Goal: Task Accomplishment & Management: Manage account settings

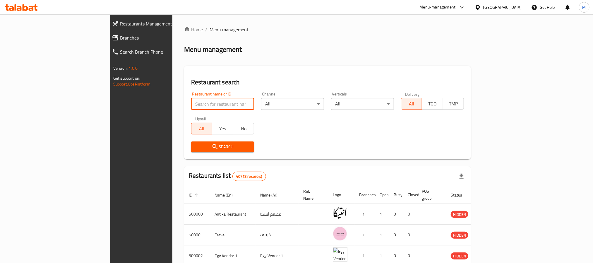
click at [191, 102] on input "search" at bounding box center [222, 104] width 63 height 12
type input "666289"
click button "Search" at bounding box center [222, 146] width 63 height 11
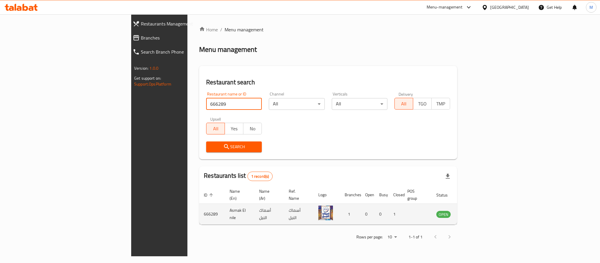
click at [482, 212] on td "enhanced table" at bounding box center [472, 214] width 20 height 21
click at [482, 211] on td "enhanced table" at bounding box center [472, 214] width 20 height 21
click at [473, 212] on icon "enhanced table" at bounding box center [470, 214] width 6 height 5
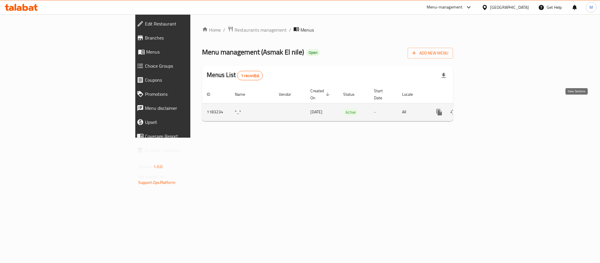
click at [488, 109] on link "enhanced table" at bounding box center [481, 112] width 14 height 14
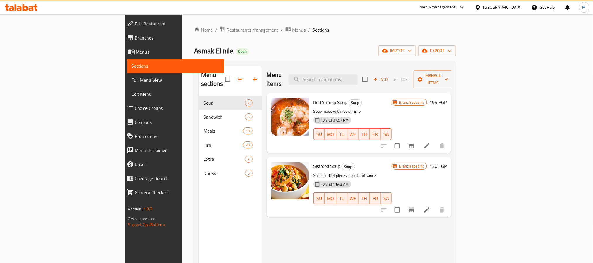
click at [456, 30] on ol "Home / Restaurants management / Menus / Sections" at bounding box center [325, 30] width 262 height 8
click at [452, 227] on div "Menu items Add Sort Manage items Red Shrimp Soup Soup Soup made with red shrimp…" at bounding box center [357, 197] width 190 height 263
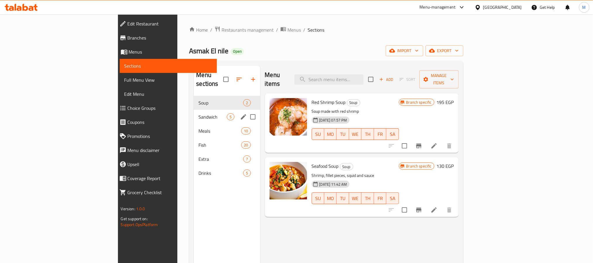
click at [198, 113] on span "Sandwich" at bounding box center [212, 116] width 28 height 7
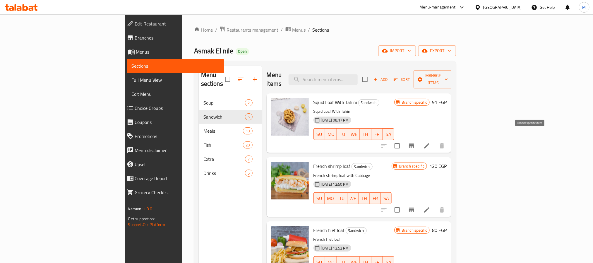
click at [415, 142] on icon "Branch-specific-item" at bounding box center [411, 145] width 7 height 7
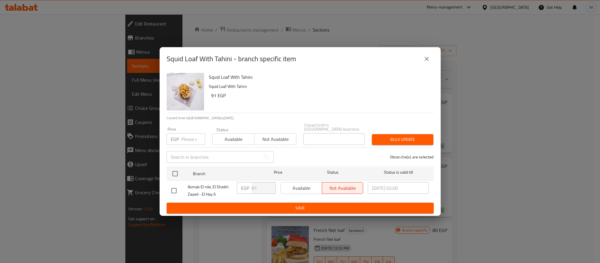
click at [428, 65] on button "close" at bounding box center [426, 59] width 14 height 14
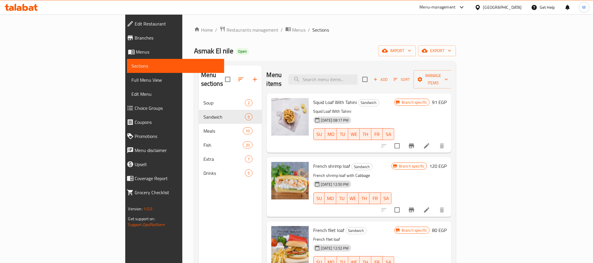
click at [447, 115] on div "Branch specific 91 EGP" at bounding box center [420, 123] width 52 height 50
click at [414, 143] on icon "Branch-specific-item" at bounding box center [411, 145] width 5 height 5
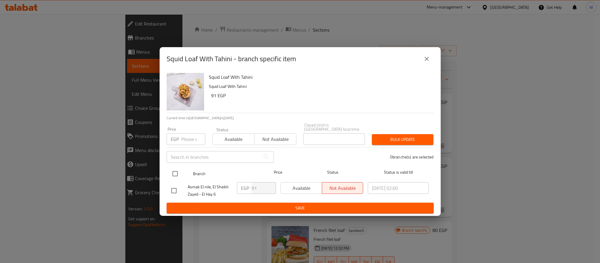
click at [174, 172] on input "checkbox" at bounding box center [175, 173] width 12 height 12
checkbox input "true"
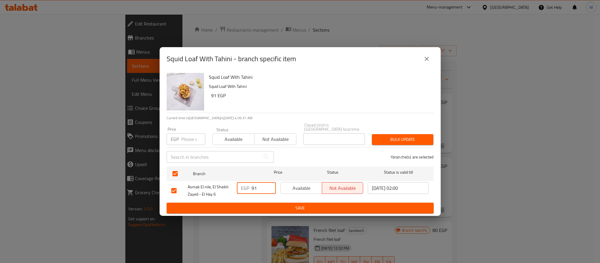
click at [255, 187] on input "91" at bounding box center [263, 188] width 24 height 12
type input "95"
click at [262, 208] on span "Save" at bounding box center [300, 207] width 258 height 7
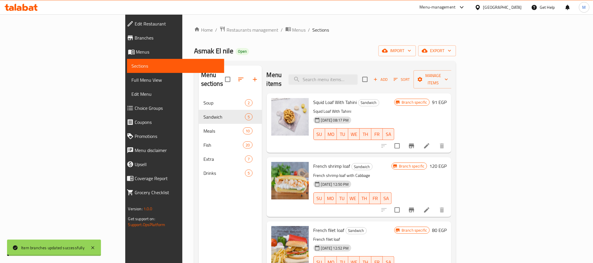
click at [415, 142] on icon "Branch-specific-item" at bounding box center [411, 145] width 7 height 7
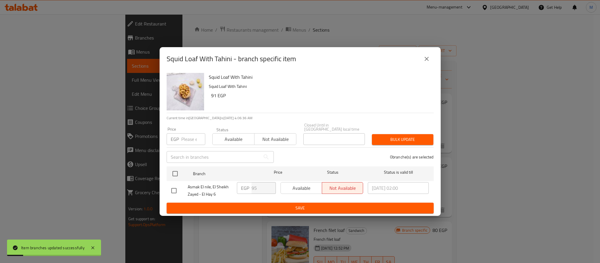
click at [430, 63] on button "close" at bounding box center [426, 59] width 14 height 14
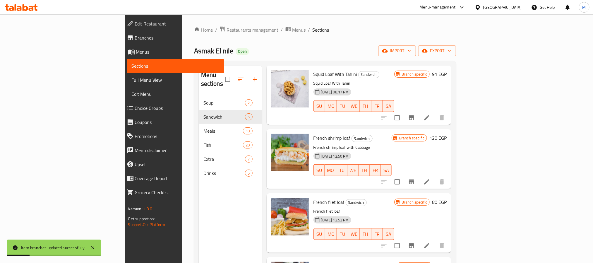
scroll to position [44, 0]
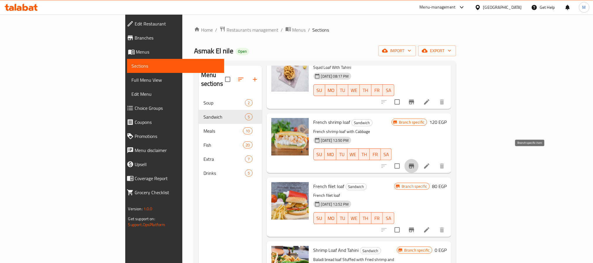
click at [415, 162] on icon "Branch-specific-item" at bounding box center [411, 165] width 7 height 7
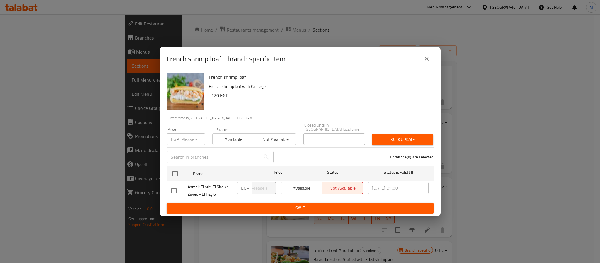
click at [431, 59] on button "close" at bounding box center [426, 59] width 14 height 14
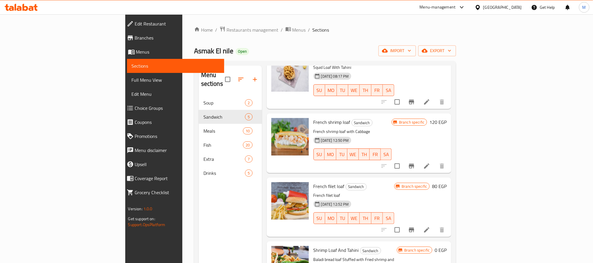
click at [447, 118] on h6 "120 EGP" at bounding box center [437, 122] width 17 height 8
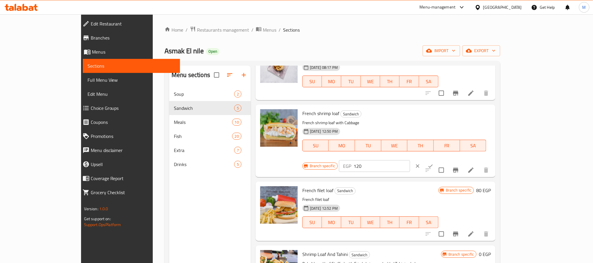
click at [410, 160] on input "120" at bounding box center [381, 166] width 56 height 12
type input "175"
click at [433, 164] on icon "ok" at bounding box center [430, 165] width 4 height 3
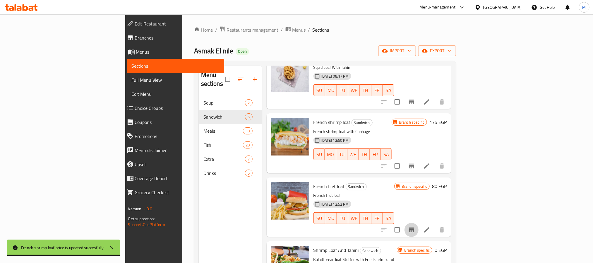
click at [415, 226] on icon "Branch-specific-item" at bounding box center [411, 229] width 7 height 7
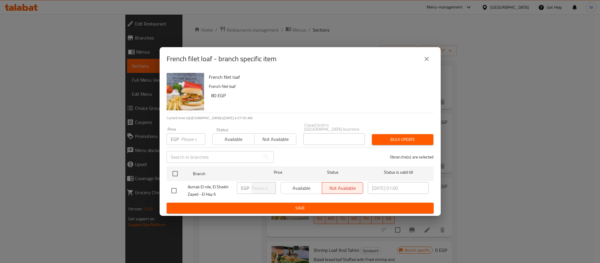
click at [435, 59] on div "French filet loaf - branch specific item" at bounding box center [299, 58] width 281 height 23
drag, startPoint x: 429, startPoint y: 60, endPoint x: 389, endPoint y: 157, distance: 105.3
click at [428, 60] on icon "close" at bounding box center [426, 58] width 7 height 7
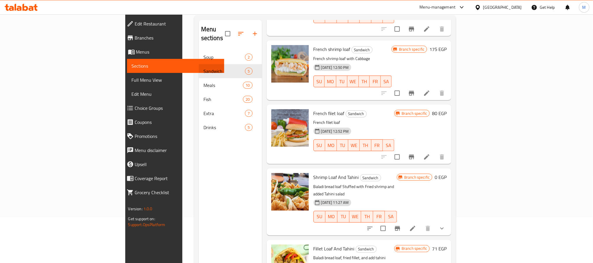
scroll to position [82, 0]
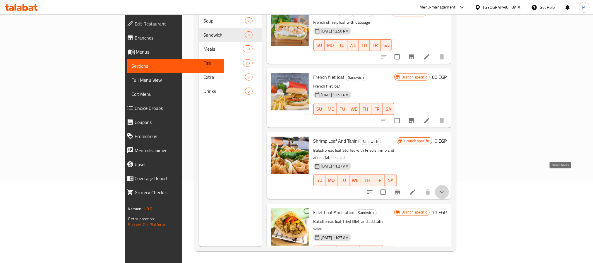
click at [445, 188] on icon "show more" at bounding box center [441, 191] width 7 height 7
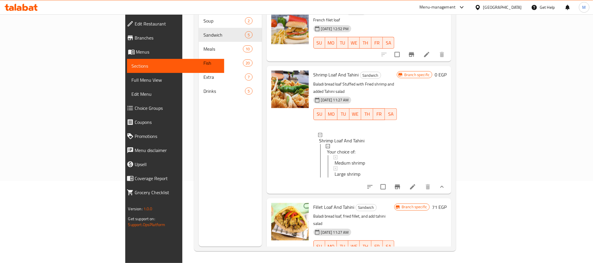
scroll to position [139, 0]
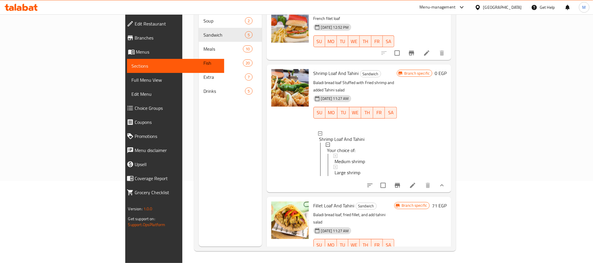
click at [447, 132] on div "Branch specific 0 EGP" at bounding box center [422, 128] width 50 height 118
click at [415, 253] on icon "Branch-specific-item" at bounding box center [411, 256] width 7 height 7
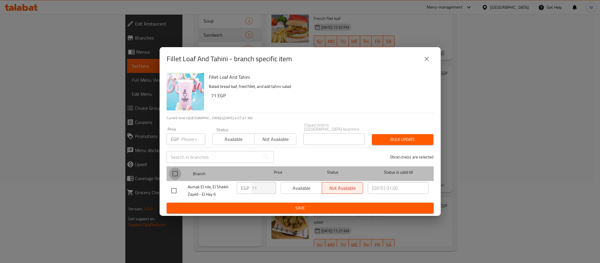
click at [174, 171] on input "checkbox" at bounding box center [175, 173] width 12 height 12
checkbox input "true"
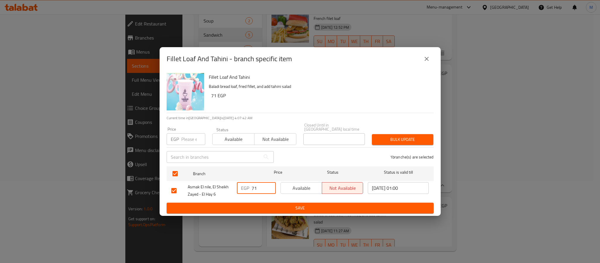
click at [253, 186] on input "71" at bounding box center [263, 188] width 24 height 12
type input "75"
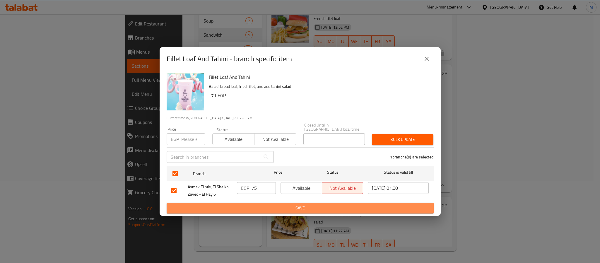
click at [286, 205] on span "Save" at bounding box center [300, 207] width 258 height 7
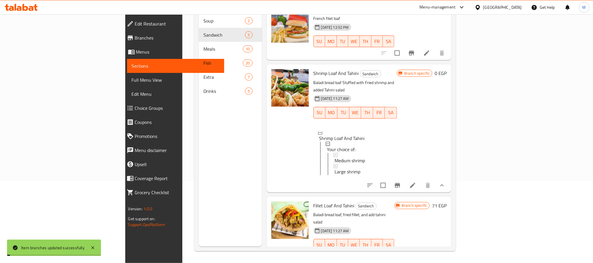
click at [447, 201] on h6 "71 EGP" at bounding box center [439, 205] width 15 height 8
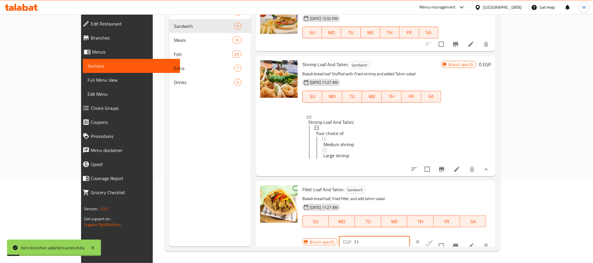
click at [410, 236] on input "71" at bounding box center [381, 242] width 56 height 12
type input "75"
click at [437, 235] on button "ok" at bounding box center [430, 241] width 13 height 13
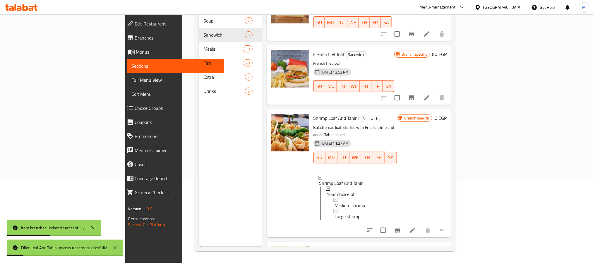
scroll to position [7, 0]
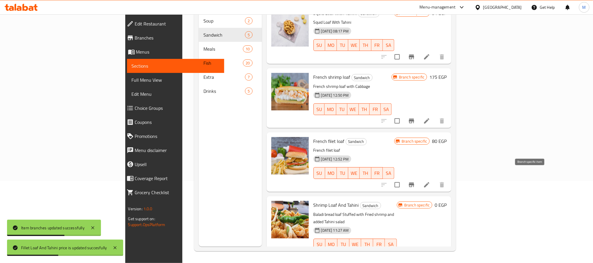
click at [414, 182] on icon "Branch-specific-item" at bounding box center [411, 184] width 5 height 5
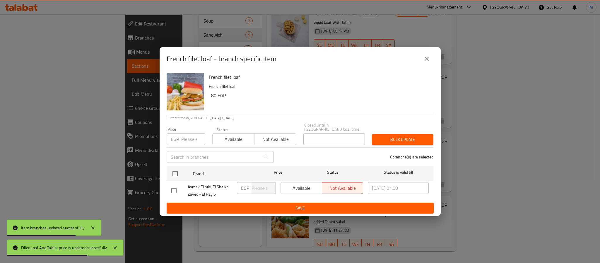
click at [426, 62] on icon "close" at bounding box center [426, 58] width 7 height 7
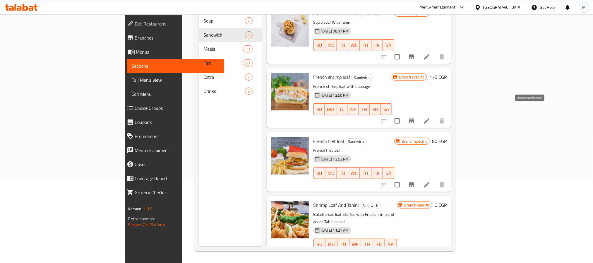
click at [414, 119] on icon "Branch-specific-item" at bounding box center [411, 121] width 5 height 5
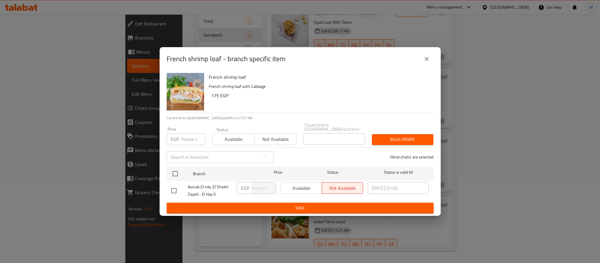
click at [423, 59] on icon "close" at bounding box center [426, 58] width 7 height 7
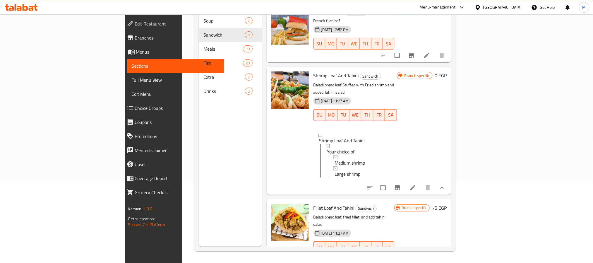
scroll to position [139, 0]
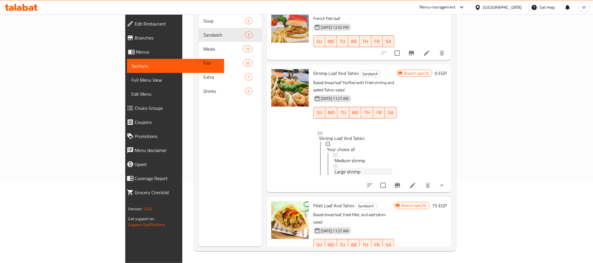
click at [356, 168] on div "Large shrimp" at bounding box center [363, 171] width 58 height 7
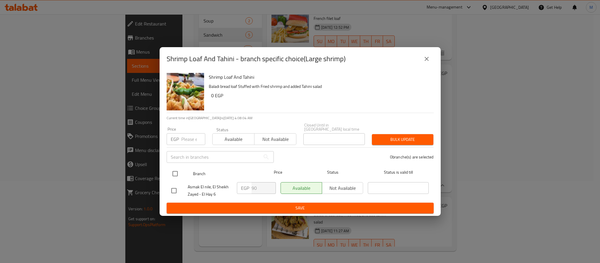
click at [176, 169] on input "checkbox" at bounding box center [175, 173] width 12 height 12
checkbox input "true"
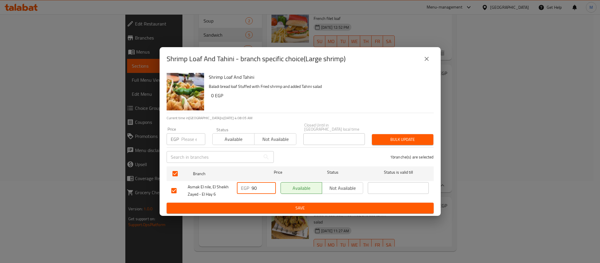
click at [253, 185] on input "90" at bounding box center [263, 188] width 24 height 12
type input "175"
click at [296, 208] on span "Save" at bounding box center [300, 207] width 258 height 7
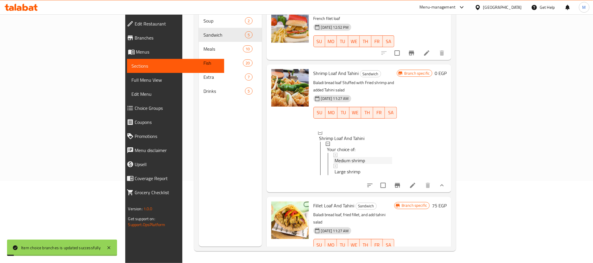
click at [344, 157] on div "Medium shrimp" at bounding box center [363, 160] width 58 height 7
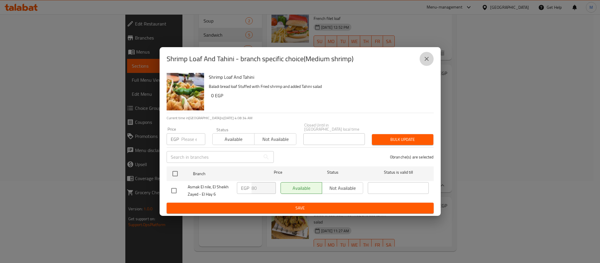
click at [425, 60] on icon "close" at bounding box center [426, 59] width 4 height 4
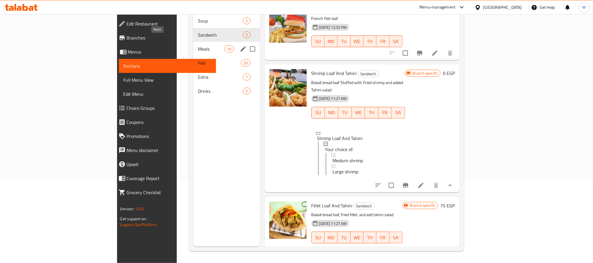
click at [198, 45] on span "Meals" at bounding box center [211, 48] width 27 height 7
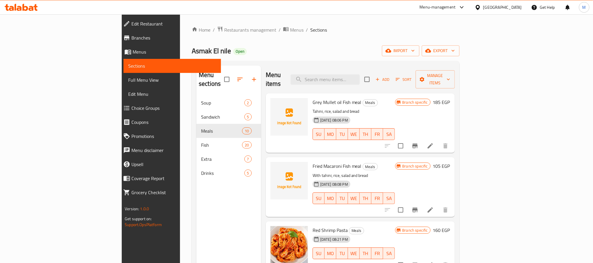
click at [418, 143] on icon "Branch-specific-item" at bounding box center [414, 145] width 5 height 5
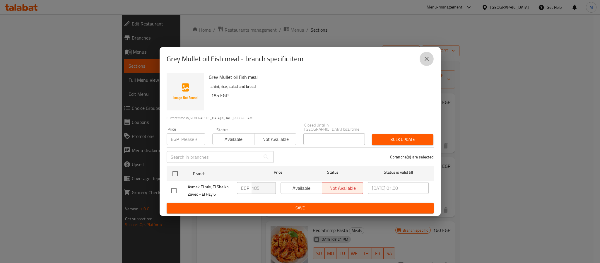
drag, startPoint x: 424, startPoint y: 63, endPoint x: 582, endPoint y: 120, distance: 168.1
click at [424, 62] on icon "close" at bounding box center [426, 58] width 7 height 7
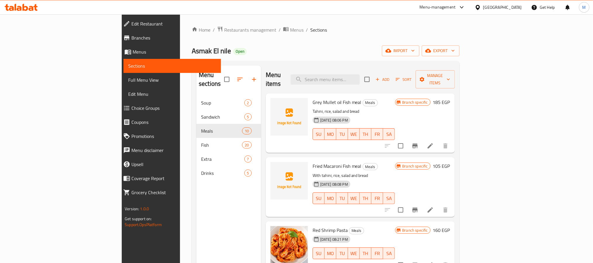
click at [434, 142] on icon at bounding box center [430, 145] width 7 height 7
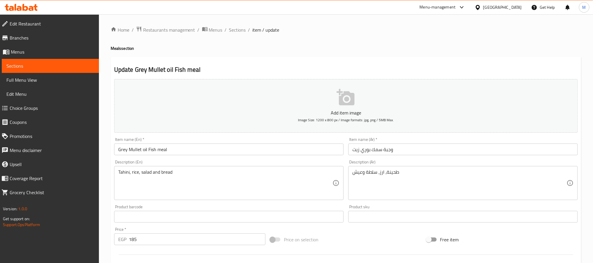
drag, startPoint x: 243, startPoint y: 37, endPoint x: 240, endPoint y: 31, distance: 6.8
click at [243, 36] on div "Home / Restaurants management / Menus / Sections / item / update Meals section …" at bounding box center [346, 214] width 471 height 376
click at [240, 31] on span "Sections" at bounding box center [237, 29] width 17 height 7
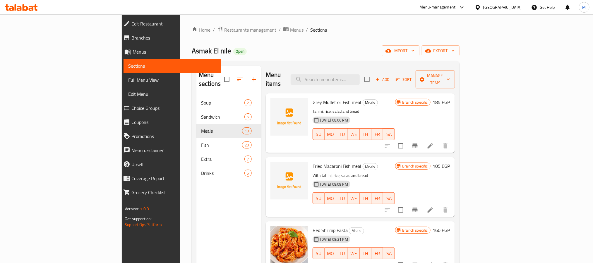
click at [450, 119] on div "Branch specific 185 EGP" at bounding box center [422, 123] width 55 height 50
click at [418, 142] on icon "Branch-specific-item" at bounding box center [414, 145] width 7 height 7
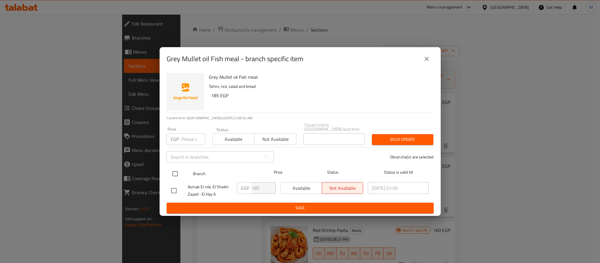
click at [175, 170] on input "checkbox" at bounding box center [175, 173] width 12 height 12
checkbox input "true"
click at [258, 187] on input "185" at bounding box center [263, 188] width 24 height 12
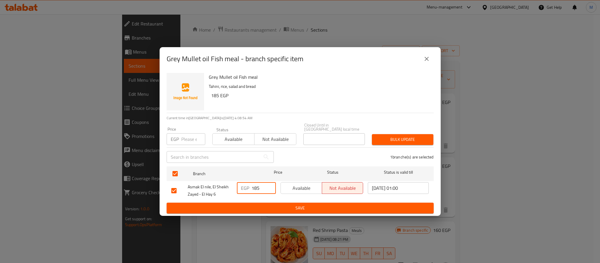
click at [258, 187] on input "185" at bounding box center [263, 188] width 24 height 12
type input "260"
click at [279, 204] on span "Save" at bounding box center [300, 207] width 258 height 7
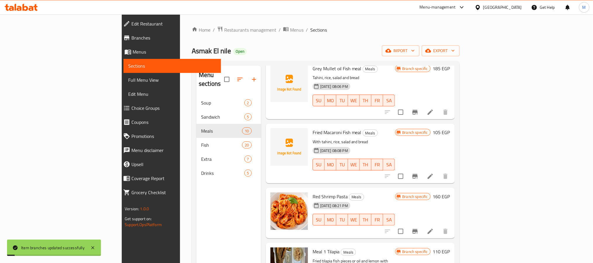
scroll to position [44, 0]
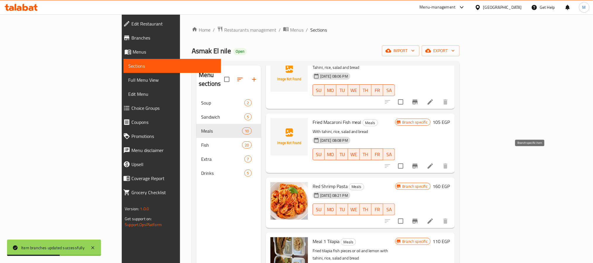
click at [418, 164] on icon "Branch-specific-item" at bounding box center [414, 166] width 5 height 5
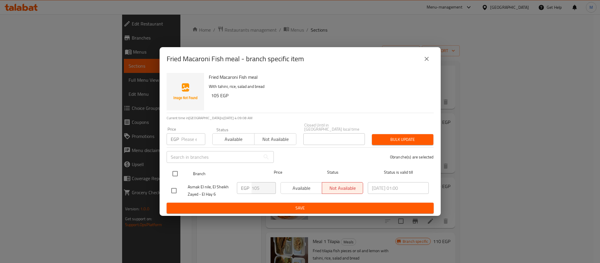
click at [177, 168] on input "checkbox" at bounding box center [175, 173] width 12 height 12
checkbox input "true"
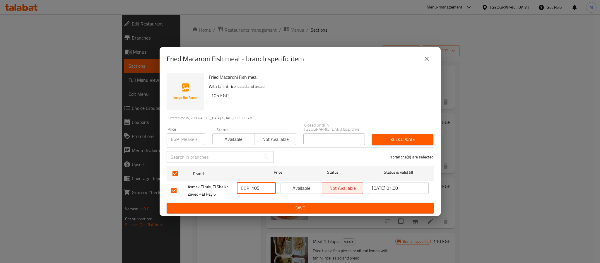
click at [252, 185] on input "105" at bounding box center [263, 188] width 24 height 12
type input "280"
click at [286, 210] on button "Save" at bounding box center [299, 207] width 267 height 11
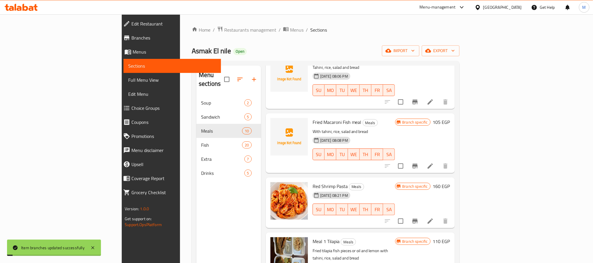
scroll to position [88, 0]
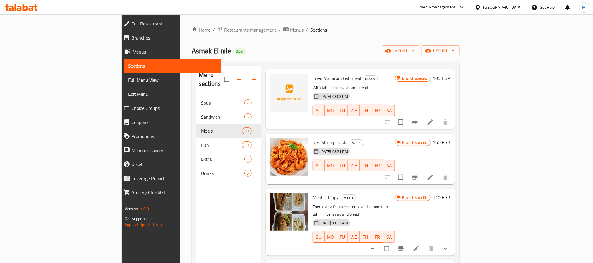
click at [450, 147] on div "Branch specific 160 EGP" at bounding box center [422, 159] width 55 height 42
click at [422, 172] on button "Branch-specific-item" at bounding box center [415, 177] width 14 height 14
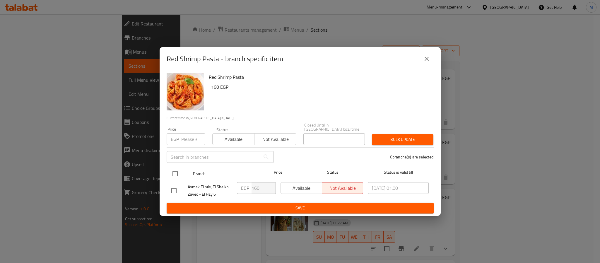
click at [171, 171] on input "checkbox" at bounding box center [175, 173] width 12 height 12
checkbox input "true"
click at [251, 182] on input "160" at bounding box center [263, 188] width 24 height 12
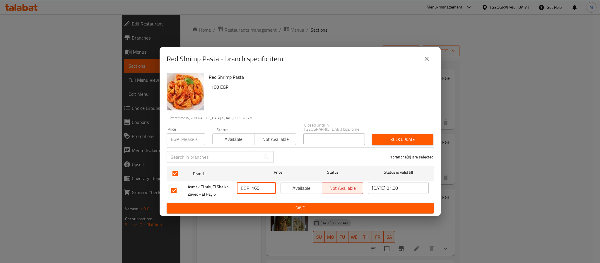
click at [251, 182] on input "160" at bounding box center [263, 188] width 24 height 12
type input "351"
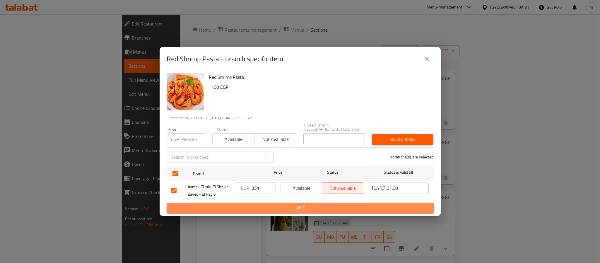
drag, startPoint x: 282, startPoint y: 206, endPoint x: 286, endPoint y: 208, distance: 4.7
click at [282, 207] on span "Save" at bounding box center [300, 207] width 258 height 7
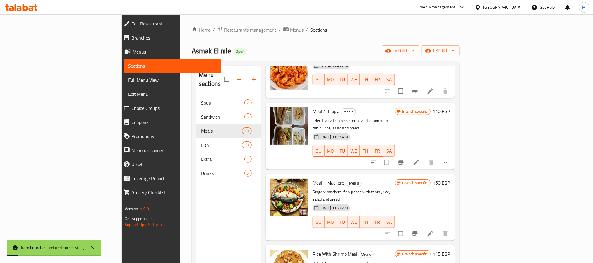
scroll to position [176, 0]
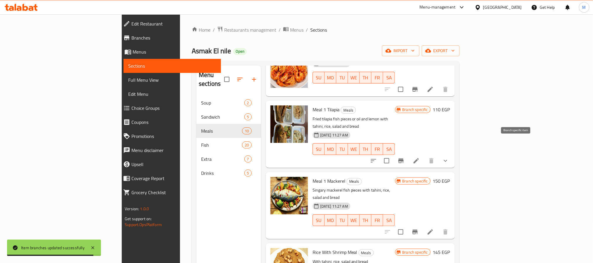
click at [408, 154] on button "Branch-specific-item" at bounding box center [401, 161] width 14 height 14
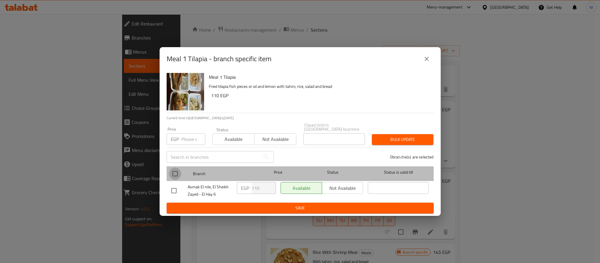
click at [177, 175] on input "checkbox" at bounding box center [175, 173] width 12 height 12
checkbox input "true"
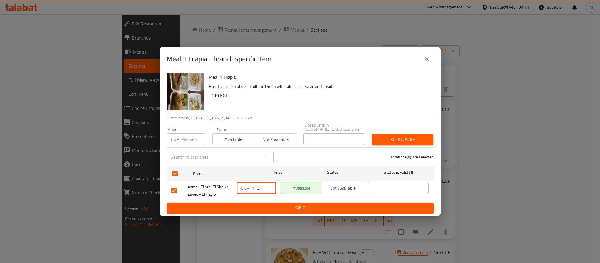
click at [255, 185] on input "110" at bounding box center [263, 188] width 24 height 12
type input "143"
click at [281, 202] on button "Save" at bounding box center [299, 207] width 267 height 11
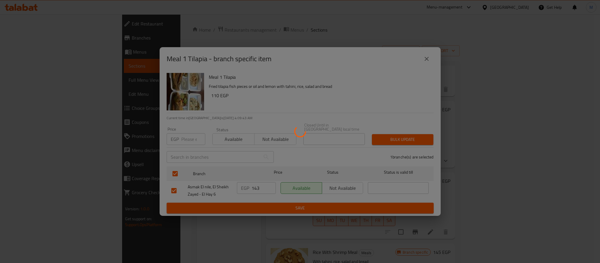
drag, startPoint x: 284, startPoint y: 205, endPoint x: 287, endPoint y: 205, distance: 3.6
click at [284, 205] on div at bounding box center [300, 131] width 600 height 263
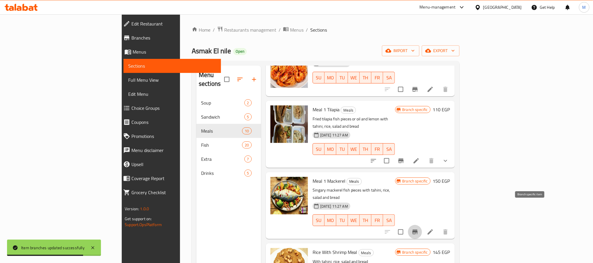
click at [422, 225] on button "Branch-specific-item" at bounding box center [415, 232] width 14 height 14
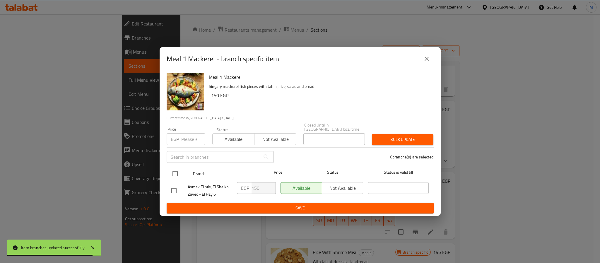
click at [176, 170] on input "checkbox" at bounding box center [175, 173] width 12 height 12
checkbox input "true"
click at [258, 184] on input "150" at bounding box center [263, 188] width 24 height 12
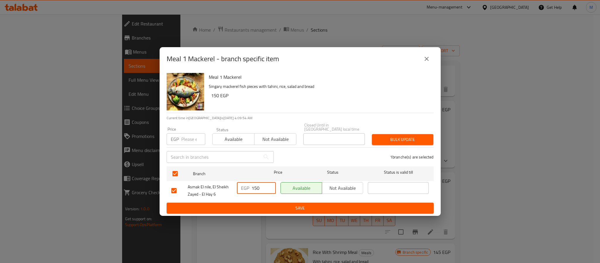
click at [258, 184] on input "150" at bounding box center [263, 188] width 24 height 12
type input "234"
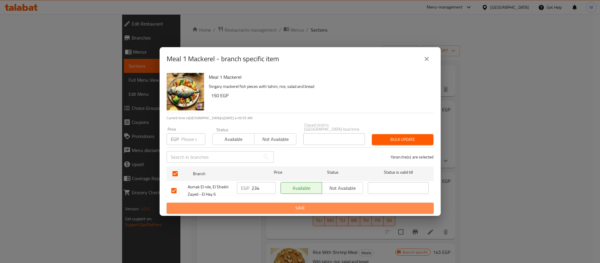
click at [280, 204] on span "Save" at bounding box center [300, 207] width 258 height 7
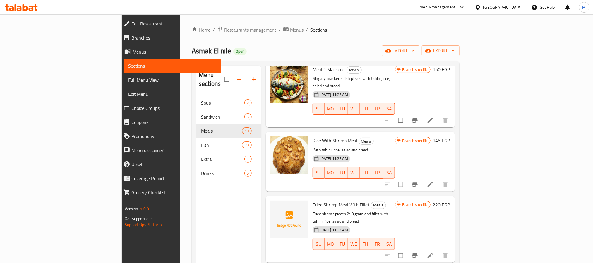
scroll to position [307, 0]
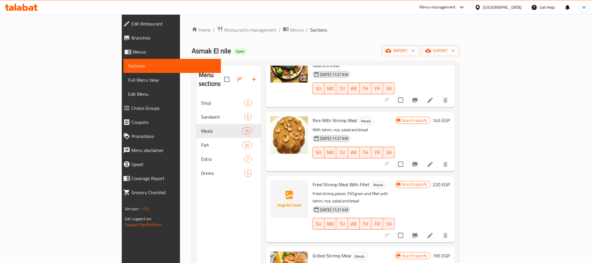
click at [422, 157] on button "Branch-specific-item" at bounding box center [415, 164] width 14 height 14
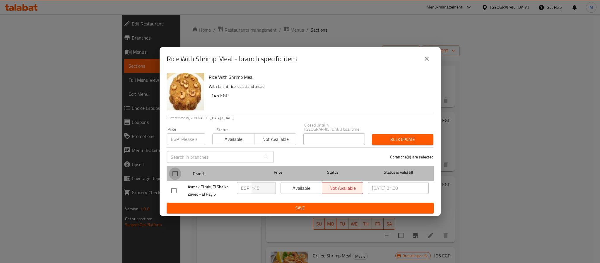
click at [176, 172] on input "checkbox" at bounding box center [175, 173] width 12 height 12
checkbox input "true"
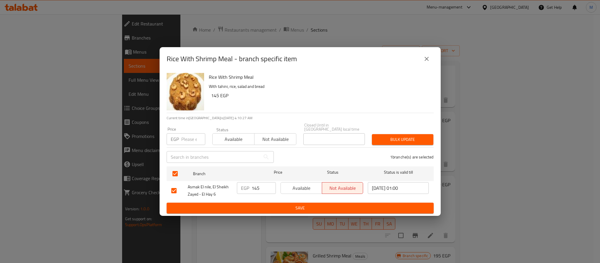
click at [259, 189] on input "145" at bounding box center [263, 188] width 24 height 12
type input "221"
click at [275, 199] on div "EGP 221 ​" at bounding box center [256, 191] width 44 height 22
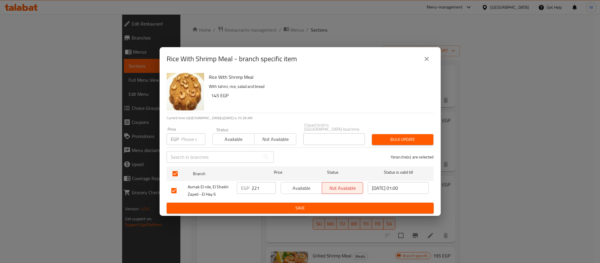
click at [277, 205] on span "Save" at bounding box center [300, 207] width 258 height 7
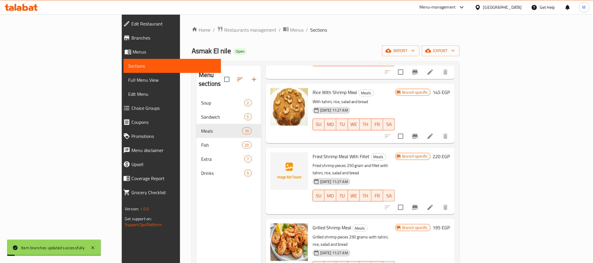
scroll to position [351, 0]
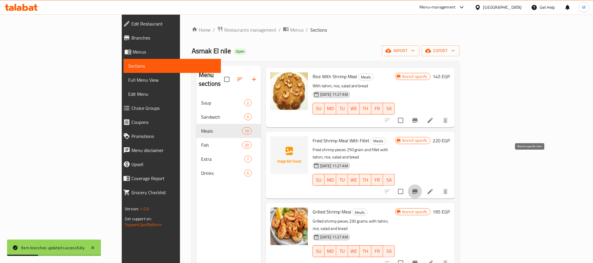
click at [418, 188] on icon "Branch-specific-item" at bounding box center [414, 191] width 7 height 7
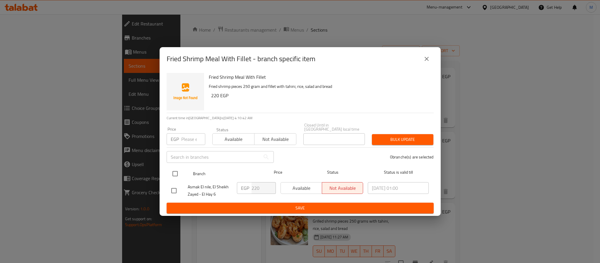
click at [172, 172] on input "checkbox" at bounding box center [175, 173] width 12 height 12
checkbox input "true"
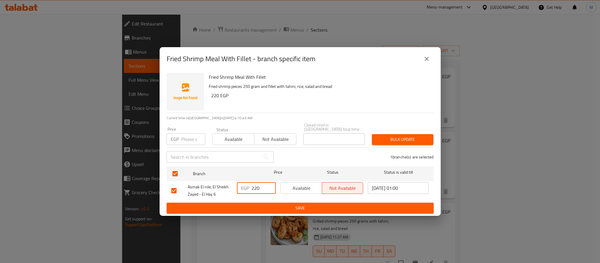
click at [259, 188] on input "220" at bounding box center [263, 188] width 24 height 12
type input "300"
click at [279, 205] on span "Save" at bounding box center [300, 207] width 258 height 7
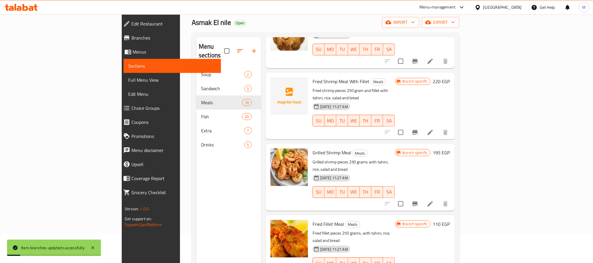
scroll to position [44, 0]
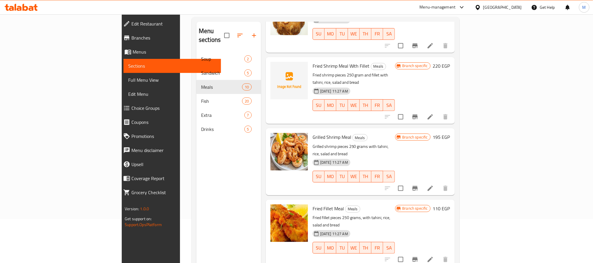
click at [433, 257] on icon at bounding box center [430, 259] width 5 height 5
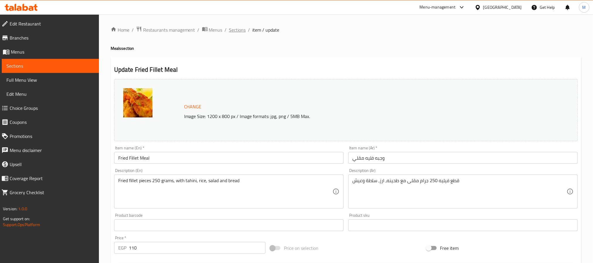
click at [236, 29] on span "Sections" at bounding box center [237, 29] width 17 height 7
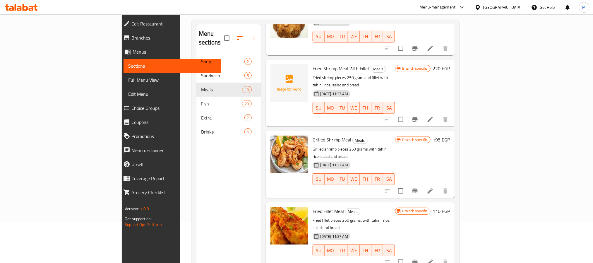
scroll to position [82, 0]
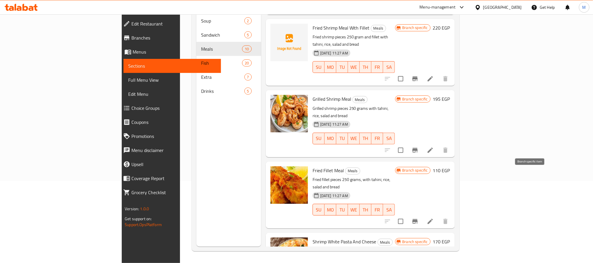
click at [418, 219] on icon "Branch-specific-item" at bounding box center [414, 221] width 5 height 5
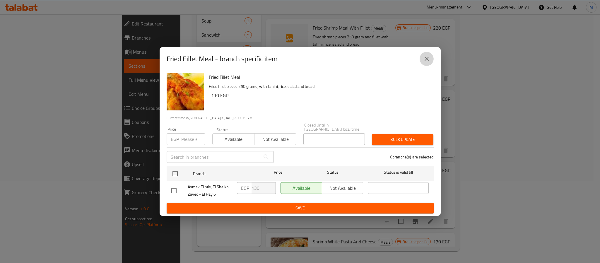
click at [426, 61] on icon "close" at bounding box center [426, 59] width 4 height 4
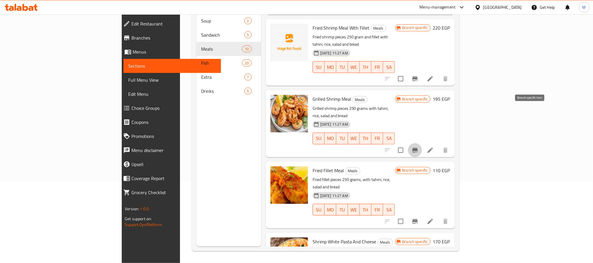
click at [422, 143] on button "Branch-specific-item" at bounding box center [415, 150] width 14 height 14
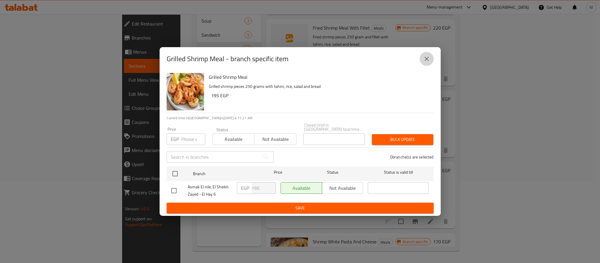
click at [425, 58] on icon "close" at bounding box center [426, 58] width 7 height 7
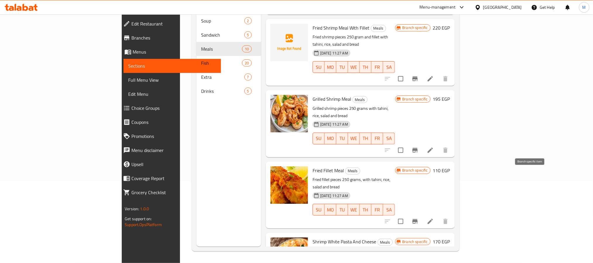
click at [418, 218] on icon "Branch-specific-item" at bounding box center [414, 221] width 7 height 7
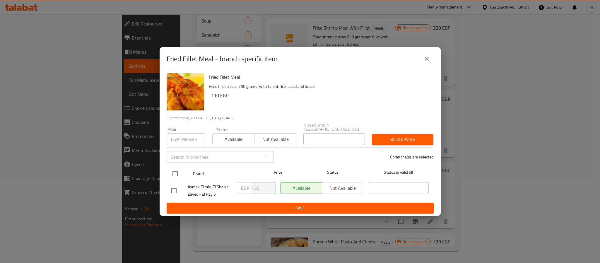
click at [176, 174] on input "checkbox" at bounding box center [175, 173] width 12 height 12
checkbox input "true"
click at [258, 182] on input "130" at bounding box center [263, 188] width 24 height 12
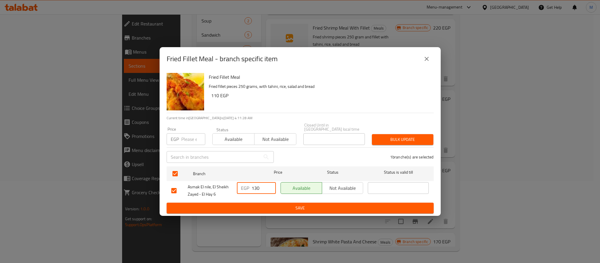
click at [258, 182] on input "130" at bounding box center [263, 188] width 24 height 12
type input "170"
drag, startPoint x: 273, startPoint y: 207, endPoint x: 282, endPoint y: 208, distance: 8.8
click at [273, 208] on span "Save" at bounding box center [300, 207] width 258 height 7
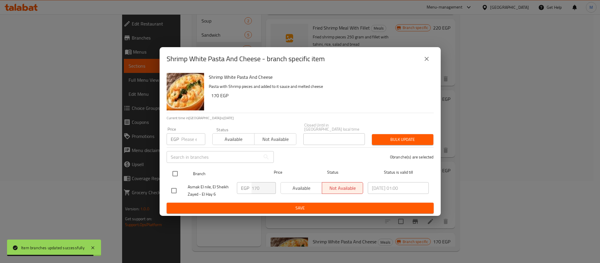
click at [176, 172] on input "checkbox" at bounding box center [175, 173] width 12 height 12
checkbox input "true"
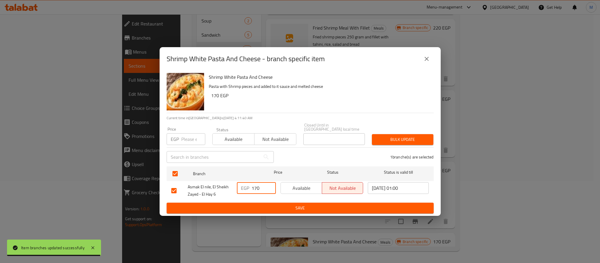
click at [258, 184] on input "170" at bounding box center [263, 188] width 24 height 12
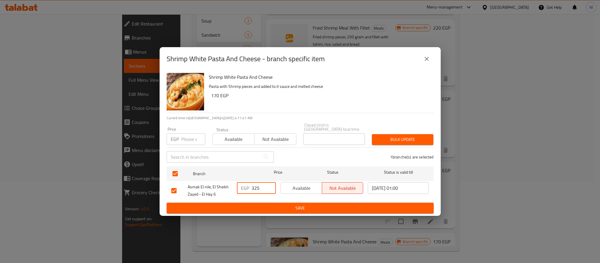
type input "325"
click at [282, 206] on span "Save" at bounding box center [300, 207] width 258 height 7
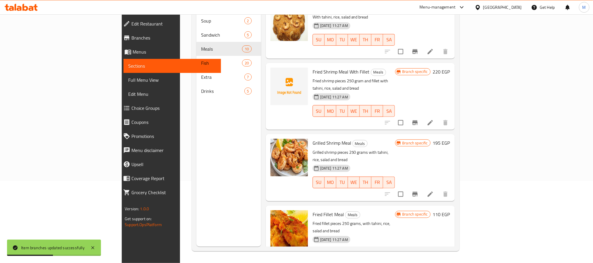
scroll to position [294, 0]
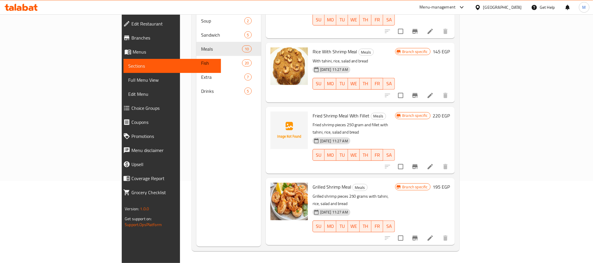
click at [471, 119] on div "Home / Restaurants management / Menus / Sections Asmak El nile Open import expo…" at bounding box center [325, 97] width 291 height 330
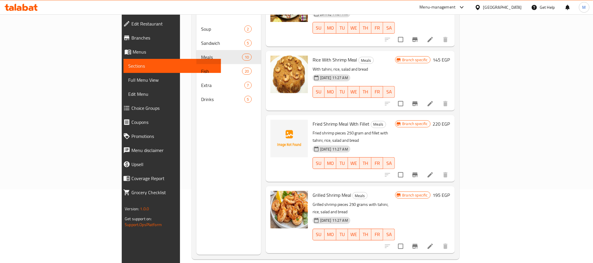
scroll to position [0, 0]
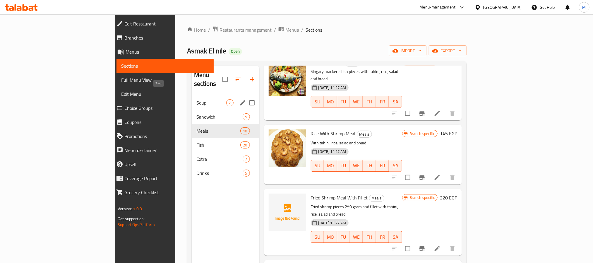
click at [196, 99] on span "Soup" at bounding box center [211, 102] width 30 height 7
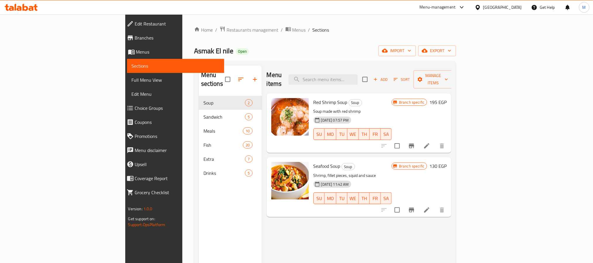
click at [414, 143] on icon "Branch-specific-item" at bounding box center [411, 145] width 5 height 5
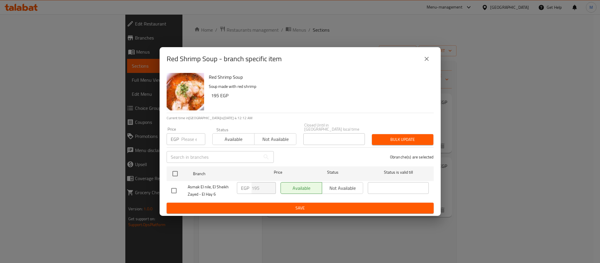
click at [428, 59] on icon "close" at bounding box center [426, 59] width 4 height 4
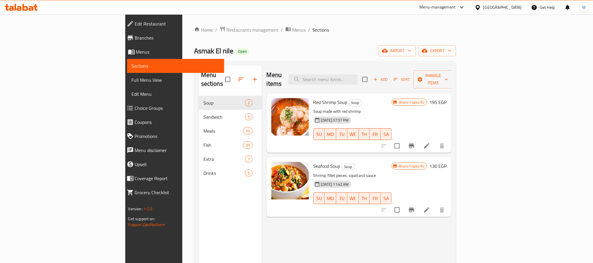
click at [414, 207] on icon "Branch-specific-item" at bounding box center [411, 209] width 5 height 5
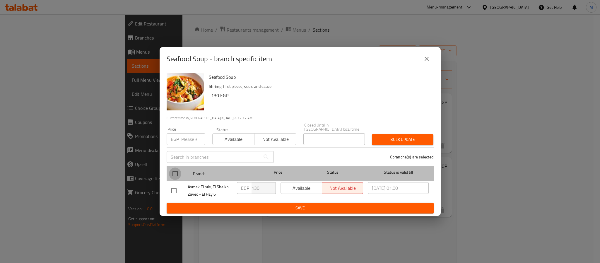
click at [173, 174] on input "checkbox" at bounding box center [175, 173] width 12 height 12
checkbox input "true"
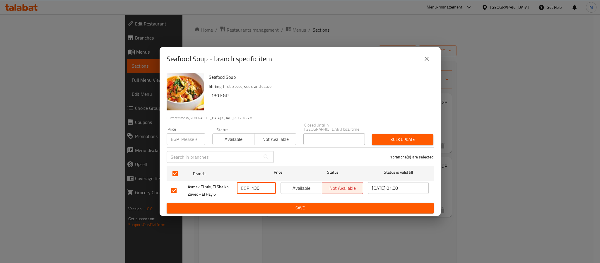
click at [254, 186] on input "130" at bounding box center [263, 188] width 24 height 12
type input "260"
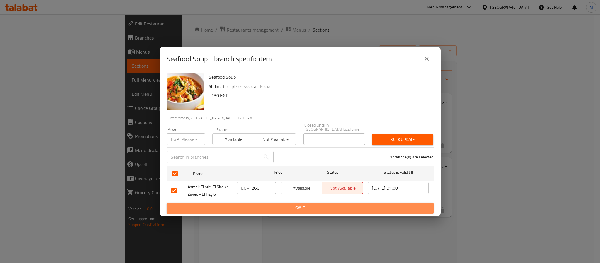
click at [275, 206] on span "Save" at bounding box center [300, 207] width 258 height 7
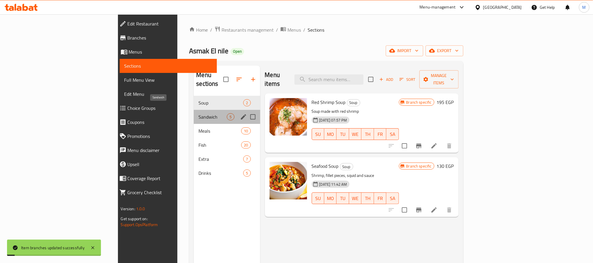
click at [198, 113] on span "Sandwich" at bounding box center [212, 116] width 28 height 7
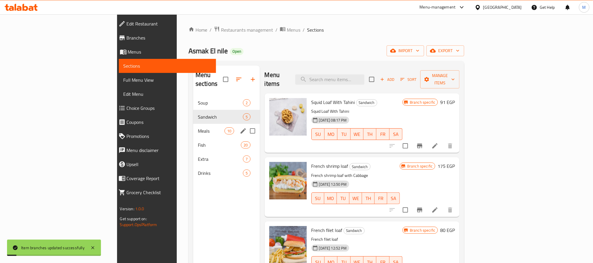
click at [193, 124] on div "Meals 10" at bounding box center [226, 131] width 67 height 14
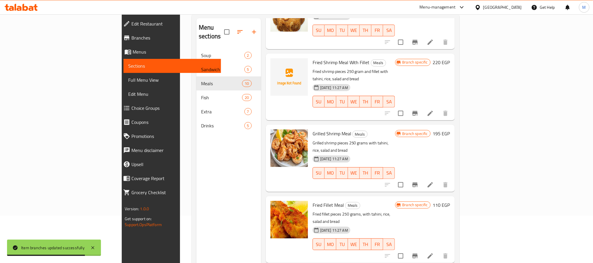
scroll to position [82, 0]
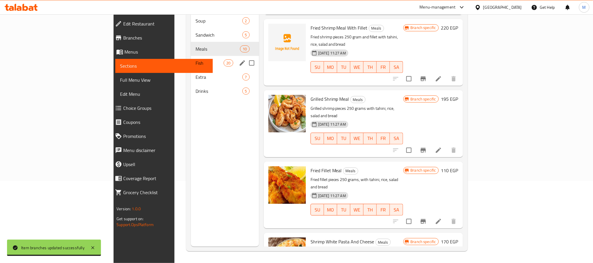
click at [195, 59] on span "Fish" at bounding box center [209, 62] width 28 height 7
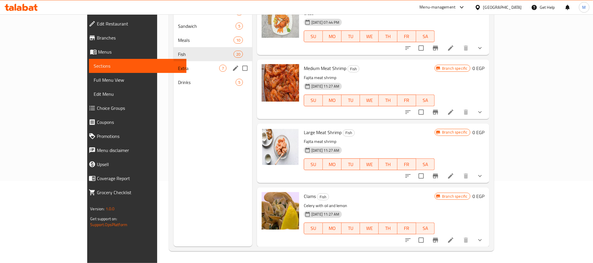
click at [178, 68] on span "Extra" at bounding box center [198, 68] width 41 height 7
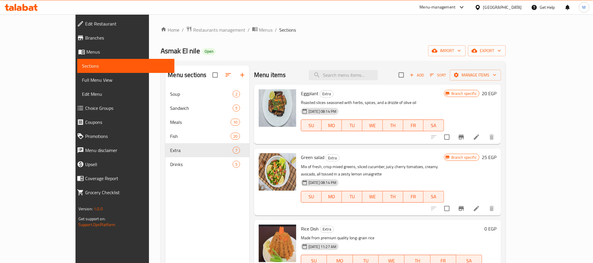
drag, startPoint x: 181, startPoint y: 256, endPoint x: 189, endPoint y: 254, distance: 8.5
click at [181, 256] on div "Menu sections Soup 2 Sandwich 5 Meals 10 Fish 20 Extra 7 Drinks 5" at bounding box center [207, 197] width 84 height 263
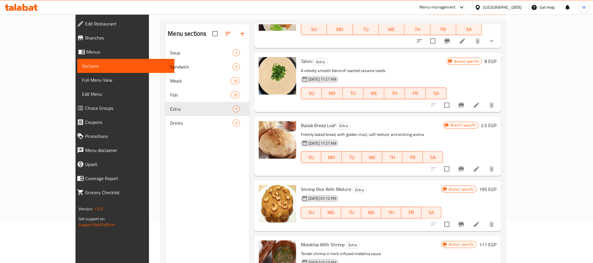
scroll to position [82, 0]
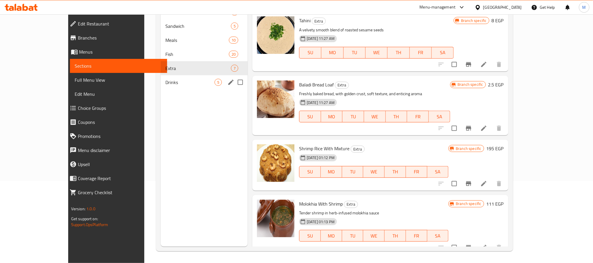
click at [165, 79] on span "Drinks" at bounding box center [189, 82] width 49 height 7
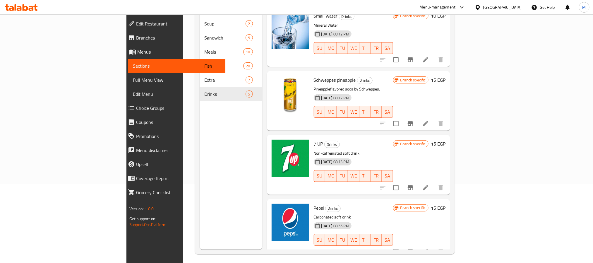
scroll to position [82, 0]
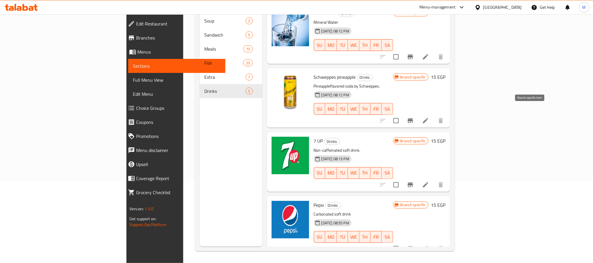
click at [417, 115] on button "Branch-specific-item" at bounding box center [410, 121] width 14 height 14
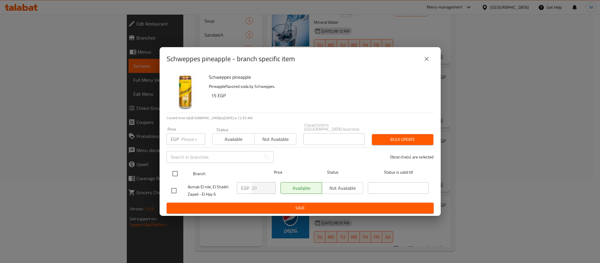
click at [176, 171] on input "checkbox" at bounding box center [175, 173] width 12 height 12
checkbox input "true"
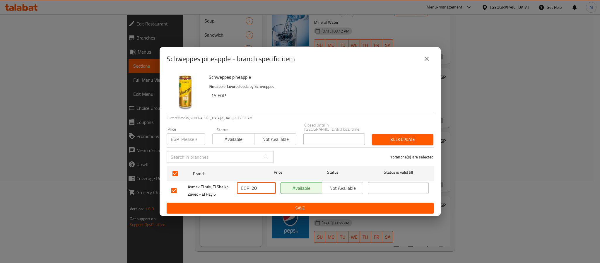
click at [256, 187] on input "20" at bounding box center [263, 188] width 24 height 12
type input "21"
click at [296, 204] on span "Save" at bounding box center [300, 207] width 258 height 7
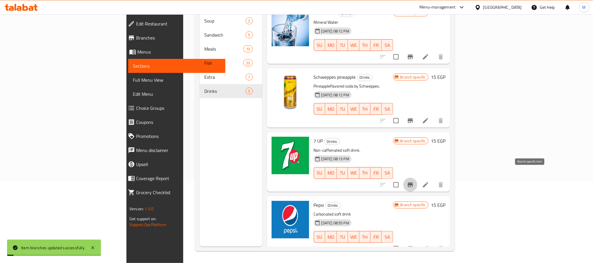
click at [414, 181] on icon "Branch-specific-item" at bounding box center [410, 184] width 7 height 7
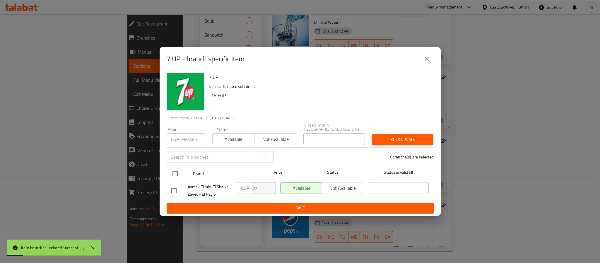
click at [174, 172] on input "checkbox" at bounding box center [175, 173] width 12 height 12
checkbox input "true"
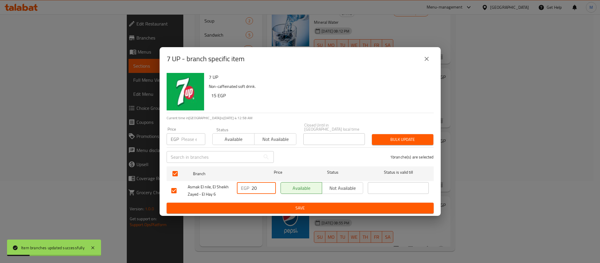
click at [258, 186] on input "20" at bounding box center [263, 188] width 24 height 12
click at [258, 186] on input "2" at bounding box center [263, 188] width 24 height 12
type input "21"
click at [306, 207] on span "Save" at bounding box center [300, 207] width 258 height 7
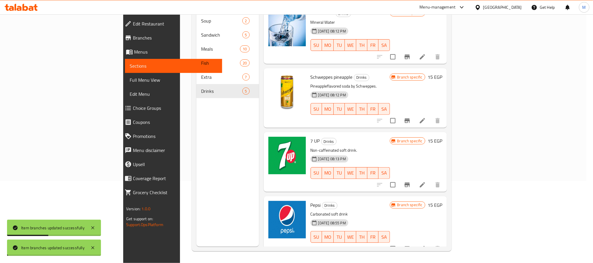
click at [410, 246] on icon "Branch-specific-item" at bounding box center [406, 248] width 5 height 5
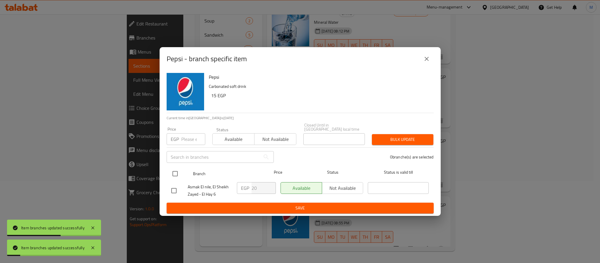
click at [178, 170] on input "checkbox" at bounding box center [175, 173] width 12 height 12
checkbox input "true"
click at [260, 188] on input "20" at bounding box center [263, 188] width 24 height 12
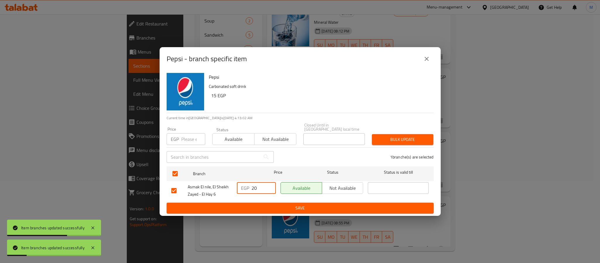
click at [260, 188] on input "20" at bounding box center [263, 188] width 24 height 12
type input "21"
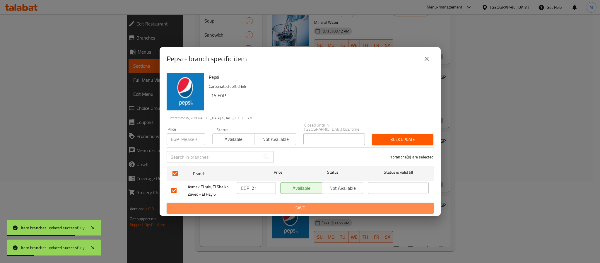
click at [286, 202] on button "Save" at bounding box center [299, 207] width 267 height 11
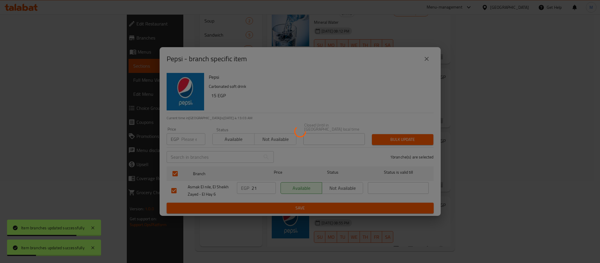
click at [290, 205] on div at bounding box center [300, 131] width 600 height 263
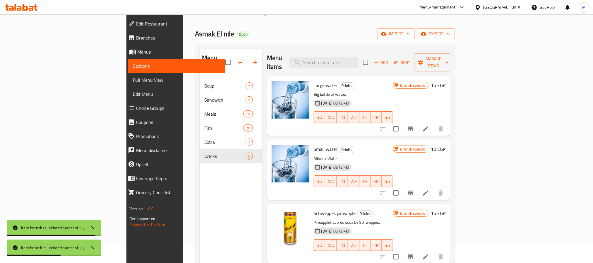
scroll to position [0, 0]
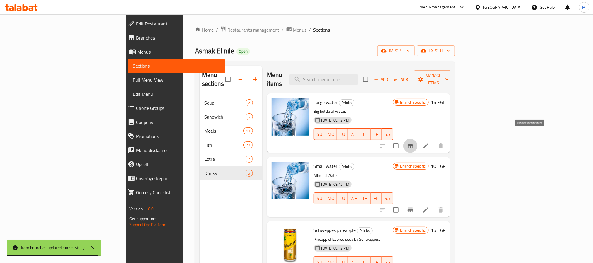
click at [413, 143] on icon "Branch-specific-item" at bounding box center [410, 145] width 5 height 5
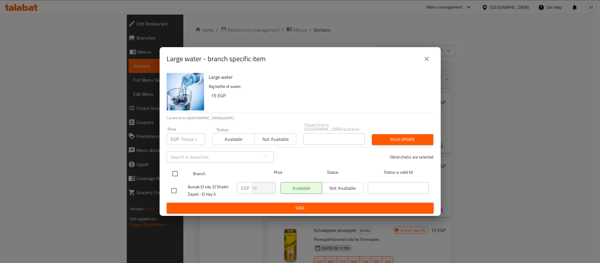
click at [179, 170] on input "checkbox" at bounding box center [175, 173] width 12 height 12
checkbox input "true"
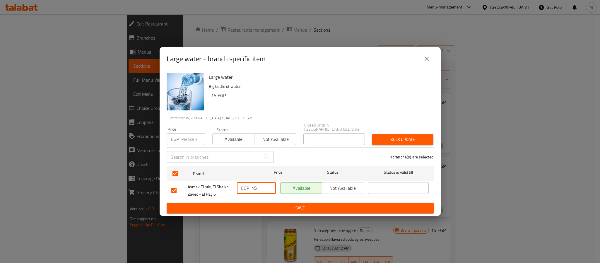
click at [258, 186] on input "15" at bounding box center [263, 188] width 24 height 12
type input "19"
click at [298, 204] on span "Save" at bounding box center [300, 207] width 258 height 7
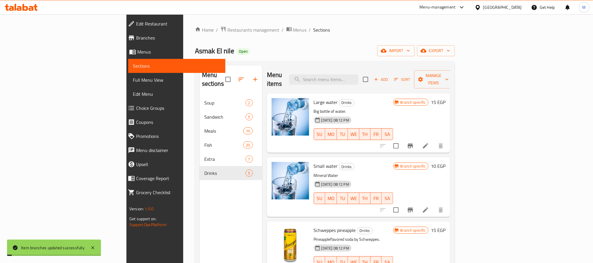
click at [417, 203] on button "Branch-specific-item" at bounding box center [410, 210] width 14 height 14
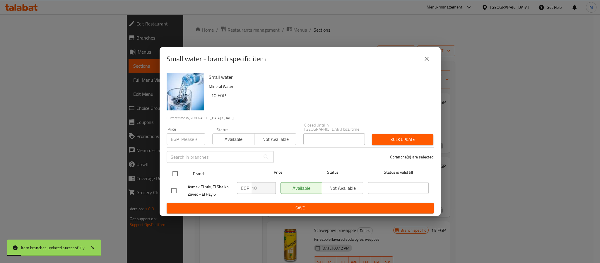
click at [175, 171] on input "checkbox" at bounding box center [175, 173] width 12 height 12
checkbox input "true"
click at [259, 185] on input "10" at bounding box center [263, 188] width 24 height 12
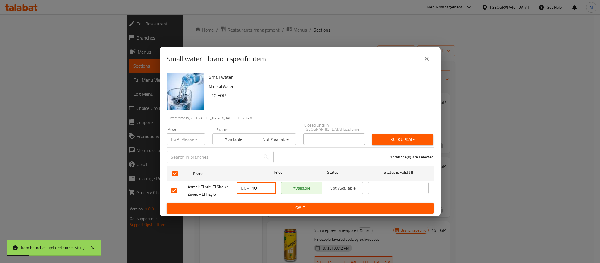
click at [259, 185] on input "10" at bounding box center [263, 188] width 24 height 12
type input "9"
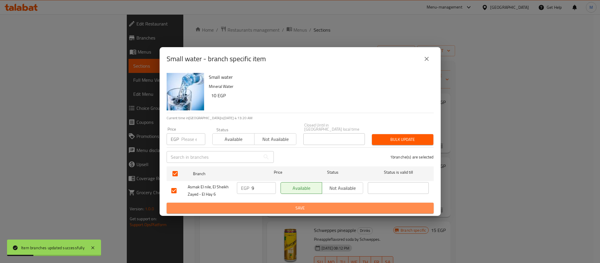
click at [276, 206] on span "Save" at bounding box center [300, 207] width 258 height 7
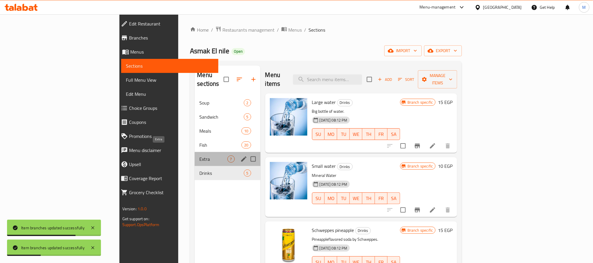
click at [199, 155] on span "Extra" at bounding box center [213, 158] width 28 height 7
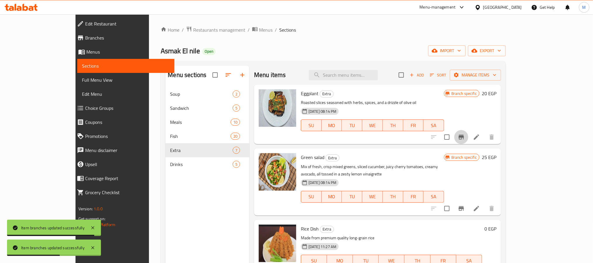
click at [468, 137] on button "Branch-specific-item" at bounding box center [461, 137] width 14 height 14
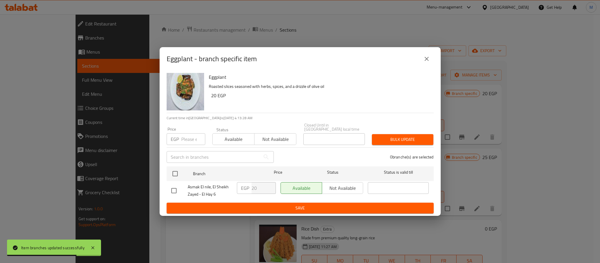
click at [425, 60] on icon "close" at bounding box center [426, 59] width 4 height 4
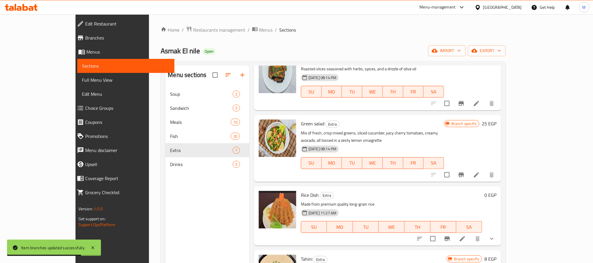
scroll to position [44, 0]
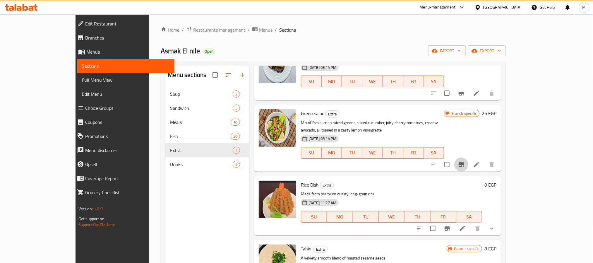
click at [464, 162] on icon "Branch-specific-item" at bounding box center [461, 164] width 5 height 5
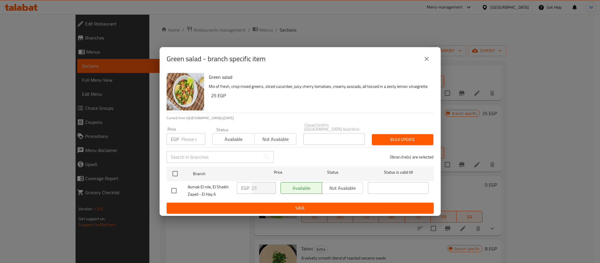
click at [423, 59] on button "close" at bounding box center [426, 59] width 14 height 14
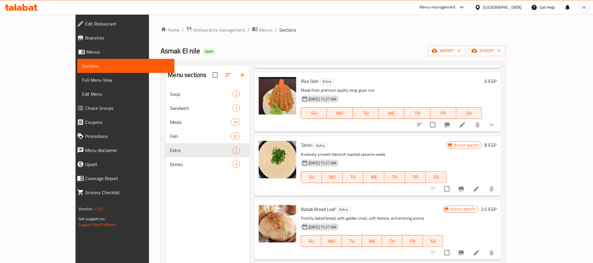
scroll to position [132, 0]
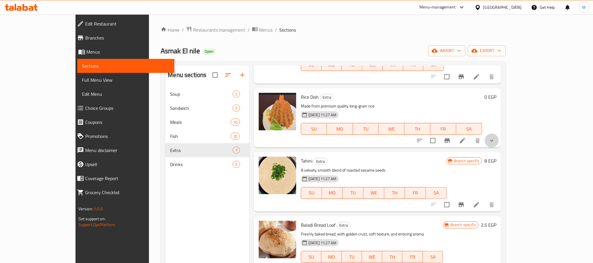
click at [495, 137] on icon "show more" at bounding box center [491, 140] width 7 height 7
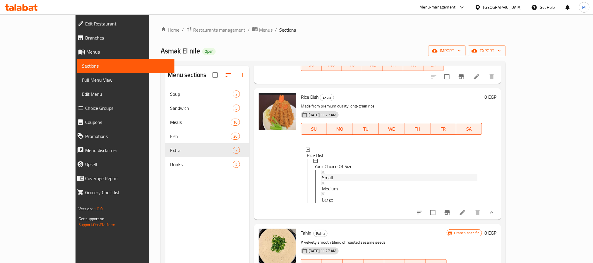
click at [322, 174] on div "Small" at bounding box center [399, 177] width 155 height 7
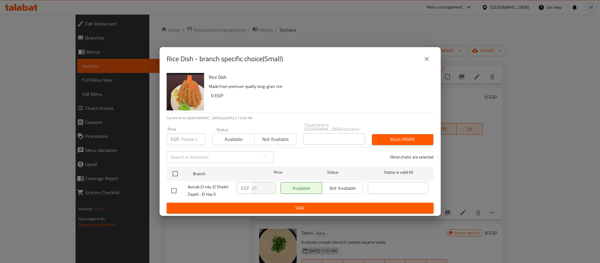
click at [428, 62] on icon "close" at bounding box center [426, 58] width 7 height 7
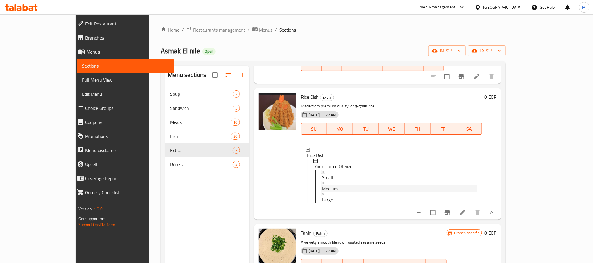
click at [327, 185] on div "Medium" at bounding box center [399, 188] width 155 height 7
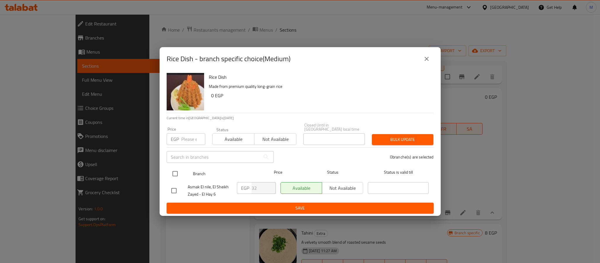
click at [176, 173] on input "checkbox" at bounding box center [175, 173] width 12 height 12
checkbox input "true"
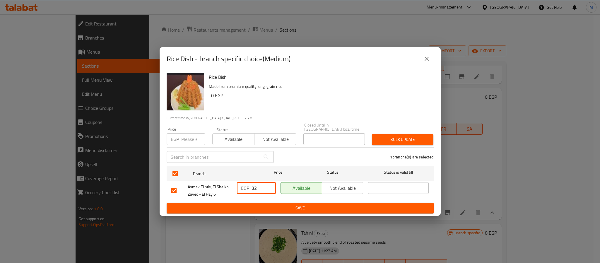
click at [255, 188] on input "32" at bounding box center [263, 188] width 24 height 12
type input "46"
click at [304, 208] on span "Save" at bounding box center [300, 207] width 258 height 7
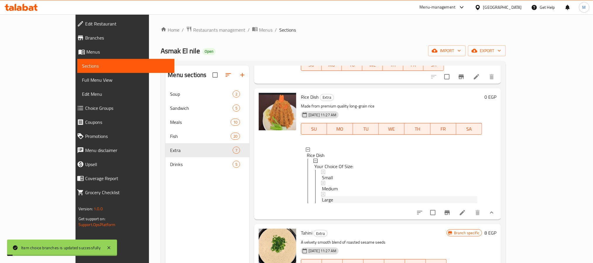
click at [322, 196] on div "Large" at bounding box center [399, 199] width 155 height 7
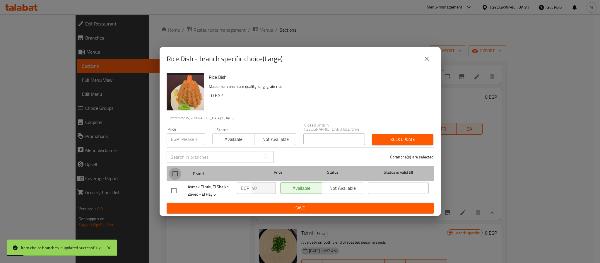
click at [175, 174] on input "checkbox" at bounding box center [175, 173] width 12 height 12
checkbox input "true"
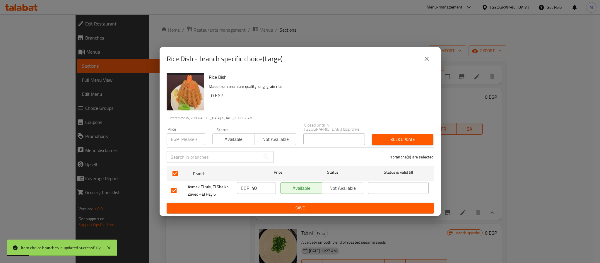
click at [252, 189] on input "40" at bounding box center [263, 188] width 24 height 12
click at [252, 189] on input "7" at bounding box center [263, 188] width 24 height 12
type input "75"
click at [275, 205] on span "Save" at bounding box center [300, 207] width 258 height 7
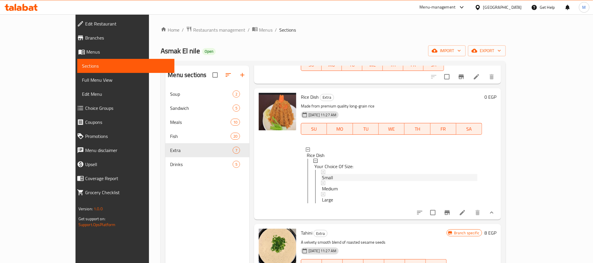
click at [324, 174] on div "Small" at bounding box center [399, 177] width 155 height 7
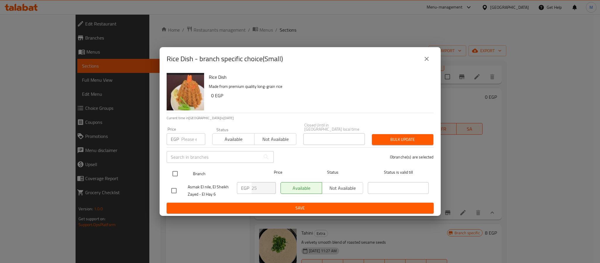
click at [168, 167] on div "Branch Price Status Status is valid till" at bounding box center [299, 173] width 267 height 15
click at [175, 170] on input "checkbox" at bounding box center [175, 173] width 12 height 12
checkbox input "true"
click at [334, 187] on span "Not available" at bounding box center [342, 188] width 37 height 8
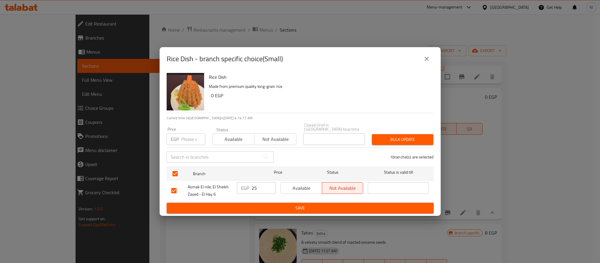
drag, startPoint x: 323, startPoint y: 198, endPoint x: 322, endPoint y: 201, distance: 3.0
click at [323, 199] on div "Available Not available" at bounding box center [321, 191] width 87 height 22
click at [322, 204] on span "Save" at bounding box center [300, 207] width 258 height 7
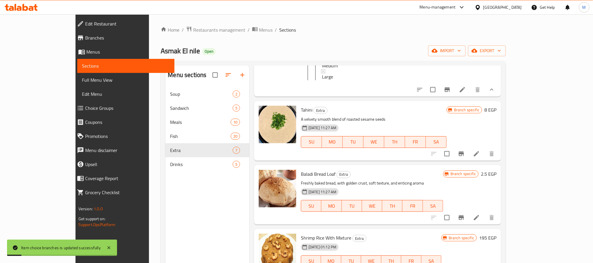
scroll to position [263, 0]
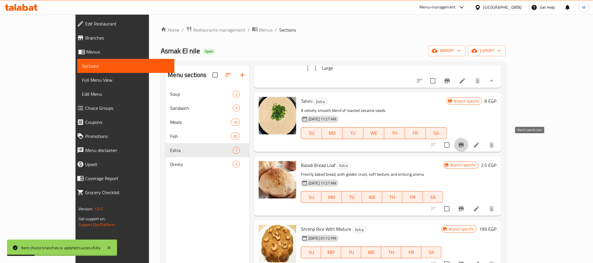
click at [465, 147] on icon "Branch-specific-item" at bounding box center [461, 144] width 7 height 7
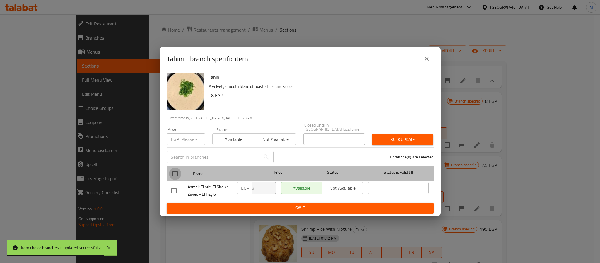
click at [175, 168] on input "checkbox" at bounding box center [175, 173] width 12 height 12
checkbox input "true"
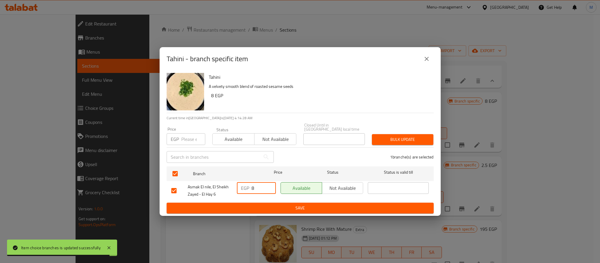
click at [255, 186] on input "8" at bounding box center [263, 188] width 24 height 12
click at [256, 186] on input "8" at bounding box center [263, 188] width 24 height 12
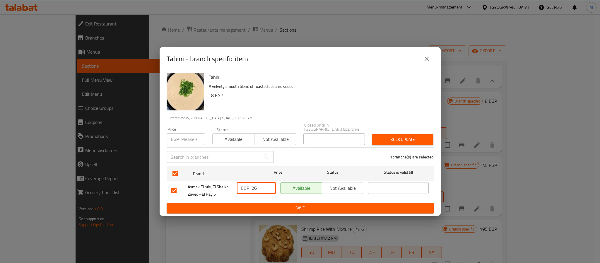
type input "26"
click at [292, 205] on span "Save" at bounding box center [300, 207] width 258 height 7
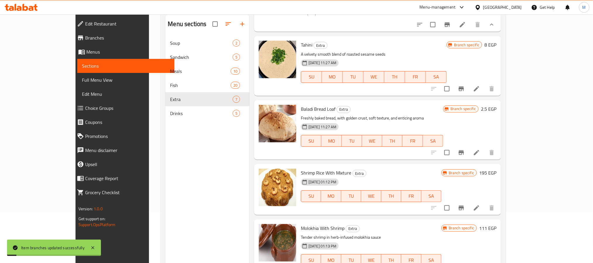
scroll to position [82, 0]
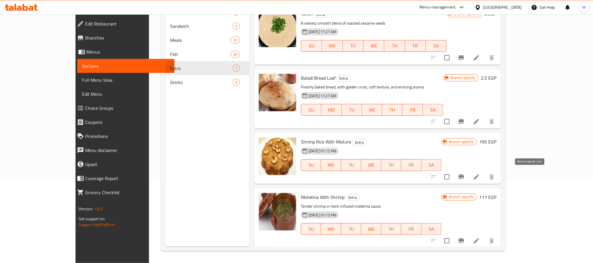
click at [464, 176] on icon "Branch-specific-item" at bounding box center [461, 176] width 5 height 5
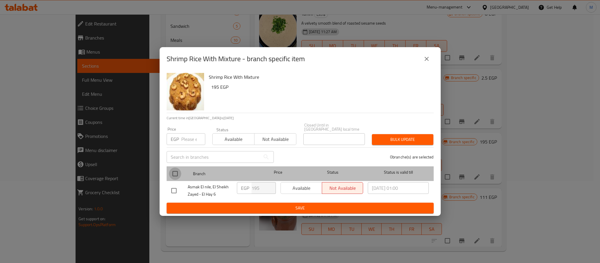
click at [170, 169] on input "checkbox" at bounding box center [175, 173] width 12 height 12
checkbox input "true"
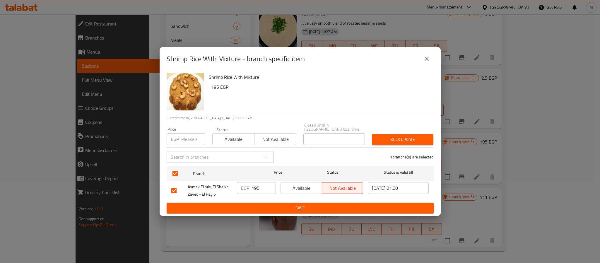
click at [249, 184] on div "EGP 195 ​" at bounding box center [256, 188] width 39 height 12
click at [262, 186] on input "195" at bounding box center [263, 188] width 24 height 12
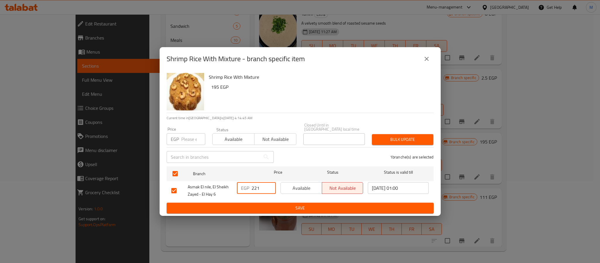
type input "221"
click at [281, 199] on div "Available Not available" at bounding box center [321, 191] width 87 height 22
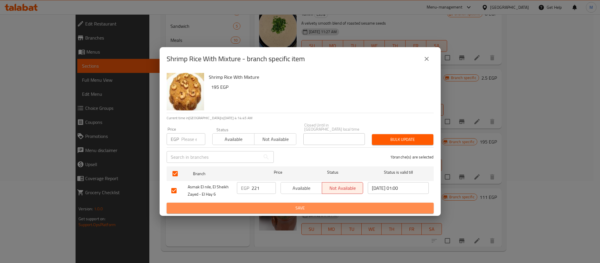
click at [286, 206] on span "Save" at bounding box center [300, 207] width 258 height 7
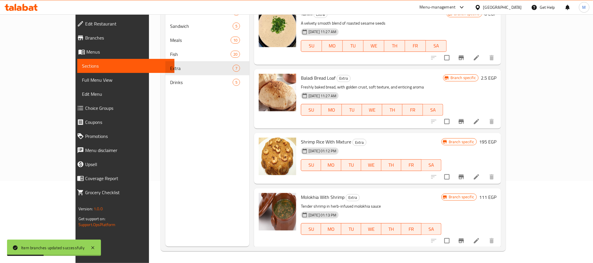
click at [468, 241] on button "Branch-specific-item" at bounding box center [461, 241] width 14 height 14
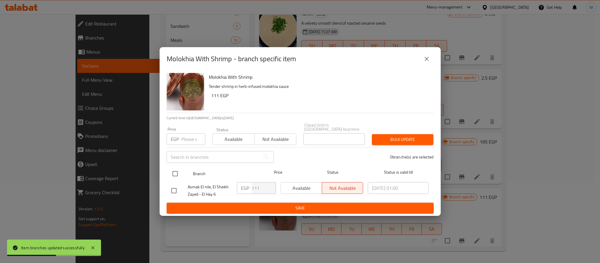
click at [176, 171] on input "checkbox" at bounding box center [175, 173] width 12 height 12
checkbox input "true"
click at [255, 186] on input "111" at bounding box center [263, 188] width 24 height 12
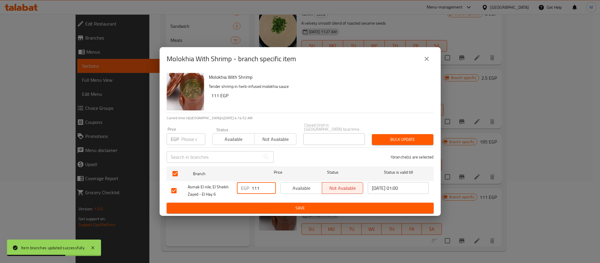
click at [255, 186] on input "111" at bounding box center [263, 188] width 24 height 12
type input "260"
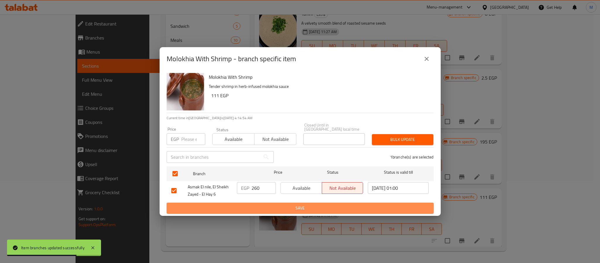
click at [277, 204] on span "Save" at bounding box center [300, 207] width 258 height 7
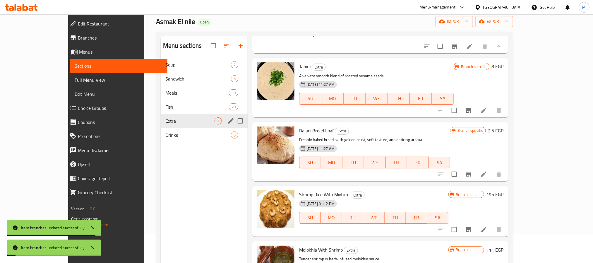
scroll to position [0, 0]
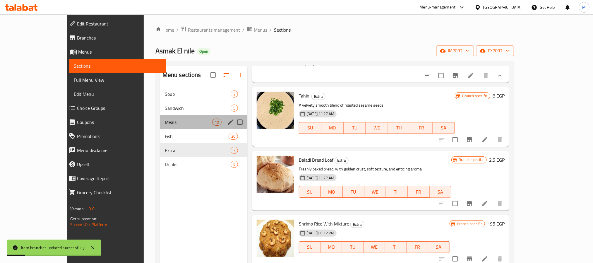
click at [160, 115] on div "Meals 10" at bounding box center [203, 122] width 87 height 14
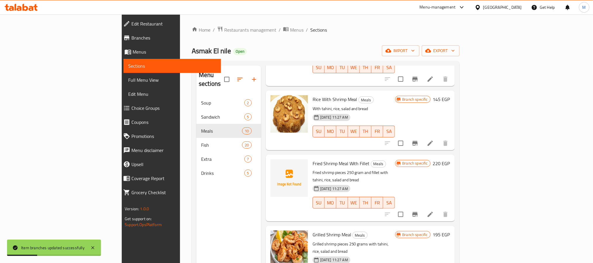
scroll to position [313, 0]
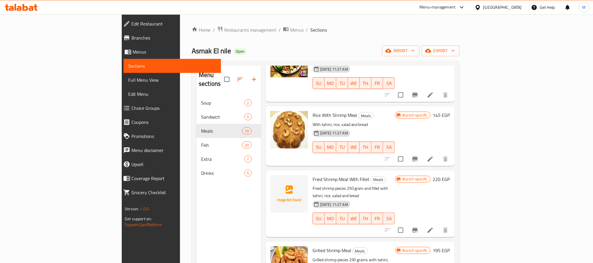
click at [450, 182] on div "Branch specific 220 EGP" at bounding box center [422, 203] width 55 height 57
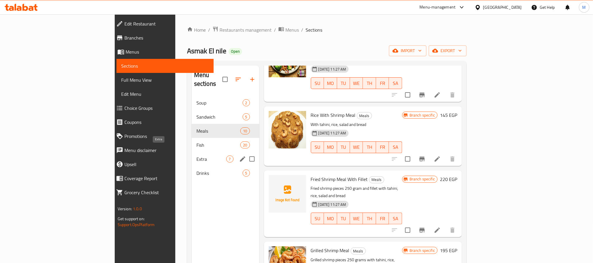
click at [196, 155] on span "Extra" at bounding box center [211, 158] width 30 height 7
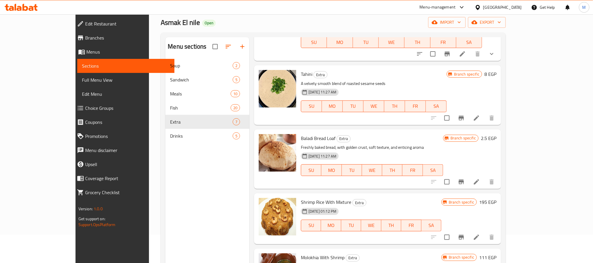
scroll to position [44, 0]
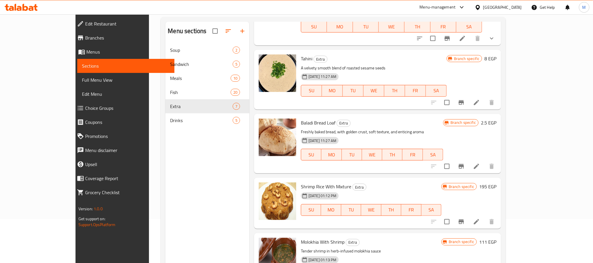
click at [464, 219] on icon "Branch-specific-item" at bounding box center [461, 221] width 5 height 5
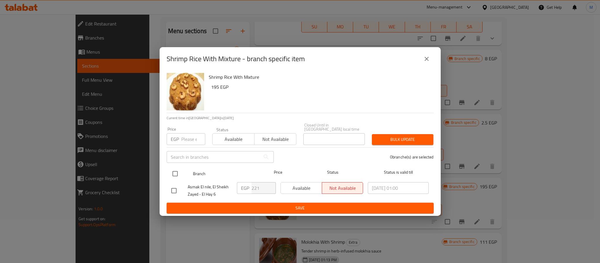
click at [178, 170] on input "checkbox" at bounding box center [175, 173] width 12 height 12
checkbox input "true"
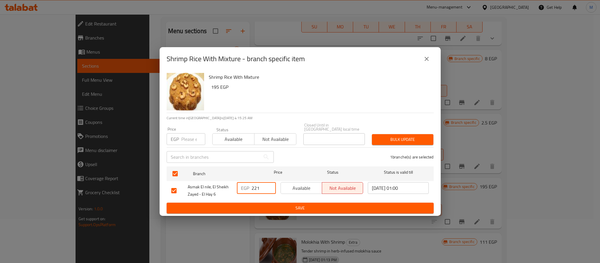
click at [258, 188] on input "221" at bounding box center [263, 188] width 24 height 12
type input "195"
click at [274, 207] on span "Save" at bounding box center [300, 207] width 258 height 7
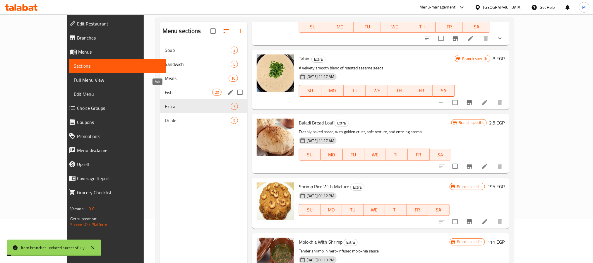
click at [165, 93] on span "Fish" at bounding box center [188, 92] width 47 height 7
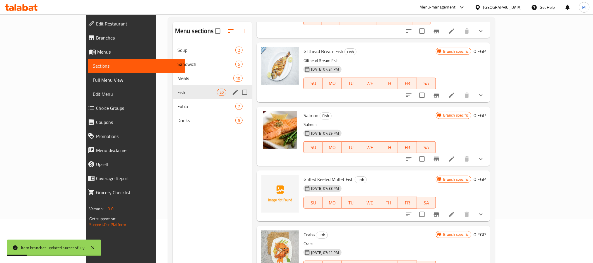
click at [173, 83] on div "Meals 10" at bounding box center [212, 78] width 79 height 14
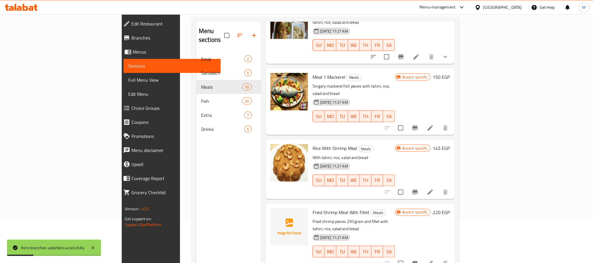
scroll to position [278, 0]
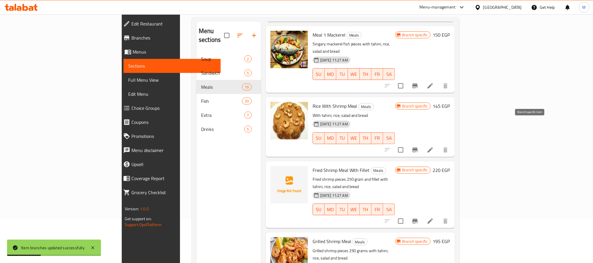
click at [422, 143] on button "Branch-specific-item" at bounding box center [415, 150] width 14 height 14
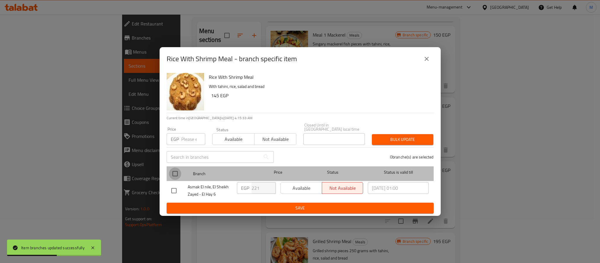
click at [175, 171] on input "checkbox" at bounding box center [175, 173] width 12 height 12
checkbox input "true"
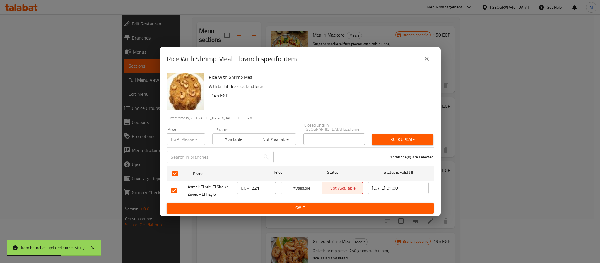
click at [250, 183] on div "EGP 221 ​" at bounding box center [256, 188] width 39 height 12
click at [258, 185] on input "221" at bounding box center [263, 188] width 24 height 12
type input "195"
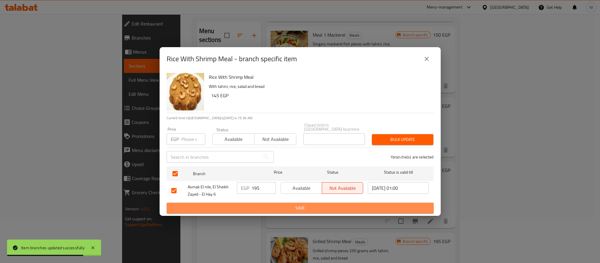
click at [278, 204] on span "Save" at bounding box center [300, 207] width 258 height 7
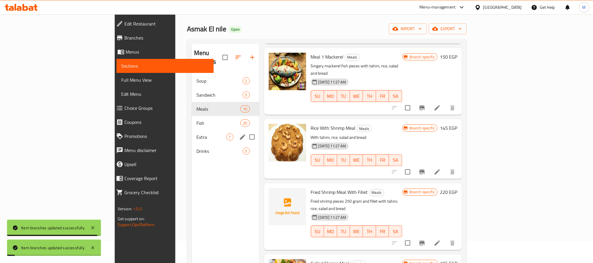
scroll to position [0, 0]
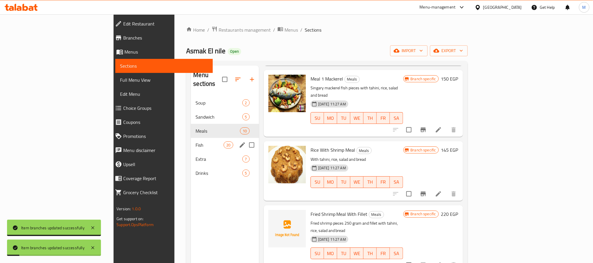
click at [195, 141] on span "Fish" at bounding box center [209, 144] width 28 height 7
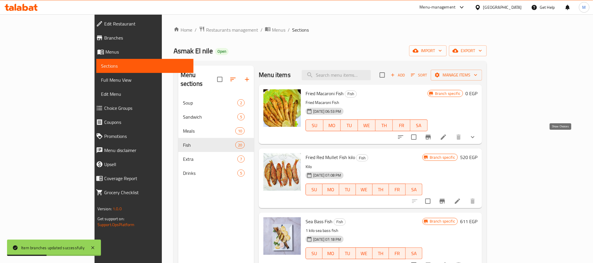
click at [476, 137] on icon "show more" at bounding box center [472, 136] width 7 height 7
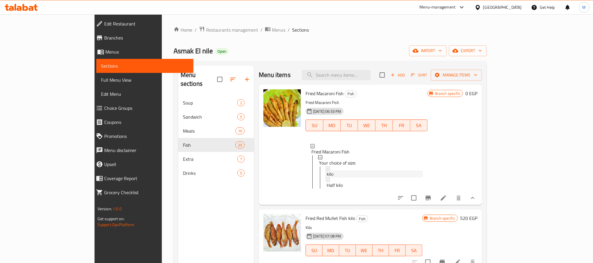
click at [330, 176] on div "kilo" at bounding box center [375, 173] width 96 height 7
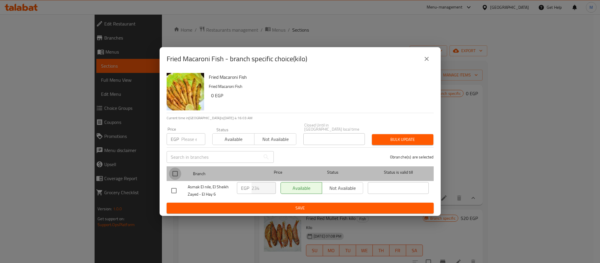
click at [175, 170] on input "checkbox" at bounding box center [175, 173] width 12 height 12
checkbox input "true"
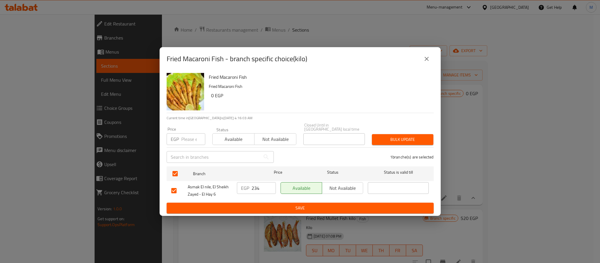
click at [257, 186] on input "234" at bounding box center [263, 188] width 24 height 12
type input "390"
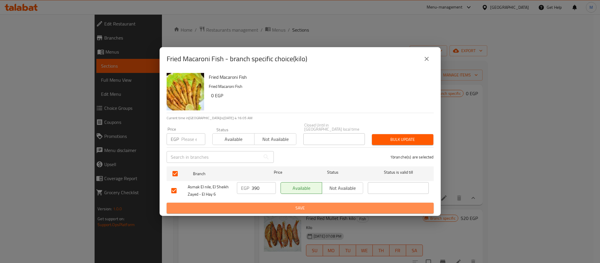
click at [272, 205] on span "Save" at bounding box center [300, 207] width 258 height 7
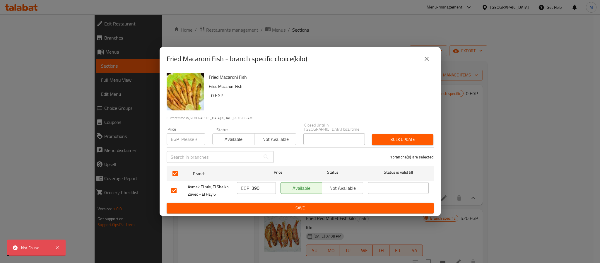
click at [234, 262] on div "Fried Macaroni Fish - branch specific choice(kilo) Fried Macaroni Fish Fried Ma…" at bounding box center [300, 131] width 600 height 263
click at [428, 62] on icon "close" at bounding box center [426, 58] width 7 height 7
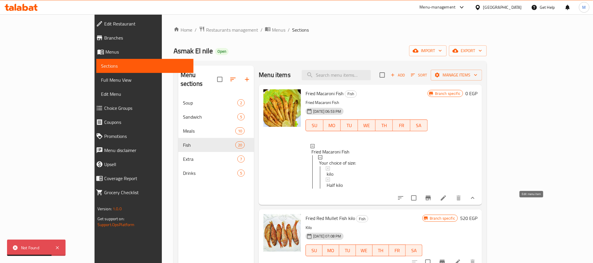
click at [446, 200] on icon at bounding box center [443, 197] width 5 height 5
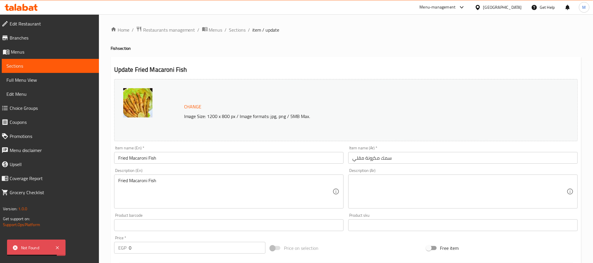
scroll to position [169, 0]
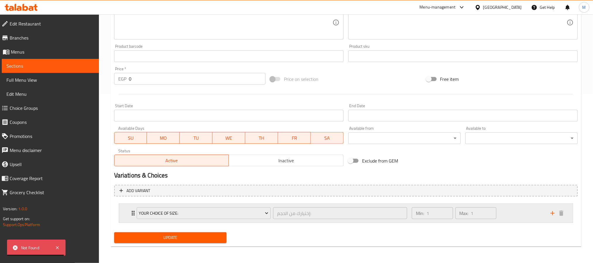
click at [526, 211] on div "Min: 1 ​ Max: 1 ​" at bounding box center [477, 213] width 139 height 19
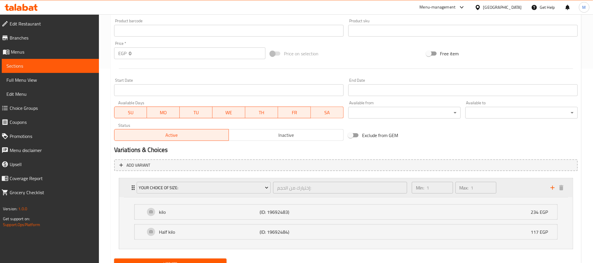
scroll to position [222, 0]
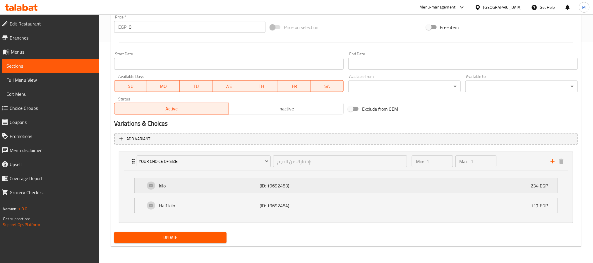
click at [443, 183] on div "kilo (ID: 19692483) 234 EGP" at bounding box center [347, 185] width 405 height 15
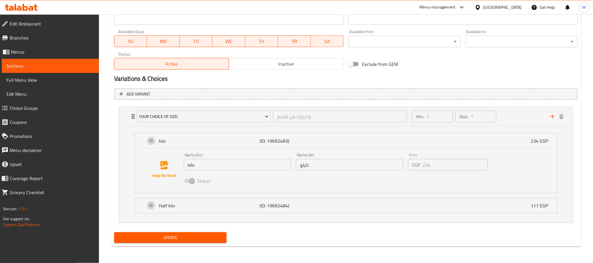
scroll to position [266, 0]
click at [286, 205] on p "(ID: 19692484)" at bounding box center [293, 205] width 67 height 7
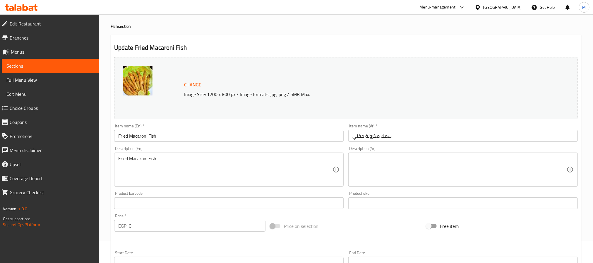
scroll to position [0, 0]
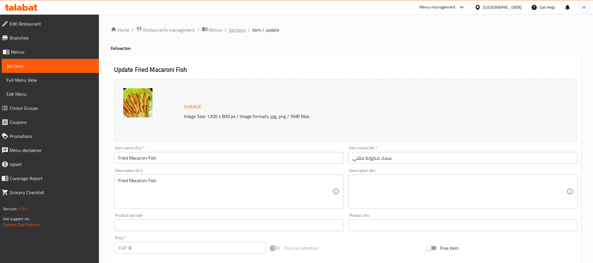
click at [237, 32] on span "Sections" at bounding box center [237, 29] width 17 height 7
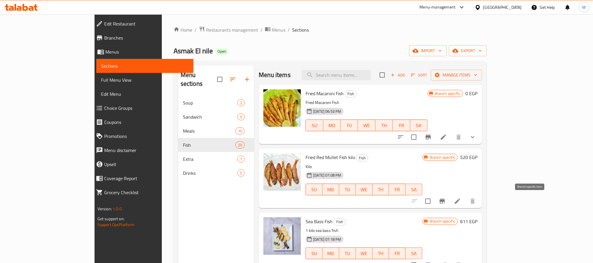
click at [445, 201] on icon "Branch-specific-item" at bounding box center [442, 201] width 5 height 5
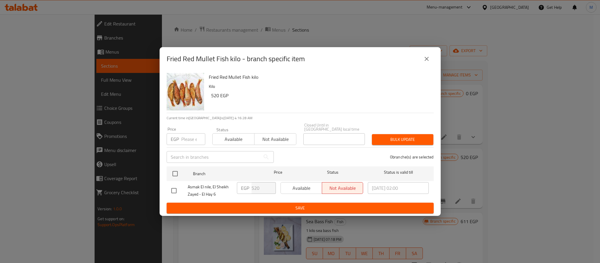
click at [423, 61] on icon "close" at bounding box center [426, 58] width 7 height 7
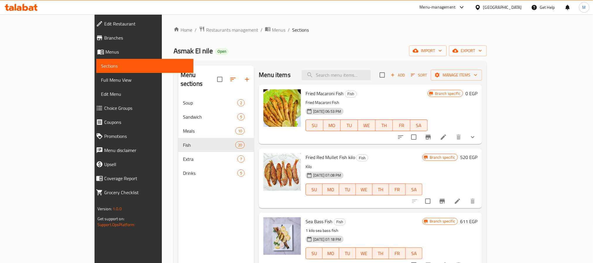
click at [435, 139] on button "Branch-specific-item" at bounding box center [428, 137] width 14 height 14
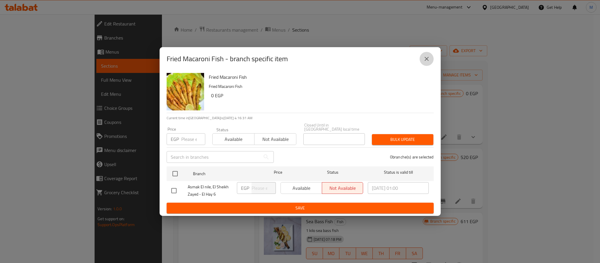
click at [424, 62] on icon "close" at bounding box center [426, 58] width 7 height 7
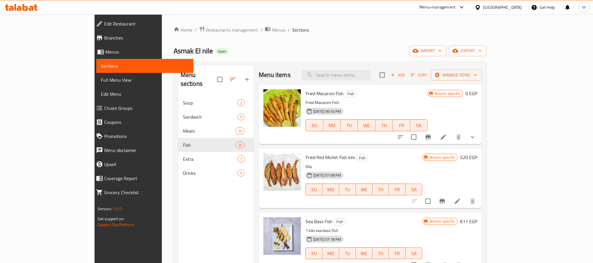
click at [104, 105] on span "Choice Groups" at bounding box center [146, 107] width 85 height 7
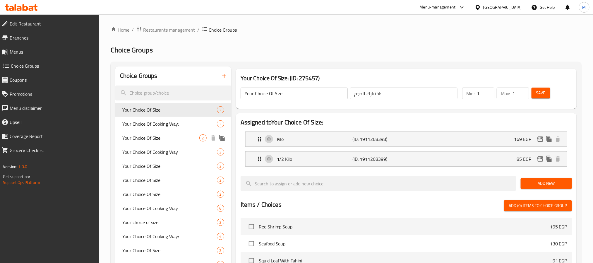
click at [183, 134] on span "Your Choice Of Size" at bounding box center [160, 137] width 77 height 7
type input "Your Choice Of Size"
type input "اختيارك للحجم"
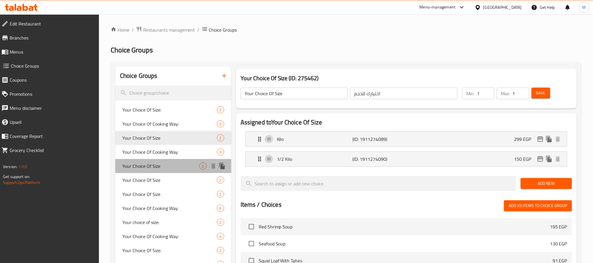
click at [173, 164] on span "Your Choice Of Size" at bounding box center [160, 165] width 77 height 7
type input "Your Choice Of Size"
type input "اختيارك للحجم"
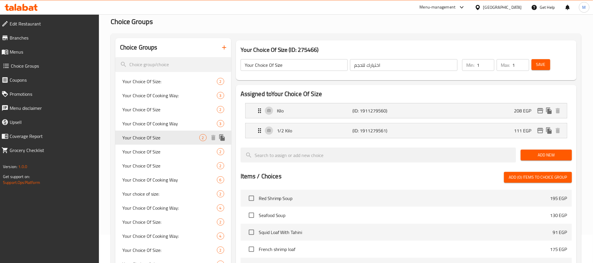
scroll to position [44, 0]
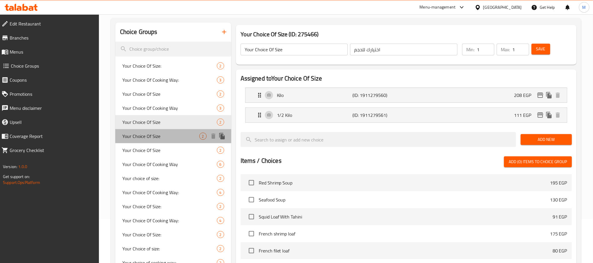
click at [170, 140] on div "Your Choice Of Size 2" at bounding box center [173, 136] width 116 height 14
type input "Your Choice Of Size"
type input "اختيارك للحجم"
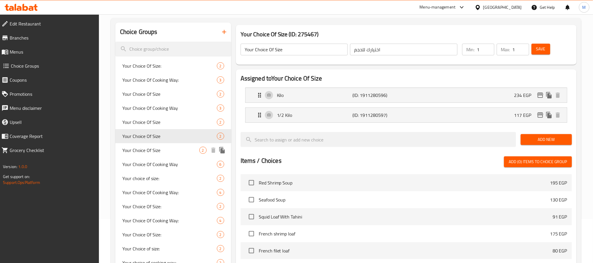
click at [171, 150] on span "Your Choice Of Size" at bounding box center [160, 150] width 77 height 7
type input "Your Choice Of Size"
type input "اختيارك للحجم"
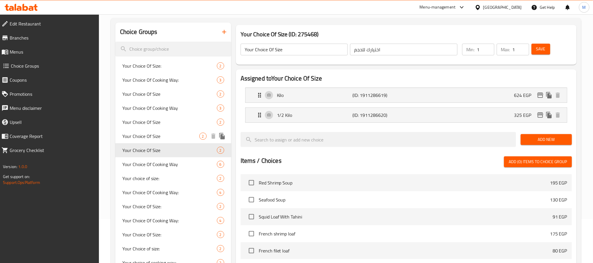
click at [171, 139] on span "Your Choice Of Size" at bounding box center [160, 136] width 77 height 7
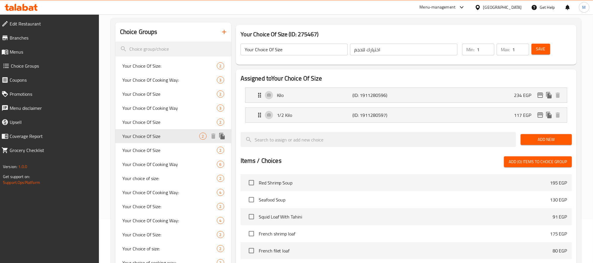
type input "Your Choice Of Size"
type input "اختيارك للحجم"
click at [486, 98] on div "Kilo (ID: 1911280596) 234 EGP" at bounding box center [408, 95] width 304 height 15
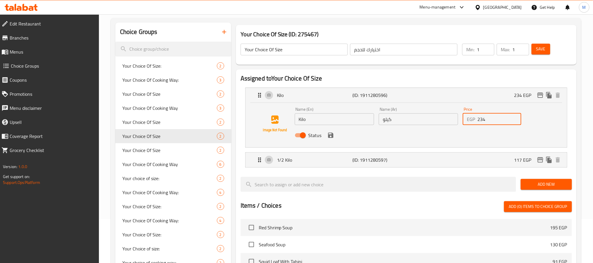
click at [480, 119] on input "234" at bounding box center [499, 119] width 44 height 12
click at [336, 134] on div "Status" at bounding box center [418, 135] width 252 height 16
click at [333, 135] on icon "save" at bounding box center [330, 135] width 5 height 5
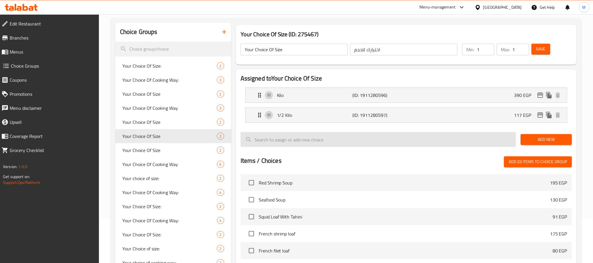
type input "390"
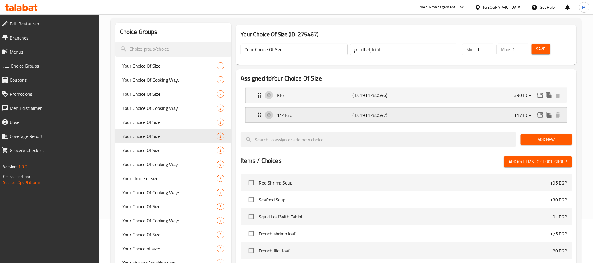
click at [471, 115] on div "1/2 Kilo (ID: 1911280597) 117 EGP" at bounding box center [408, 115] width 304 height 15
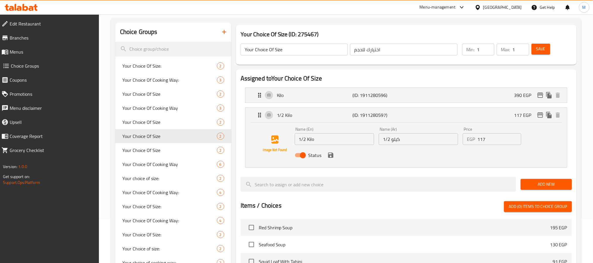
click at [486, 140] on input "117" at bounding box center [499, 139] width 44 height 12
click at [331, 156] on icon "save" at bounding box center [330, 155] width 7 height 7
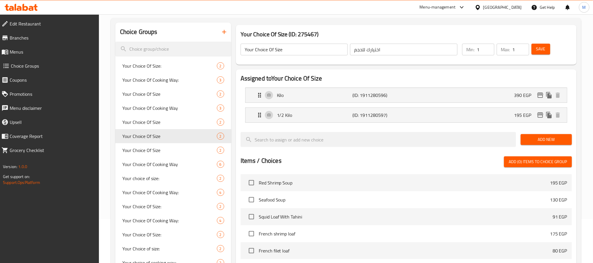
type input "195"
click at [547, 48] on button "Save" at bounding box center [540, 49] width 19 height 11
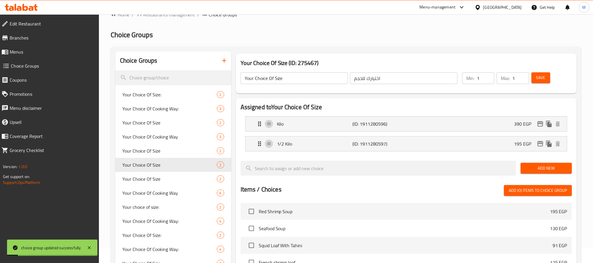
scroll to position [0, 0]
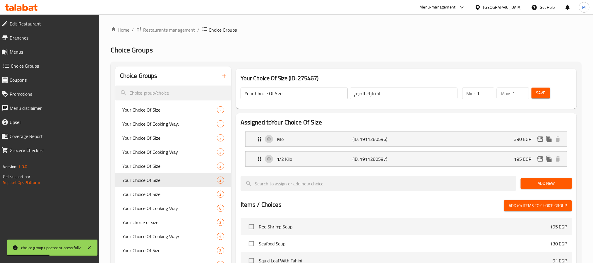
click at [175, 31] on span "Restaurants management" at bounding box center [169, 29] width 52 height 7
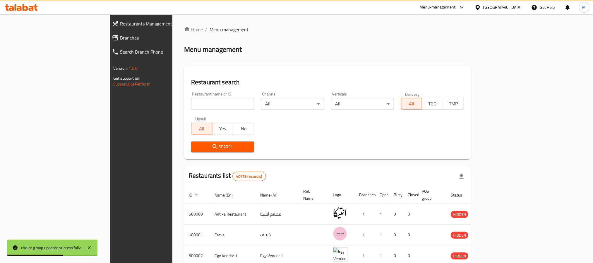
click at [191, 106] on input "search" at bounding box center [222, 104] width 63 height 12
paste input "666289"
type input "666289"
click button "Search" at bounding box center [222, 146] width 63 height 11
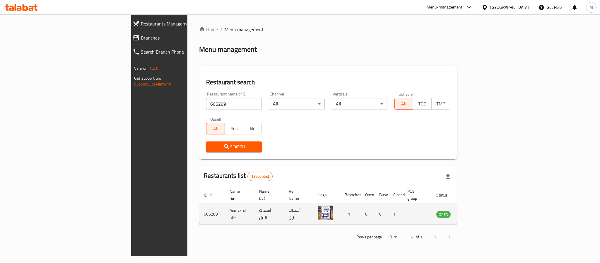
click at [482, 212] on td "enhanced table" at bounding box center [472, 214] width 20 height 21
click at [474, 210] on icon "enhanced table" at bounding box center [470, 213] width 7 height 7
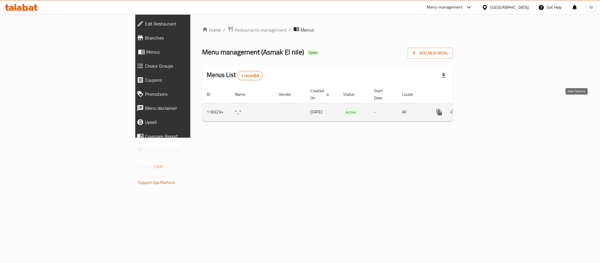
click at [488, 107] on link "enhanced table" at bounding box center [481, 112] width 14 height 14
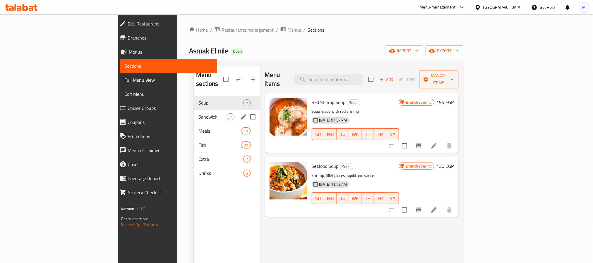
click at [198, 113] on span "Sandwich" at bounding box center [212, 116] width 28 height 7
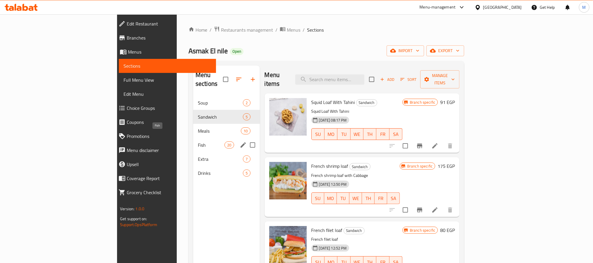
click at [198, 127] on span "Meals" at bounding box center [219, 130] width 43 height 7
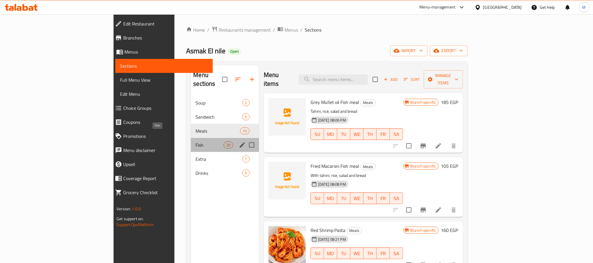
click at [195, 141] on span "Fish" at bounding box center [209, 144] width 28 height 7
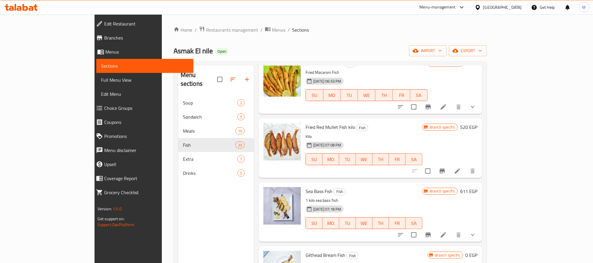
scroll to position [44, 0]
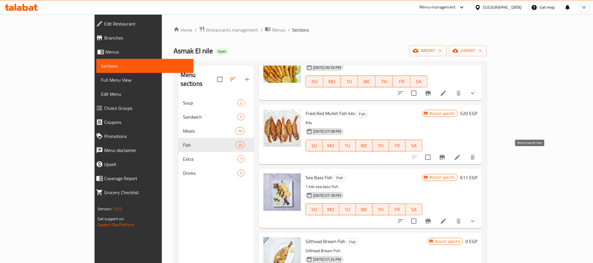
click at [446, 158] on icon "Branch-specific-item" at bounding box center [442, 157] width 7 height 7
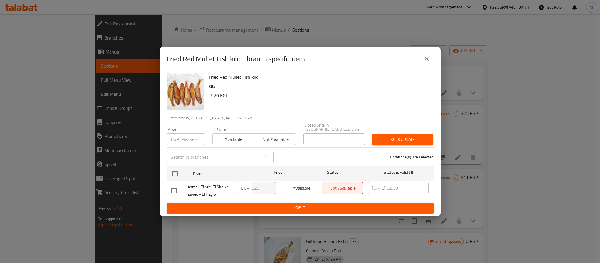
click at [423, 62] on icon "close" at bounding box center [426, 58] width 7 height 7
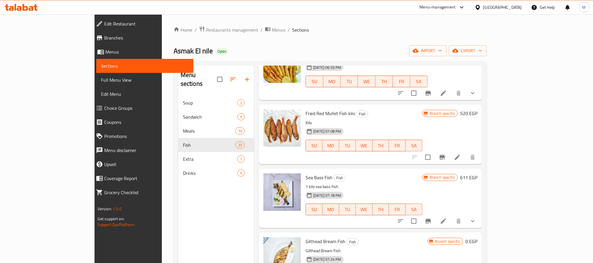
click at [461, 159] on icon at bounding box center [457, 157] width 7 height 7
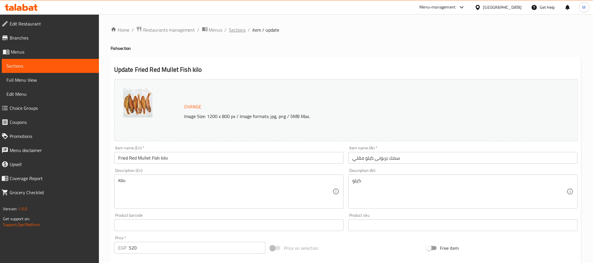
click at [238, 29] on span "Sections" at bounding box center [237, 29] width 17 height 7
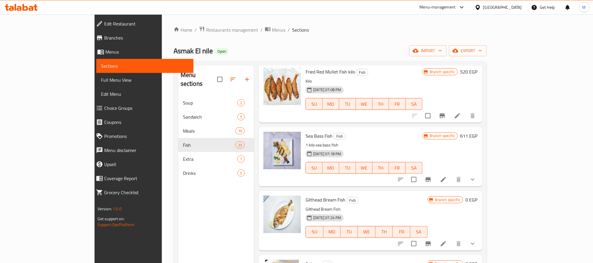
scroll to position [88, 0]
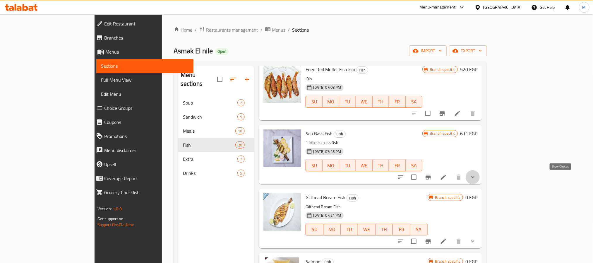
click at [476, 180] on icon "show more" at bounding box center [472, 177] width 7 height 7
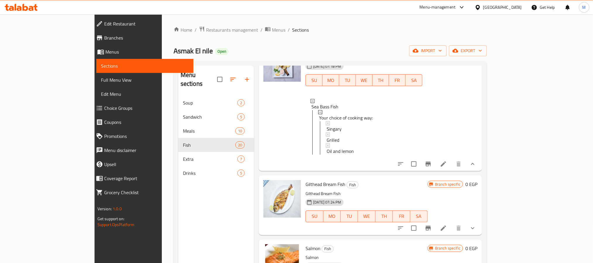
scroll to position [176, 0]
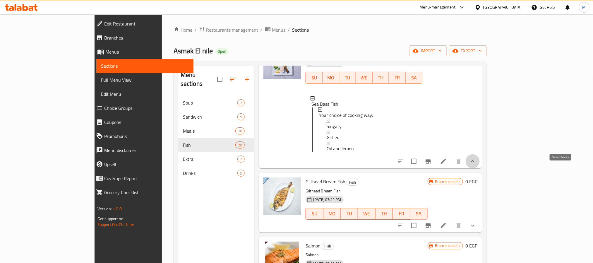
click at [476, 165] on icon "show more" at bounding box center [472, 161] width 7 height 7
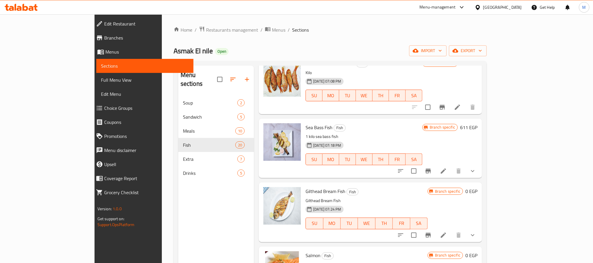
scroll to position [88, 0]
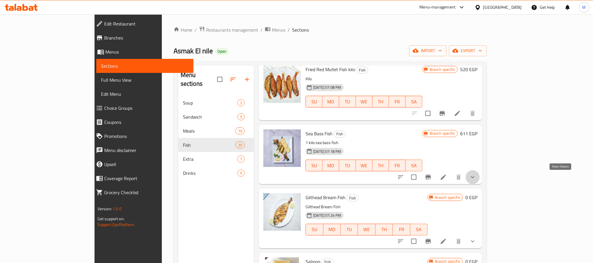
click at [476, 180] on icon "show more" at bounding box center [472, 177] width 7 height 7
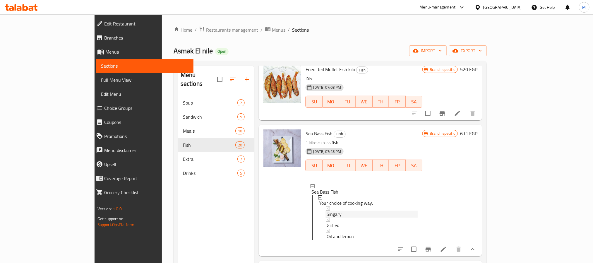
click at [327, 212] on div "Singary" at bounding box center [372, 213] width 91 height 7
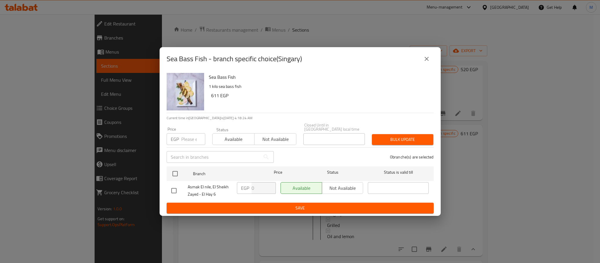
click at [425, 62] on icon "close" at bounding box center [426, 58] width 7 height 7
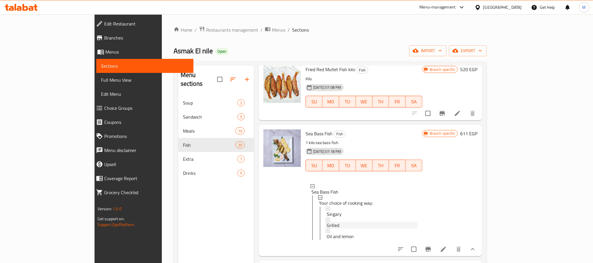
click at [337, 223] on div "Grilled" at bounding box center [372, 225] width 91 height 7
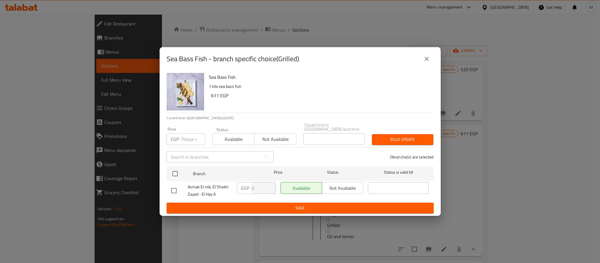
click at [426, 62] on icon "close" at bounding box center [426, 58] width 7 height 7
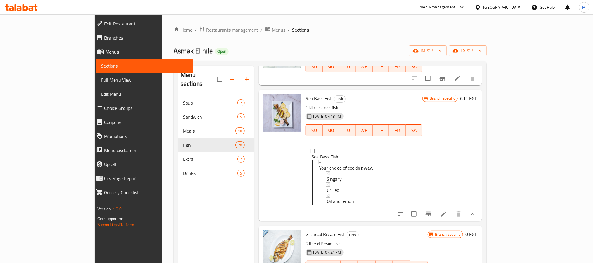
scroll to position [132, 0]
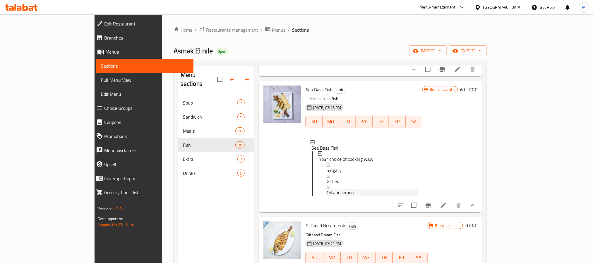
click at [335, 196] on div "Oil and lemon" at bounding box center [372, 192] width 91 height 7
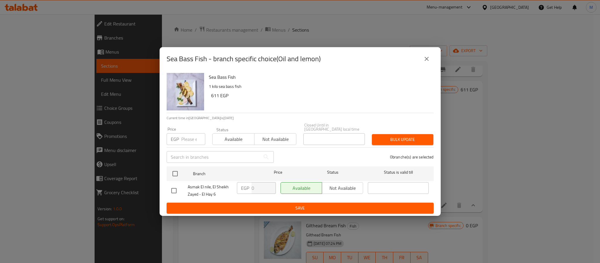
click at [423, 61] on icon "close" at bounding box center [426, 58] width 7 height 7
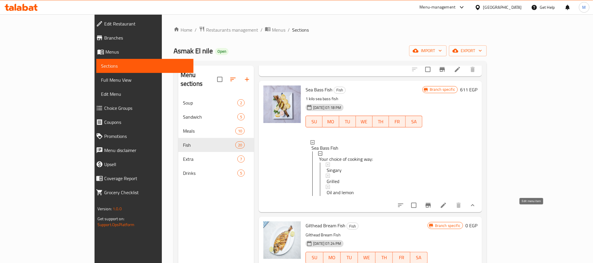
click at [446, 208] on icon at bounding box center [443, 204] width 5 height 5
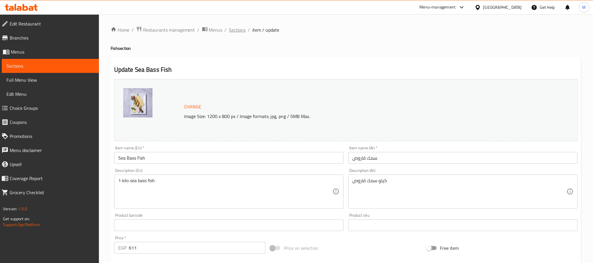
click at [230, 30] on span "Sections" at bounding box center [237, 29] width 17 height 7
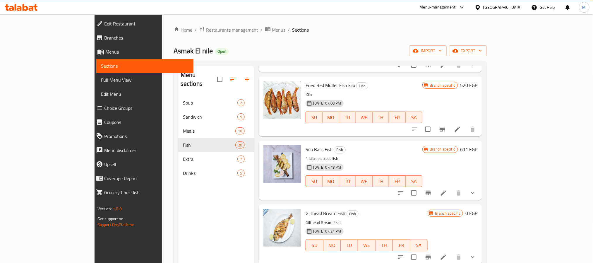
scroll to position [88, 0]
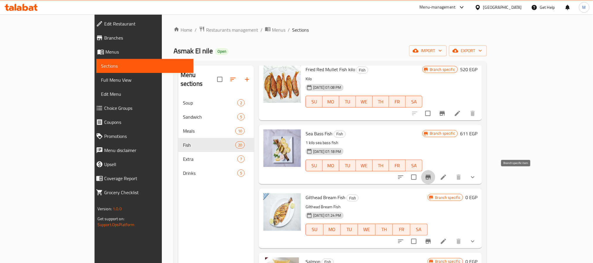
click at [432, 178] on icon "Branch-specific-item" at bounding box center [428, 177] width 7 height 7
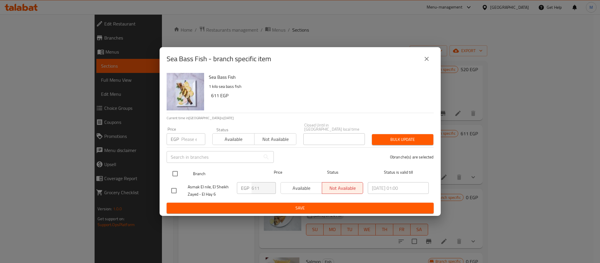
click at [181, 172] on div at bounding box center [180, 173] width 22 height 17
click at [173, 172] on input "checkbox" at bounding box center [175, 173] width 12 height 12
checkbox input "true"
click at [253, 183] on input "611" at bounding box center [263, 188] width 24 height 12
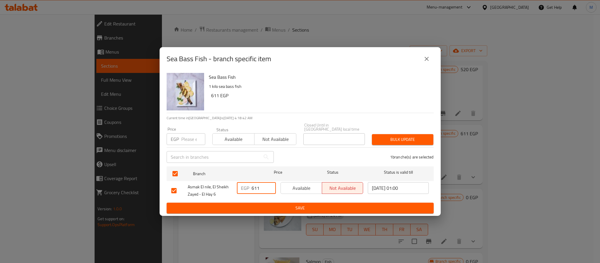
click at [253, 183] on input "611" at bounding box center [263, 188] width 24 height 12
type input "715"
click at [275, 202] on button "Save" at bounding box center [299, 207] width 267 height 11
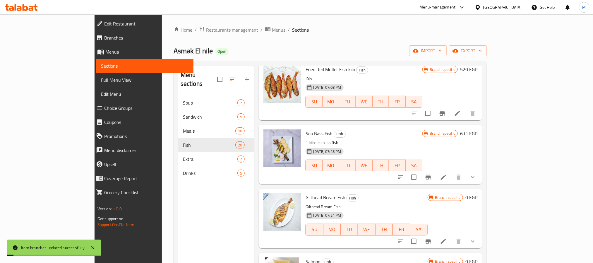
click at [477, 133] on h6 "611 EGP" at bounding box center [468, 133] width 17 height 8
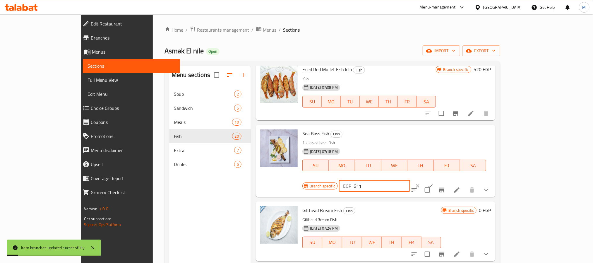
click at [410, 180] on input "611" at bounding box center [381, 186] width 56 height 12
type input "715"
click at [437, 179] on button "ok" at bounding box center [430, 185] width 13 height 13
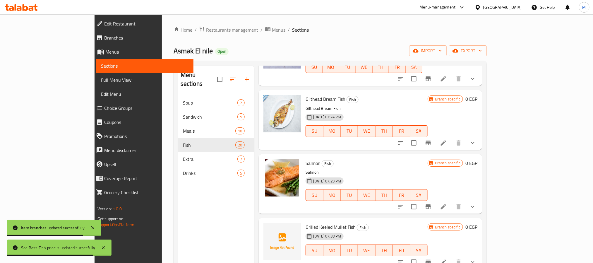
scroll to position [142, 0]
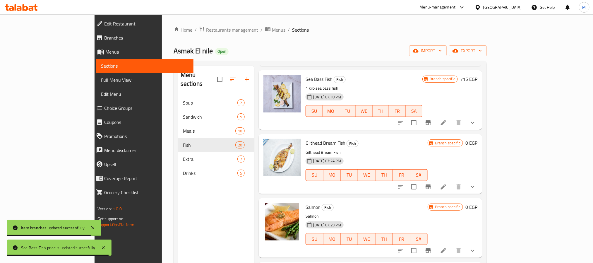
click at [476, 186] on icon "show more" at bounding box center [472, 186] width 7 height 7
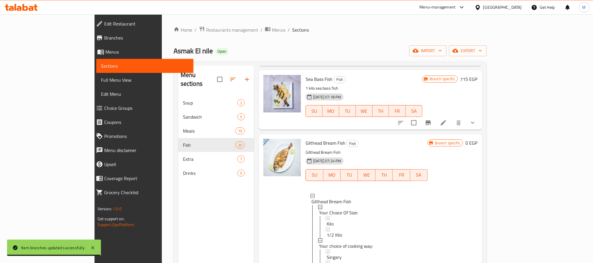
scroll to position [186, 0]
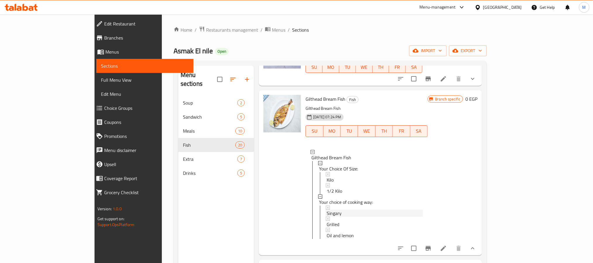
click at [327, 211] on div "Singary" at bounding box center [375, 213] width 96 height 7
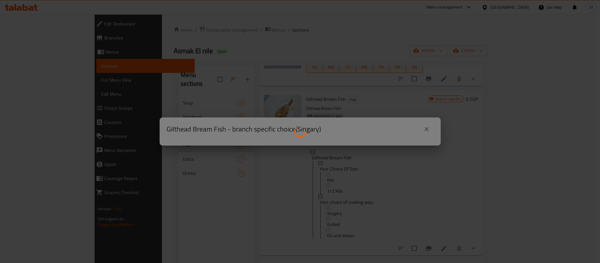
click at [442, 118] on div at bounding box center [300, 131] width 600 height 263
click at [352, 107] on div at bounding box center [300, 131] width 600 height 263
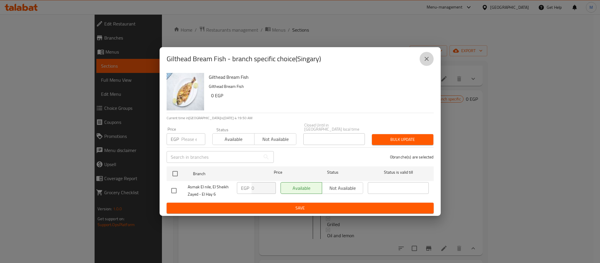
click at [423, 61] on icon "close" at bounding box center [426, 58] width 7 height 7
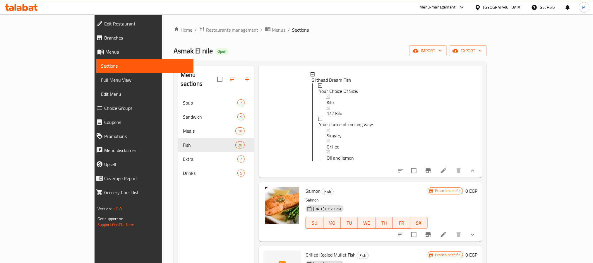
scroll to position [274, 0]
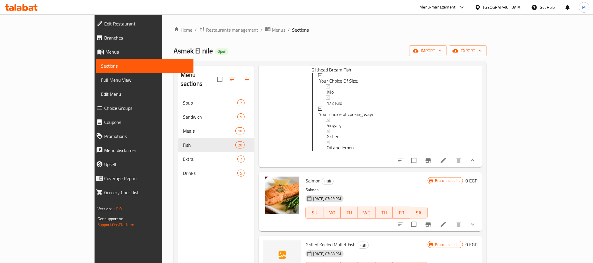
click at [447, 163] on icon at bounding box center [443, 160] width 7 height 7
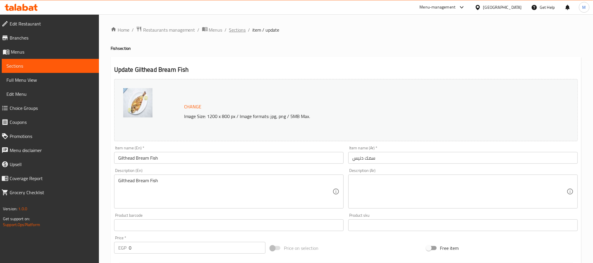
click at [234, 32] on span "Sections" at bounding box center [237, 29] width 17 height 7
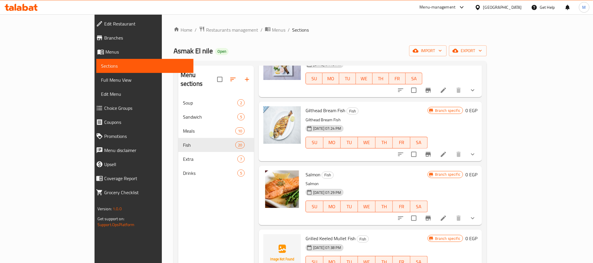
scroll to position [176, 0]
click at [476, 153] on icon "show more" at bounding box center [472, 153] width 7 height 7
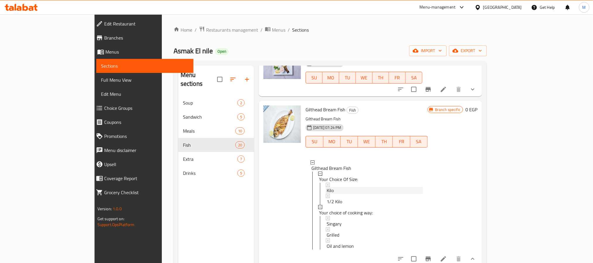
click at [327, 190] on div "Kilo" at bounding box center [375, 190] width 96 height 7
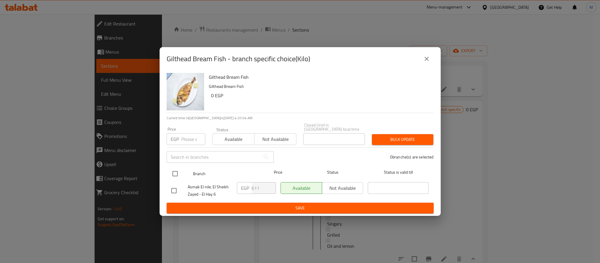
click at [180, 171] on input "checkbox" at bounding box center [175, 173] width 12 height 12
checkbox input "true"
click at [254, 185] on input "611" at bounding box center [263, 188] width 24 height 12
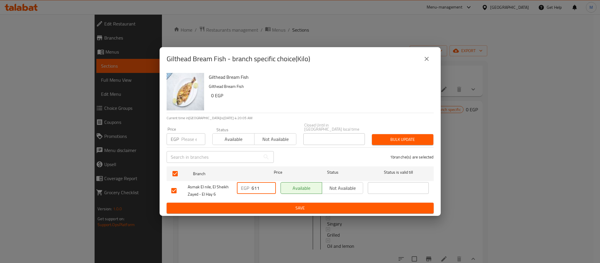
click at [254, 185] on input "611" at bounding box center [263, 188] width 24 height 12
type input "780"
click at [277, 205] on span "Save" at bounding box center [300, 207] width 258 height 7
click at [425, 57] on icon "close" at bounding box center [426, 58] width 7 height 7
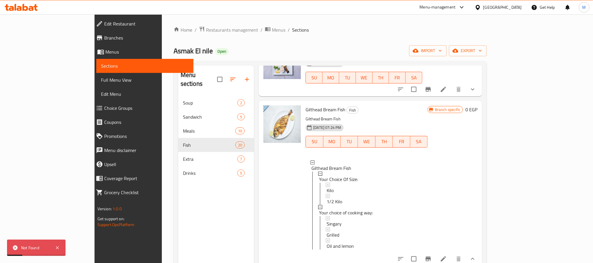
click at [349, 187] on div "Kilo" at bounding box center [375, 190] width 96 height 7
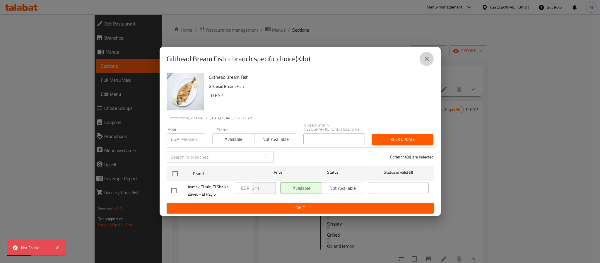
click at [427, 58] on icon "close" at bounding box center [426, 58] width 7 height 7
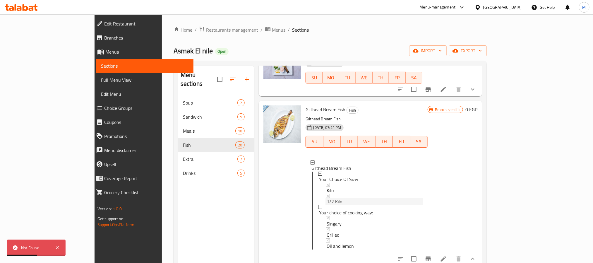
click at [327, 200] on div "1/2 Kilo" at bounding box center [375, 201] width 96 height 7
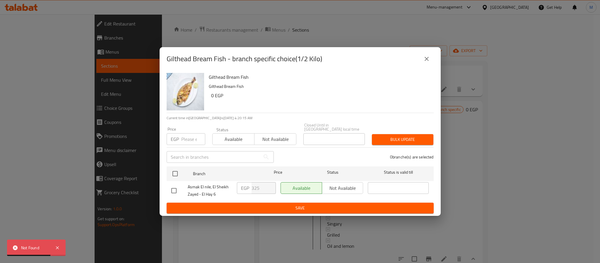
click at [425, 61] on icon "close" at bounding box center [426, 58] width 7 height 7
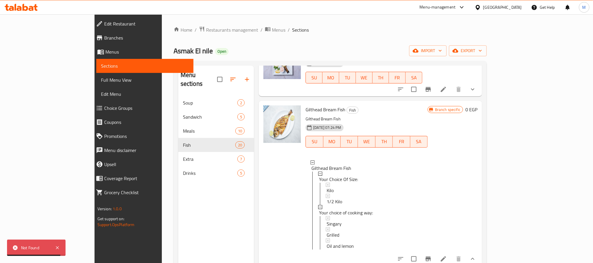
click at [104, 109] on span "Choice Groups" at bounding box center [146, 107] width 85 height 7
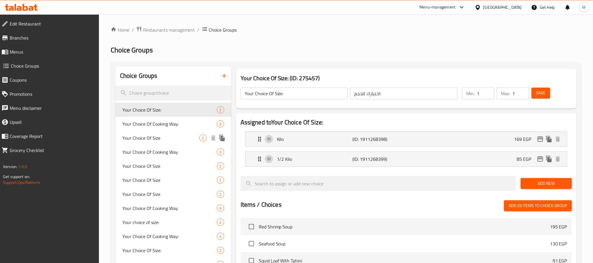
click at [173, 135] on span "Your Choice Of Size" at bounding box center [160, 137] width 77 height 7
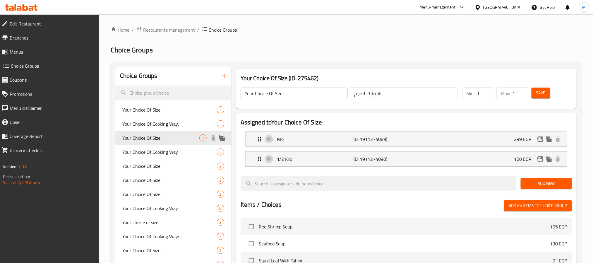
type input "Your Choice Of Size"
type input "اختيارك للحجم"
click at [178, 161] on div "Your Choice Of Size 2" at bounding box center [173, 166] width 116 height 14
type input "Your Choice Of Size"
type input "اختيارك للحجم"
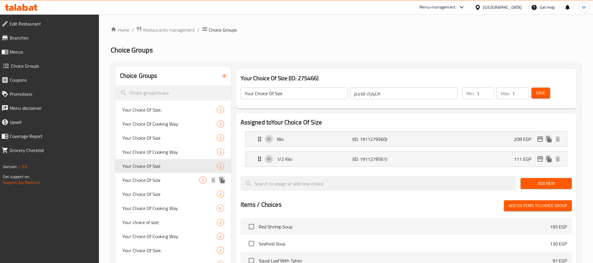
click at [180, 180] on span "Your Choice Of Size" at bounding box center [160, 179] width 77 height 7
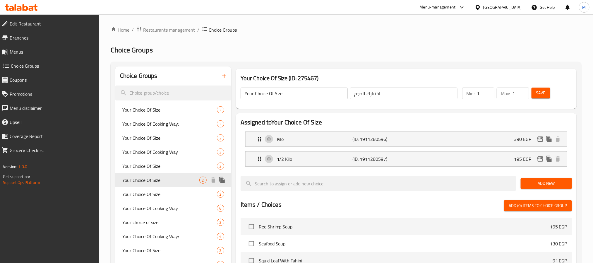
type input "Your Choice Of Size"
type input "اختيارك للحجم"
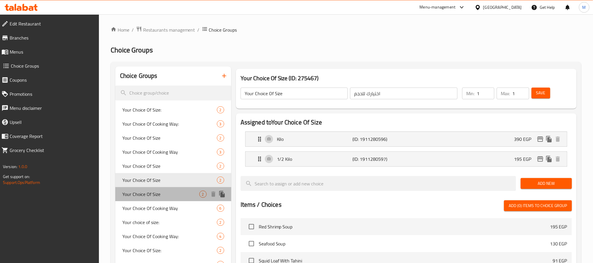
click at [178, 193] on span "Your Choice Of Size" at bounding box center [160, 193] width 77 height 7
type input "Your Choice Of Size"
type input "اختيارك للحجم"
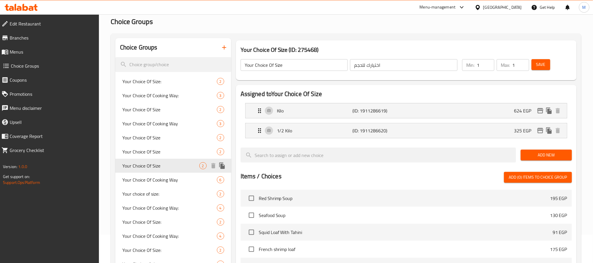
scroll to position [44, 0]
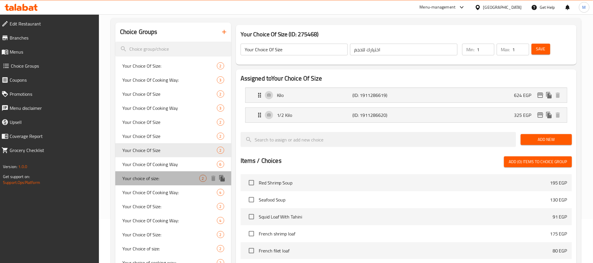
click at [173, 176] on span "Your choice of size:" at bounding box center [160, 178] width 77 height 7
type input "Your choice of size:"
type input "إختيارك من الحجم:"
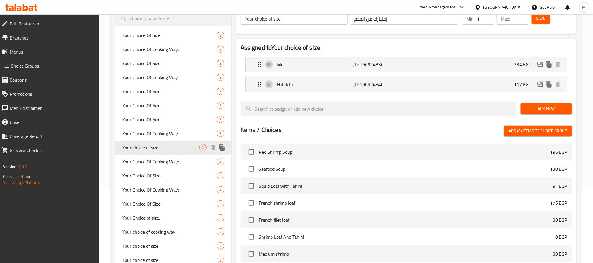
scroll to position [88, 0]
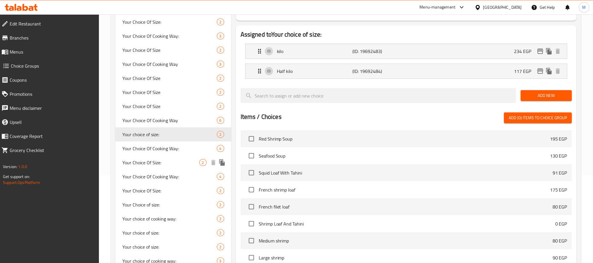
click at [172, 166] on div "Your Choice Of Size: 2" at bounding box center [173, 162] width 116 height 14
type input "Your Choice Of Size:"
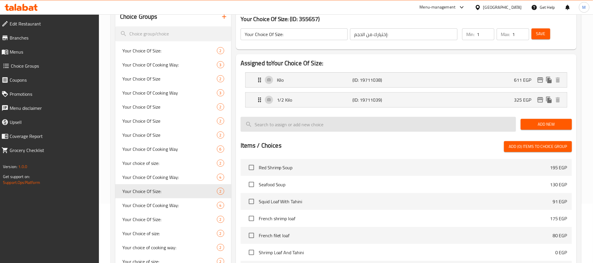
scroll to position [44, 0]
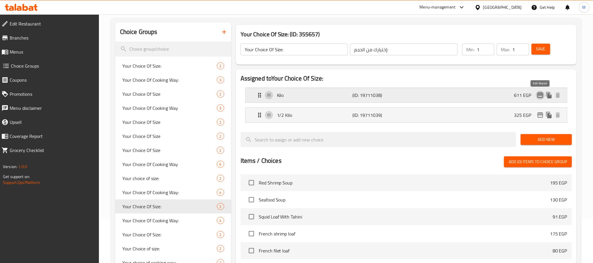
click at [538, 97] on icon "edit" at bounding box center [540, 94] width 6 height 5
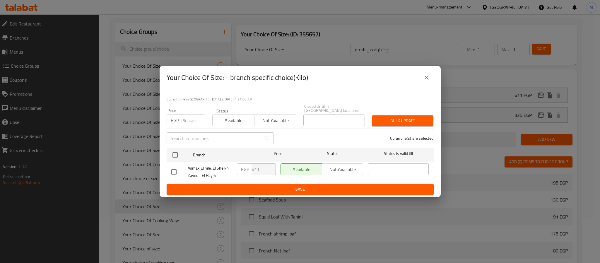
click at [558, 75] on div "Your Choice Of Size: - branch specific choice(Kilo) Current time in Egypt is 18…" at bounding box center [300, 131] width 600 height 263
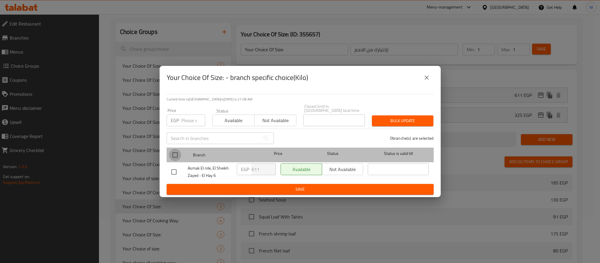
click at [175, 149] on input "checkbox" at bounding box center [175, 155] width 12 height 12
checkbox input "true"
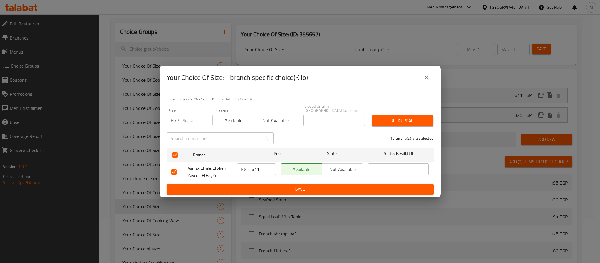
click at [256, 169] on input "611" at bounding box center [263, 169] width 24 height 12
type input "780"
click at [291, 189] on span "Save" at bounding box center [300, 189] width 258 height 7
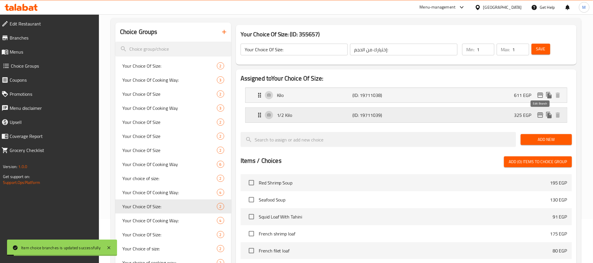
click at [537, 116] on icon "edit" at bounding box center [540, 114] width 7 height 7
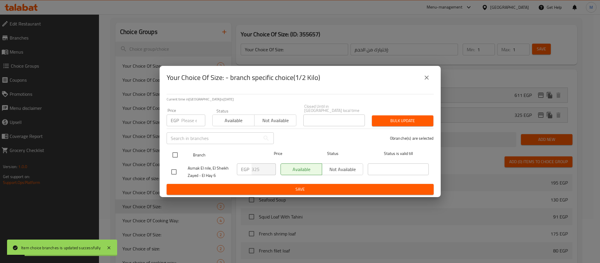
click at [171, 153] on input "checkbox" at bounding box center [175, 155] width 12 height 12
checkbox input "true"
click at [261, 163] on input "325" at bounding box center [263, 169] width 24 height 12
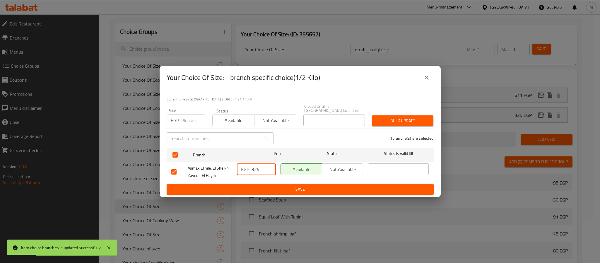
click at [258, 164] on input "325" at bounding box center [263, 169] width 24 height 12
click at [255, 168] on input "325" at bounding box center [263, 169] width 24 height 12
type input "390"
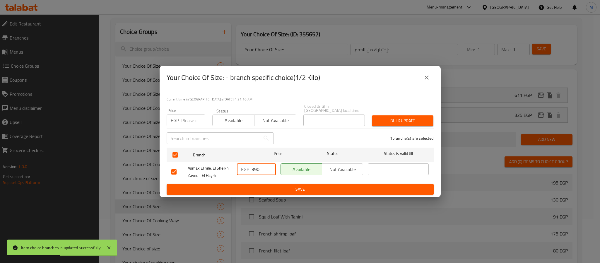
drag, startPoint x: 277, startPoint y: 189, endPoint x: 289, endPoint y: 189, distance: 12.0
click at [277, 189] on span "Save" at bounding box center [300, 189] width 258 height 7
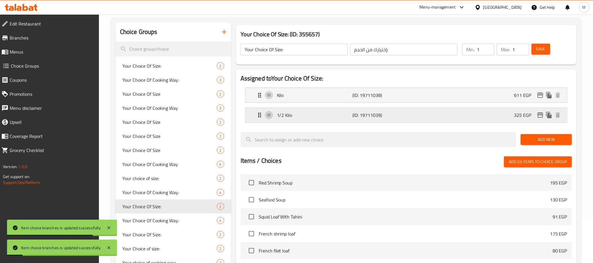
click at [538, 117] on icon "edit" at bounding box center [540, 114] width 7 height 7
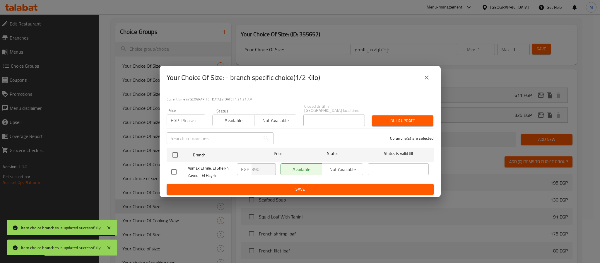
click at [429, 77] on icon "close" at bounding box center [426, 77] width 7 height 7
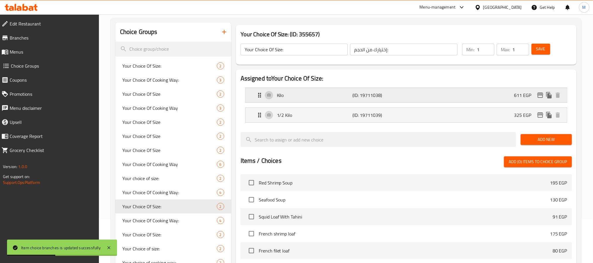
click at [513, 95] on div "Kilo (ID: 19711038) 611 EGP" at bounding box center [408, 95] width 304 height 15
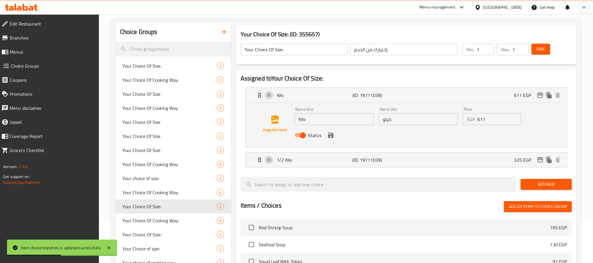
click at [500, 114] on input "611" at bounding box center [499, 119] width 44 height 12
click at [491, 121] on input "611" at bounding box center [499, 119] width 44 height 12
click at [336, 136] on div "Status" at bounding box center [418, 135] width 252 height 16
click at [335, 136] on div "Status" at bounding box center [418, 135] width 252 height 16
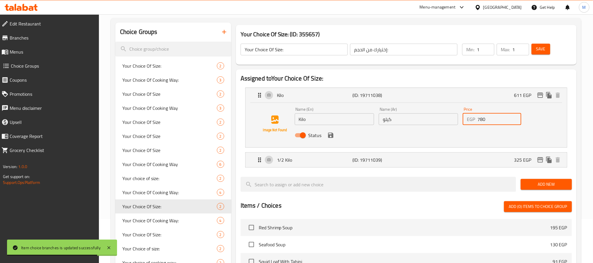
click at [331, 136] on icon "save" at bounding box center [330, 135] width 7 height 7
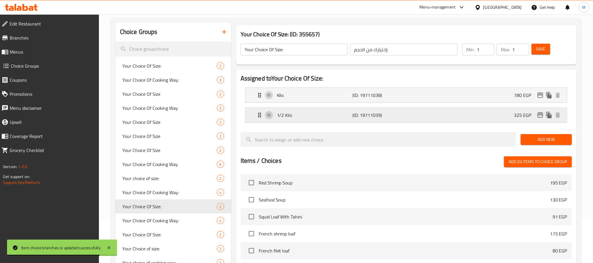
type input "780"
click at [517, 111] on p "325 EGP" at bounding box center [525, 114] width 22 height 7
click at [516, 121] on div "1/2 Kilo (ID: 19711039) 325 EGP" at bounding box center [408, 115] width 304 height 15
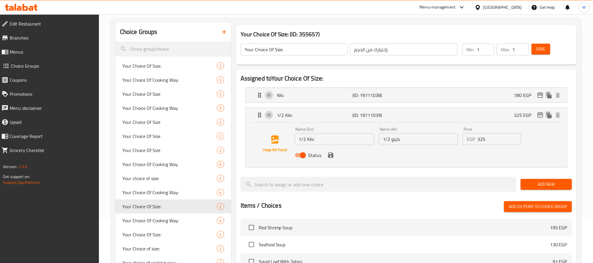
click at [491, 139] on input "325" at bounding box center [499, 139] width 44 height 12
type input "390"
click at [334, 157] on button "save" at bounding box center [330, 155] width 9 height 9
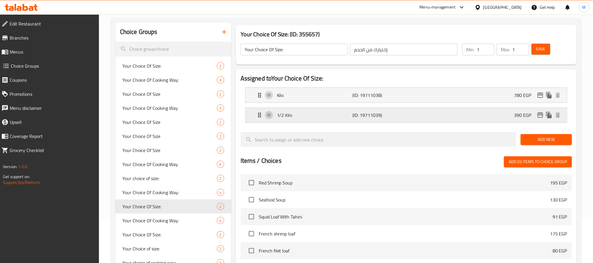
click at [539, 116] on icon "edit" at bounding box center [540, 114] width 7 height 7
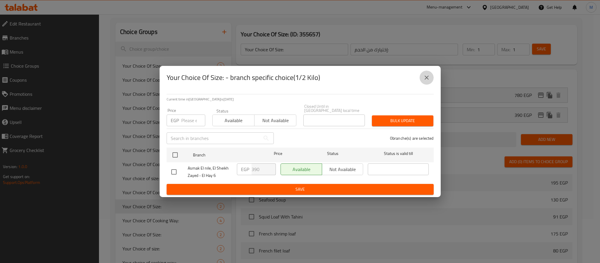
click at [430, 76] on button "close" at bounding box center [426, 78] width 14 height 14
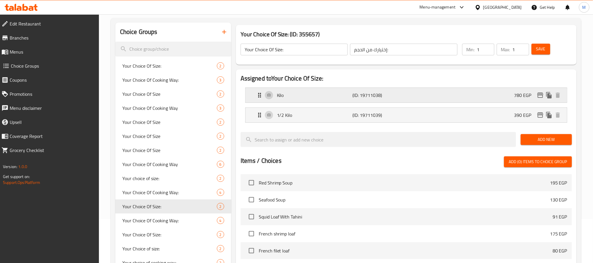
click at [538, 94] on icon "edit" at bounding box center [540, 95] width 7 height 7
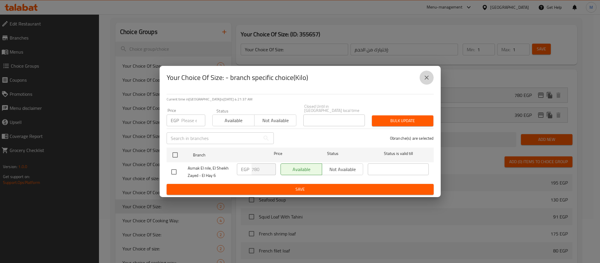
click at [427, 80] on icon "close" at bounding box center [426, 77] width 4 height 4
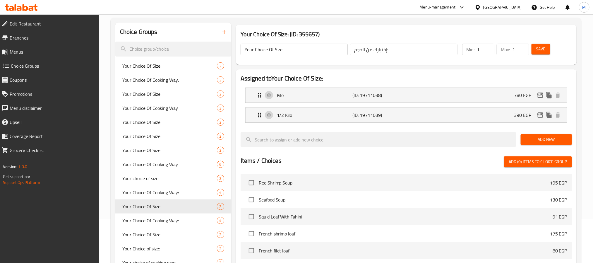
click at [543, 47] on span "Save" at bounding box center [540, 48] width 9 height 7
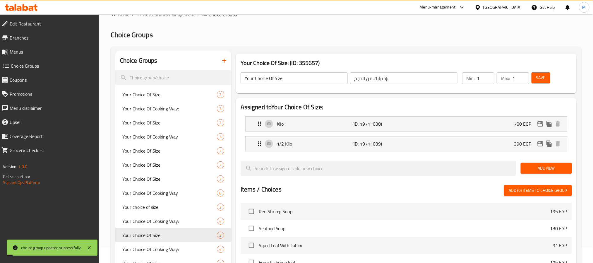
scroll to position [0, 0]
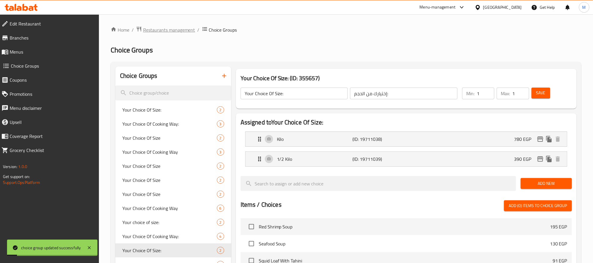
click at [181, 28] on span "Restaurants management" at bounding box center [169, 29] width 52 height 7
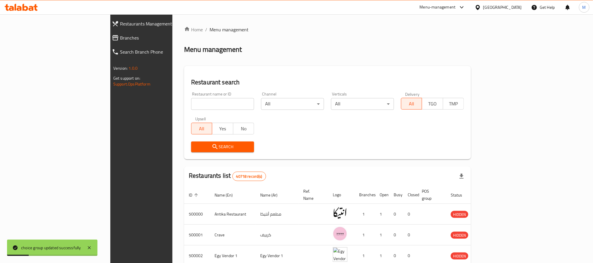
click at [191, 106] on input "search" at bounding box center [222, 104] width 63 height 12
paste input "666289"
type input "666289"
click button "Search" at bounding box center [222, 146] width 63 height 11
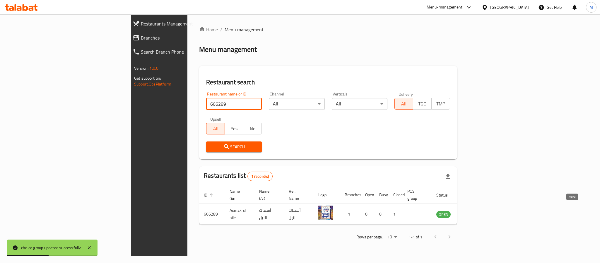
drag, startPoint x: 564, startPoint y: 207, endPoint x: 550, endPoint y: 198, distance: 16.6
click at [473, 212] on icon "enhanced table" at bounding box center [470, 214] width 6 height 5
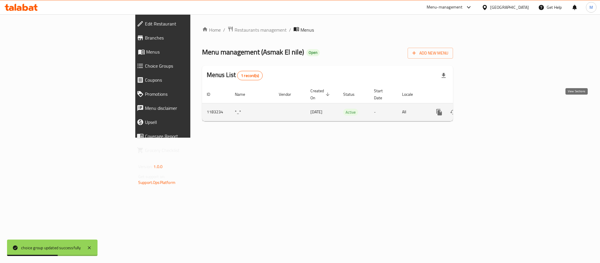
click at [488, 105] on link "enhanced table" at bounding box center [481, 112] width 14 height 14
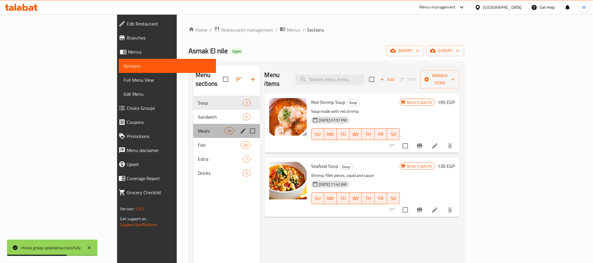
click at [193, 128] on div "Meals 10" at bounding box center [226, 131] width 67 height 14
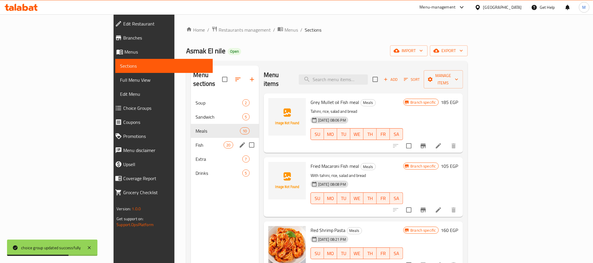
click at [195, 141] on span "Fish" at bounding box center [209, 144] width 28 height 7
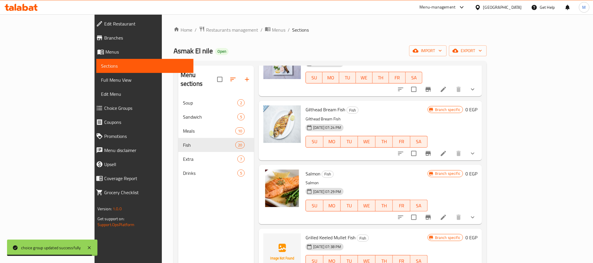
scroll to position [219, 0]
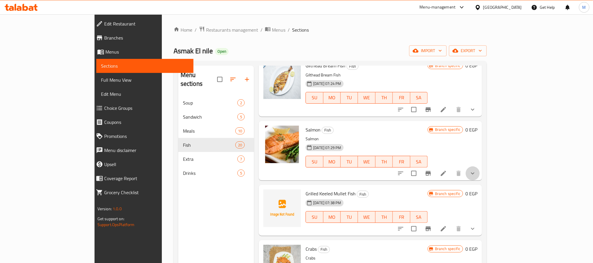
click at [476, 171] on icon "show more" at bounding box center [472, 173] width 7 height 7
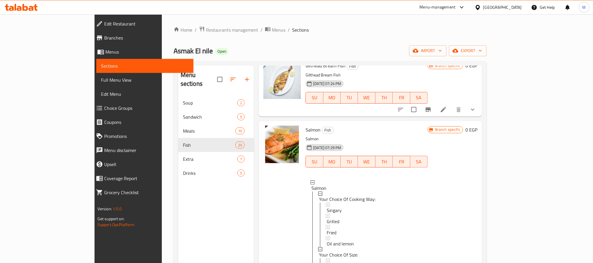
scroll to position [263, 0]
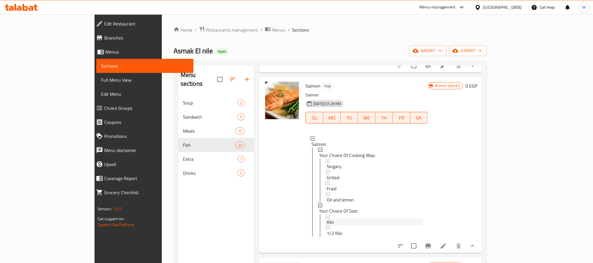
click at [338, 222] on div "Kilo" at bounding box center [375, 221] width 96 height 7
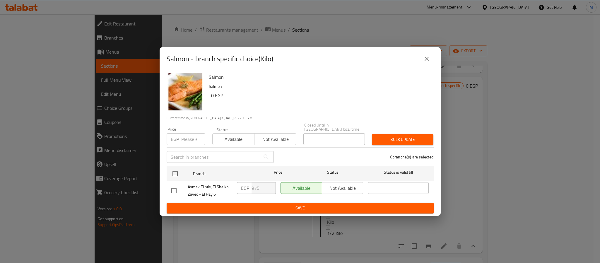
click at [290, 113] on div "Salmon Salmon 0 EGP" at bounding box center [318, 92] width 225 height 42
click at [427, 57] on icon "close" at bounding box center [426, 58] width 7 height 7
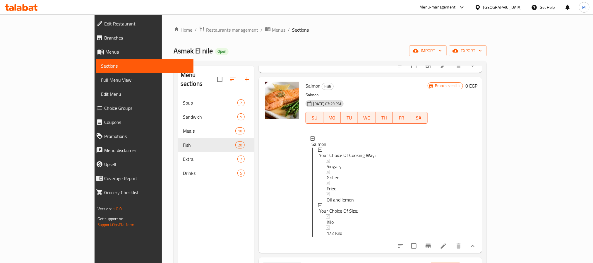
click at [104, 111] on span "Choice Groups" at bounding box center [146, 107] width 85 height 7
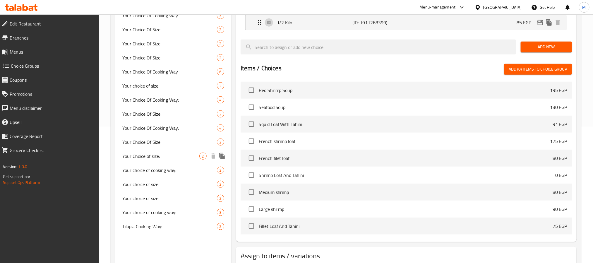
scroll to position [175, 0]
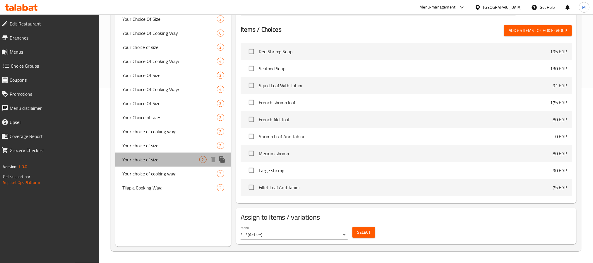
click at [169, 162] on span "Your choice of size:" at bounding box center [160, 159] width 77 height 7
type input "Your choice of size:"
type input "إختيارك من الحجم:"
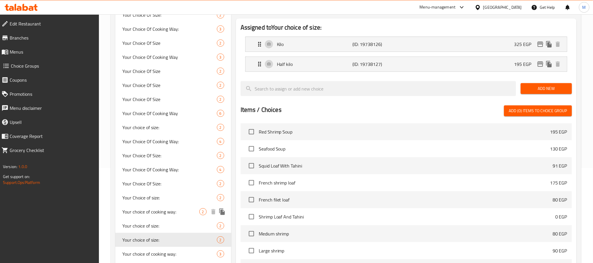
scroll to position [87, 0]
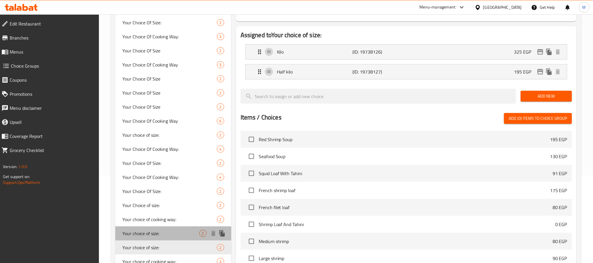
click at [155, 236] on span "Your choice of size:" at bounding box center [160, 233] width 77 height 7
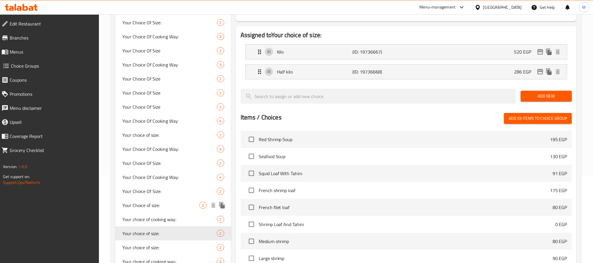
click at [163, 206] on span "Your Choice of size:" at bounding box center [160, 205] width 77 height 7
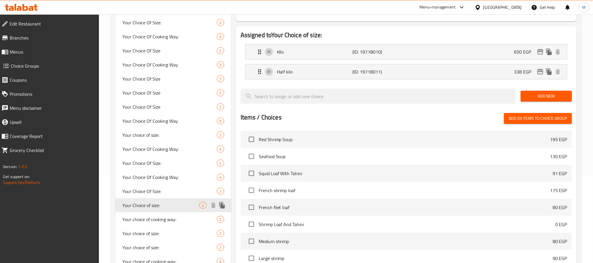
type input "Your Choice of size:"
type input "إختيارك من الحجم"
click at [162, 198] on div "Your Choice of size: 2" at bounding box center [173, 205] width 116 height 14
click at [162, 190] on span "Your Choice Of Size:" at bounding box center [160, 191] width 77 height 7
type input "Your Choice Of Size:"
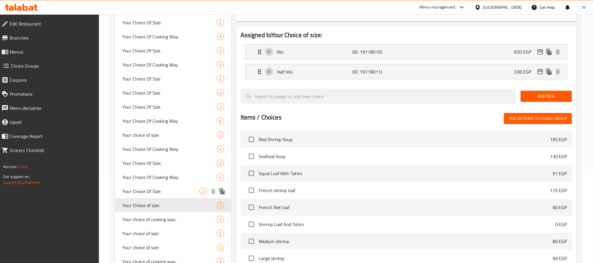
type input "إختيارك من الحجم:"
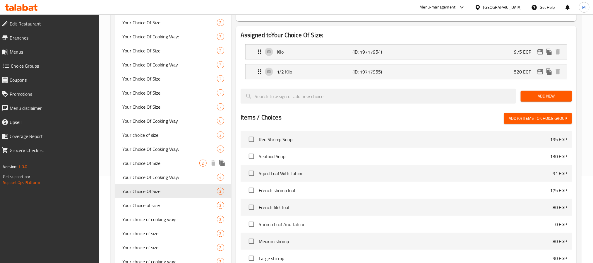
click at [170, 164] on span "Your Choice Of Size:" at bounding box center [160, 162] width 77 height 7
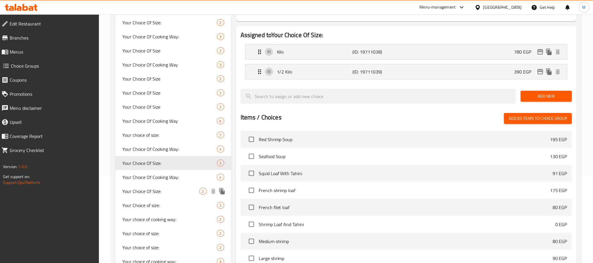
click at [172, 190] on span "Your Choice Of Size:" at bounding box center [160, 191] width 77 height 7
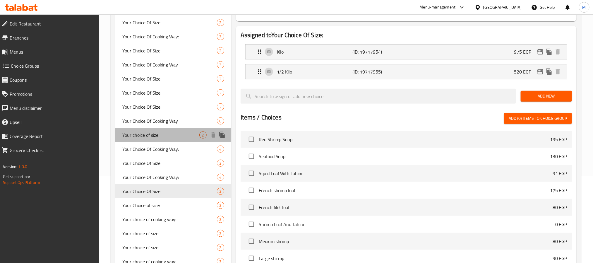
click at [174, 133] on span "Your choice of size:" at bounding box center [160, 134] width 77 height 7
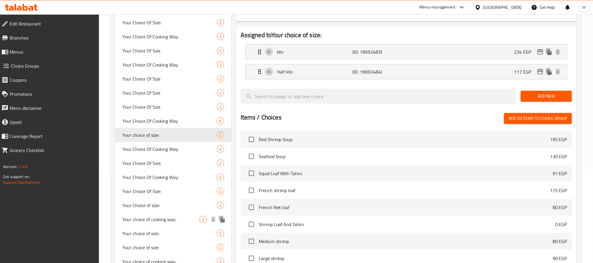
click at [177, 214] on div "Your choice of cooking way: 2" at bounding box center [173, 219] width 116 height 14
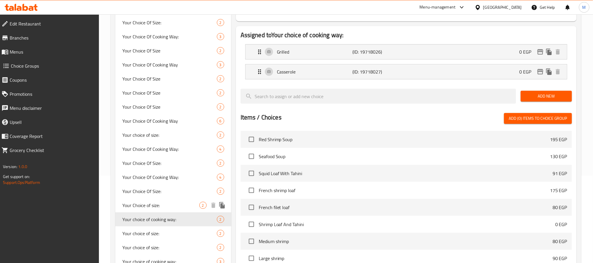
type input "Your choice of cooking way:"
type input "إختيارك من طريقة الطهى:"
click at [173, 205] on span "Your Choice of size:" at bounding box center [160, 205] width 77 height 7
type input "Your Choice of size:"
type input "إختيارك من الحجم"
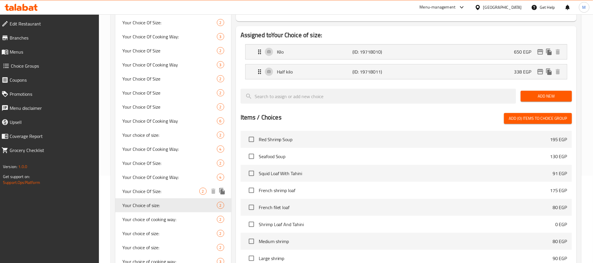
click at [164, 189] on span "Your Choice Of Size:" at bounding box center [160, 191] width 77 height 7
type input "Your Choice Of Size:"
type input "إختيارك من الحجم:"
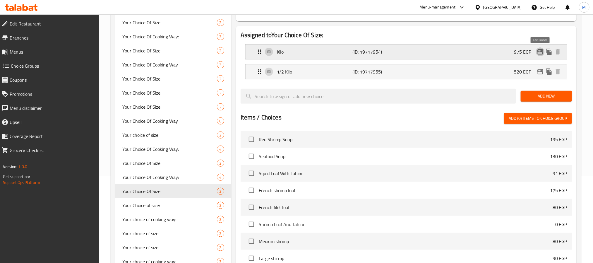
click at [541, 50] on icon "edit" at bounding box center [540, 51] width 7 height 7
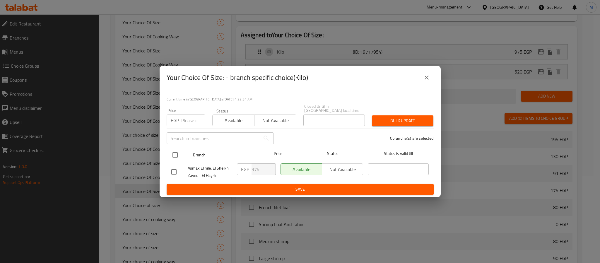
click at [176, 154] on input "checkbox" at bounding box center [175, 155] width 12 height 12
checkbox input "true"
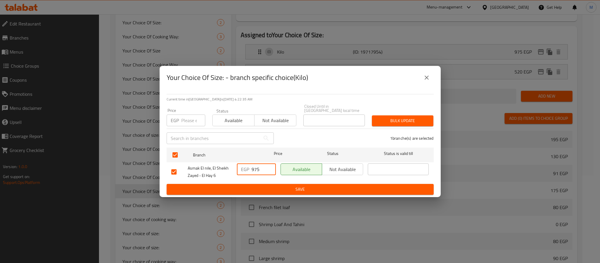
click at [252, 166] on input "975" at bounding box center [263, 169] width 24 height 12
type input "1300"
click at [290, 189] on span "Save" at bounding box center [300, 189] width 258 height 7
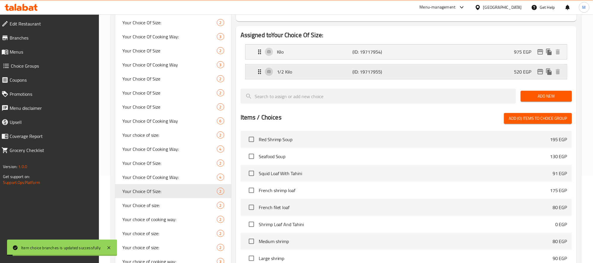
click at [539, 72] on icon "edit" at bounding box center [540, 71] width 6 height 5
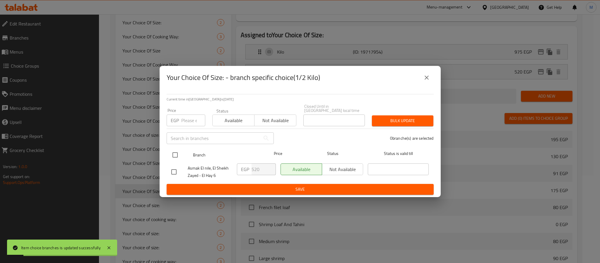
click at [175, 146] on div at bounding box center [180, 154] width 22 height 17
click at [176, 149] on input "checkbox" at bounding box center [175, 155] width 12 height 12
checkbox input "true"
click at [261, 167] on input "520" at bounding box center [263, 169] width 24 height 12
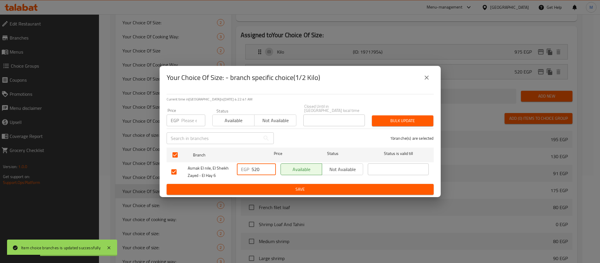
click at [256, 167] on input "520" at bounding box center [263, 169] width 24 height 12
type input "650"
click at [272, 186] on span "Save" at bounding box center [300, 189] width 258 height 7
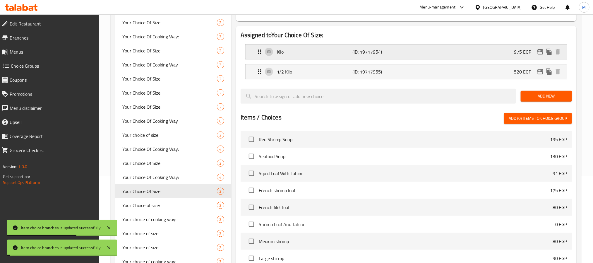
click at [523, 52] on p "975 EGP" at bounding box center [525, 51] width 22 height 7
click at [458, 56] on div "Kilo (ID: 19717954) 975 EGP" at bounding box center [408, 51] width 304 height 15
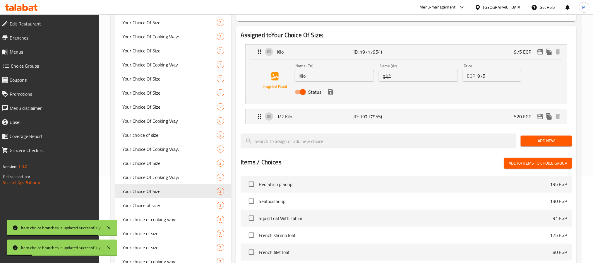
click at [478, 78] on input "975" at bounding box center [499, 76] width 44 height 12
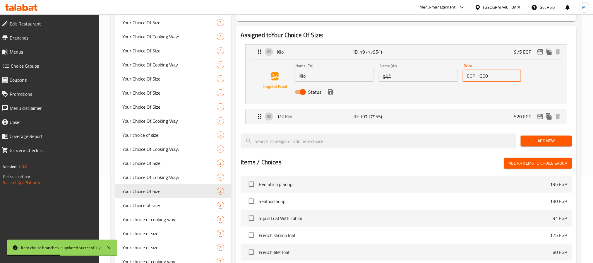
click at [325, 94] on div "Status" at bounding box center [418, 92] width 252 height 16
click at [328, 94] on icon "save" at bounding box center [330, 91] width 7 height 7
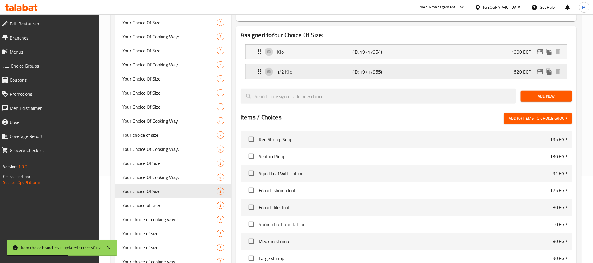
type input "1300"
click at [485, 68] on div "1/2 Kilo (ID: 19717955) 520 EGP" at bounding box center [408, 71] width 304 height 15
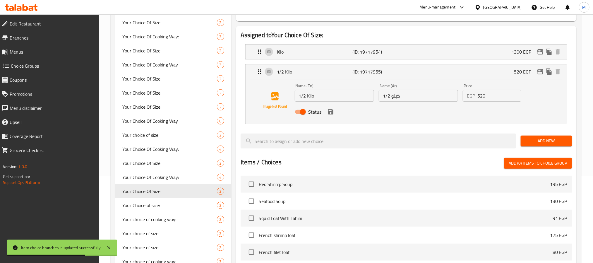
click at [475, 99] on div "EGP 520 Price" at bounding box center [492, 96] width 58 height 12
click at [478, 99] on input "520" at bounding box center [499, 96] width 44 height 12
click at [330, 113] on icon "save" at bounding box center [330, 111] width 7 height 7
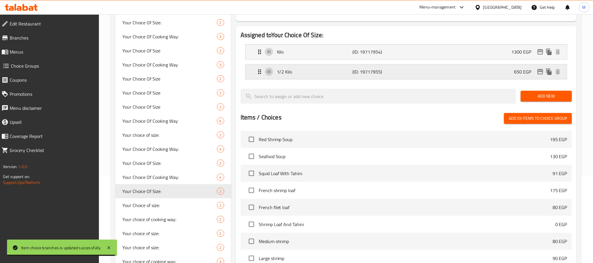
type input "650"
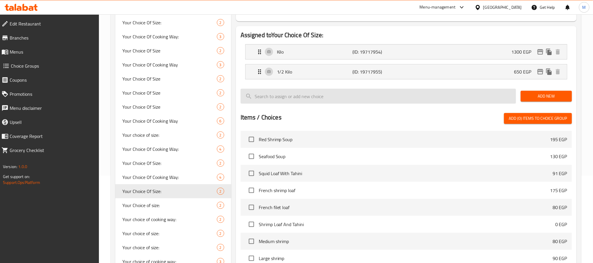
scroll to position [43, 0]
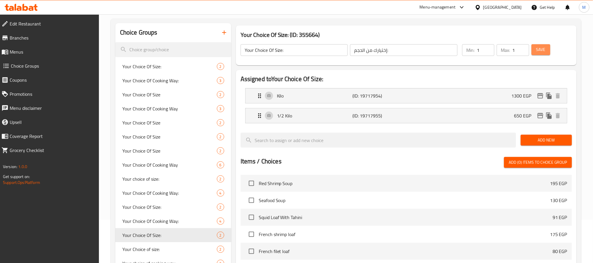
click at [546, 47] on button "Save" at bounding box center [540, 49] width 19 height 11
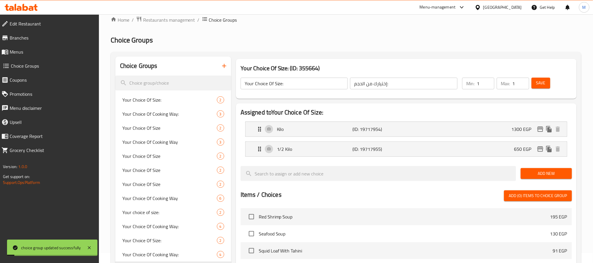
scroll to position [0, 0]
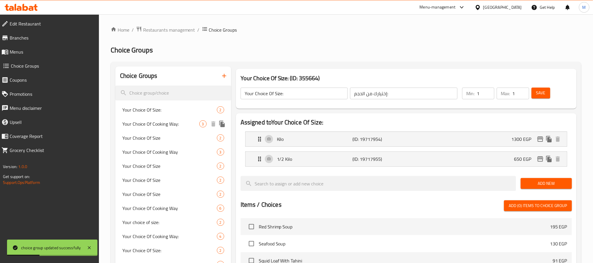
click at [172, 124] on span "Your Choice Of Cooking Way:" at bounding box center [160, 123] width 77 height 7
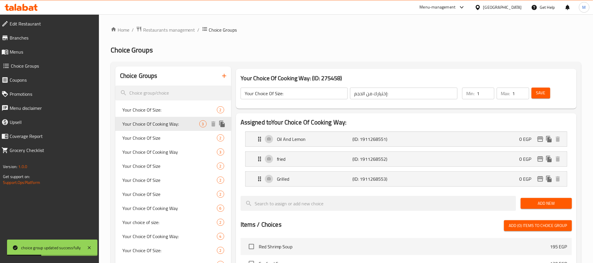
type input "Your Choice Of Cooking Way:"
type input "اختيارك لطريقة الطبخ:"
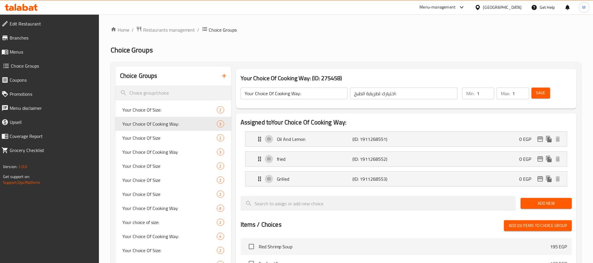
click at [40, 47] on link "Menus" at bounding box center [48, 52] width 102 height 14
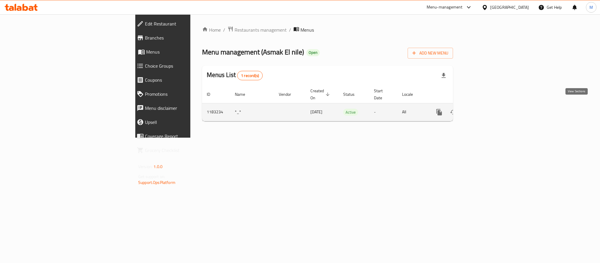
click at [485, 109] on icon "enhanced table" at bounding box center [481, 112] width 7 height 7
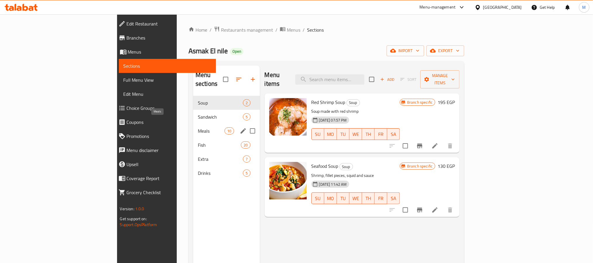
click at [198, 127] on span "Meals" at bounding box center [211, 130] width 27 height 7
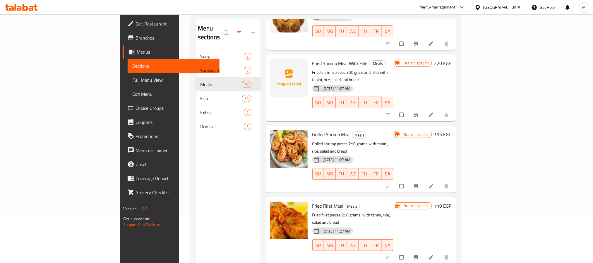
scroll to position [82, 0]
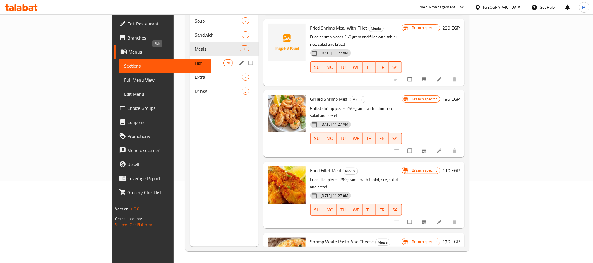
click at [195, 59] on span "Fish" at bounding box center [209, 62] width 29 height 7
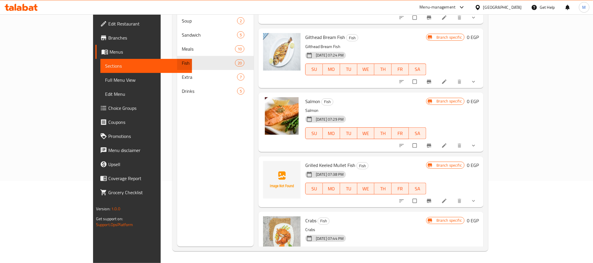
scroll to position [162, 0]
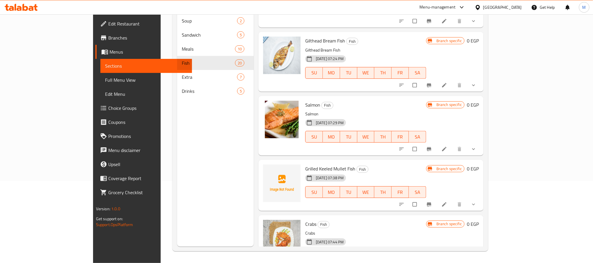
click at [476, 151] on icon "show more" at bounding box center [474, 149] width 6 height 6
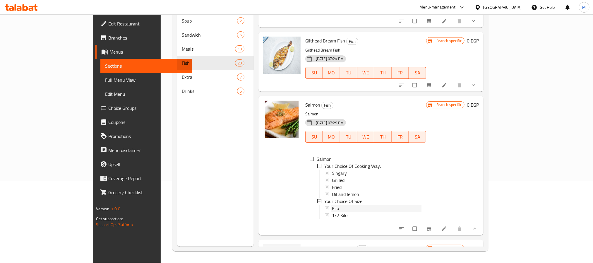
click at [334, 207] on div "Kilo" at bounding box center [377, 208] width 90 height 7
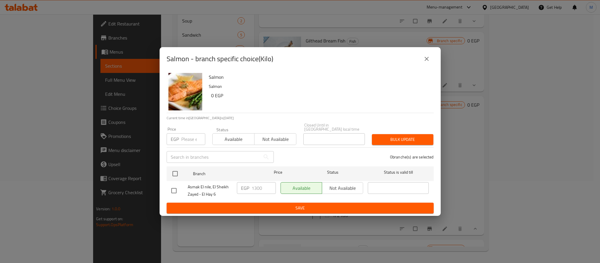
click at [428, 61] on icon "close" at bounding box center [426, 58] width 7 height 7
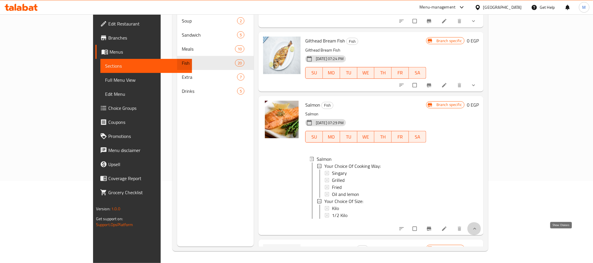
click at [478, 231] on icon "show more" at bounding box center [475, 229] width 6 height 6
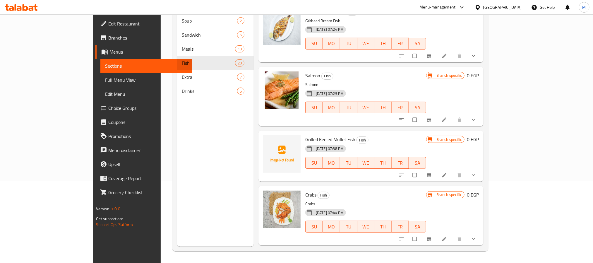
scroll to position [206, 0]
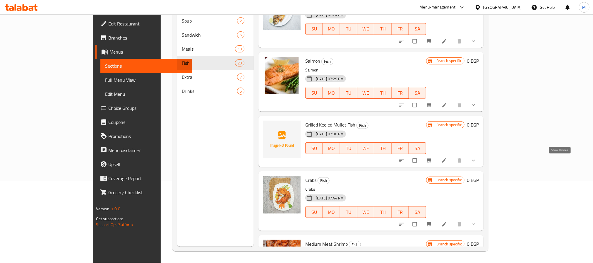
click at [476, 162] on icon "show more" at bounding box center [474, 160] width 6 height 6
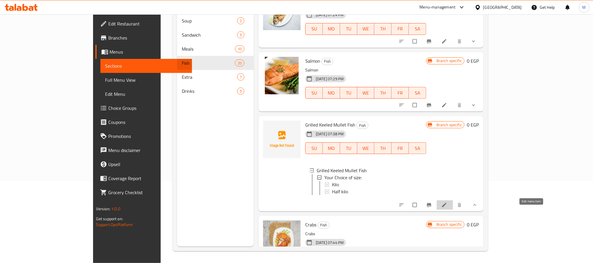
click at [447, 208] on icon at bounding box center [444, 205] width 6 height 6
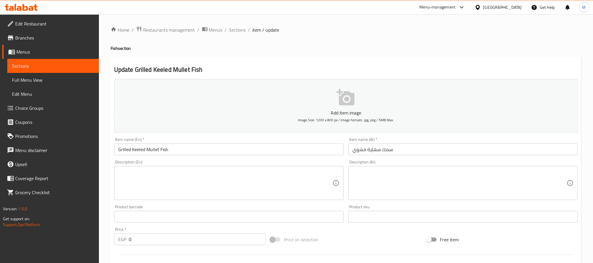
click at [556, 138] on div "Item name (Ar)   * سمك سهلية مشوي Item name (Ar) *" at bounding box center [462, 146] width 229 height 18
click at [240, 29] on span "Sections" at bounding box center [237, 29] width 17 height 7
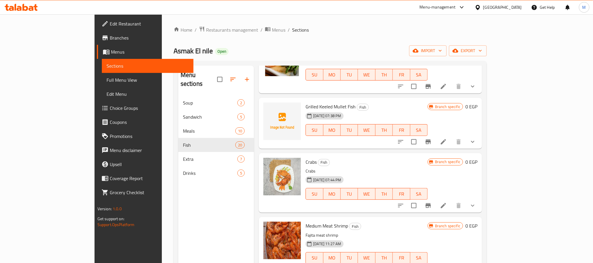
scroll to position [307, 0]
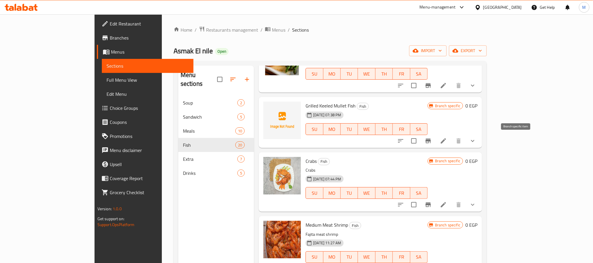
click at [435, 140] on button "Branch-specific-item" at bounding box center [428, 141] width 14 height 14
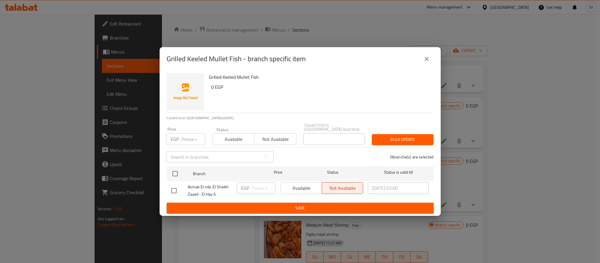
click at [425, 58] on icon "close" at bounding box center [426, 58] width 7 height 7
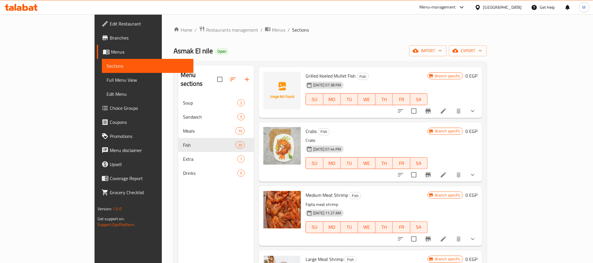
scroll to position [351, 0]
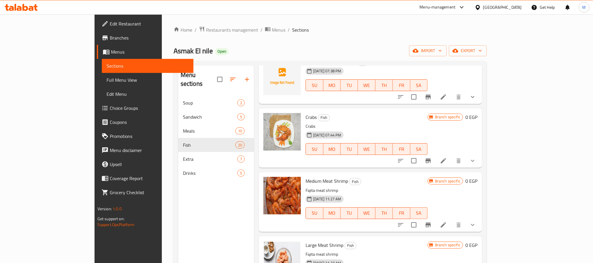
click at [480, 164] on button "show more" at bounding box center [473, 161] width 14 height 14
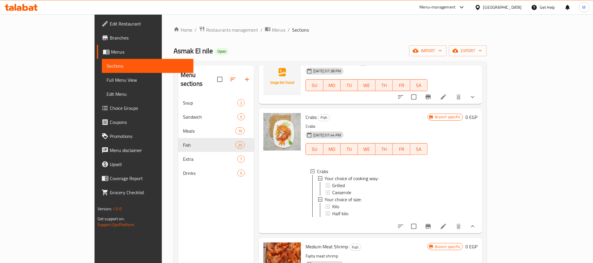
click at [447, 230] on icon at bounding box center [443, 226] width 7 height 7
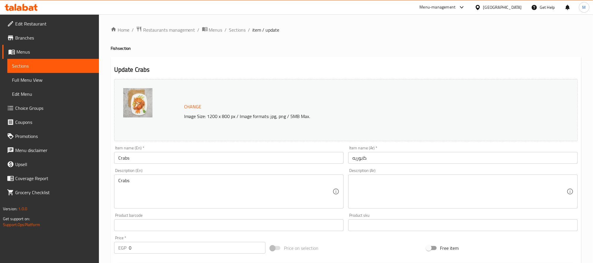
click at [245, 33] on ol "Home / Restaurants management / Menus / Sections / item / update" at bounding box center [346, 30] width 471 height 8
click at [238, 30] on span "Sections" at bounding box center [237, 29] width 17 height 7
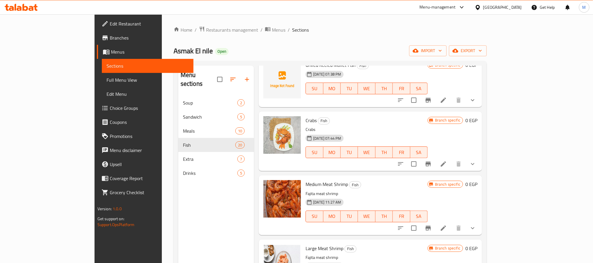
scroll to position [351, 0]
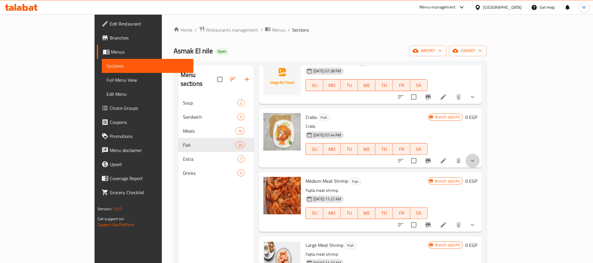
click at [480, 158] on button "show more" at bounding box center [473, 161] width 14 height 14
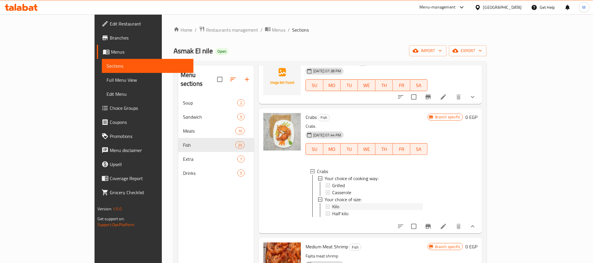
click at [332, 206] on div "Kilo" at bounding box center [377, 206] width 91 height 7
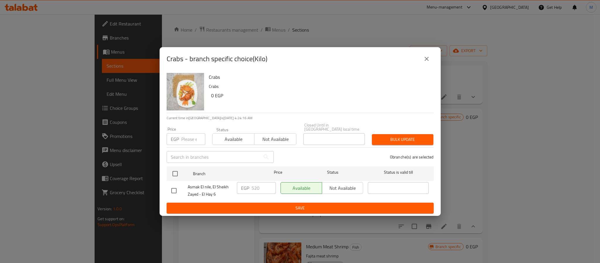
click at [424, 61] on icon "close" at bounding box center [426, 58] width 7 height 7
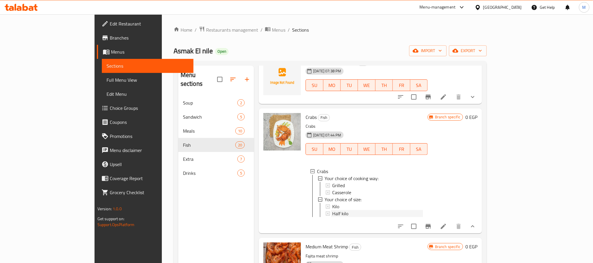
click at [332, 213] on span "Half kilo" at bounding box center [340, 213] width 16 height 7
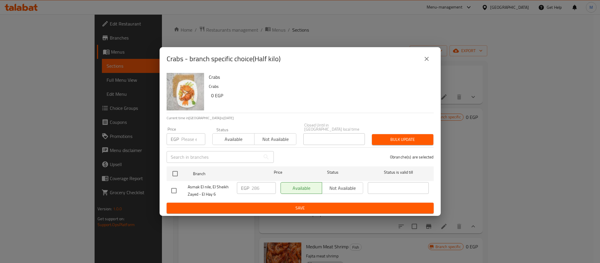
drag, startPoint x: 427, startPoint y: 65, endPoint x: 422, endPoint y: 69, distance: 6.6
click at [427, 65] on button "close" at bounding box center [426, 59] width 14 height 14
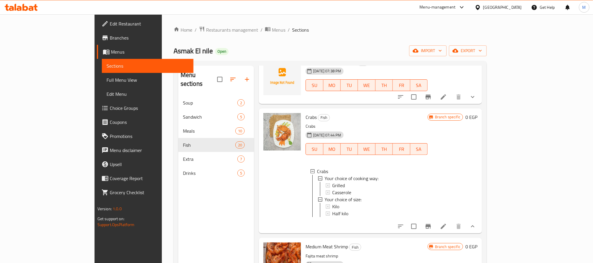
click at [97, 103] on link "Choice Groups" at bounding box center [145, 108] width 97 height 14
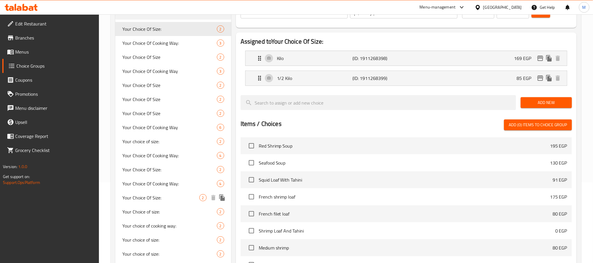
scroll to position [132, 0]
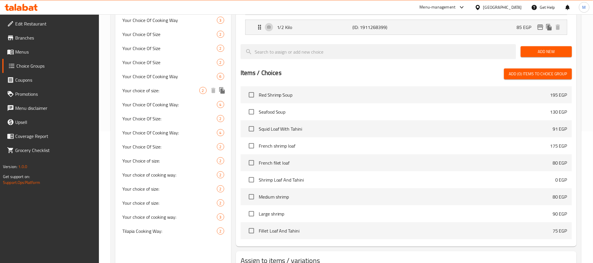
click at [163, 93] on span "Your choice of size:" at bounding box center [160, 90] width 77 height 7
type input "Your choice of size:"
type input "إختيارك من الحجم:"
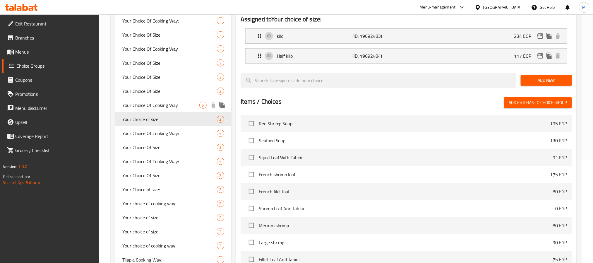
scroll to position [88, 0]
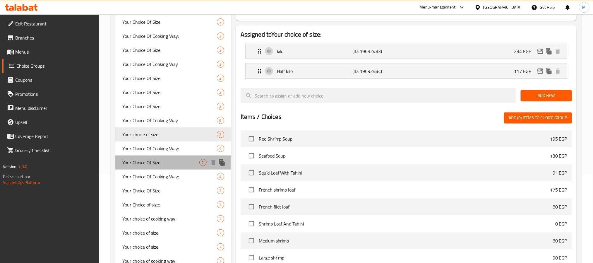
click at [169, 165] on span "Your Choice Of Size:" at bounding box center [160, 162] width 77 height 7
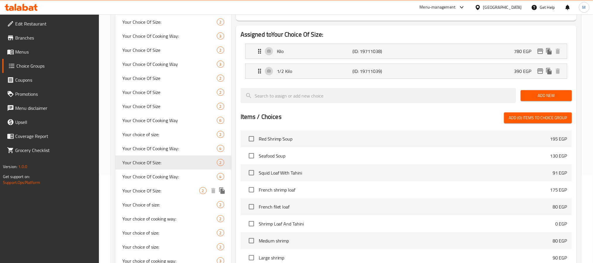
click at [169, 187] on span "Your Choice Of Size:" at bounding box center [160, 190] width 77 height 7
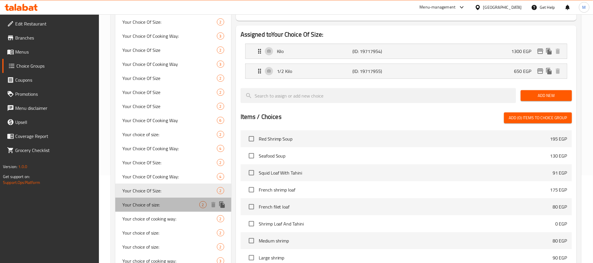
click at [169, 203] on span "Your Choice of size:" at bounding box center [160, 204] width 77 height 7
type input "Your Choice of size:"
type input "إختيارك من الحجم"
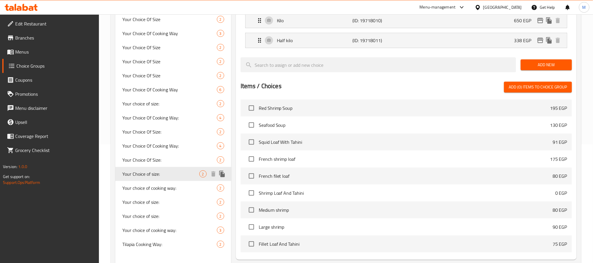
scroll to position [132, 0]
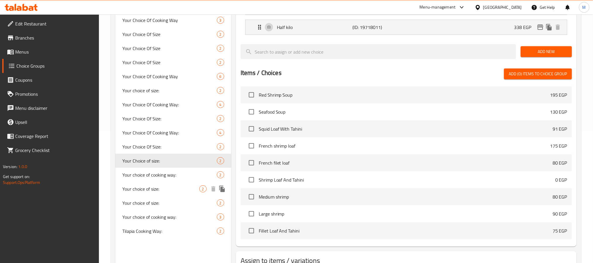
click at [169, 191] on span "Your choice of size:" at bounding box center [160, 188] width 77 height 7
type input "Your choice of size:"
type input "إختيارك من الحجم:"
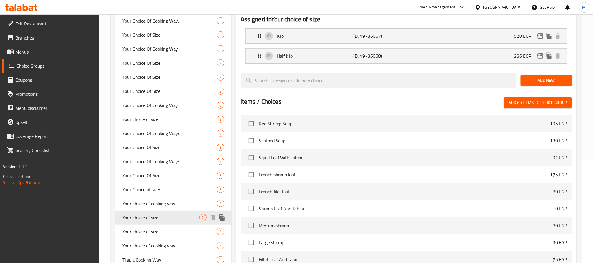
scroll to position [88, 0]
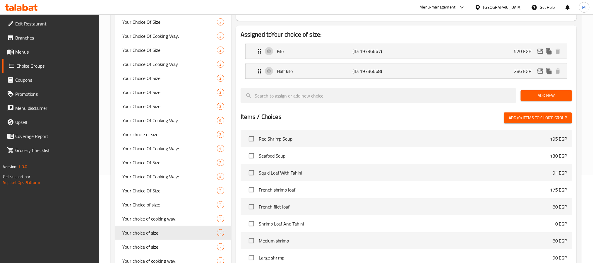
click at [531, 37] on h2 "Assigned to Your choice of size:" at bounding box center [406, 34] width 331 height 9
click at [539, 71] on icon "edit" at bounding box center [540, 71] width 7 height 7
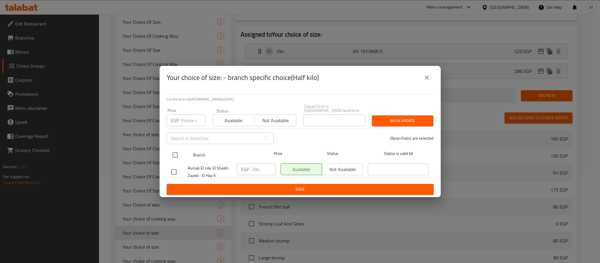
click at [177, 150] on input "checkbox" at bounding box center [175, 155] width 12 height 12
checkbox input "true"
click at [255, 165] on input "286" at bounding box center [263, 169] width 24 height 12
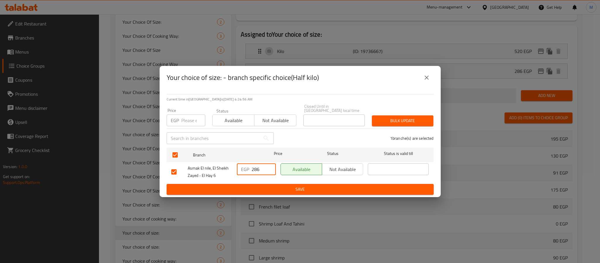
click at [255, 165] on input "286" at bounding box center [263, 169] width 24 height 12
type input "260"
click at [284, 188] on span "Save" at bounding box center [300, 189] width 258 height 7
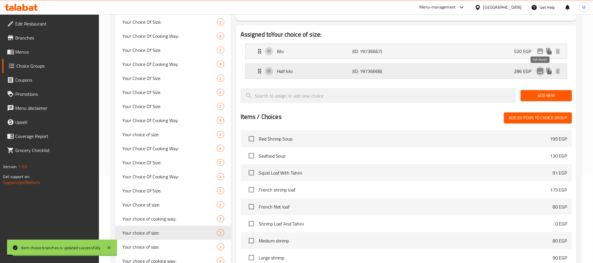
click at [541, 73] on icon "edit" at bounding box center [540, 71] width 7 height 7
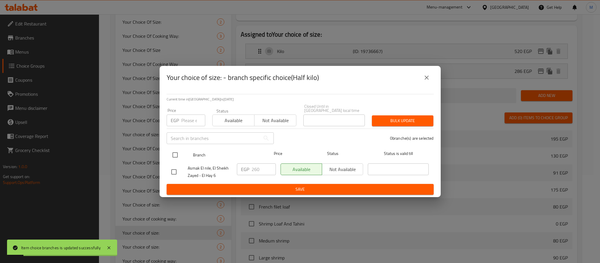
click at [171, 152] on input "checkbox" at bounding box center [175, 155] width 12 height 12
checkbox input "true"
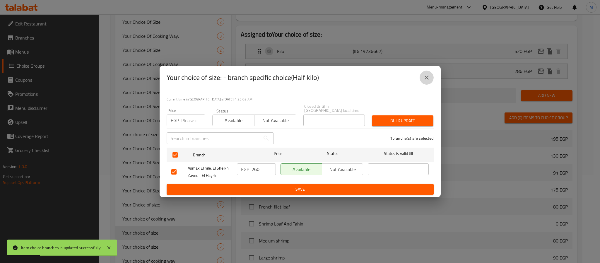
click at [429, 77] on icon "close" at bounding box center [426, 77] width 7 height 7
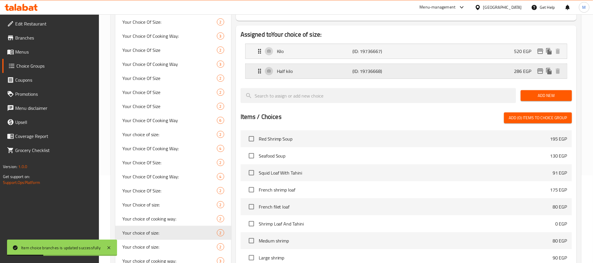
click at [455, 68] on div "Half kilo (ID: 19736668) 286 EGP" at bounding box center [408, 71] width 304 height 15
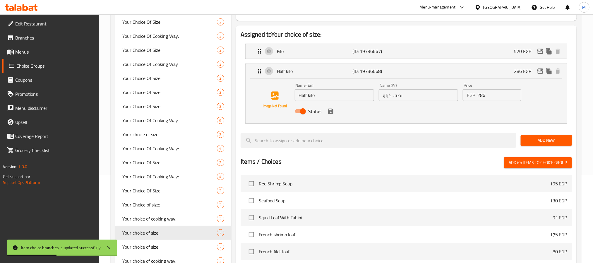
click at [477, 93] on div "EGP 286 Price" at bounding box center [492, 95] width 58 height 12
click at [480, 94] on input "286" at bounding box center [499, 95] width 44 height 12
click at [328, 114] on icon "save" at bounding box center [330, 111] width 7 height 7
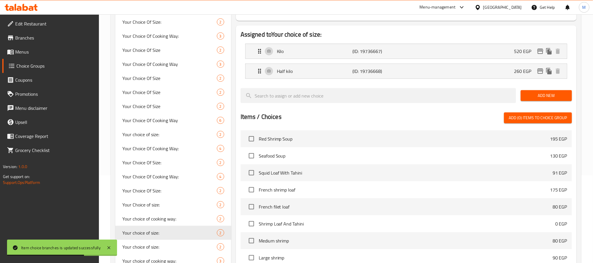
type input "260"
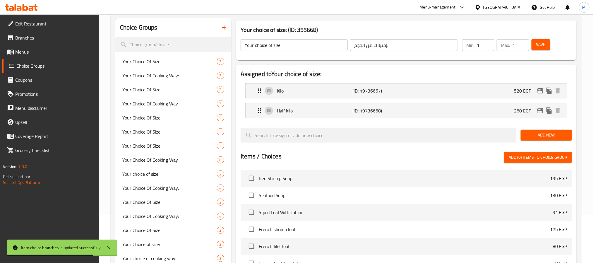
scroll to position [0, 0]
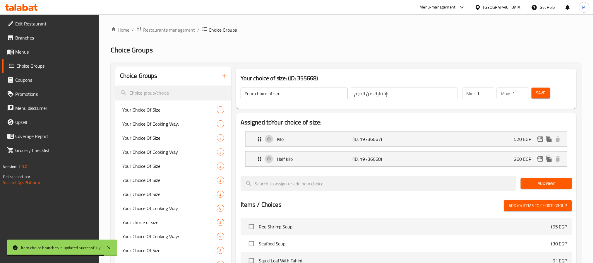
drag, startPoint x: 541, startPoint y: 92, endPoint x: 500, endPoint y: 109, distance: 44.5
click at [541, 92] on span "Save" at bounding box center [540, 92] width 9 height 7
drag, startPoint x: 562, startPoint y: 38, endPoint x: 519, endPoint y: 56, distance: 46.8
click at [562, 38] on div "Home / Restaurants management / Choice Groups Choice Groups Choice Groups Your …" at bounding box center [346, 226] width 471 height 400
drag, startPoint x: 28, startPoint y: 49, endPoint x: 66, endPoint y: 72, distance: 44.6
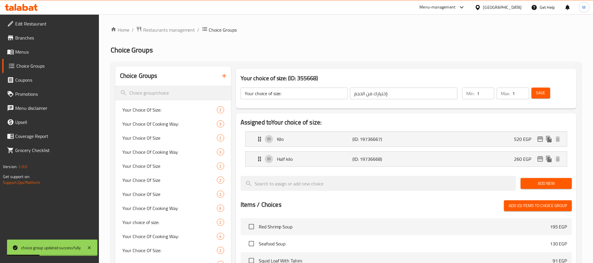
click at [28, 49] on span "Menus" at bounding box center [54, 51] width 79 height 7
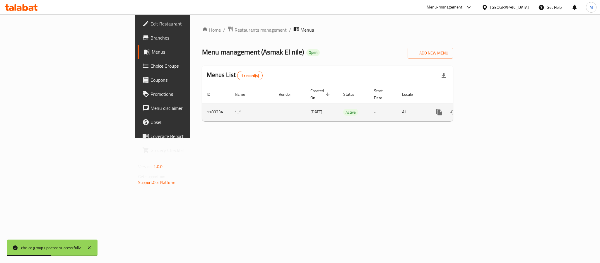
click at [488, 105] on link "enhanced table" at bounding box center [481, 112] width 14 height 14
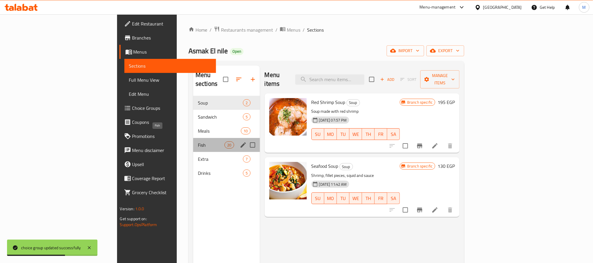
click at [198, 141] on span "Fish" at bounding box center [211, 144] width 27 height 7
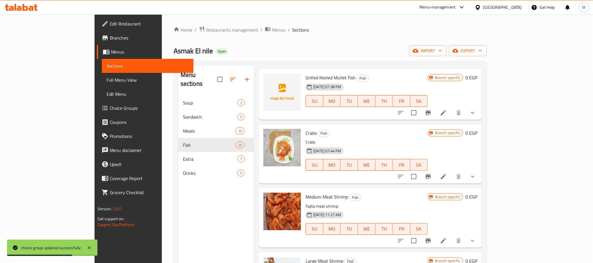
scroll to position [395, 0]
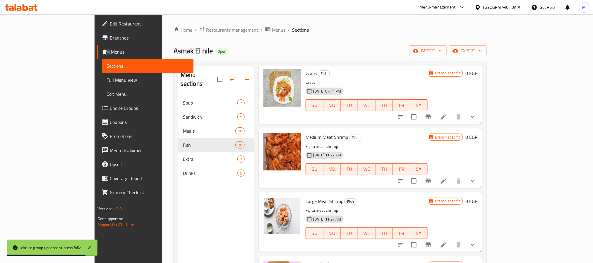
click at [452, 117] on li at bounding box center [443, 116] width 16 height 11
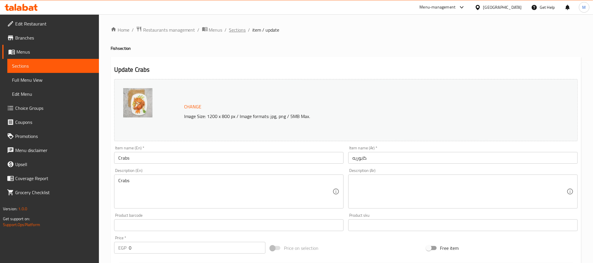
click at [244, 30] on span "Sections" at bounding box center [237, 29] width 17 height 7
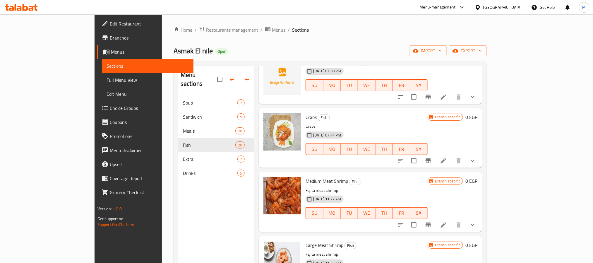
scroll to position [395, 0]
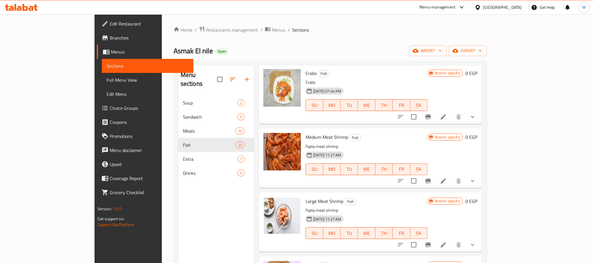
click at [476, 179] on icon "show more" at bounding box center [472, 180] width 7 height 7
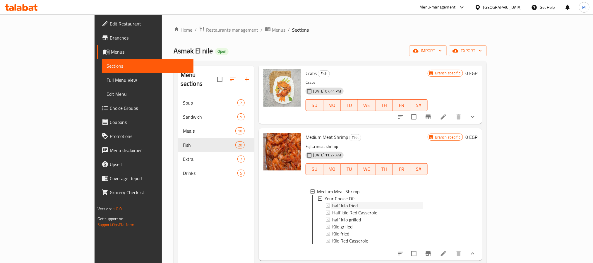
click at [337, 204] on div "half kilo fried" at bounding box center [377, 205] width 91 height 7
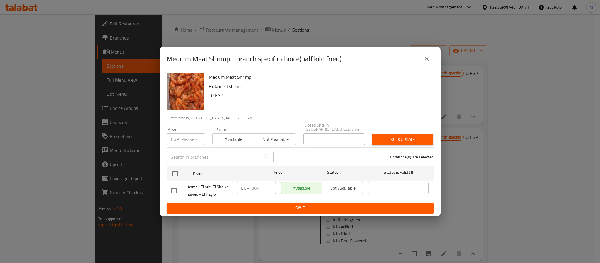
click at [423, 62] on icon "close" at bounding box center [426, 58] width 7 height 7
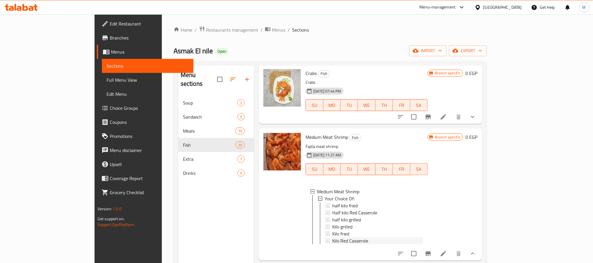
click at [341, 239] on span "Kilo Red Casserole" at bounding box center [350, 240] width 36 height 7
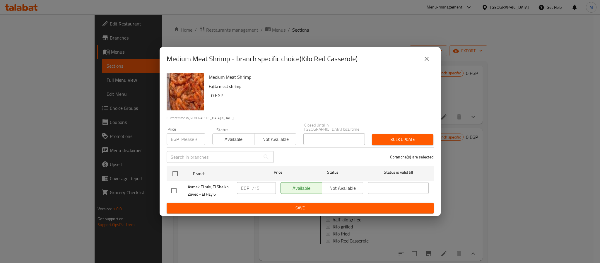
click at [425, 60] on icon "close" at bounding box center [426, 58] width 7 height 7
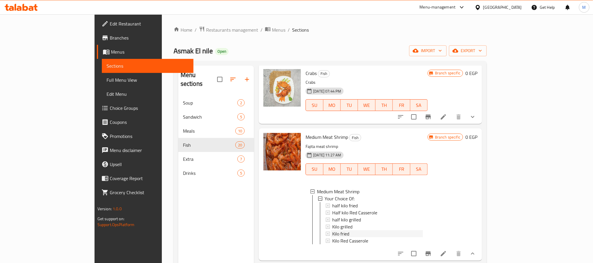
click at [332, 230] on div "Kilo fried" at bounding box center [377, 233] width 91 height 7
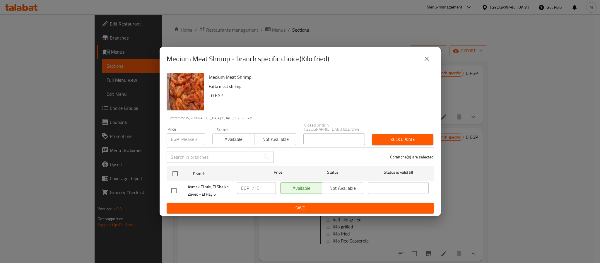
click at [426, 57] on icon "close" at bounding box center [426, 58] width 7 height 7
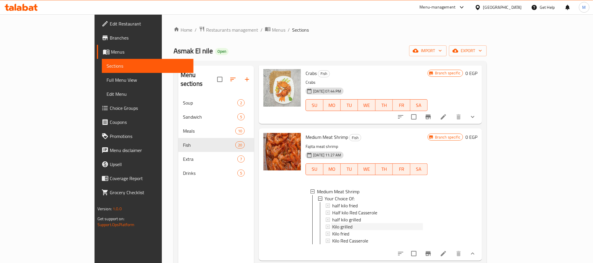
click at [335, 223] on div "Kilo grilled" at bounding box center [377, 226] width 91 height 7
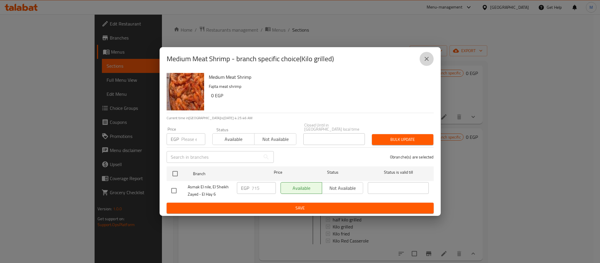
drag, startPoint x: 431, startPoint y: 60, endPoint x: 399, endPoint y: 97, distance: 49.1
click at [430, 60] on button "close" at bounding box center [426, 59] width 14 height 14
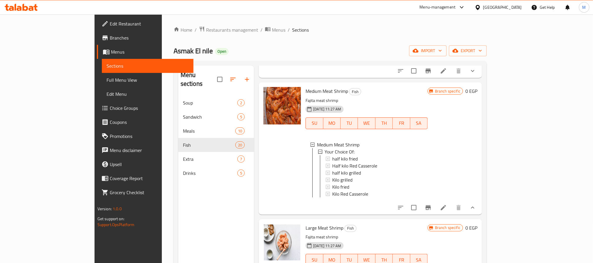
scroll to position [439, 0]
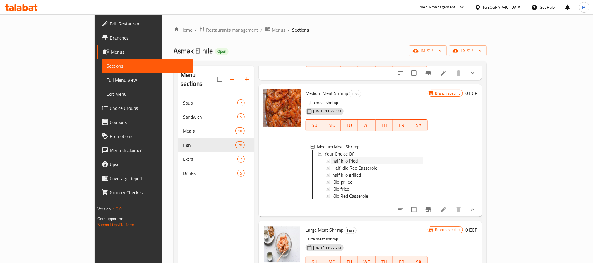
click at [352, 158] on div "half kilo fried" at bounding box center [377, 160] width 91 height 7
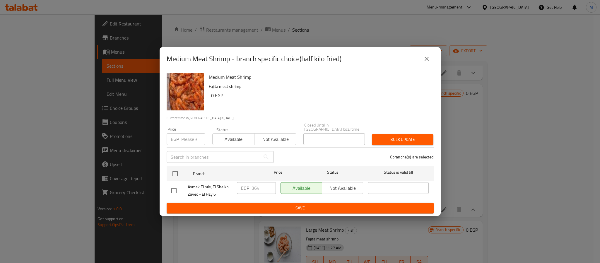
click at [422, 63] on button "close" at bounding box center [426, 59] width 14 height 14
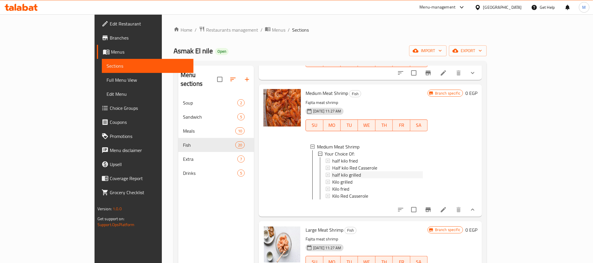
click at [332, 171] on span "half kilo grilled" at bounding box center [346, 174] width 29 height 7
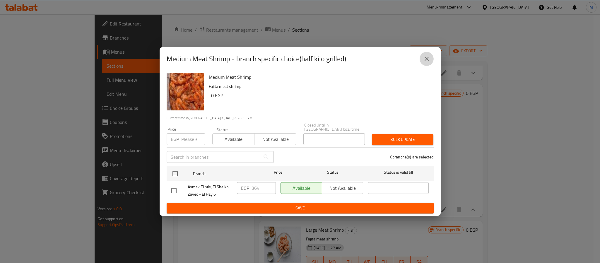
click at [427, 61] on icon "close" at bounding box center [426, 58] width 7 height 7
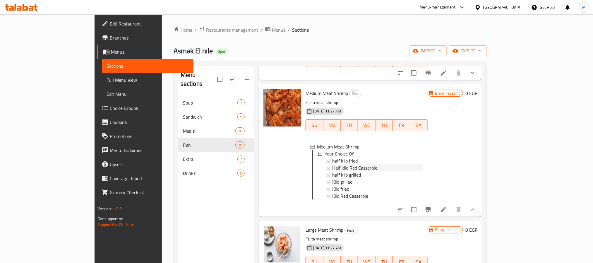
click at [342, 164] on span "Half kilo Red Casserole" at bounding box center [354, 167] width 45 height 7
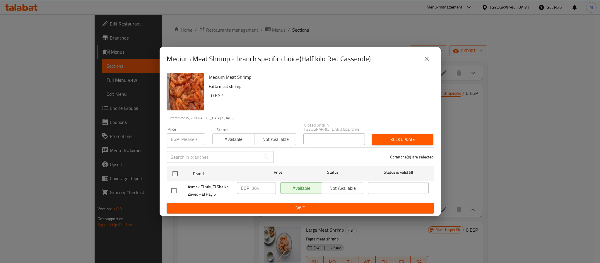
click at [425, 60] on icon "close" at bounding box center [426, 58] width 7 height 7
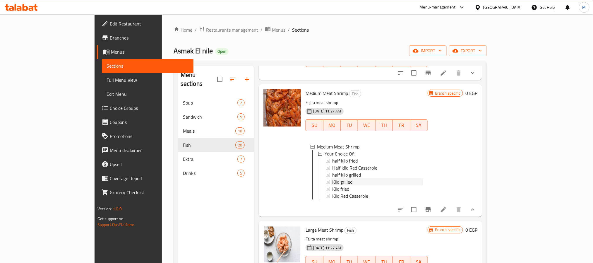
click at [332, 184] on span "Kilo grilled" at bounding box center [342, 181] width 20 height 7
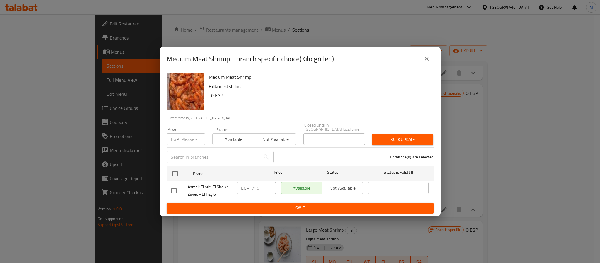
click at [424, 62] on icon "close" at bounding box center [426, 58] width 7 height 7
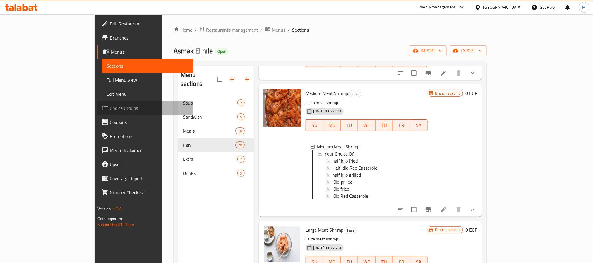
click at [110, 106] on span "Choice Groups" at bounding box center [149, 107] width 79 height 7
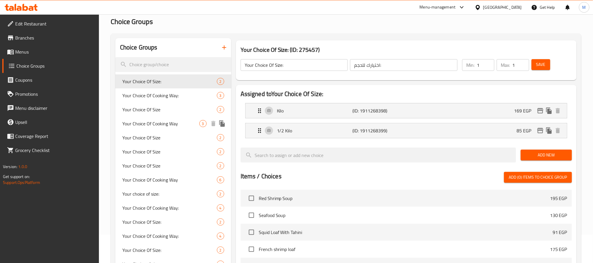
scroll to position [44, 0]
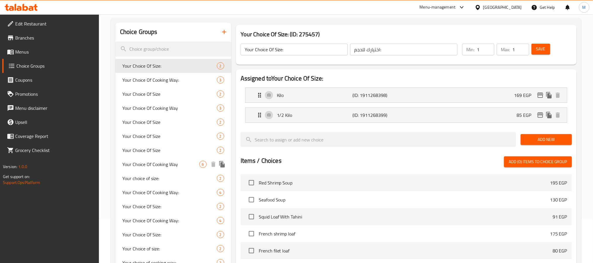
click at [177, 167] on span "Your Choice Of Cooking Way" at bounding box center [160, 164] width 77 height 7
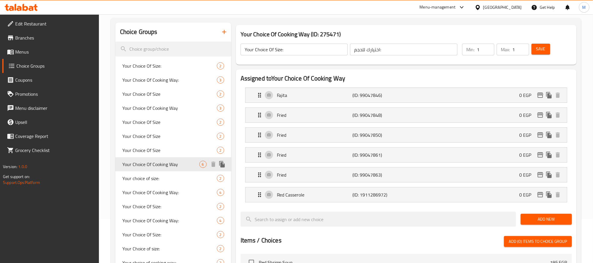
type input "Your Choice Of Cooking Way"
type input "اختيارك لطريقة الطبخ"
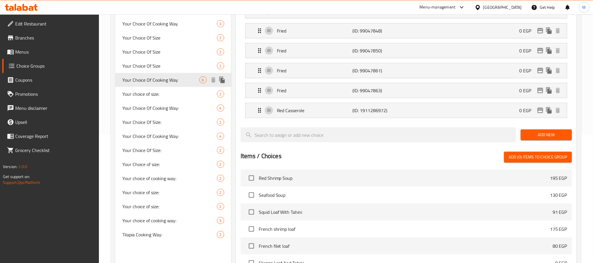
scroll to position [132, 0]
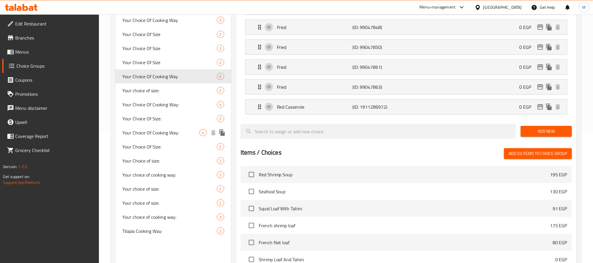
click at [172, 133] on span "Your Choice Of Cooking Way:" at bounding box center [160, 132] width 77 height 7
type input "Your Choice Of Cooking Way:"
type input "إختيارك من طريقة الطبخ:"
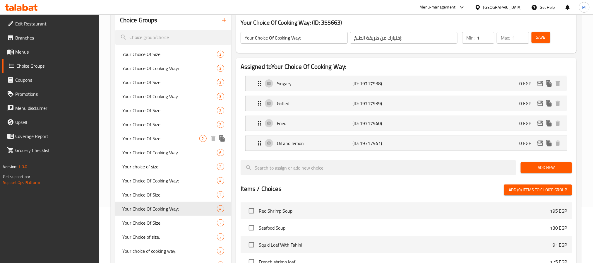
scroll to position [44, 0]
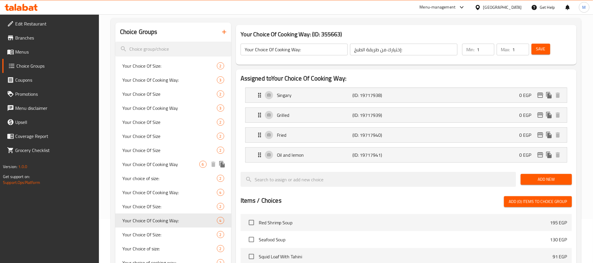
click at [183, 162] on span "Your Choice Of Cooking Way" at bounding box center [160, 164] width 77 height 7
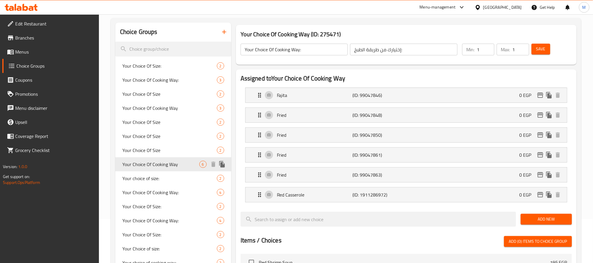
type input "Your Choice Of Cooking Way"
type input "اختيارك لطريقة الطبخ"
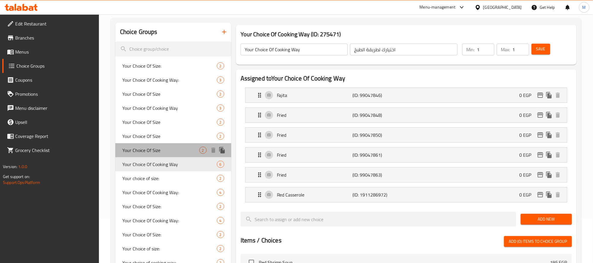
click at [178, 150] on span "Your Choice Of Size" at bounding box center [160, 150] width 77 height 7
type input "Your Choice Of Size"
type input "اختيارك للحجم"
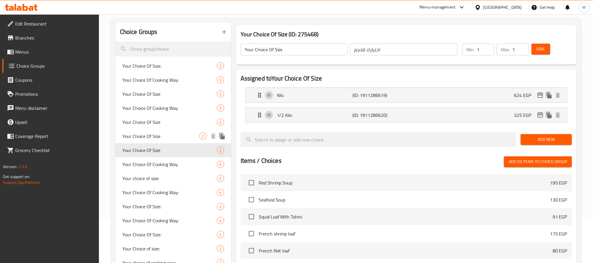
click at [171, 136] on span "Your Choice Of Size" at bounding box center [160, 136] width 77 height 7
type input "Your Choice Of Size"
type input "اختيارك للحجم"
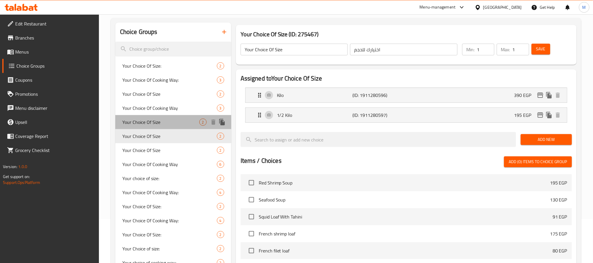
click at [166, 122] on span "Your Choice Of Size" at bounding box center [160, 122] width 77 height 7
type input "Your Choice Of Size"
type input "اختيارك للحجم"
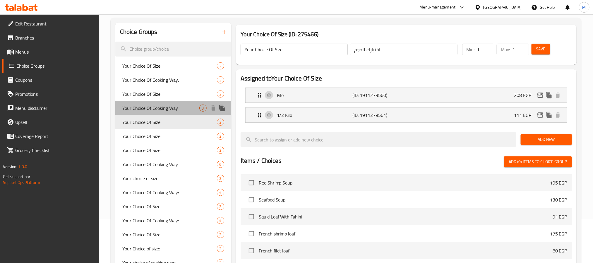
click at [159, 108] on span "Your Choice Of Cooking Way" at bounding box center [160, 107] width 77 height 7
type input "Your Choice Of Cooking Way"
type input "اختيارك لطريقة الطبخ"
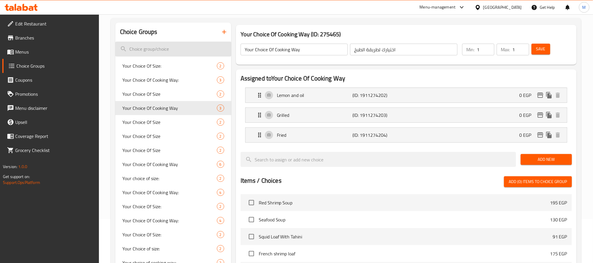
scroll to position [0, 0]
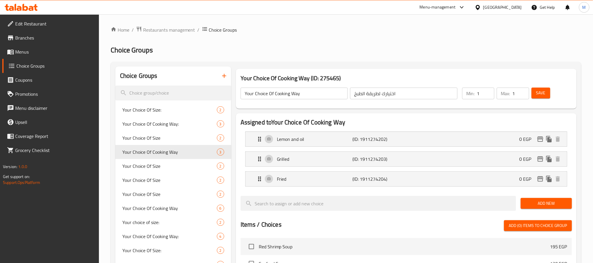
click at [40, 58] on link "Menus" at bounding box center [50, 52] width 97 height 14
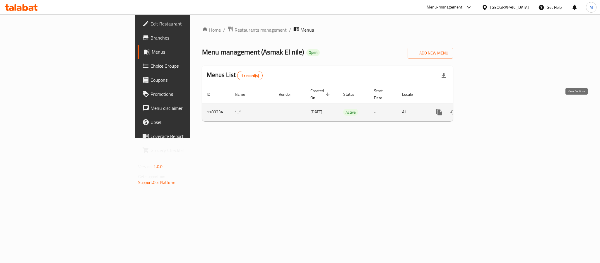
click at [488, 108] on link "enhanced table" at bounding box center [481, 112] width 14 height 14
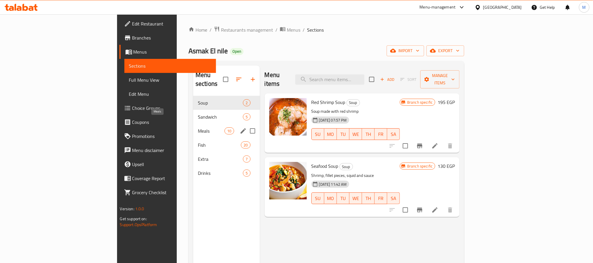
click at [198, 127] on span "Meals" at bounding box center [211, 130] width 27 height 7
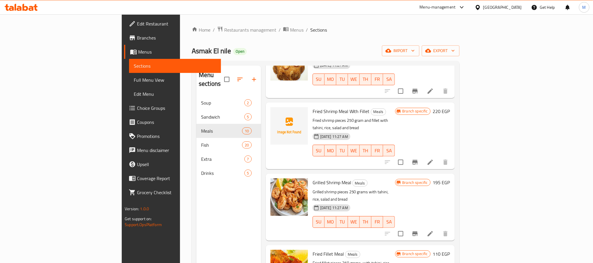
scroll to position [382, 0]
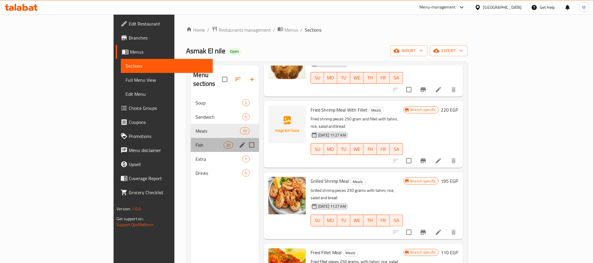
click at [191, 138] on div "Fish 20" at bounding box center [225, 145] width 68 height 14
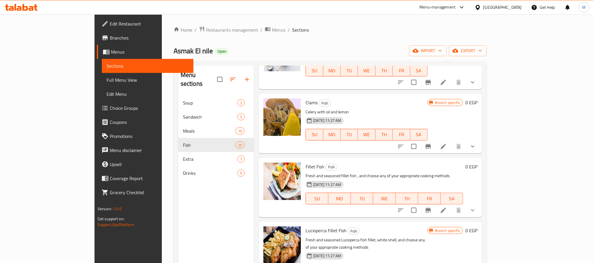
scroll to position [426, 0]
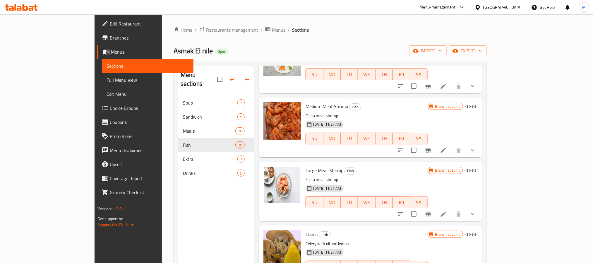
click at [482, 149] on div "Medium Meat Shrimp Fish Fajita meat shrimp [DATE] 11:27 AM SU MO TU WE TH FR [P…" at bounding box center [370, 126] width 223 height 59
click at [480, 149] on button "show more" at bounding box center [473, 150] width 14 height 14
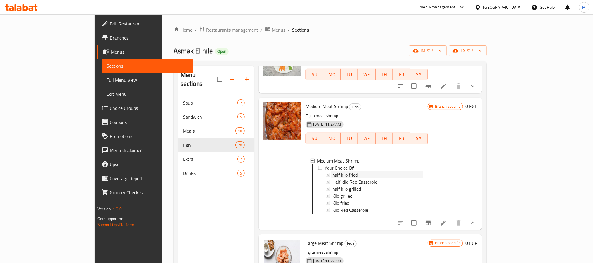
click at [356, 173] on div "half kilo fried" at bounding box center [377, 174] width 91 height 7
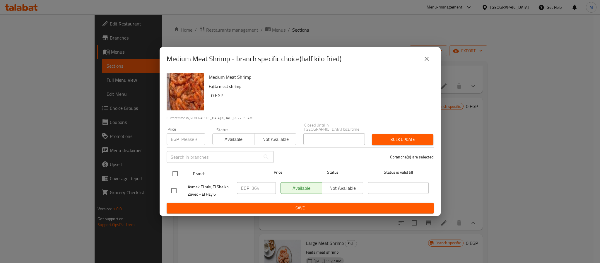
click at [172, 171] on input "checkbox" at bounding box center [175, 173] width 12 height 12
checkbox input "true"
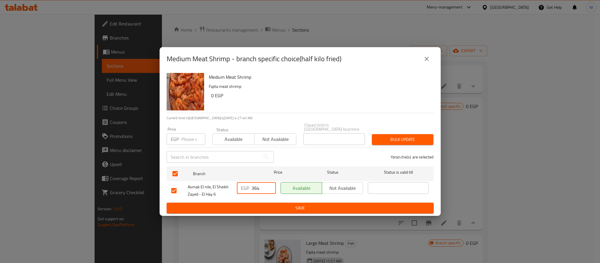
click at [256, 189] on input "364" at bounding box center [263, 188] width 24 height 12
type input "650"
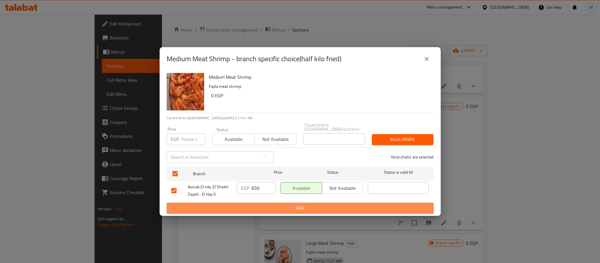
click at [271, 205] on span "Save" at bounding box center [300, 207] width 258 height 7
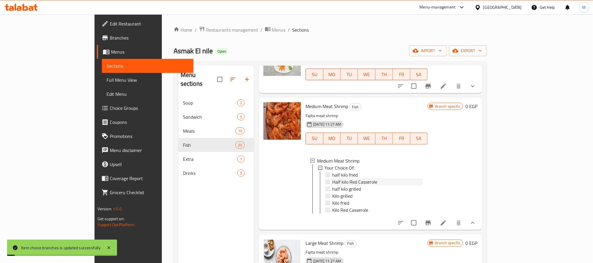
click at [332, 183] on span "Half kilo Red Casserole" at bounding box center [354, 181] width 45 height 7
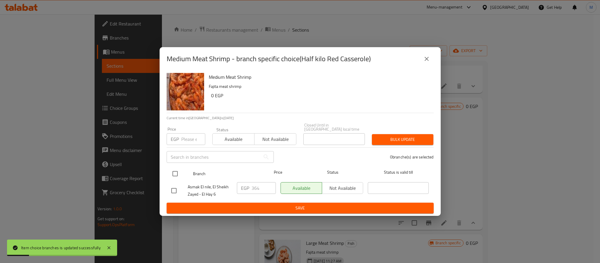
drag, startPoint x: 171, startPoint y: 171, endPoint x: 256, endPoint y: 177, distance: 84.7
click at [171, 171] on input "checkbox" at bounding box center [175, 173] width 12 height 12
checkbox input "true"
click at [258, 186] on input "364" at bounding box center [263, 188] width 24 height 12
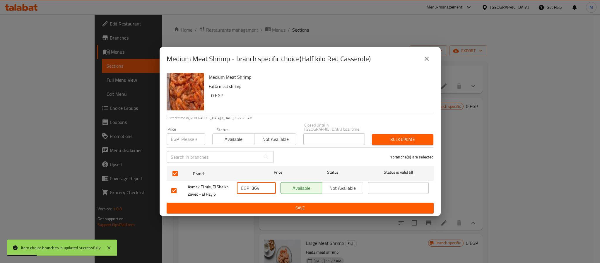
click at [258, 186] on input "364" at bounding box center [263, 188] width 24 height 12
type input "650"
drag, startPoint x: 266, startPoint y: 198, endPoint x: 269, endPoint y: 201, distance: 4.8
click at [269, 201] on form "Branch Price Status Status is valid till [GEOGRAPHIC_DATA], El Sheikh Zayed - […" at bounding box center [299, 188] width 267 height 49
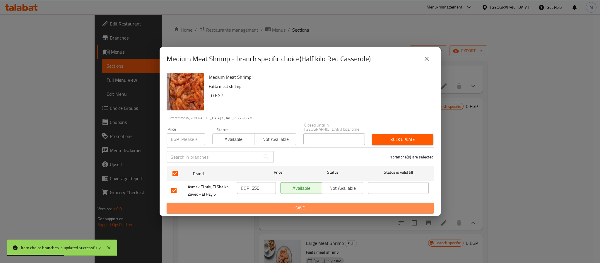
click at [277, 204] on span "Save" at bounding box center [300, 207] width 258 height 7
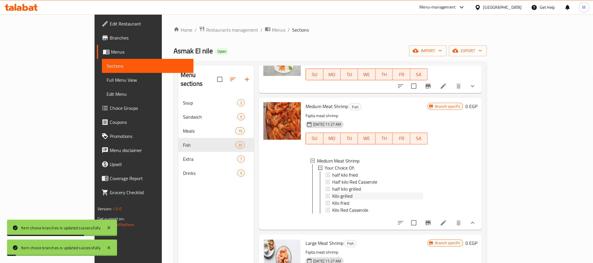
click at [332, 192] on span "Kilo grilled" at bounding box center [342, 195] width 20 height 7
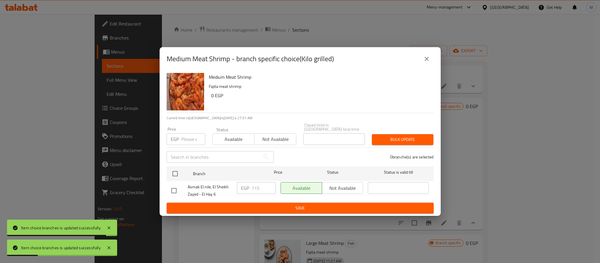
click at [423, 62] on icon "close" at bounding box center [426, 58] width 7 height 7
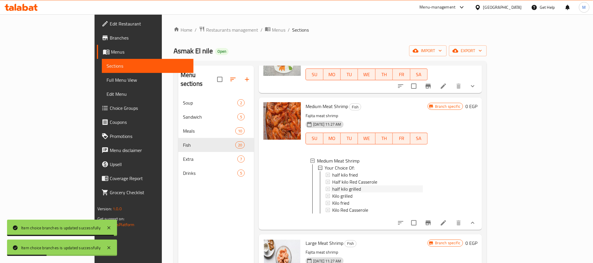
click at [333, 190] on span "half kilo grilled" at bounding box center [346, 188] width 29 height 7
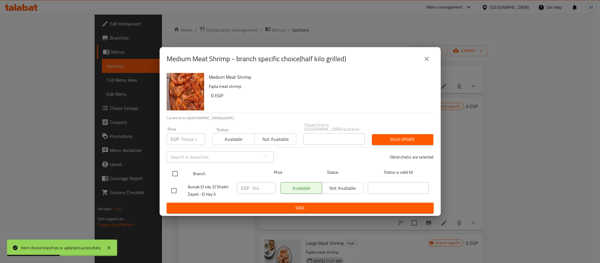
click at [177, 170] on input "checkbox" at bounding box center [175, 173] width 12 height 12
checkbox input "true"
click at [256, 186] on input "364" at bounding box center [263, 188] width 24 height 12
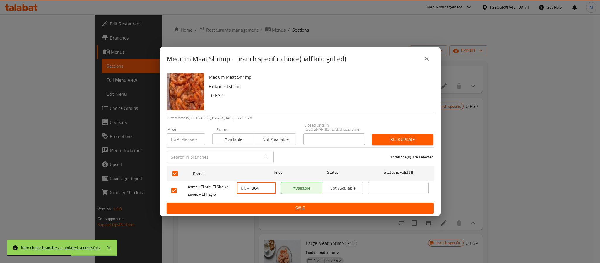
click at [256, 186] on input "364" at bounding box center [263, 188] width 24 height 12
type input "650"
click at [274, 205] on span "Save" at bounding box center [300, 207] width 258 height 7
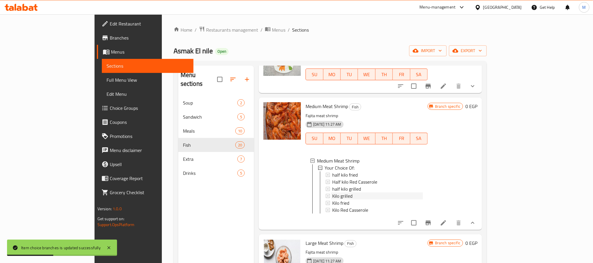
click at [334, 196] on div "Kilo grilled" at bounding box center [377, 195] width 91 height 7
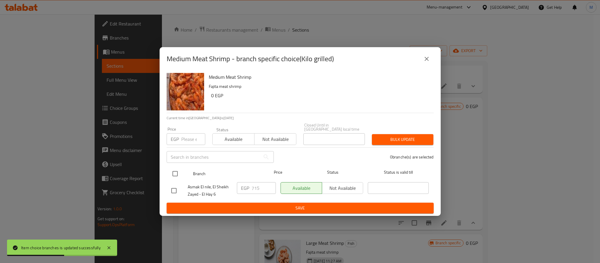
click at [171, 169] on input "checkbox" at bounding box center [175, 173] width 12 height 12
checkbox input "true"
click at [257, 185] on input "715" at bounding box center [263, 188] width 24 height 12
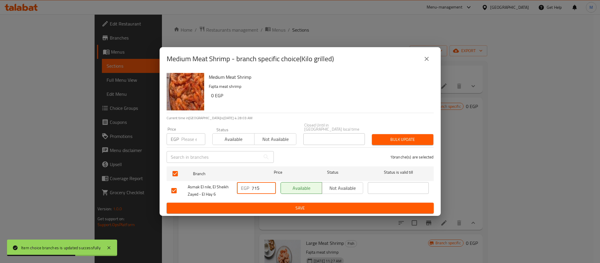
click at [257, 185] on input "715" at bounding box center [263, 188] width 24 height 12
type input "130"
click at [269, 204] on span "Save" at bounding box center [300, 207] width 258 height 7
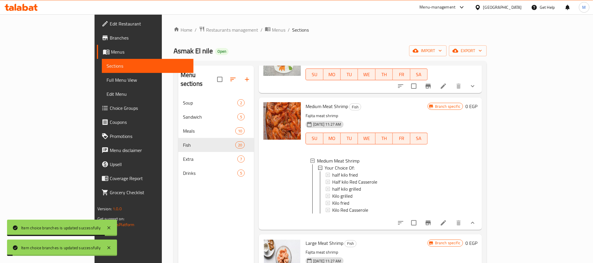
click at [332, 195] on span "Kilo grilled" at bounding box center [342, 195] width 20 height 7
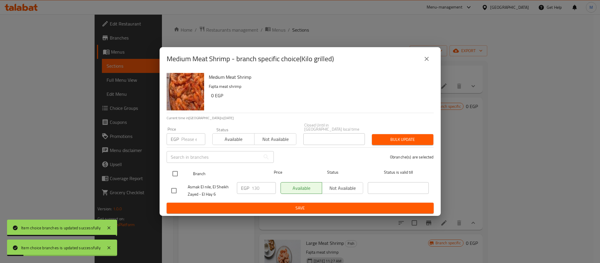
click at [174, 169] on input "checkbox" at bounding box center [175, 173] width 12 height 12
checkbox input "true"
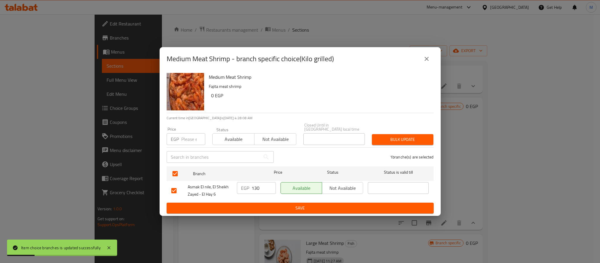
click at [257, 189] on input "130" at bounding box center [263, 188] width 24 height 12
type input "1300"
click at [271, 200] on form "Branch Price Status Status is valid till [GEOGRAPHIC_DATA], El Sheikh Zayed - […" at bounding box center [299, 188] width 267 height 49
click at [271, 208] on span "Save" at bounding box center [300, 207] width 258 height 7
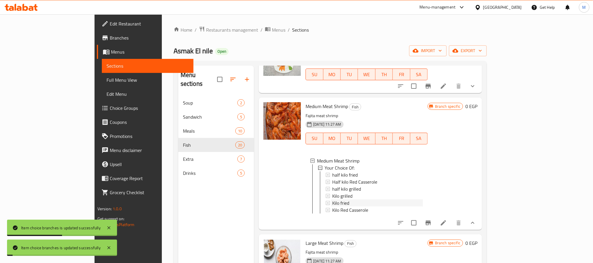
click at [332, 202] on span "Kilo fried" at bounding box center [340, 202] width 17 height 7
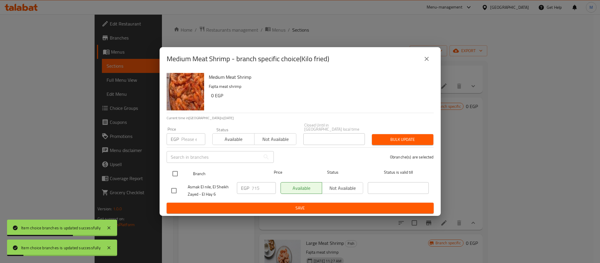
click at [174, 170] on input "checkbox" at bounding box center [175, 173] width 12 height 12
checkbox input "true"
click at [255, 191] on div "EGP 715 ​" at bounding box center [256, 191] width 44 height 22
click at [255, 188] on input "715" at bounding box center [263, 188] width 24 height 12
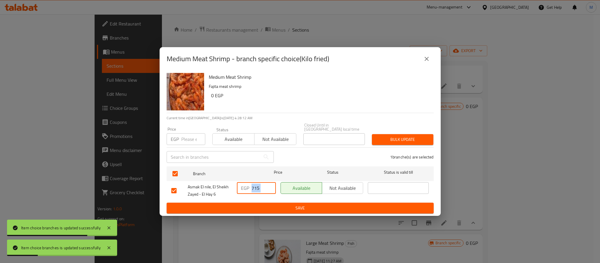
click at [255, 188] on input "715" at bounding box center [263, 188] width 24 height 12
type input "1300"
click at [279, 208] on span "Save" at bounding box center [300, 207] width 258 height 7
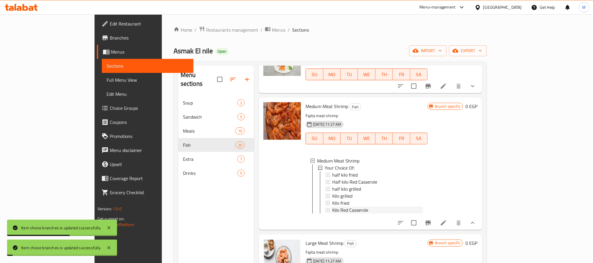
click at [332, 210] on span "Kilo Red Casserole" at bounding box center [350, 209] width 36 height 7
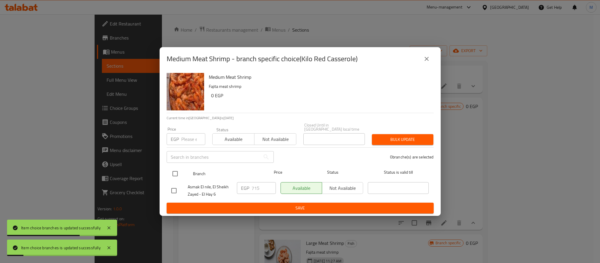
click at [176, 177] on input "checkbox" at bounding box center [175, 173] width 12 height 12
checkbox input "true"
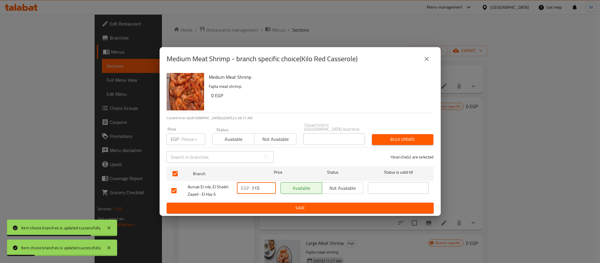
click at [259, 184] on input "715" at bounding box center [263, 188] width 24 height 12
type input "1300"
click at [283, 208] on span "Save" at bounding box center [300, 207] width 258 height 7
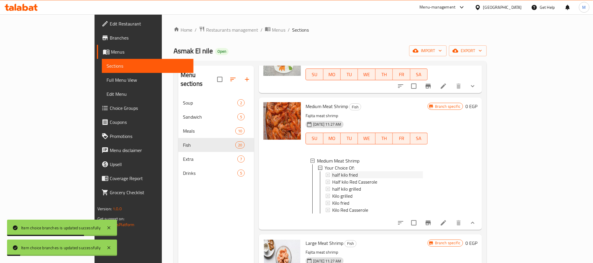
click at [343, 174] on div "half kilo fried" at bounding box center [377, 174] width 91 height 7
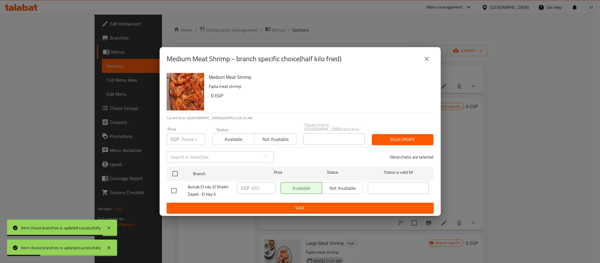
click at [426, 58] on icon "close" at bounding box center [426, 58] width 7 height 7
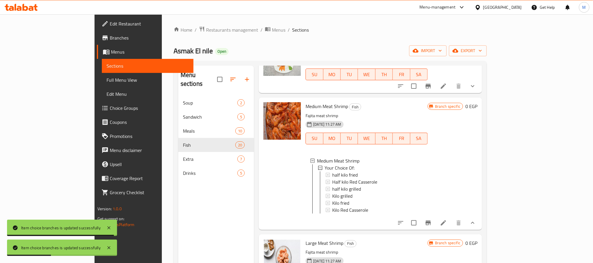
click at [432, 226] on icon "Branch-specific-item" at bounding box center [428, 222] width 7 height 7
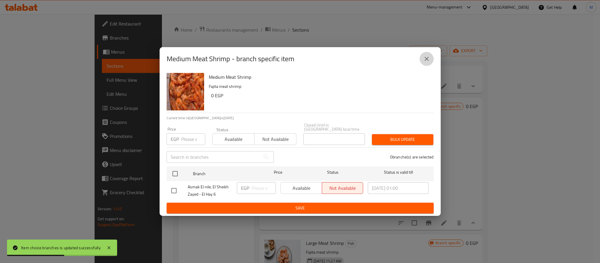
click at [429, 57] on icon "close" at bounding box center [426, 58] width 7 height 7
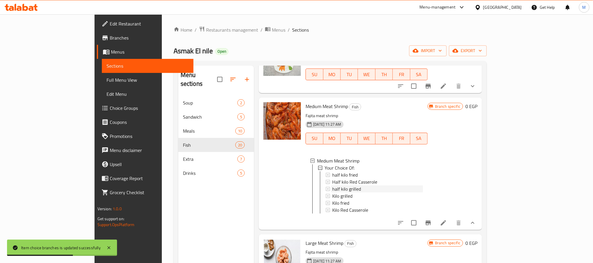
click at [332, 185] on span "half kilo grilled" at bounding box center [346, 188] width 29 height 7
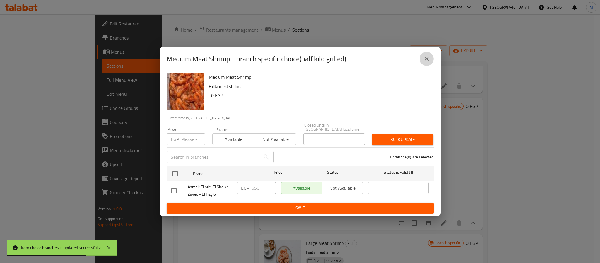
click at [426, 66] on button "close" at bounding box center [426, 59] width 14 height 14
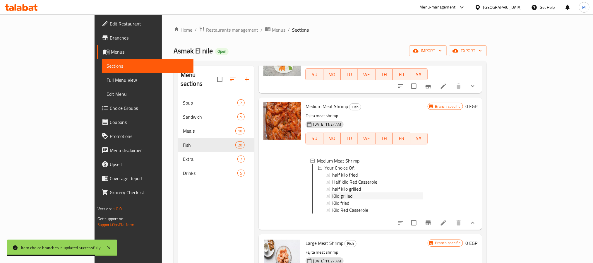
click at [340, 196] on div "Kilo grilled" at bounding box center [377, 195] width 91 height 7
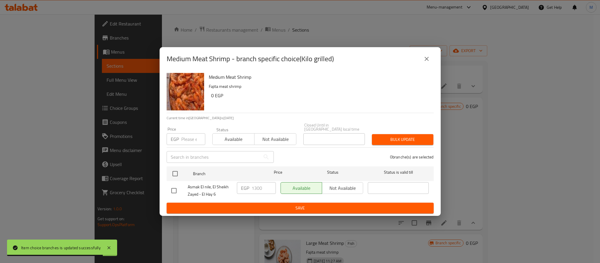
click at [423, 62] on icon "close" at bounding box center [426, 58] width 7 height 7
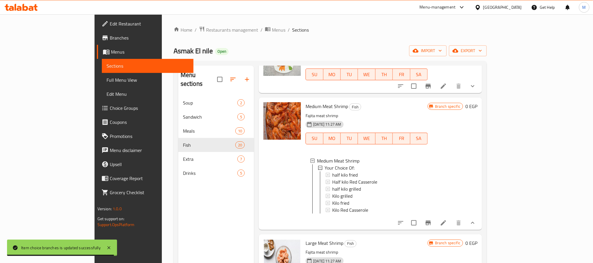
click at [480, 229] on button "show more" at bounding box center [473, 223] width 14 height 14
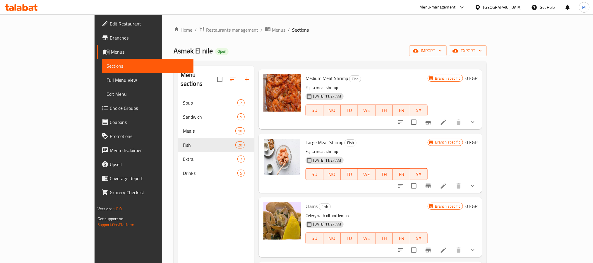
scroll to position [470, 0]
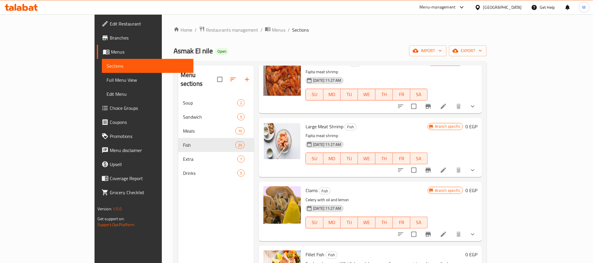
click at [482, 176] on div "Large Meat Shrimp Fish Fajita meat shrimp [DATE] 11:27 AM SU MO TU WE TH FR [PE…" at bounding box center [370, 147] width 223 height 59
drag, startPoint x: 564, startPoint y: 172, endPoint x: 490, endPoint y: 183, distance: 74.2
click at [476, 172] on icon "show more" at bounding box center [472, 169] width 7 height 7
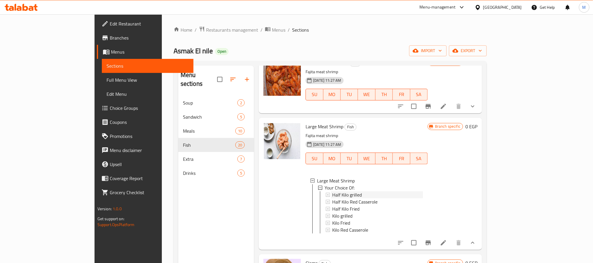
click at [334, 194] on span "Half Kilo grilled" at bounding box center [347, 194] width 30 height 7
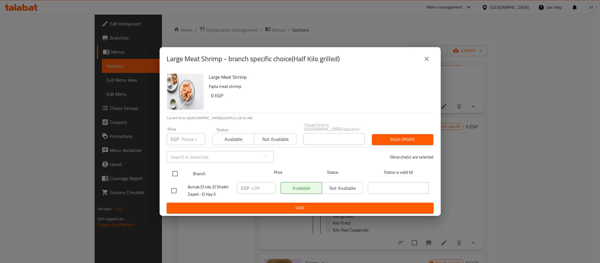
click at [172, 172] on input "checkbox" at bounding box center [175, 173] width 12 height 12
checkbox input "true"
click at [254, 188] on input "439" at bounding box center [263, 188] width 24 height 12
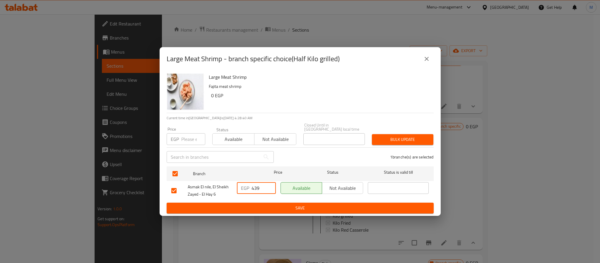
click at [254, 188] on input "439" at bounding box center [263, 188] width 24 height 12
type input "845"
click at [277, 204] on span "Save" at bounding box center [300, 207] width 258 height 7
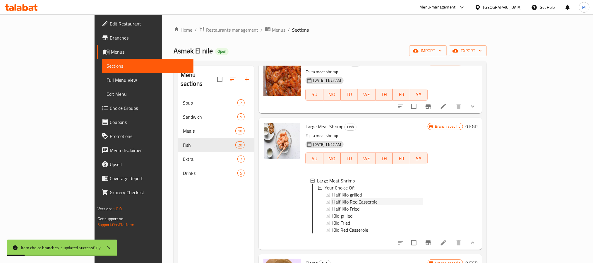
click at [332, 200] on span "Half Kilo Red Casserole" at bounding box center [354, 201] width 45 height 7
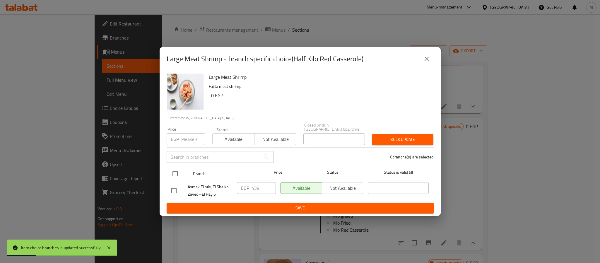
click at [174, 169] on input "checkbox" at bounding box center [175, 173] width 12 height 12
checkbox input "true"
click at [253, 183] on input "439" at bounding box center [263, 188] width 24 height 12
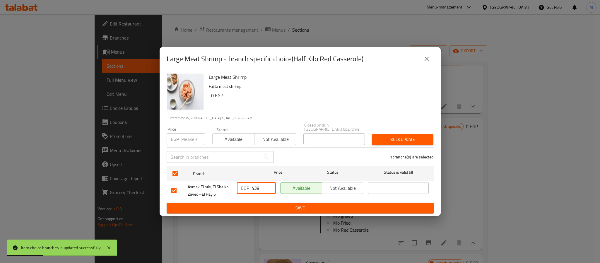
click at [253, 183] on input "439" at bounding box center [263, 188] width 24 height 12
type input "845"
click at [262, 202] on button "Save" at bounding box center [299, 207] width 267 height 11
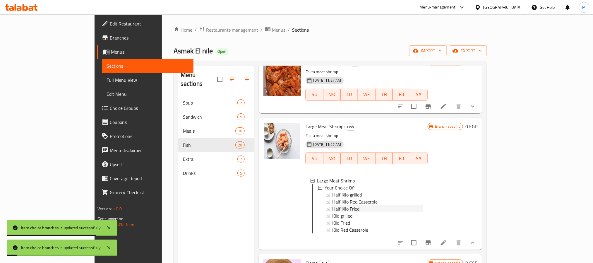
click at [332, 209] on span "Half Kilo Fried" at bounding box center [345, 208] width 27 height 7
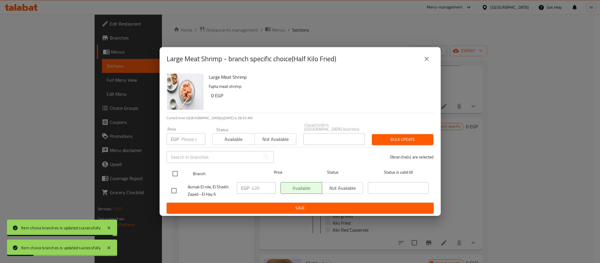
drag, startPoint x: 182, startPoint y: 169, endPoint x: 178, endPoint y: 169, distance: 3.5
click at [180, 169] on div at bounding box center [180, 173] width 22 height 17
click at [177, 171] on input "checkbox" at bounding box center [175, 173] width 12 height 12
checkbox input "true"
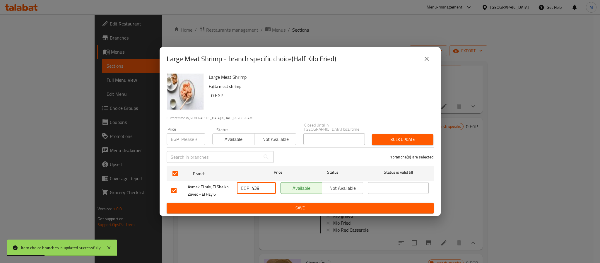
click at [256, 186] on input "439" at bounding box center [263, 188] width 24 height 12
type input "845"
click at [280, 205] on span "Save" at bounding box center [300, 207] width 258 height 7
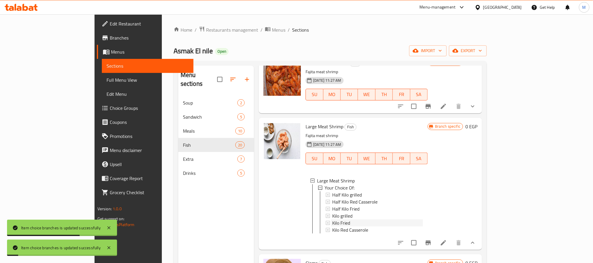
drag, startPoint x: 327, startPoint y: 219, endPoint x: 328, endPoint y: 216, distance: 3.8
click at [327, 218] on div "Half Kilo grilled Half Kilo Red Casserole Half Kilo Fried Kilo grilled Kilo Fri…" at bounding box center [373, 212] width 97 height 42
click at [340, 216] on div "Kilo grilled" at bounding box center [377, 215] width 91 height 7
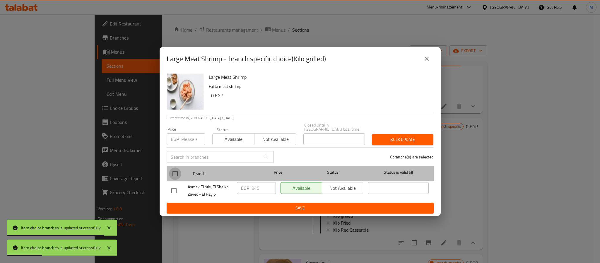
click at [175, 174] on input "checkbox" at bounding box center [175, 173] width 12 height 12
checkbox input "true"
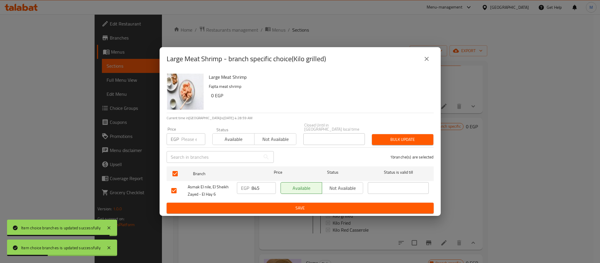
click at [254, 183] on input "845" at bounding box center [263, 188] width 24 height 12
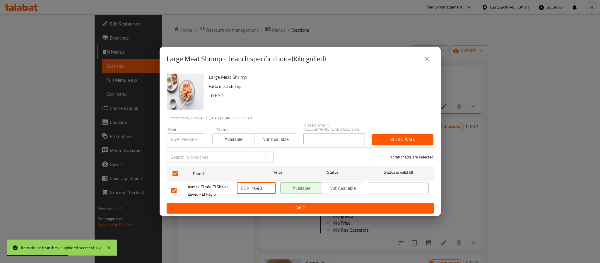
type input "1690"
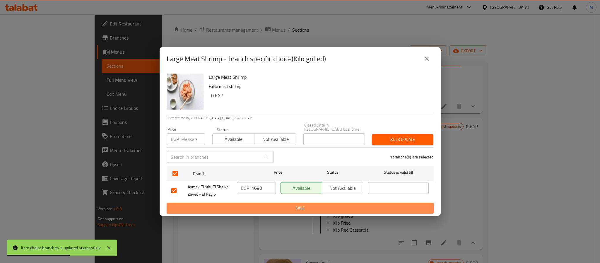
click at [255, 204] on span "Save" at bounding box center [300, 207] width 258 height 7
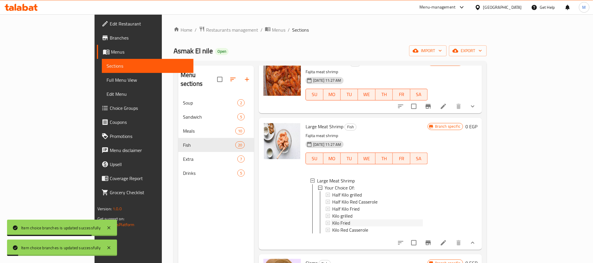
click at [334, 223] on div "Kilo Fried" at bounding box center [377, 222] width 91 height 7
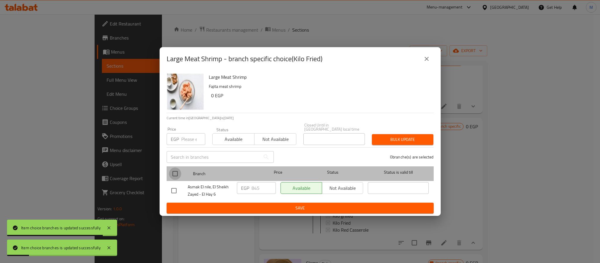
click at [172, 170] on input "checkbox" at bounding box center [175, 173] width 12 height 12
checkbox input "true"
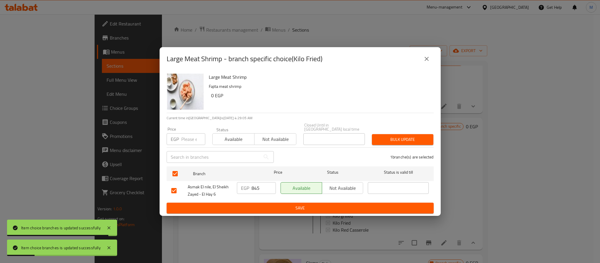
click at [249, 184] on p "EGP" at bounding box center [245, 187] width 8 height 7
click at [255, 185] on input "845" at bounding box center [263, 188] width 24 height 12
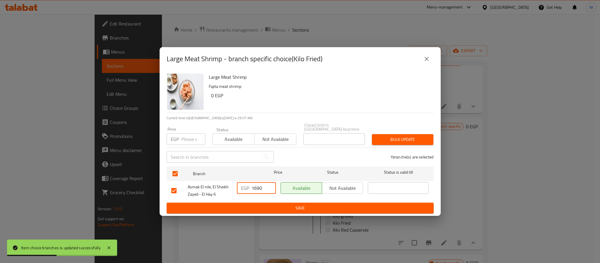
type input "1690"
click at [263, 198] on div "EGP 1690 ​" at bounding box center [256, 191] width 44 height 22
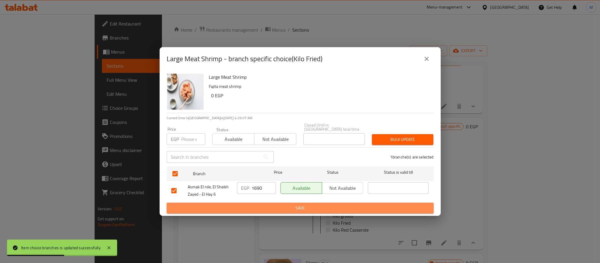
click at [261, 202] on button "Save" at bounding box center [299, 207] width 267 height 11
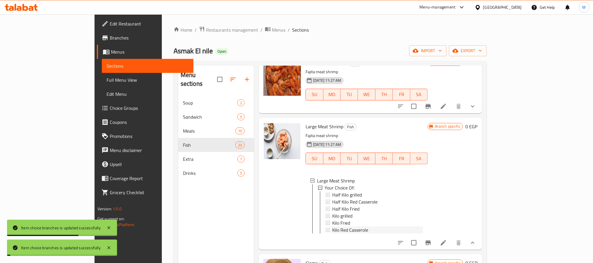
click at [332, 227] on span "Kilo Red Casserole" at bounding box center [350, 229] width 36 height 7
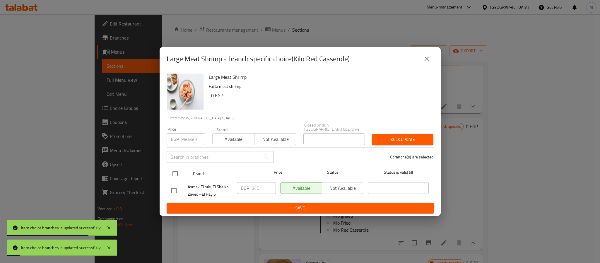
click at [176, 167] on input "checkbox" at bounding box center [175, 173] width 12 height 12
checkbox input "true"
click at [246, 185] on p "EGP" at bounding box center [245, 187] width 8 height 7
click at [254, 185] on input "845" at bounding box center [263, 188] width 24 height 12
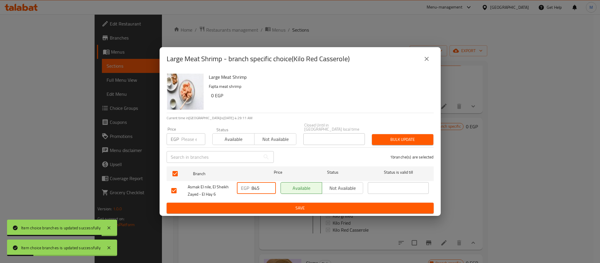
click at [254, 185] on input "845" at bounding box center [263, 188] width 24 height 12
type input "1690"
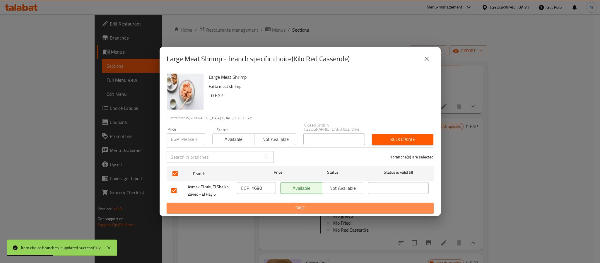
click at [259, 204] on span "Save" at bounding box center [300, 207] width 258 height 7
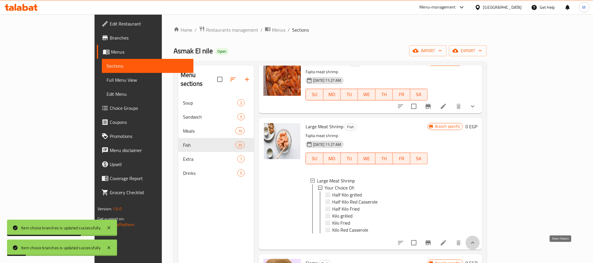
drag, startPoint x: 563, startPoint y: 251, endPoint x: 509, endPoint y: 207, distance: 69.9
click at [476, 246] on icon "show more" at bounding box center [472, 242] width 7 height 7
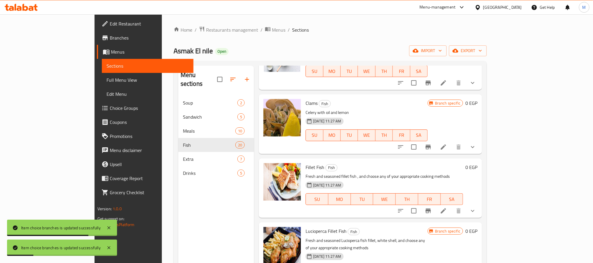
scroll to position [557, 0]
click at [476, 147] on icon "show more" at bounding box center [472, 146] width 7 height 7
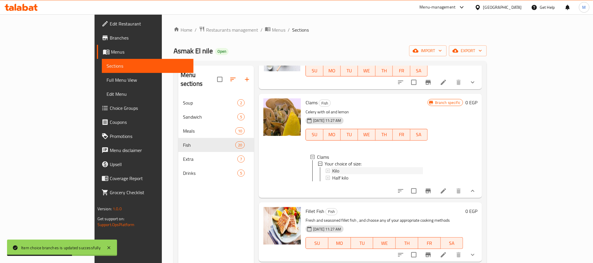
click at [332, 170] on div "Kilo" at bounding box center [377, 170] width 91 height 7
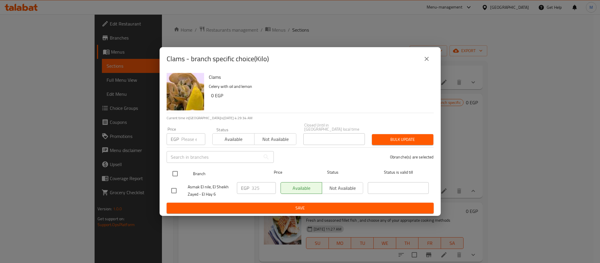
click at [175, 170] on input "checkbox" at bounding box center [175, 173] width 12 height 12
checkbox input "true"
click at [250, 187] on div "EGP 325 ​" at bounding box center [256, 188] width 39 height 12
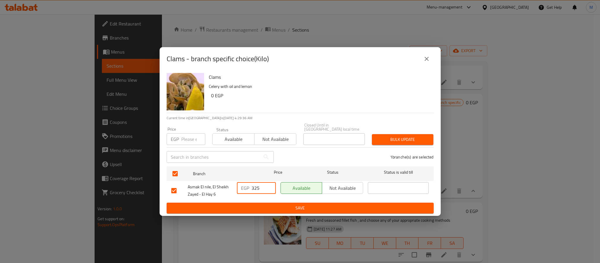
click at [257, 187] on input "325" at bounding box center [263, 188] width 24 height 12
type input "390"
click at [292, 219] on div "Clams - branch specific choice(Kilo) Clams Celery with oil and lemon 0 EGP Curr…" at bounding box center [300, 131] width 600 height 263
click at [294, 205] on span "Save" at bounding box center [300, 207] width 258 height 7
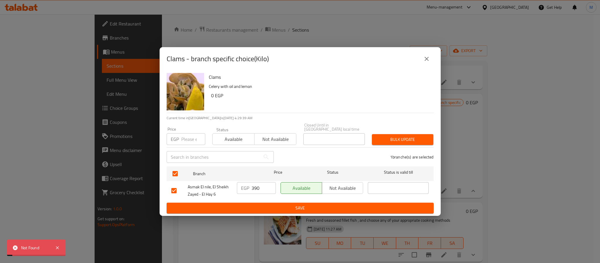
click at [427, 58] on icon "close" at bounding box center [426, 58] width 7 height 7
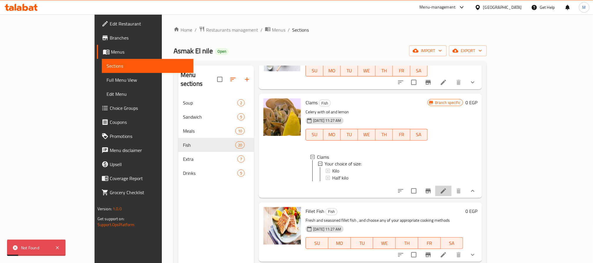
click at [452, 196] on li at bounding box center [443, 191] width 16 height 11
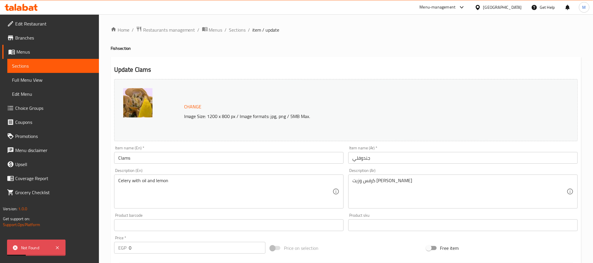
click at [238, 25] on div "Home / Restaurants management / Menus / Sections / item / update Fish section U…" at bounding box center [346, 222] width 494 height 417
click at [242, 32] on span "Sections" at bounding box center [237, 29] width 17 height 7
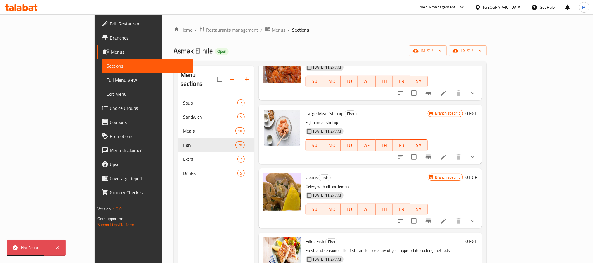
scroll to position [571, 0]
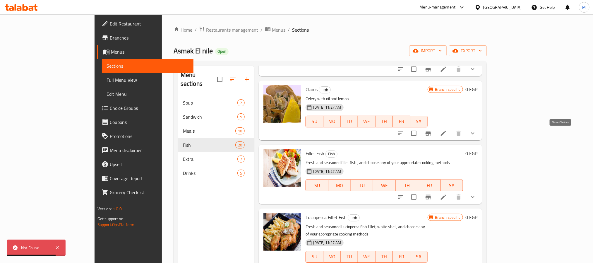
click at [476, 133] on icon "show more" at bounding box center [472, 133] width 7 height 7
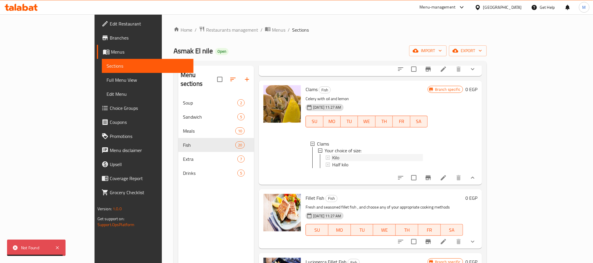
click at [332, 156] on div "Kilo" at bounding box center [377, 157] width 91 height 7
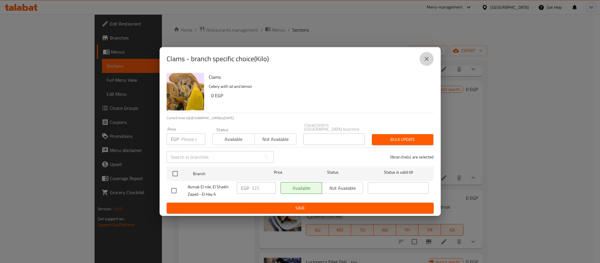
click at [431, 63] on button "close" at bounding box center [426, 59] width 14 height 14
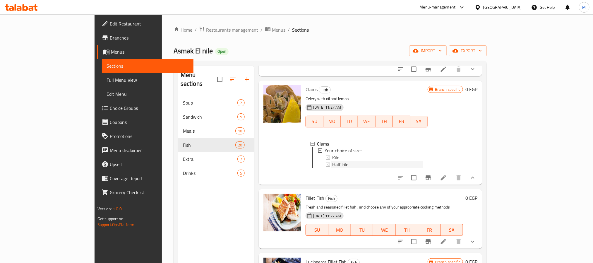
click at [332, 162] on span "Half kilo" at bounding box center [340, 164] width 16 height 7
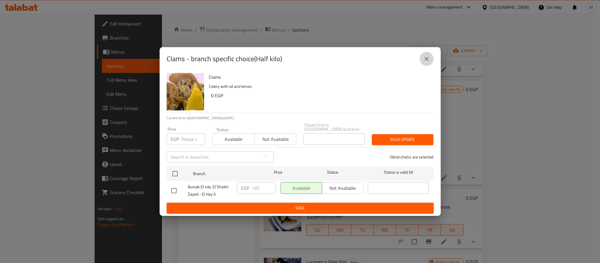
click at [423, 66] on button "close" at bounding box center [426, 59] width 14 height 14
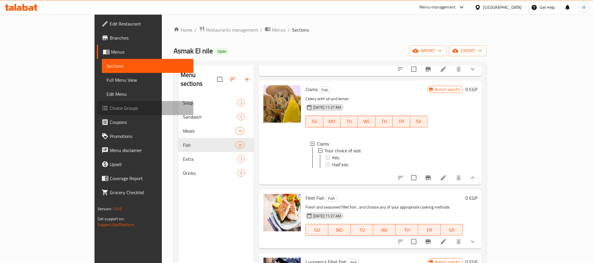
click at [110, 106] on span "Choice Groups" at bounding box center [149, 107] width 79 height 7
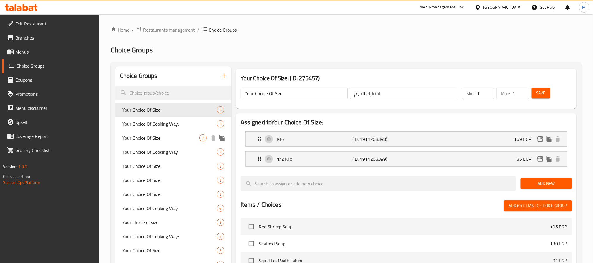
click at [168, 137] on span "Your Choice Of Size" at bounding box center [160, 137] width 77 height 7
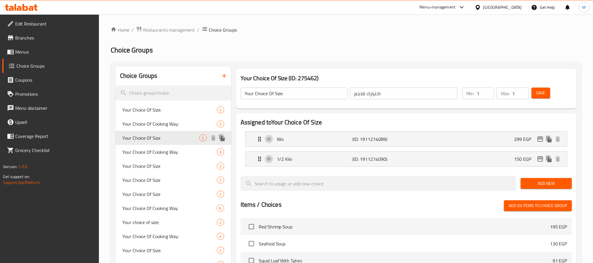
type input "Your Choice Of Size"
type input "اختيارك للحجم"
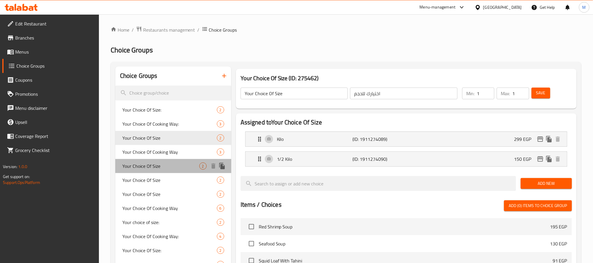
click at [172, 167] on span "Your Choice Of Size" at bounding box center [160, 165] width 77 height 7
type input "Your Choice Of Size"
type input "اختيارك للحجم"
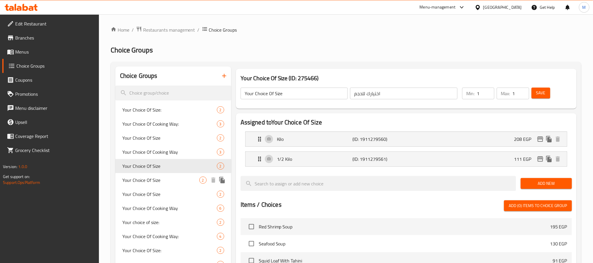
click at [169, 185] on div "Your Choice Of Size 2" at bounding box center [173, 180] width 116 height 14
type input "Your Choice Of Size"
type input "اختيارك للحجم"
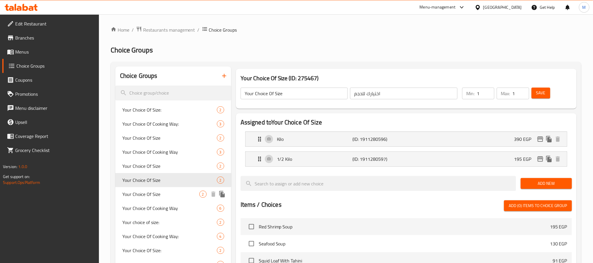
click at [169, 196] on span "Your Choice Of Size" at bounding box center [160, 193] width 77 height 7
type input "Your Choice Of Size"
type input "اختيارك للحجم"
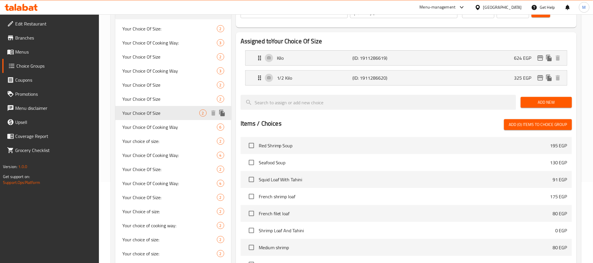
scroll to position [88, 0]
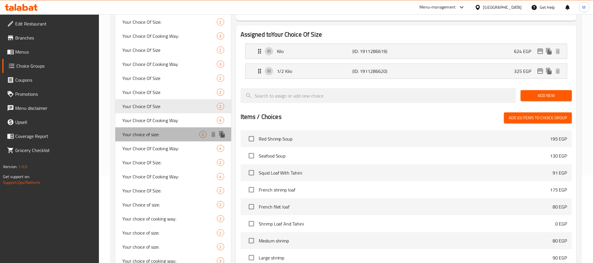
click at [172, 130] on div "Your choice of size: 2" at bounding box center [173, 134] width 116 height 14
type input "Your choice of size:"
type input "إختيارك من الحجم:"
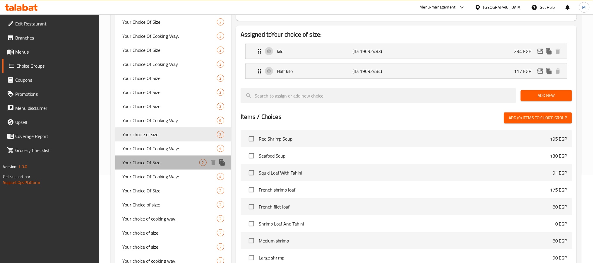
click at [174, 160] on span "Your Choice Of Size:" at bounding box center [160, 162] width 77 height 7
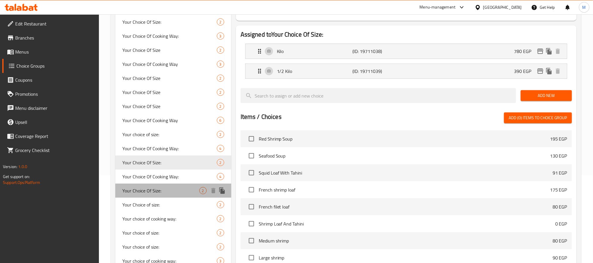
click at [178, 191] on span "Your Choice Of Size:" at bounding box center [160, 190] width 77 height 7
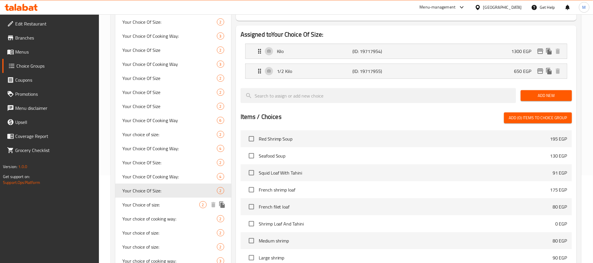
click at [181, 207] on span "Your Choice of size:" at bounding box center [160, 204] width 77 height 7
type input "Your Choice of size:"
type input "إختيارك من الحجم"
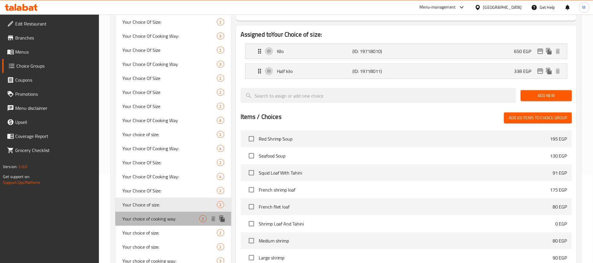
click at [182, 218] on span "Your choice of cooking way:" at bounding box center [160, 218] width 77 height 7
type input "Your choice of cooking way:"
type input "إختيارك من طريقة الطهى:"
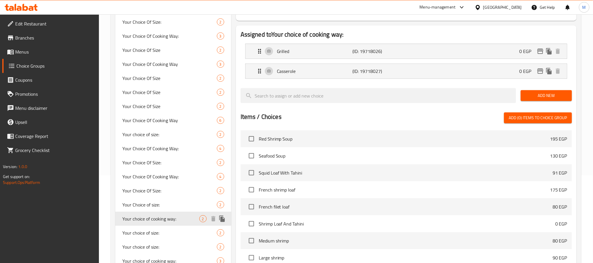
click at [183, 227] on div "Your choice of size: 2" at bounding box center [173, 233] width 116 height 14
type input "Your choice of size:"
type input "إختيارك من الحجم:"
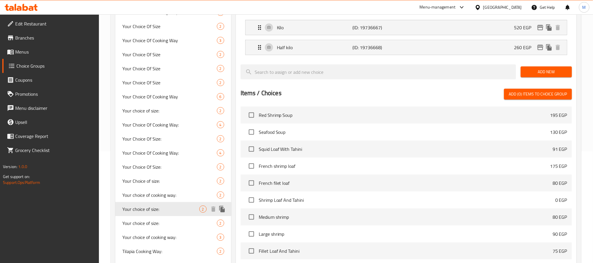
scroll to position [132, 0]
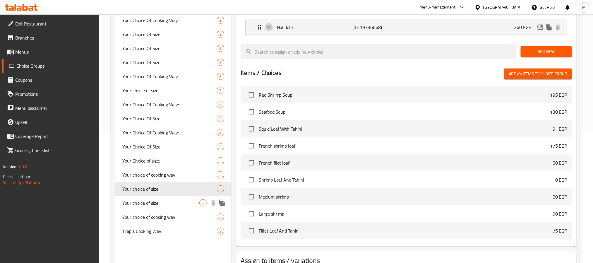
click at [178, 206] on div "Your choice of size: 2" at bounding box center [173, 203] width 116 height 14
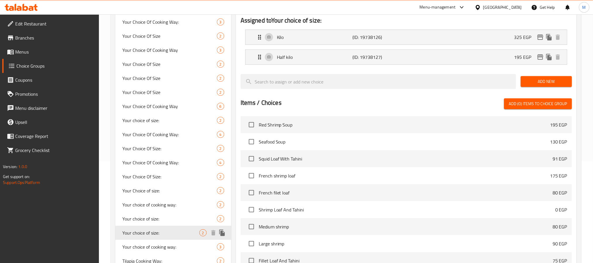
scroll to position [88, 0]
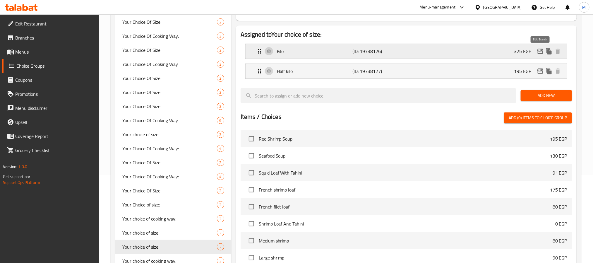
click at [541, 49] on icon "edit" at bounding box center [540, 51] width 6 height 5
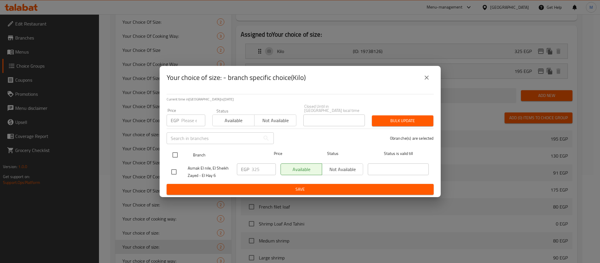
click at [168, 154] on div "Branch Price Status Status is valid till" at bounding box center [299, 154] width 267 height 15
click at [173, 154] on input "checkbox" at bounding box center [175, 155] width 12 height 12
checkbox input "true"
click at [258, 166] on input "325" at bounding box center [263, 169] width 24 height 12
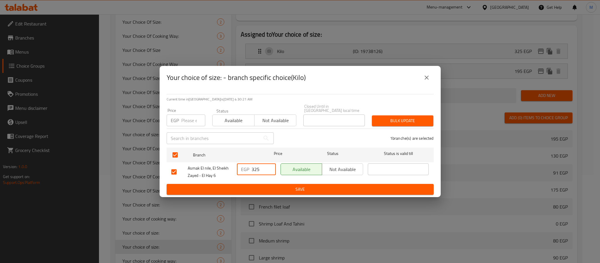
click at [258, 166] on input "325" at bounding box center [263, 169] width 24 height 12
type input "390"
click at [276, 186] on span "Save" at bounding box center [300, 189] width 258 height 7
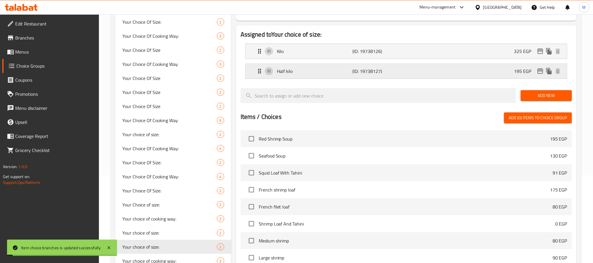
click at [540, 70] on icon "edit" at bounding box center [540, 71] width 7 height 7
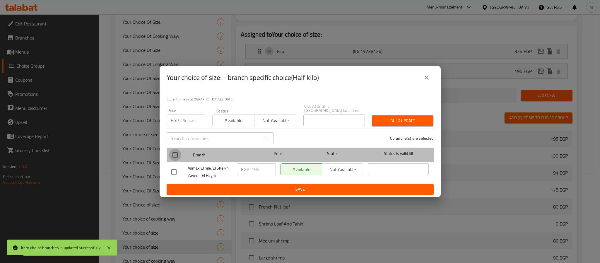
click at [171, 153] on input "checkbox" at bounding box center [175, 155] width 12 height 12
checkbox input "true"
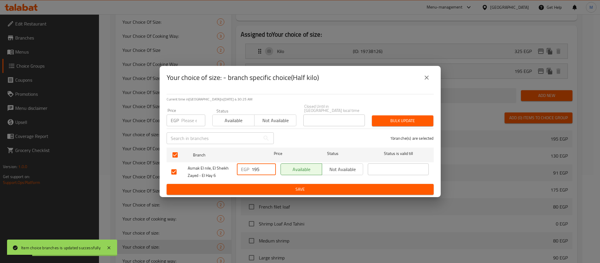
click at [256, 168] on input "195" at bounding box center [263, 169] width 24 height 12
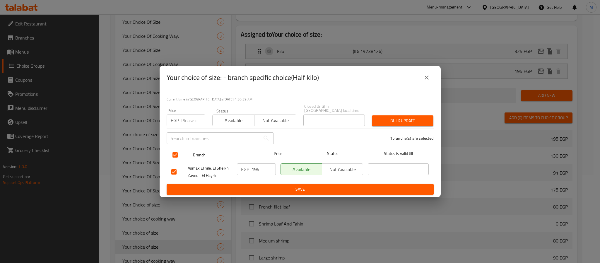
click at [246, 154] on span "Branch" at bounding box center [223, 154] width 61 height 7
click at [425, 79] on icon "close" at bounding box center [426, 77] width 7 height 7
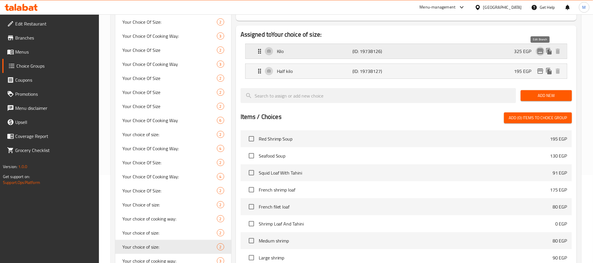
click at [542, 50] on icon "edit" at bounding box center [540, 51] width 7 height 7
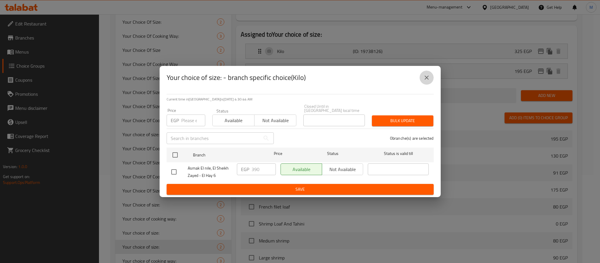
click at [427, 78] on icon "close" at bounding box center [426, 77] width 7 height 7
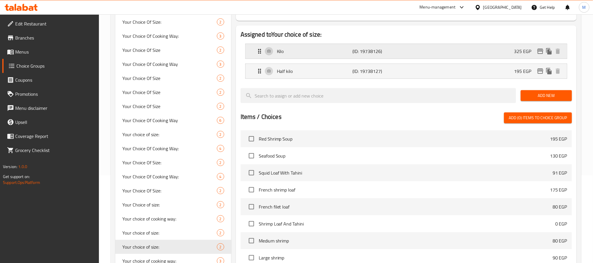
click at [475, 51] on div "Kilo (ID: 19738126) 325 EGP" at bounding box center [408, 51] width 304 height 15
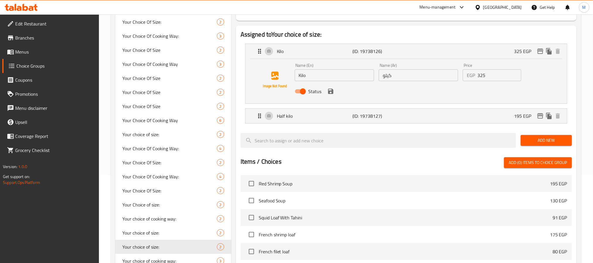
click at [481, 79] on input "325" at bounding box center [499, 75] width 44 height 12
click at [329, 92] on icon "save" at bounding box center [330, 91] width 7 height 7
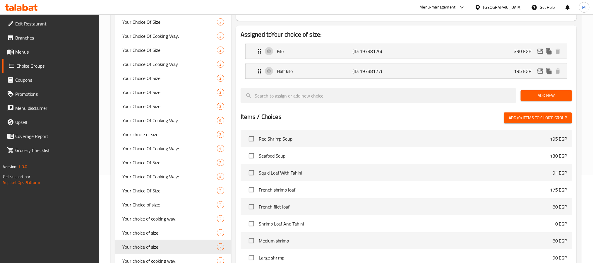
type input "390"
click at [540, 51] on icon "edit" at bounding box center [540, 51] width 6 height 5
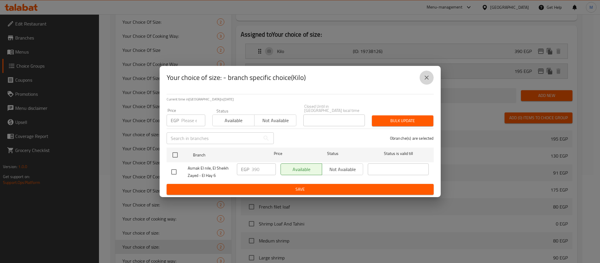
click at [423, 78] on icon "close" at bounding box center [426, 77] width 7 height 7
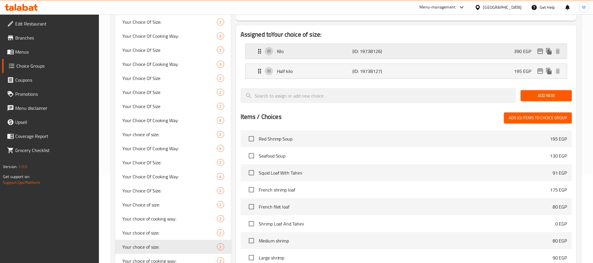
scroll to position [44, 0]
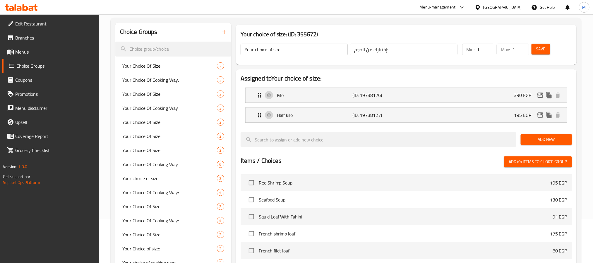
click at [556, 49] on div "Save" at bounding box center [548, 49] width 36 height 14
click at [544, 49] on span "Save" at bounding box center [540, 48] width 9 height 7
click at [37, 52] on span "Menus" at bounding box center [54, 51] width 79 height 7
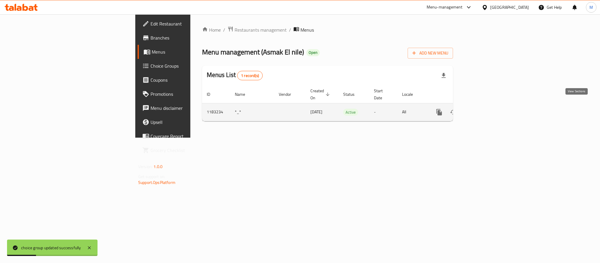
click at [488, 105] on link "enhanced table" at bounding box center [481, 112] width 14 height 14
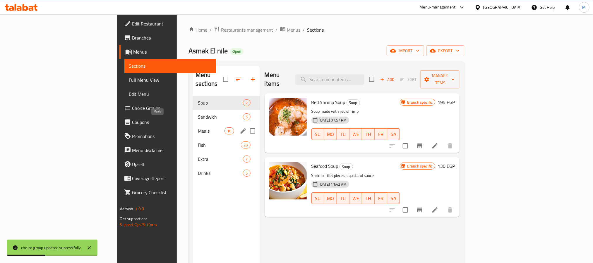
click at [198, 127] on span "Meals" at bounding box center [211, 130] width 27 height 7
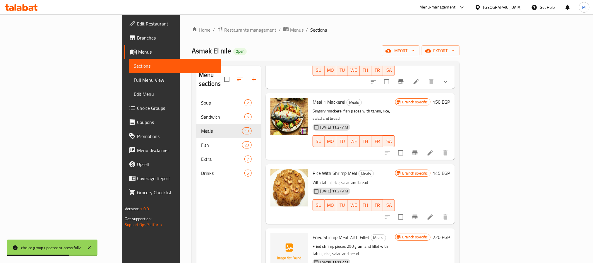
scroll to position [250, 0]
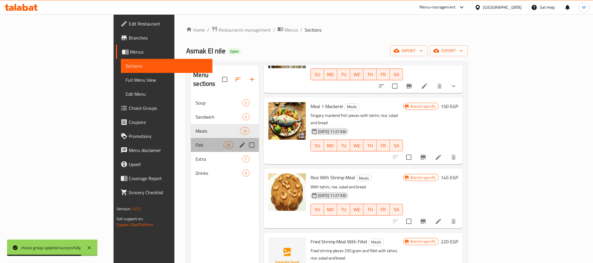
click at [191, 138] on div "Fish 20" at bounding box center [225, 145] width 68 height 14
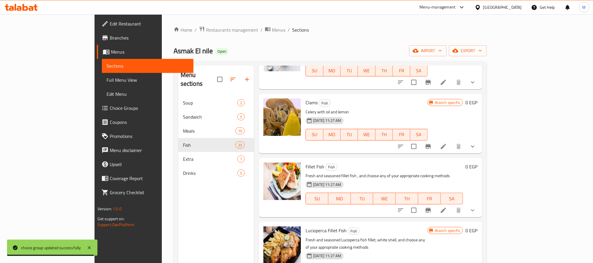
scroll to position [601, 0]
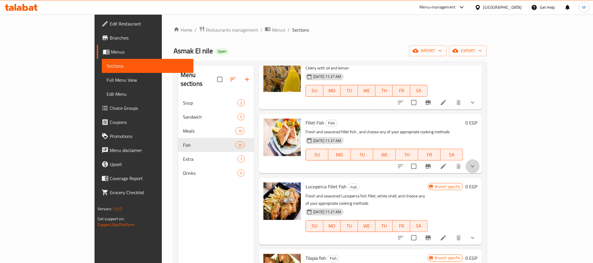
click at [480, 163] on button "show more" at bounding box center [473, 166] width 14 height 14
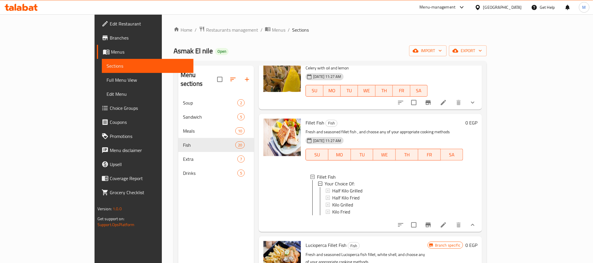
click at [463, 120] on h6 "Fillet Fish Fish" at bounding box center [383, 123] width 157 height 8
click at [333, 190] on span "Half Kilo Grilled" at bounding box center [347, 190] width 30 height 7
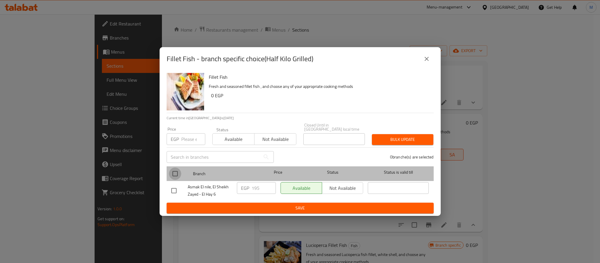
click at [173, 174] on input "checkbox" at bounding box center [175, 173] width 12 height 12
checkbox input "true"
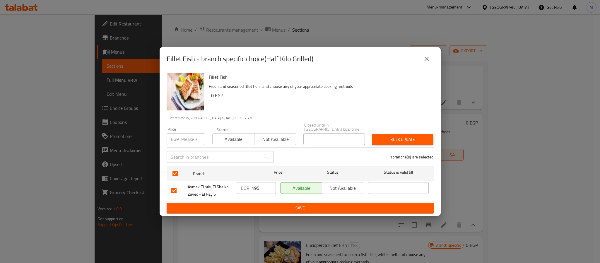
click at [250, 185] on div "EGP 195 ​" at bounding box center [256, 188] width 39 height 12
click at [255, 185] on input "195" at bounding box center [263, 188] width 24 height 12
type input "260"
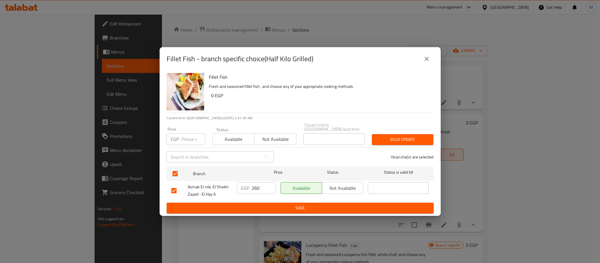
drag, startPoint x: 265, startPoint y: 197, endPoint x: 270, endPoint y: 202, distance: 6.9
click at [266, 198] on div "EGP 260 ​" at bounding box center [256, 191] width 44 height 22
click at [270, 204] on span "Save" at bounding box center [300, 207] width 258 height 7
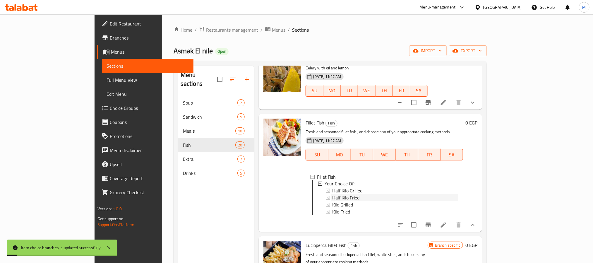
click at [332, 196] on span "Half Kilo Fried" at bounding box center [345, 197] width 27 height 7
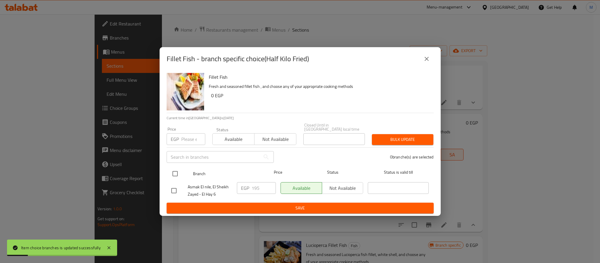
click at [175, 171] on input "checkbox" at bounding box center [175, 173] width 12 height 12
checkbox input "true"
click at [246, 187] on p "EGP" at bounding box center [245, 187] width 8 height 7
click at [257, 188] on input "195" at bounding box center [263, 188] width 24 height 12
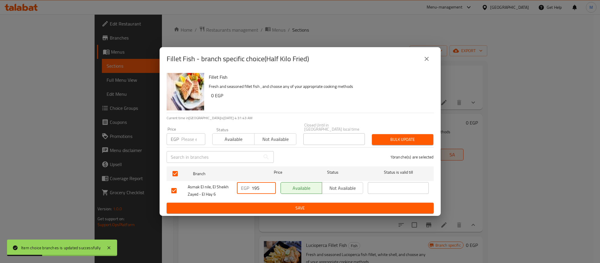
click at [257, 188] on input "195" at bounding box center [263, 188] width 24 height 12
type input "260"
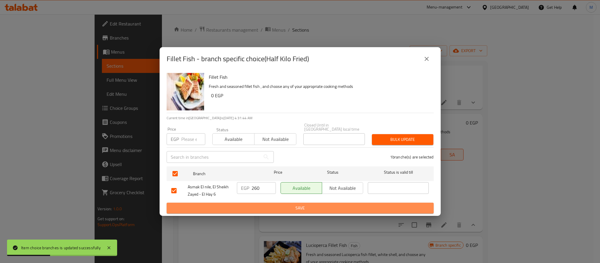
click at [268, 204] on span "Save" at bounding box center [300, 207] width 258 height 7
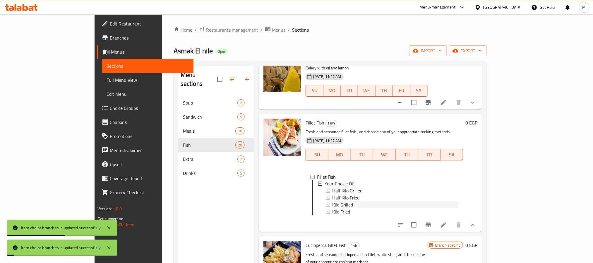
click at [332, 204] on div "Kilo Grilled" at bounding box center [395, 204] width 126 height 7
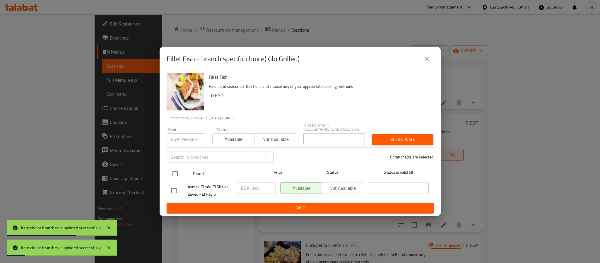
click at [177, 168] on input "checkbox" at bounding box center [175, 173] width 12 height 12
checkbox input "true"
click at [251, 185] on input "390" at bounding box center [263, 188] width 24 height 12
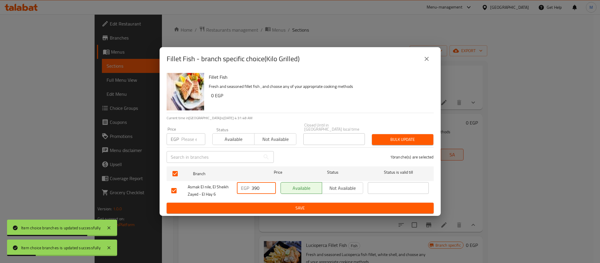
click at [255, 185] on input "390" at bounding box center [263, 188] width 24 height 12
type input "520"
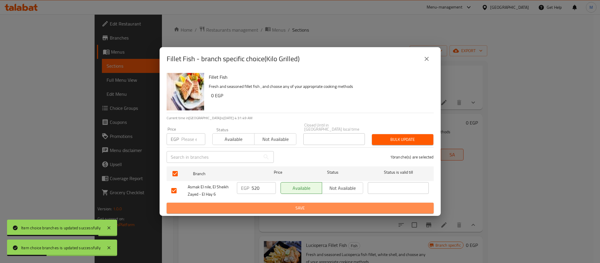
click at [264, 204] on span "Save" at bounding box center [300, 207] width 258 height 7
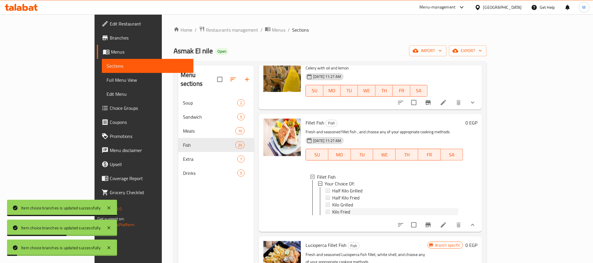
click at [332, 211] on span "Kilo Fried" at bounding box center [341, 211] width 18 height 7
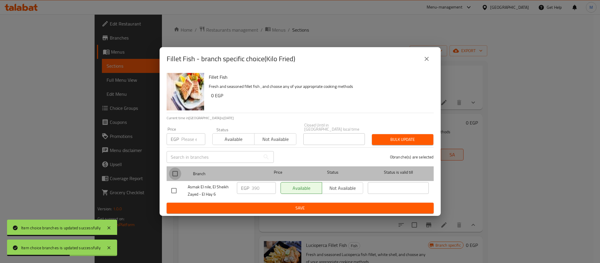
click at [178, 167] on input "checkbox" at bounding box center [175, 173] width 12 height 12
checkbox input "true"
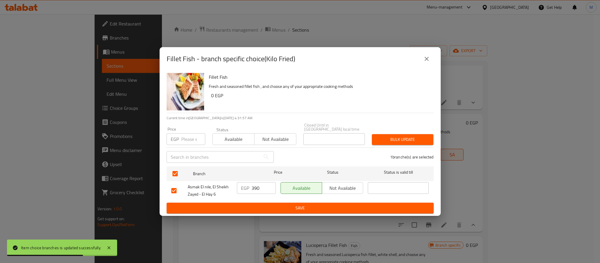
click at [254, 185] on input "390" at bounding box center [263, 188] width 24 height 12
type input "520"
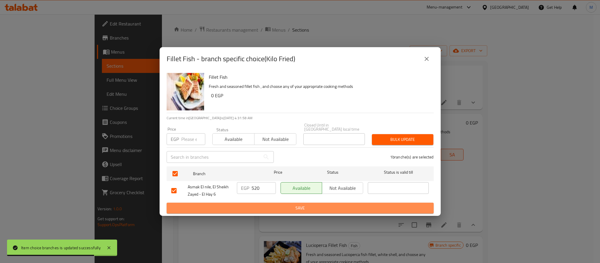
click at [257, 204] on span "Save" at bounding box center [300, 207] width 258 height 7
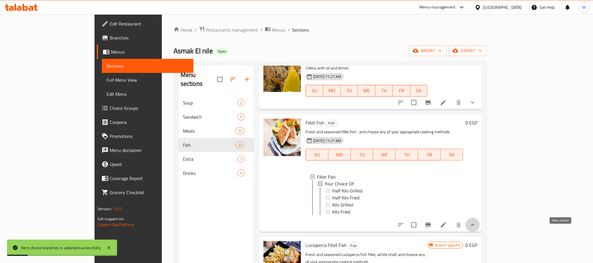
click at [476, 228] on icon "show more" at bounding box center [472, 224] width 7 height 7
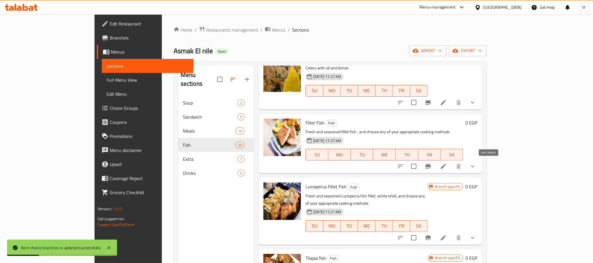
scroll to position [645, 0]
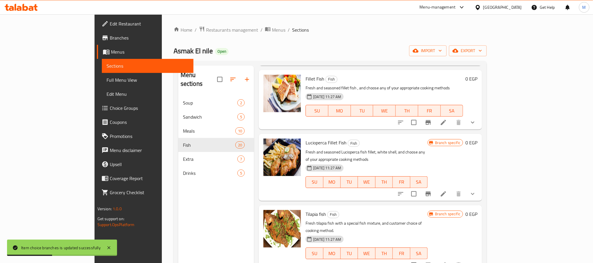
click at [476, 190] on icon "show more" at bounding box center [472, 193] width 7 height 7
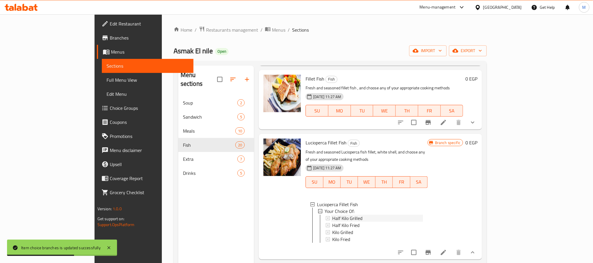
click at [350, 215] on div "Half Kilo Grilled" at bounding box center [377, 218] width 91 height 7
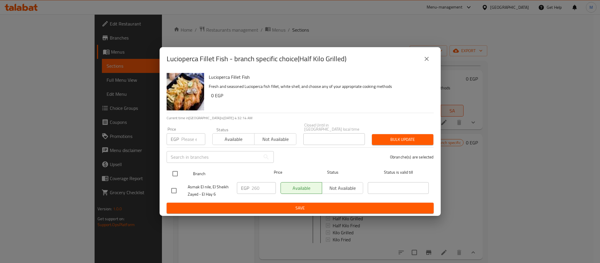
click at [177, 174] on input "checkbox" at bounding box center [175, 173] width 12 height 12
checkbox input "true"
click at [260, 185] on input "260" at bounding box center [263, 188] width 24 height 12
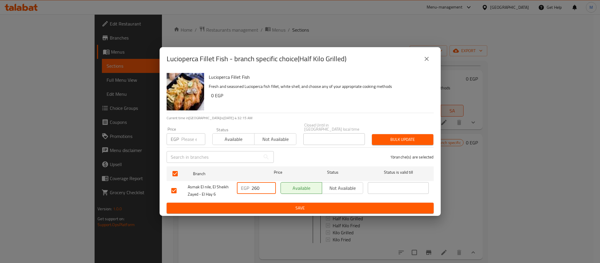
click at [260, 185] on input "260" at bounding box center [263, 188] width 24 height 12
type input "423"
click at [292, 209] on span "Save" at bounding box center [300, 207] width 258 height 7
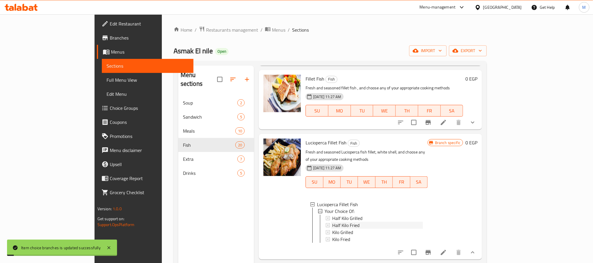
click at [332, 222] on span "Half Kilo Fried" at bounding box center [345, 225] width 27 height 7
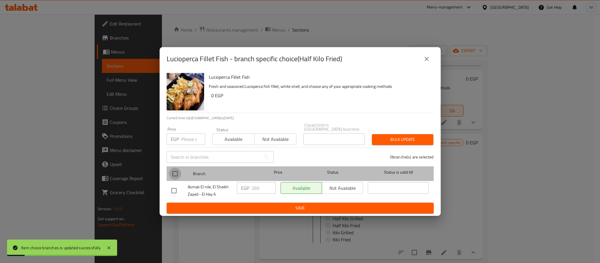
click at [170, 170] on input "checkbox" at bounding box center [175, 173] width 12 height 12
checkbox input "true"
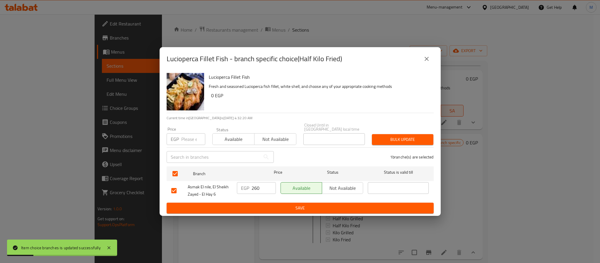
click at [255, 183] on input "260" at bounding box center [263, 188] width 24 height 12
type input "423"
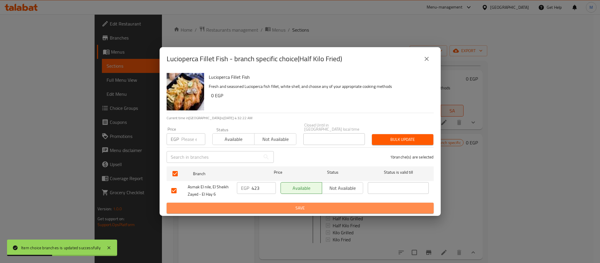
click at [292, 208] on span "Save" at bounding box center [300, 207] width 258 height 7
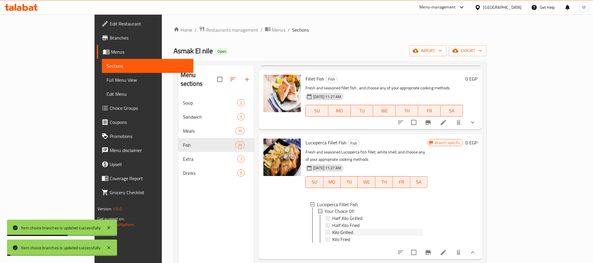
click at [332, 229] on div "Kilo Grilled" at bounding box center [377, 232] width 91 height 7
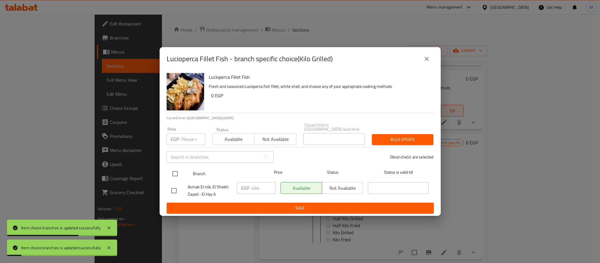
click at [175, 170] on input "checkbox" at bounding box center [175, 173] width 12 height 12
checkbox input "true"
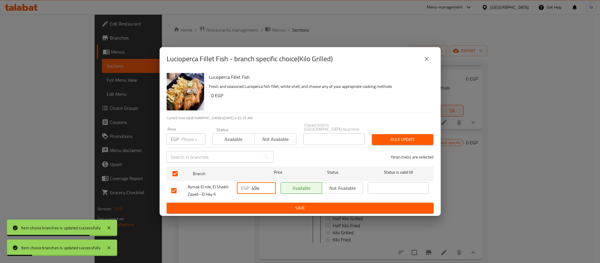
click at [260, 189] on input "494" at bounding box center [263, 188] width 24 height 12
type input "845"
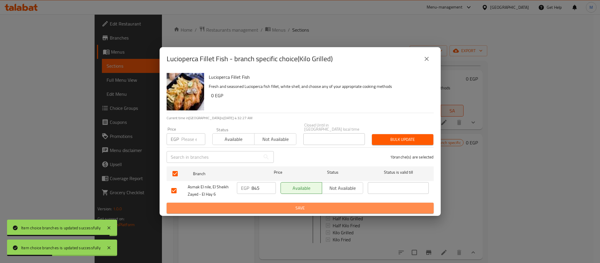
click at [279, 209] on span "Save" at bounding box center [300, 207] width 258 height 7
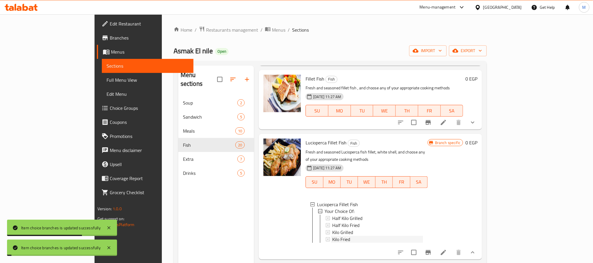
click at [332, 236] on span "Kilo Fried" at bounding box center [341, 239] width 18 height 7
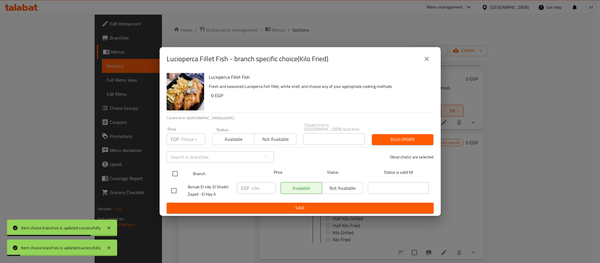
drag, startPoint x: 170, startPoint y: 170, endPoint x: 182, endPoint y: 169, distance: 11.8
click at [170, 170] on input "checkbox" at bounding box center [175, 173] width 12 height 12
checkbox input "true"
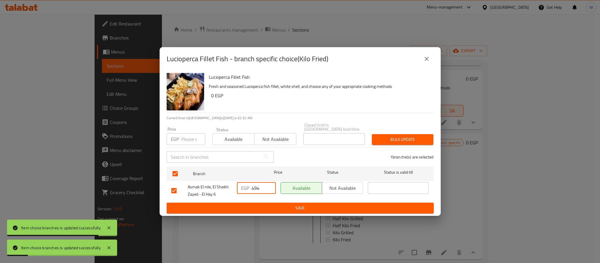
click at [271, 182] on input "494" at bounding box center [263, 188] width 24 height 12
click at [259, 185] on input "494" at bounding box center [263, 188] width 24 height 12
type input "845"
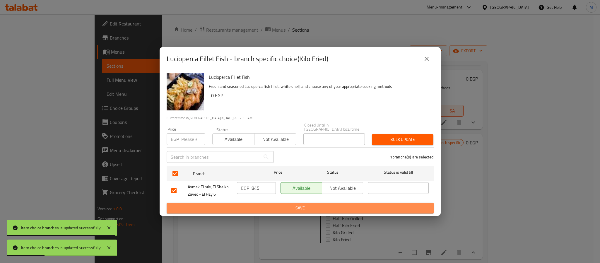
click at [274, 206] on span "Save" at bounding box center [300, 207] width 258 height 7
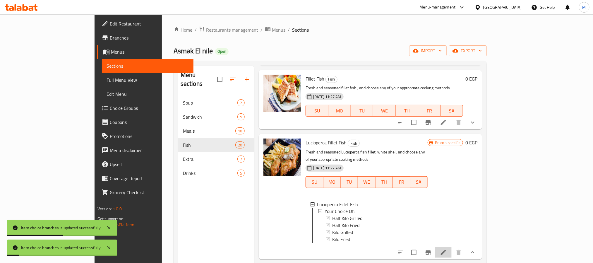
click at [452, 250] on li at bounding box center [443, 252] width 16 height 11
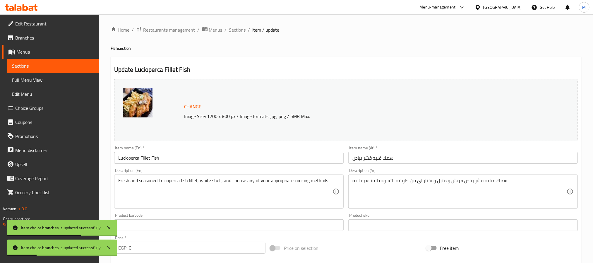
click at [229, 30] on span "Sections" at bounding box center [237, 29] width 17 height 7
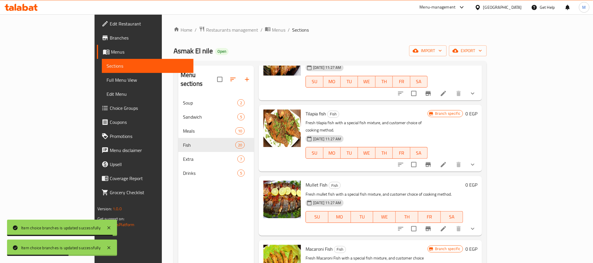
scroll to position [746, 0]
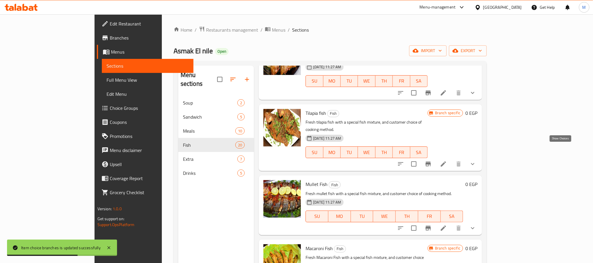
click at [474, 163] on icon "show more" at bounding box center [473, 164] width 4 height 2
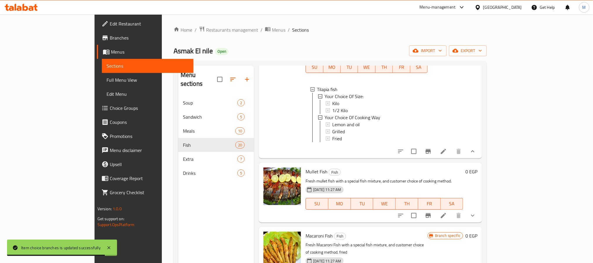
scroll to position [834, 0]
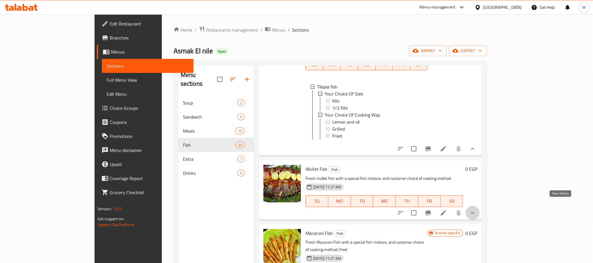
click at [476, 209] on icon "show more" at bounding box center [472, 212] width 7 height 7
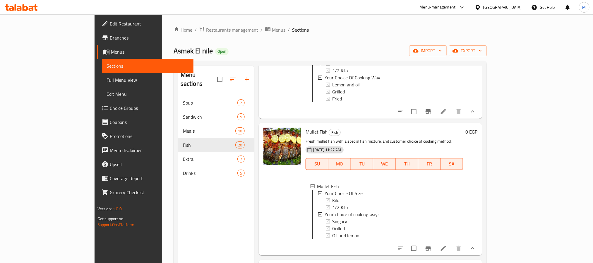
scroll to position [922, 0]
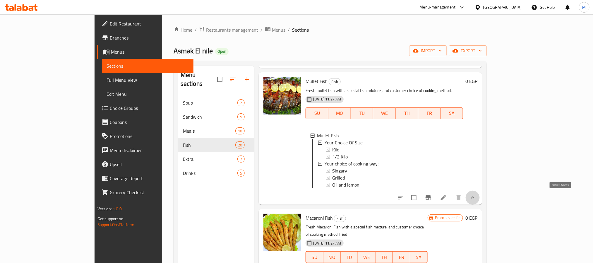
click at [476, 196] on icon "show more" at bounding box center [472, 197] width 7 height 7
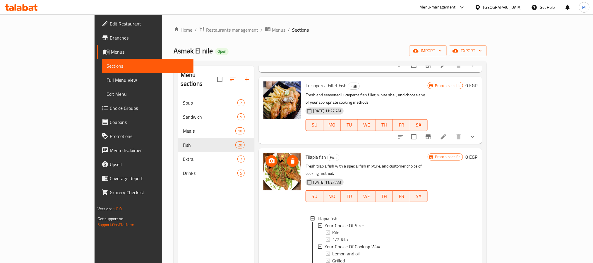
scroll to position [746, 0]
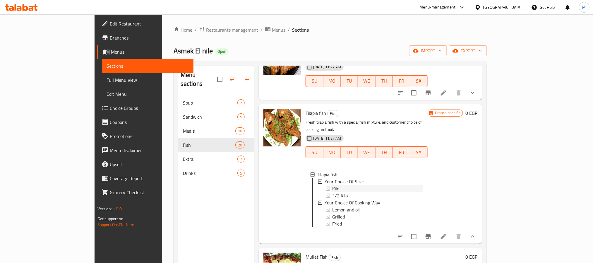
click at [334, 185] on div "Kilo" at bounding box center [377, 188] width 91 height 7
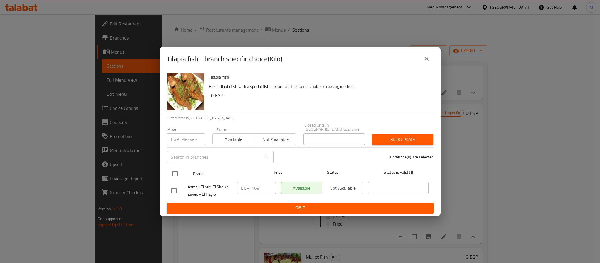
click at [175, 170] on input "checkbox" at bounding box center [175, 173] width 12 height 12
checkbox input "true"
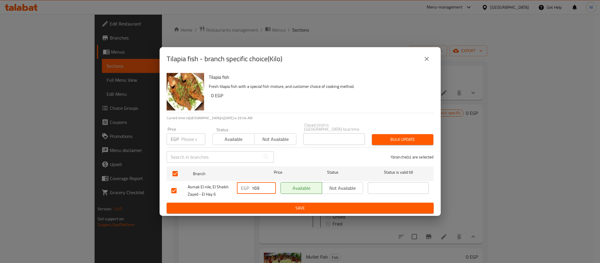
click at [255, 186] on input "169" at bounding box center [263, 188] width 24 height 12
type input "195"
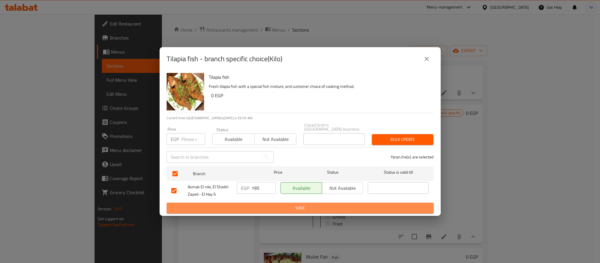
click at [277, 205] on span "Save" at bounding box center [300, 207] width 258 height 7
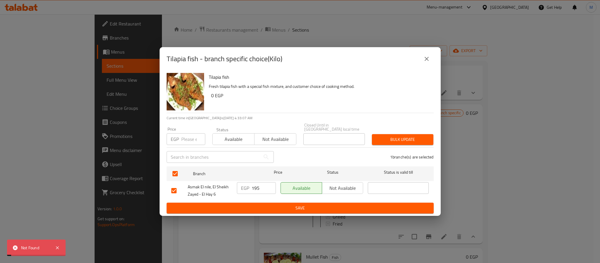
drag, startPoint x: 100, startPoint y: 226, endPoint x: 202, endPoint y: 201, distance: 104.8
click at [100, 225] on div "Tilapia fish - branch specific choice(Kilo) Tilapia fish Fresh tilapia fish wit…" at bounding box center [300, 131] width 600 height 263
click at [435, 62] on div "Tilapia fish - branch specific choice(Kilo)" at bounding box center [299, 58] width 281 height 23
click at [428, 61] on icon "close" at bounding box center [426, 58] width 7 height 7
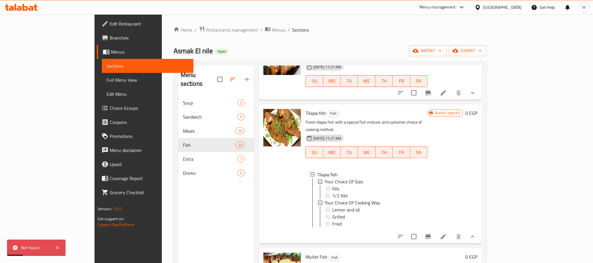
click at [332, 185] on div "Kilo" at bounding box center [377, 188] width 91 height 7
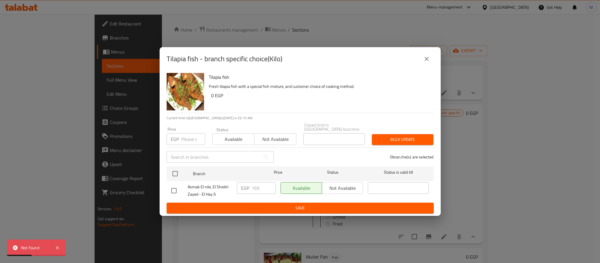
click at [422, 63] on button "close" at bounding box center [426, 59] width 14 height 14
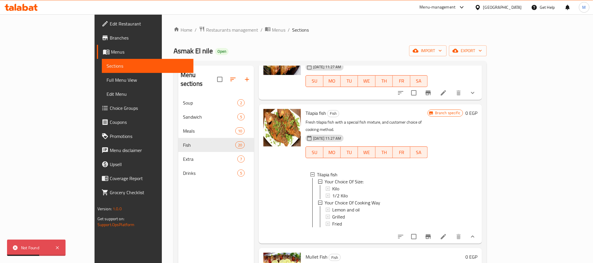
click at [110, 105] on span "Choice Groups" at bounding box center [149, 107] width 79 height 7
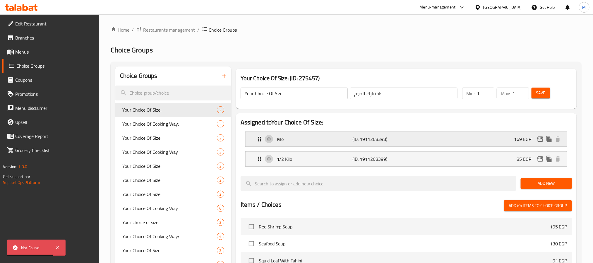
click at [538, 139] on icon "edit" at bounding box center [540, 138] width 7 height 7
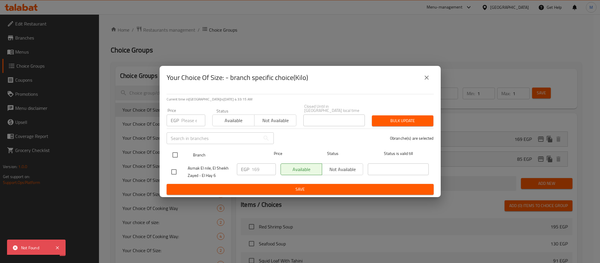
click at [172, 154] on input "checkbox" at bounding box center [175, 155] width 12 height 12
checkbox input "true"
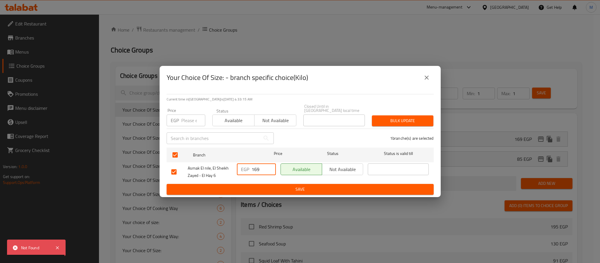
click at [260, 169] on input "169" at bounding box center [263, 169] width 24 height 12
type input "195"
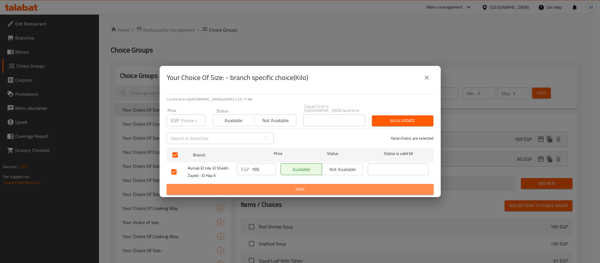
click at [280, 187] on span "Save" at bounding box center [300, 189] width 258 height 7
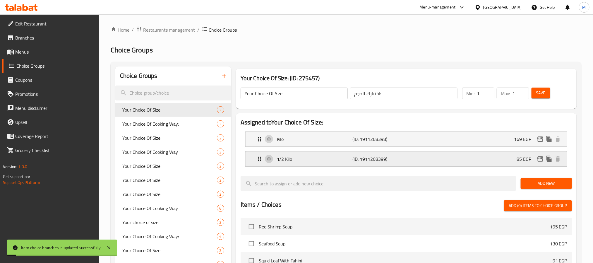
click at [539, 161] on icon "edit" at bounding box center [540, 158] width 7 height 7
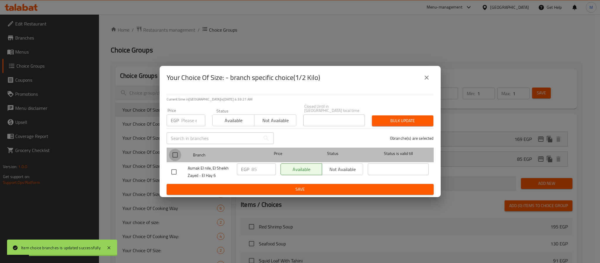
click at [172, 149] on input "checkbox" at bounding box center [175, 155] width 12 height 12
checkbox input "true"
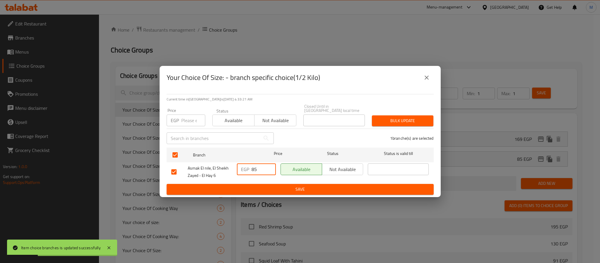
click at [256, 170] on input "85" at bounding box center [263, 169] width 24 height 12
type input "100"
click at [304, 190] on span "Save" at bounding box center [300, 189] width 258 height 7
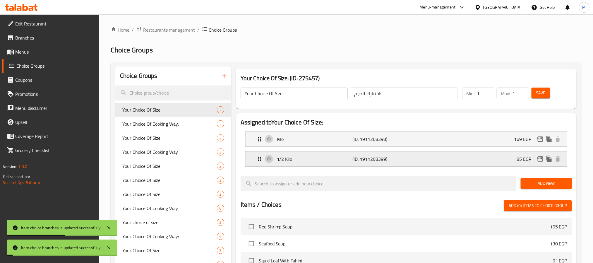
click at [515, 160] on div "1/2 Kilo (ID: 1911268399) 85 EGP" at bounding box center [408, 159] width 304 height 15
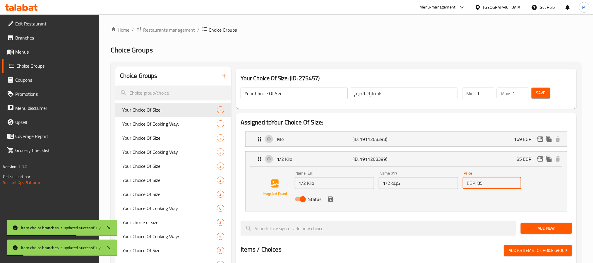
click at [481, 186] on input "85" at bounding box center [499, 183] width 44 height 12
click at [327, 200] on icon "save" at bounding box center [330, 198] width 7 height 7
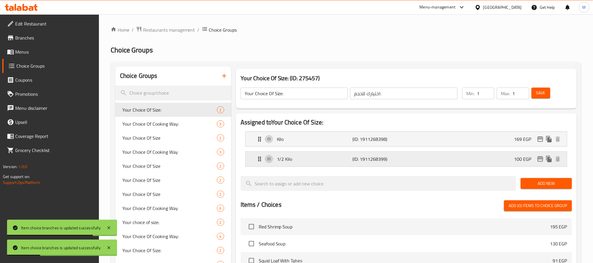
type input "100"
click at [500, 143] on div "Kilo (ID: 1911268398) 169 EGP" at bounding box center [408, 139] width 304 height 15
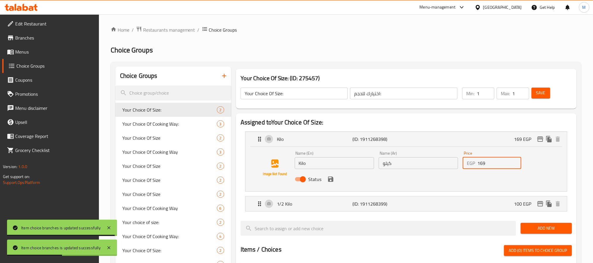
click at [500, 166] on input "169" at bounding box center [499, 163] width 44 height 12
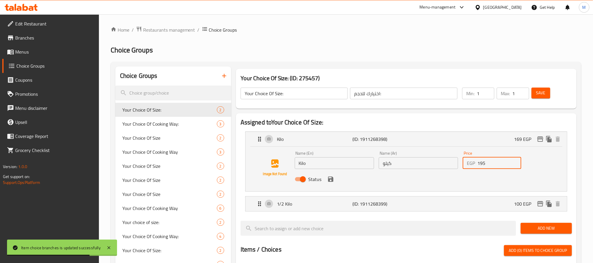
drag, startPoint x: 329, startPoint y: 178, endPoint x: 337, endPoint y: 178, distance: 8.8
click at [328, 178] on icon "save" at bounding box center [330, 178] width 5 height 5
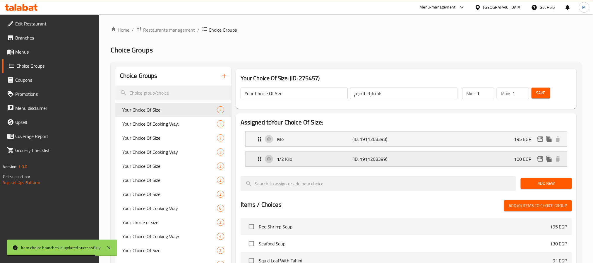
type input "195"
click at [551, 97] on div "Save" at bounding box center [548, 93] width 36 height 14
click at [545, 93] on button "Save" at bounding box center [540, 92] width 19 height 11
drag, startPoint x: 30, startPoint y: 52, endPoint x: 45, endPoint y: 55, distance: 14.9
click at [30, 52] on span "Menus" at bounding box center [54, 51] width 79 height 7
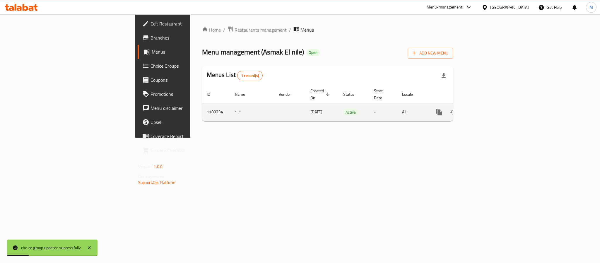
click at [485, 109] on icon "enhanced table" at bounding box center [481, 112] width 7 height 7
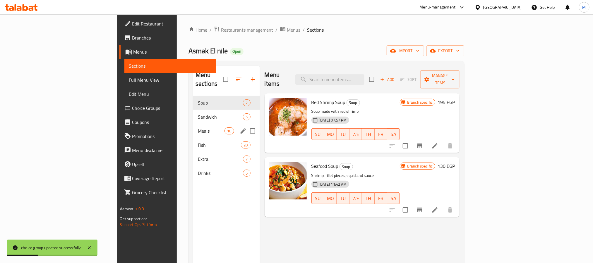
click at [193, 128] on div "Meals 10" at bounding box center [226, 131] width 67 height 14
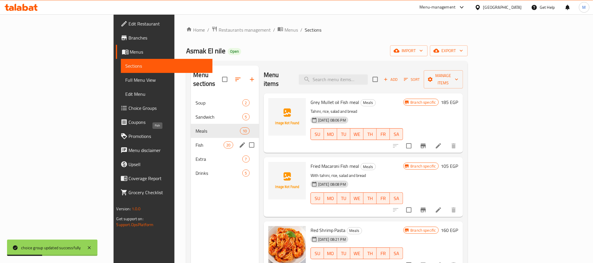
click at [195, 141] on span "Fish" at bounding box center [209, 144] width 28 height 7
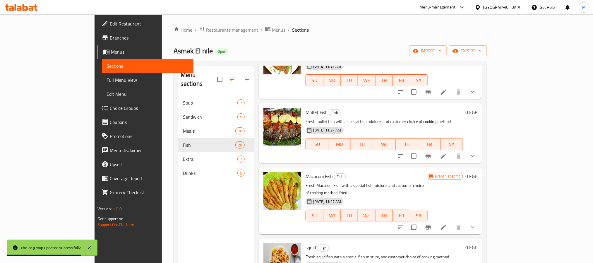
scroll to position [834, 0]
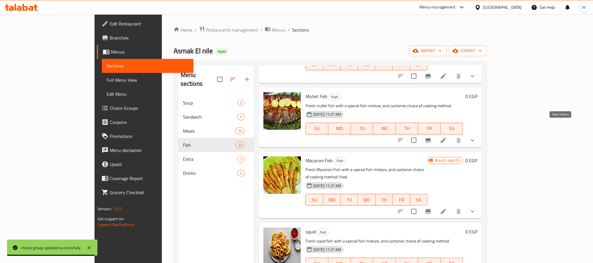
click at [474, 139] on icon "show more" at bounding box center [473, 140] width 4 height 2
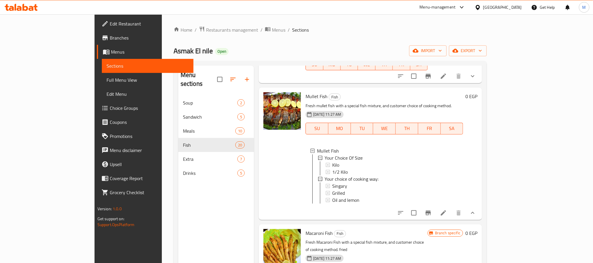
click at [452, 207] on li at bounding box center [443, 212] width 16 height 11
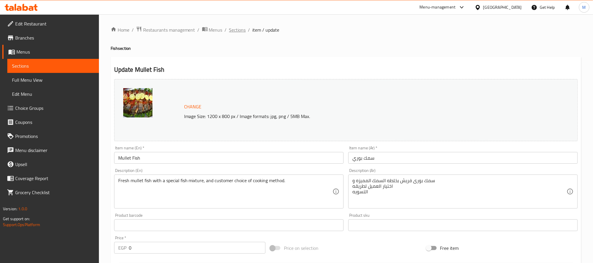
click at [236, 30] on span "Sections" at bounding box center [237, 29] width 17 height 7
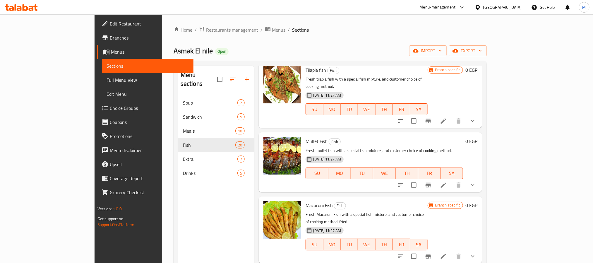
scroll to position [790, 0]
click at [480, 177] on div at bounding box center [437, 184] width 86 height 14
click at [480, 177] on button "show more" at bounding box center [473, 184] width 14 height 14
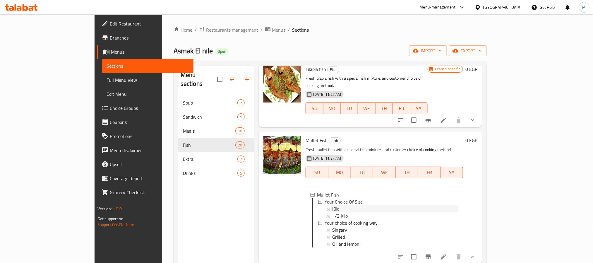
click at [345, 205] on div "Kilo" at bounding box center [395, 208] width 126 height 7
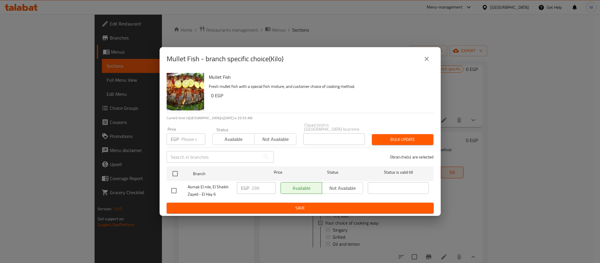
click at [430, 64] on button "close" at bounding box center [426, 59] width 14 height 14
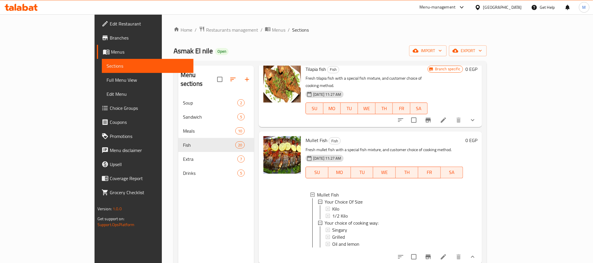
click at [110, 109] on span "Choice Groups" at bounding box center [149, 107] width 79 height 7
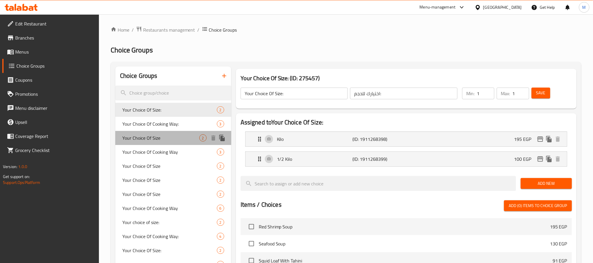
click at [180, 134] on span "Your Choice Of Size" at bounding box center [160, 137] width 77 height 7
type input "Your Choice Of Size"
type input "اختيارك للحجم"
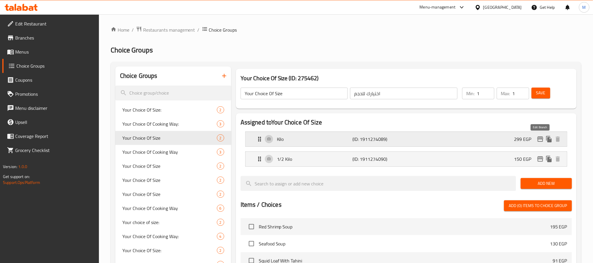
click at [540, 138] on icon "edit" at bounding box center [540, 138] width 7 height 7
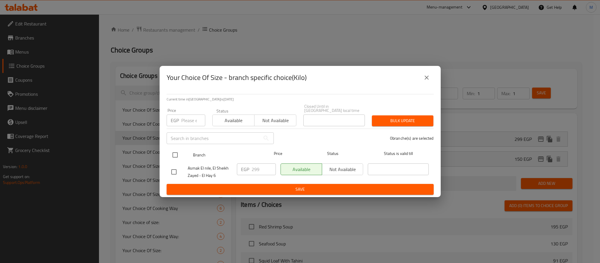
click at [174, 152] on input "checkbox" at bounding box center [175, 155] width 12 height 12
checkbox input "true"
click at [257, 167] on input "299" at bounding box center [263, 169] width 24 height 12
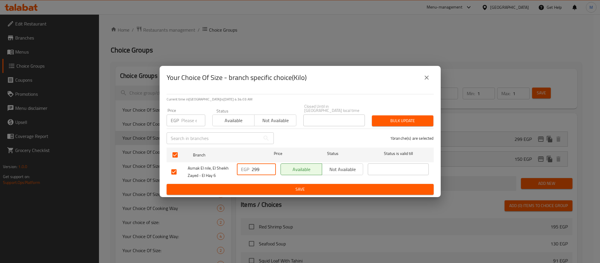
click at [257, 167] on input "299" at bounding box center [263, 169] width 24 height 12
type input "390"
click at [265, 186] on span "Save" at bounding box center [300, 189] width 258 height 7
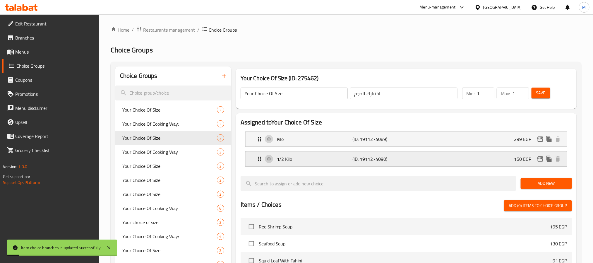
click at [543, 157] on icon "edit" at bounding box center [540, 158] width 6 height 5
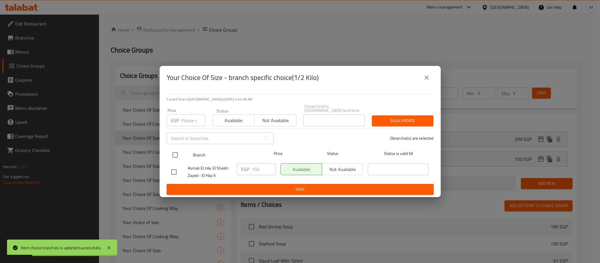
click at [175, 150] on input "checkbox" at bounding box center [175, 155] width 12 height 12
checkbox input "true"
click at [257, 165] on input "150" at bounding box center [263, 169] width 24 height 12
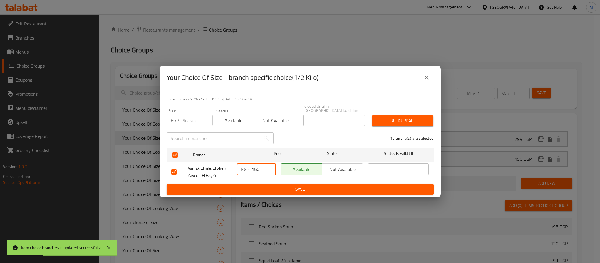
click at [257, 165] on input "150" at bounding box center [263, 169] width 24 height 12
type input "195"
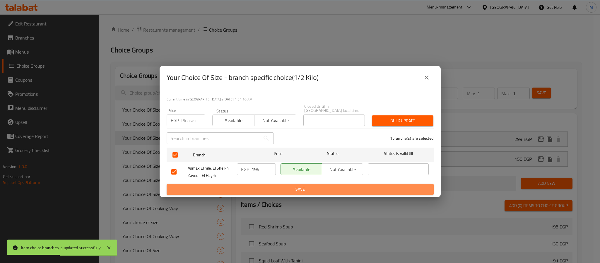
click at [299, 184] on button "Save" at bounding box center [299, 189] width 267 height 11
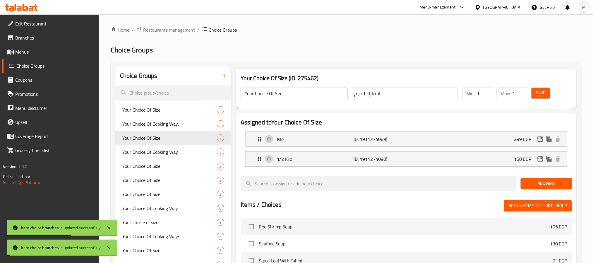
click at [504, 136] on div "Kilo (ID: 1911274089) 299 EGP" at bounding box center [408, 139] width 304 height 15
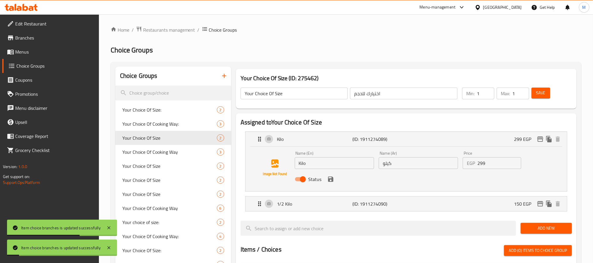
click at [485, 164] on input "299" at bounding box center [499, 163] width 44 height 12
click at [332, 179] on icon "save" at bounding box center [330, 178] width 5 height 5
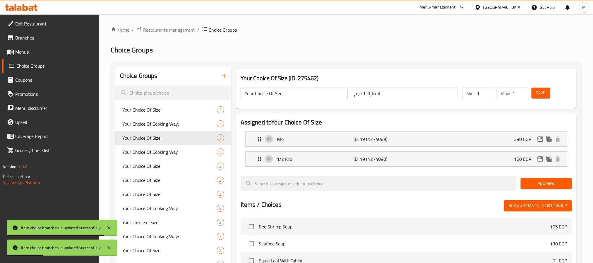
type input "390"
click at [467, 157] on div "1/2 Kilo (ID: 1911274090) 150 EGP" at bounding box center [408, 159] width 304 height 15
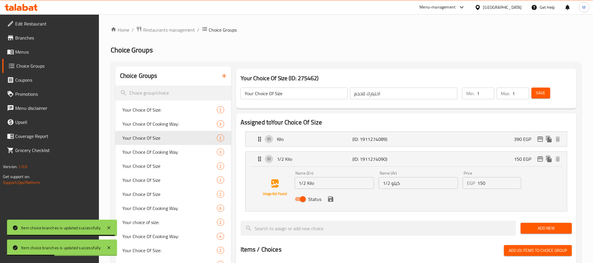
click at [489, 185] on input "150" at bounding box center [499, 183] width 44 height 12
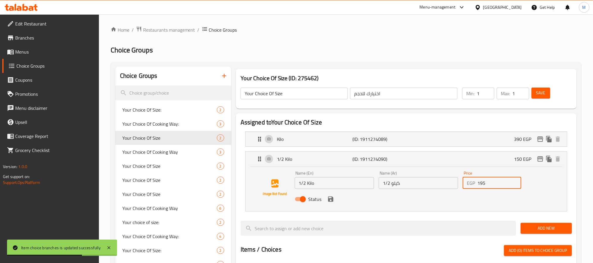
click at [336, 200] on div "Status" at bounding box center [418, 199] width 252 height 16
drag, startPoint x: 333, startPoint y: 200, endPoint x: 337, endPoint y: 201, distance: 4.7
click at [332, 200] on icon "save" at bounding box center [330, 198] width 5 height 5
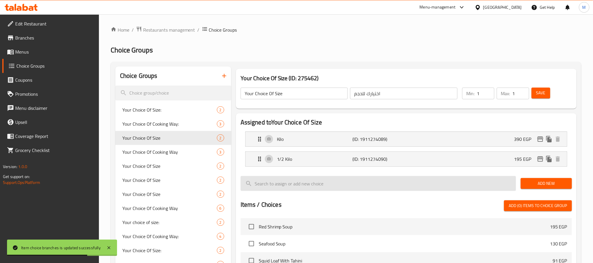
type input "195"
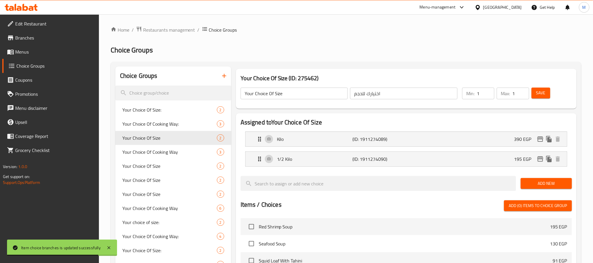
drag, startPoint x: 531, startPoint y: 86, endPoint x: 533, endPoint y: 88, distance: 3.2
click at [531, 87] on div "Save" at bounding box center [548, 93] width 36 height 14
click at [537, 90] on span "Save" at bounding box center [540, 92] width 9 height 7
drag, startPoint x: 40, startPoint y: 50, endPoint x: 54, endPoint y: 56, distance: 15.8
click at [40, 50] on span "Menus" at bounding box center [54, 51] width 79 height 7
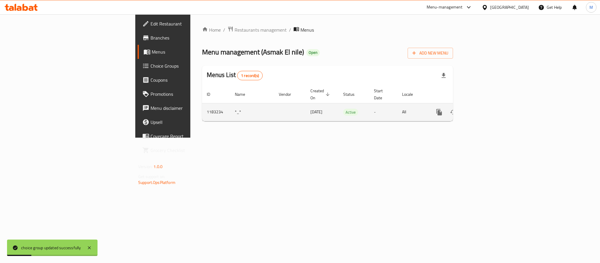
click at [485, 109] on icon "enhanced table" at bounding box center [481, 112] width 7 height 7
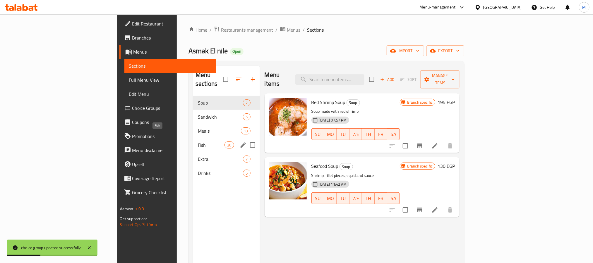
click at [198, 141] on span "Fish" at bounding box center [211, 144] width 27 height 7
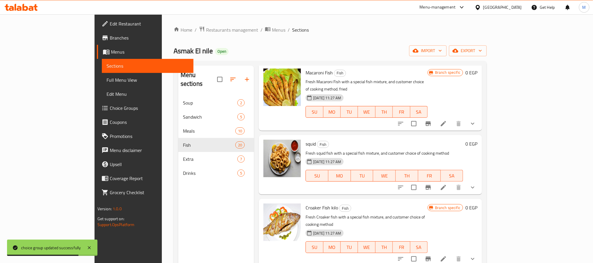
scroll to position [878, 0]
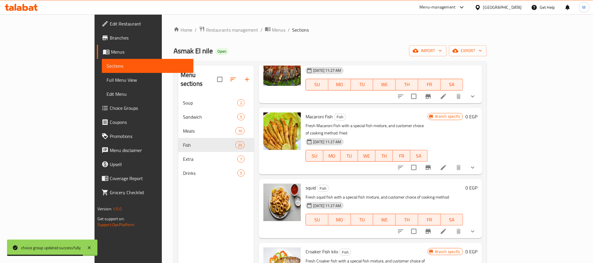
click at [480, 160] on button "show more" at bounding box center [473, 167] width 14 height 14
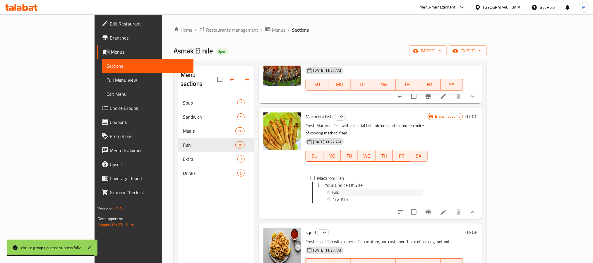
click at [340, 188] on div "Kilo" at bounding box center [377, 191] width 91 height 7
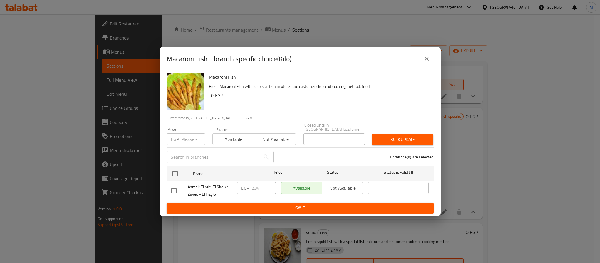
click at [423, 62] on icon "close" at bounding box center [426, 58] width 7 height 7
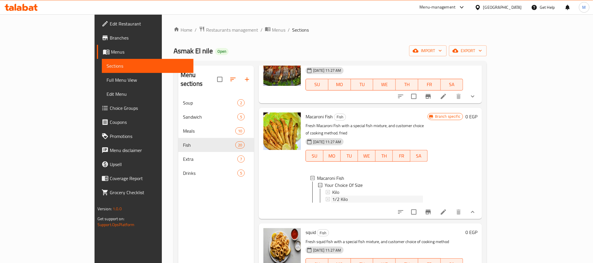
click at [332, 195] on div "1/2 Kilo" at bounding box center [377, 198] width 91 height 7
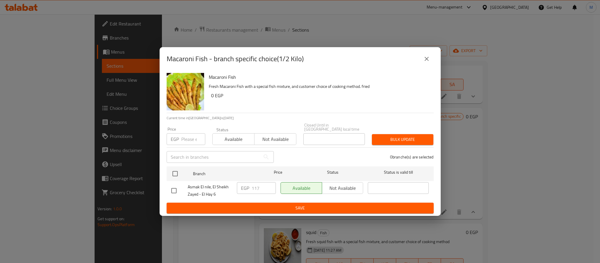
click at [424, 62] on icon "close" at bounding box center [426, 58] width 7 height 7
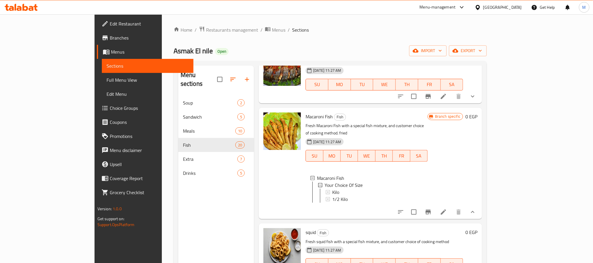
click at [110, 107] on span "Choice Groups" at bounding box center [149, 107] width 79 height 7
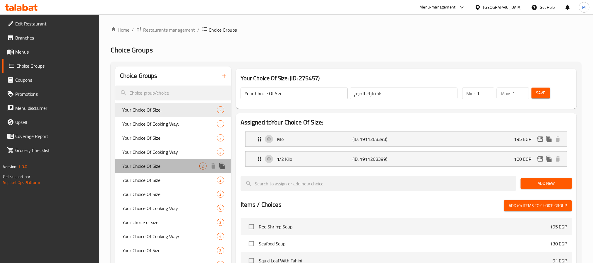
click at [169, 159] on div "Your Choice Of Size 2" at bounding box center [173, 166] width 116 height 14
type input "Your Choice Of Size"
type input "اختيارك للحجم"
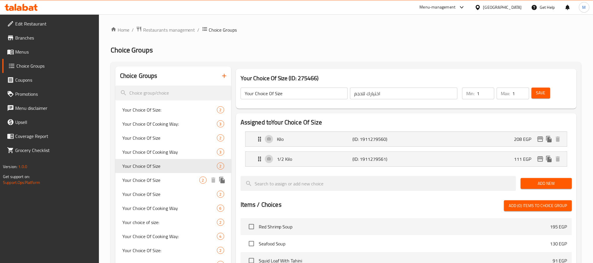
click at [171, 178] on span "Your Choice Of Size" at bounding box center [160, 179] width 77 height 7
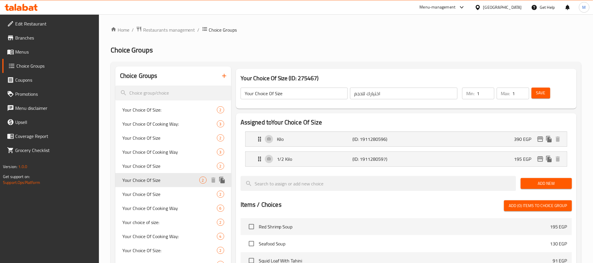
type input "Your Choice Of Size"
type input "اختيارك للحجم"
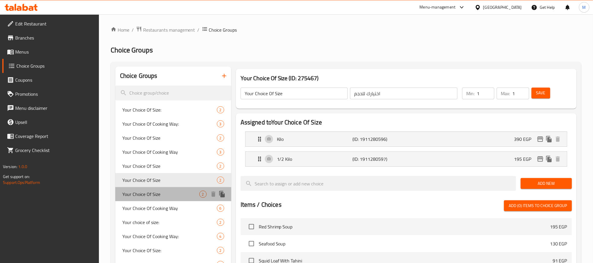
click at [173, 192] on span "Your Choice Of Size" at bounding box center [160, 193] width 77 height 7
type input "Your Choice Of Size"
type input "اختيارك للحجم"
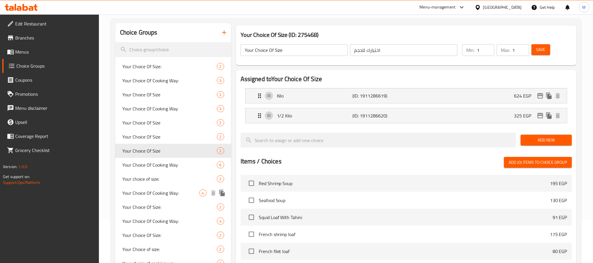
scroll to position [44, 0]
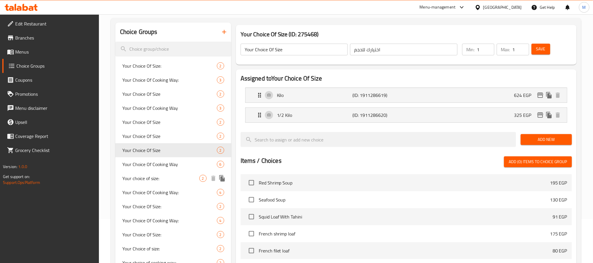
click at [165, 177] on span "Your choice of size:" at bounding box center [160, 178] width 77 height 7
type input "Your choice of size:"
type input "إختيارك من الحجم:"
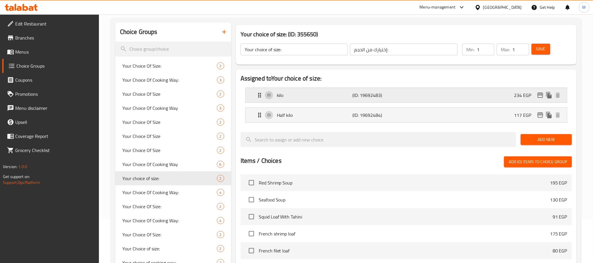
click at [509, 90] on div "kilo (ID: 19692483) 234 EGP" at bounding box center [408, 95] width 304 height 15
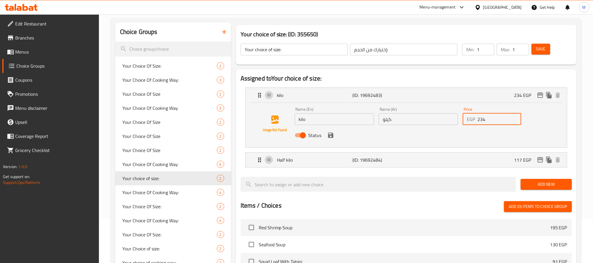
click at [483, 115] on input "234" at bounding box center [499, 119] width 44 height 12
click at [330, 136] on icon "save" at bounding box center [330, 135] width 7 height 7
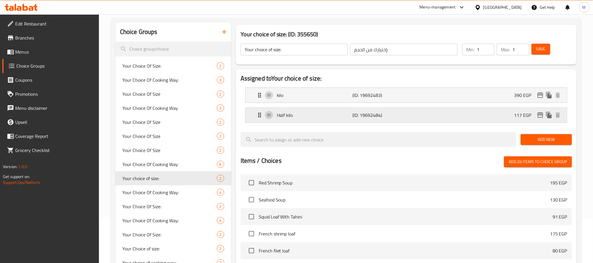
type input "390"
click at [489, 121] on div "Half kilo (ID: 19692484) 117 EGP" at bounding box center [408, 115] width 304 height 15
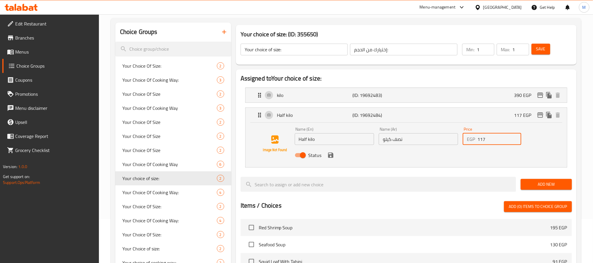
click at [493, 136] on input "117" at bounding box center [499, 139] width 44 height 12
click at [332, 157] on icon "save" at bounding box center [330, 154] width 5 height 5
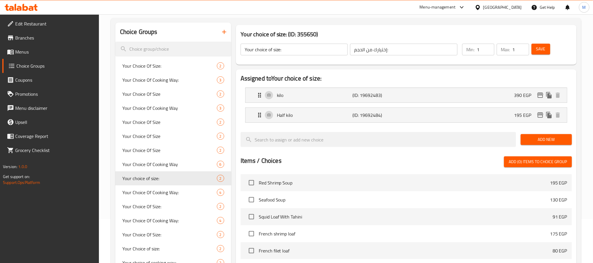
type input "195"
click at [541, 114] on icon "edit" at bounding box center [540, 114] width 6 height 5
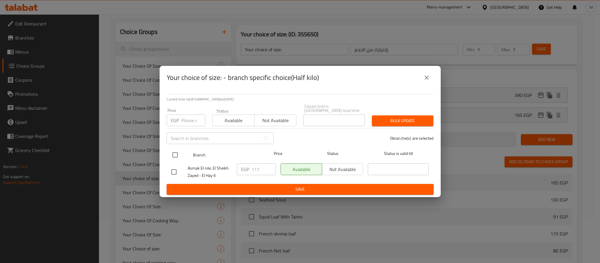
click at [180, 150] on input "checkbox" at bounding box center [175, 155] width 12 height 12
checkbox input "true"
drag, startPoint x: 247, startPoint y: 164, endPoint x: 253, endPoint y: 167, distance: 6.3
click at [249, 166] on div "EGP 117 ​" at bounding box center [256, 169] width 39 height 12
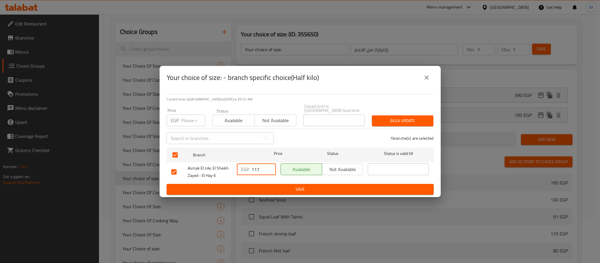
click at [253, 167] on input "117" at bounding box center [263, 169] width 24 height 12
type input "195"
click at [287, 186] on span "Save" at bounding box center [300, 189] width 258 height 7
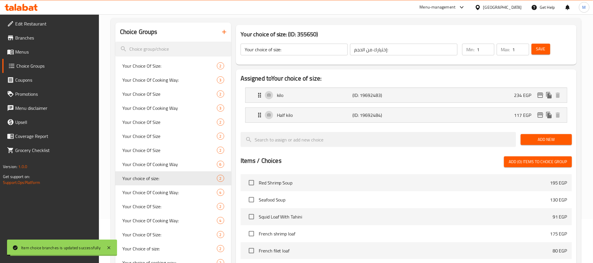
click at [523, 94] on p "234 EGP" at bounding box center [525, 95] width 22 height 7
click at [538, 98] on icon "edit" at bounding box center [540, 95] width 7 height 7
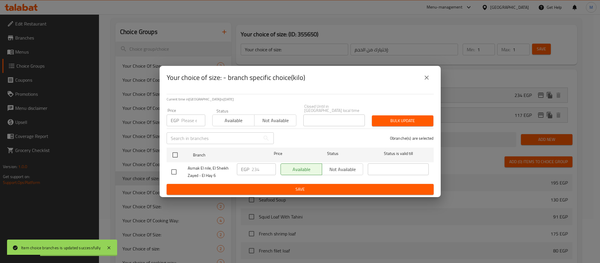
click at [163, 152] on div "Current time in [GEOGRAPHIC_DATA] is [DATE] Price EGP Price Status Available No…" at bounding box center [299, 143] width 281 height 108
click at [164, 152] on div "Current time in [GEOGRAPHIC_DATA] is [DATE] 4:35:08 AM Price EGP Price Status A…" at bounding box center [299, 143] width 281 height 108
click at [171, 152] on input "checkbox" at bounding box center [175, 155] width 12 height 12
checkbox input "true"
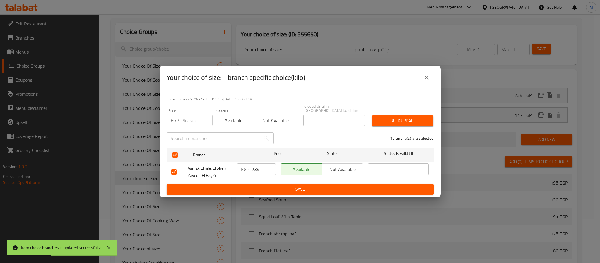
click at [257, 167] on input "234" at bounding box center [263, 169] width 24 height 12
click at [424, 80] on icon "close" at bounding box center [426, 77] width 7 height 7
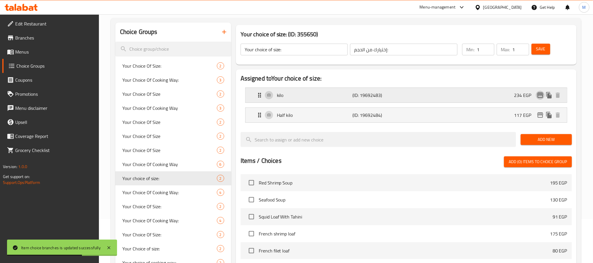
click at [538, 96] on icon "edit" at bounding box center [540, 94] width 6 height 5
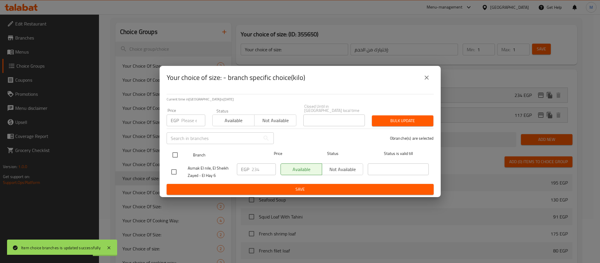
click at [175, 150] on input "checkbox" at bounding box center [175, 155] width 12 height 12
checkbox input "true"
click at [261, 163] on input "234" at bounding box center [263, 169] width 24 height 12
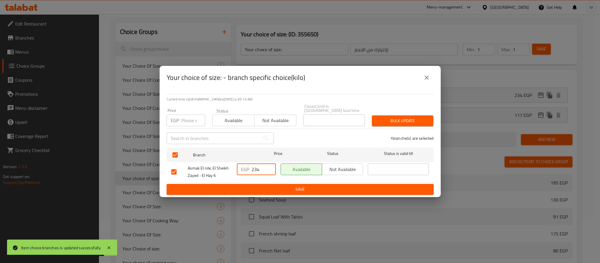
click at [261, 163] on input "234" at bounding box center [263, 169] width 24 height 12
type input "390"
drag, startPoint x: 279, startPoint y: 186, endPoint x: 311, endPoint y: 186, distance: 32.2
click at [281, 186] on span "Save" at bounding box center [300, 189] width 258 height 7
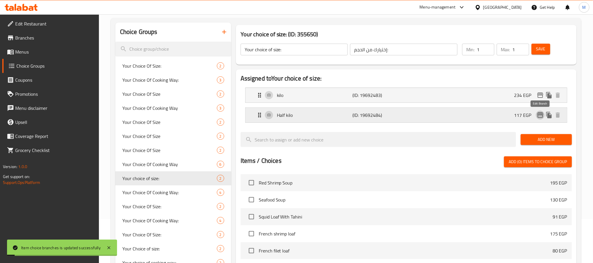
click at [542, 115] on icon "edit" at bounding box center [540, 114] width 7 height 7
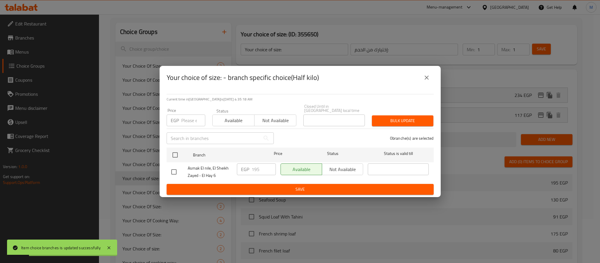
click at [429, 79] on icon "close" at bounding box center [426, 77] width 7 height 7
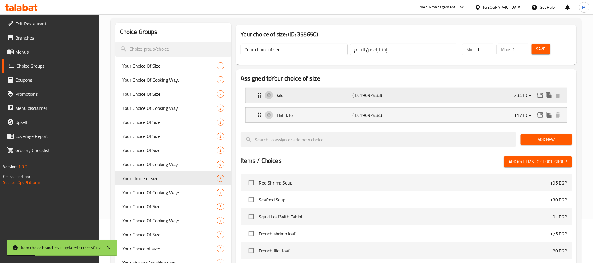
click at [463, 92] on div "kilo (ID: 19692483) 234 EGP" at bounding box center [408, 95] width 304 height 15
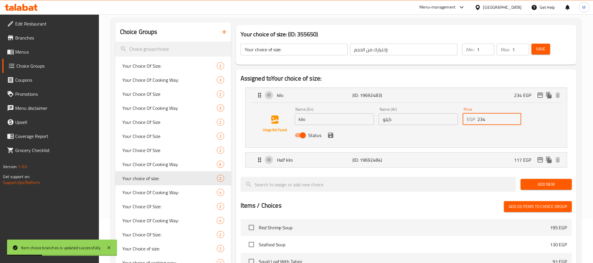
click at [489, 120] on input "234" at bounding box center [499, 119] width 44 height 12
click at [331, 133] on icon "save" at bounding box center [330, 135] width 7 height 7
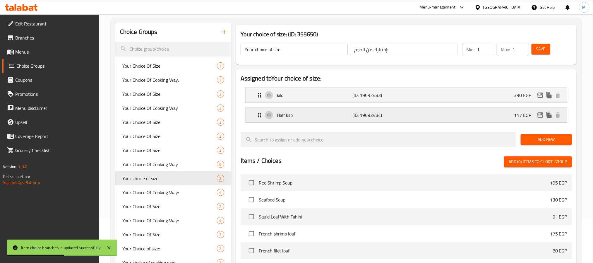
type input "390"
click at [502, 114] on div "Half kilo (ID: 19692484) 117 EGP" at bounding box center [408, 115] width 304 height 15
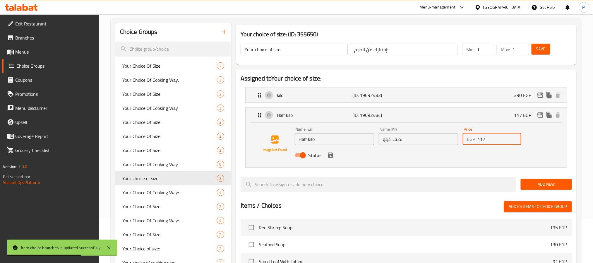
click at [488, 142] on input "117" at bounding box center [499, 139] width 44 height 12
click at [331, 156] on icon "save" at bounding box center [330, 154] width 5 height 5
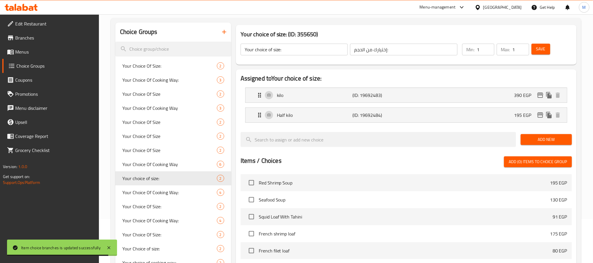
type input "195"
click at [546, 53] on button "Save" at bounding box center [540, 49] width 19 height 11
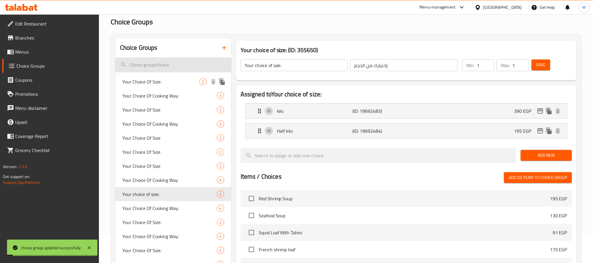
scroll to position [0, 0]
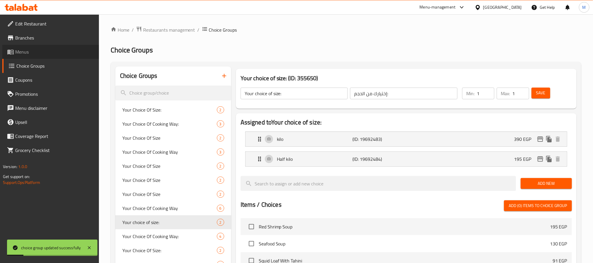
click at [28, 52] on span "Menus" at bounding box center [54, 51] width 79 height 7
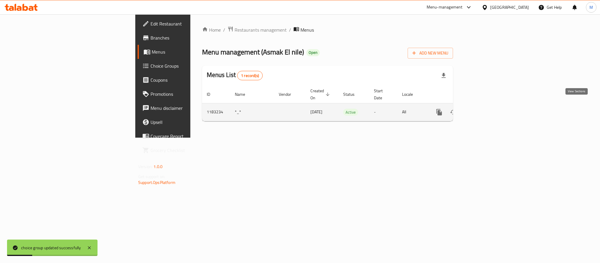
click at [485, 109] on icon "enhanced table" at bounding box center [481, 112] width 7 height 7
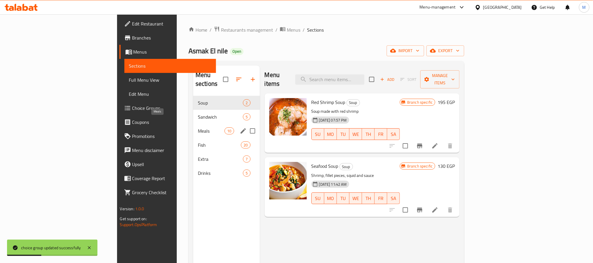
click at [198, 127] on span "Meals" at bounding box center [211, 130] width 27 height 7
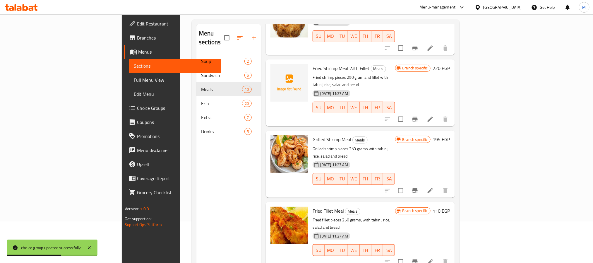
scroll to position [82, 0]
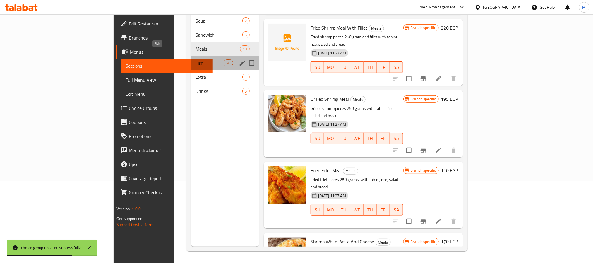
click at [195, 59] on span "Fish" at bounding box center [209, 62] width 28 height 7
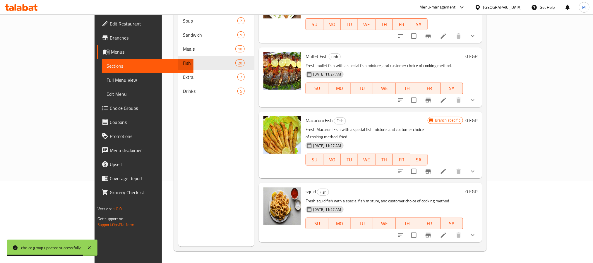
scroll to position [865, 0]
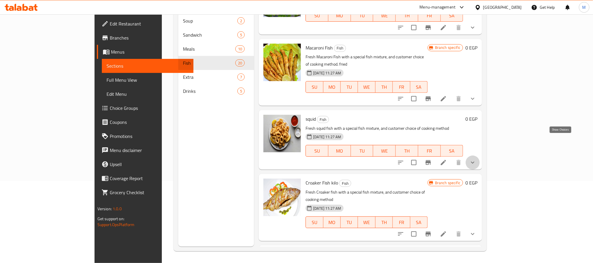
click at [476, 159] on icon "show more" at bounding box center [472, 162] width 7 height 7
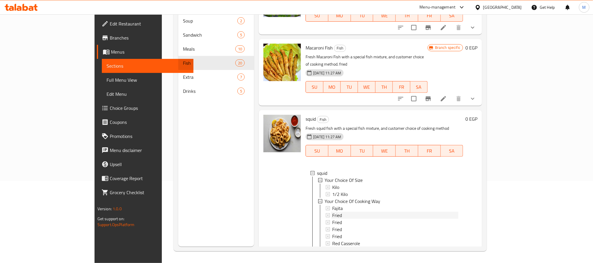
click at [334, 212] on div "Fried" at bounding box center [395, 215] width 126 height 7
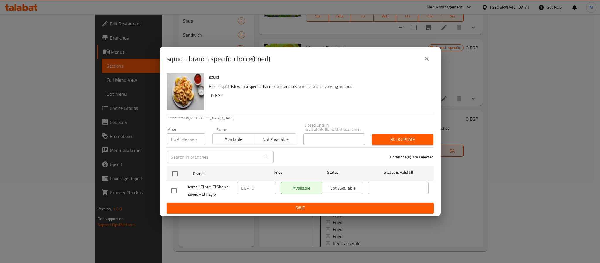
click at [426, 61] on icon "close" at bounding box center [426, 59] width 4 height 4
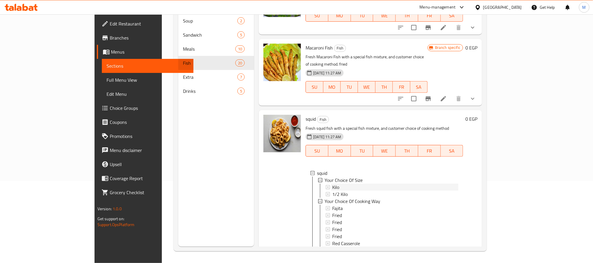
click at [344, 183] on div "Kilo" at bounding box center [395, 186] width 126 height 7
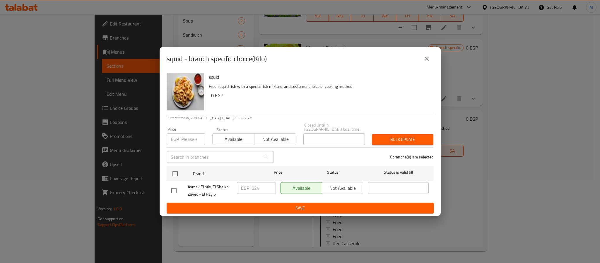
click at [431, 61] on button "close" at bounding box center [426, 59] width 14 height 14
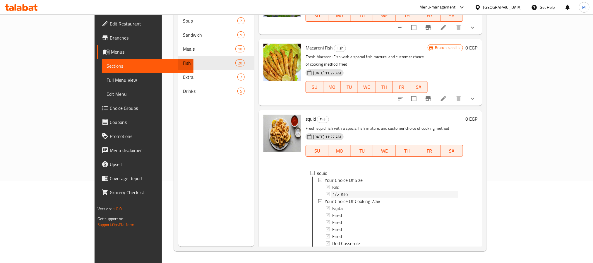
click at [332, 190] on div "1/2 Kilo" at bounding box center [395, 193] width 126 height 7
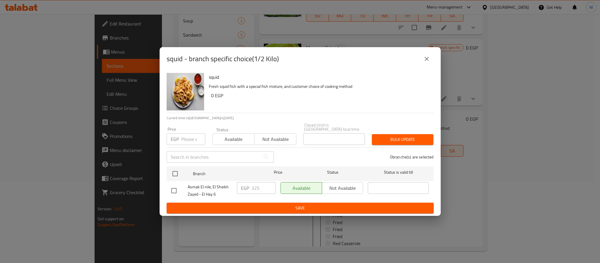
click at [424, 62] on icon "close" at bounding box center [426, 58] width 7 height 7
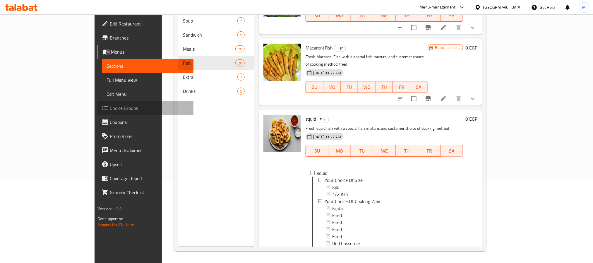
click at [110, 107] on span "Choice Groups" at bounding box center [149, 107] width 79 height 7
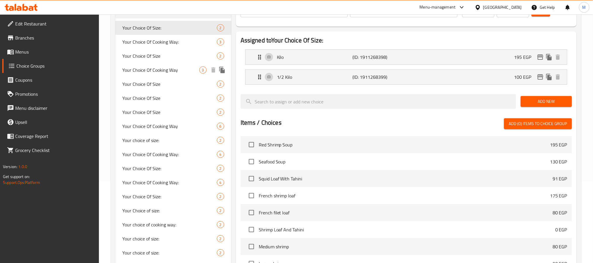
click at [164, 73] on span "Your Choice Of Cooking Way" at bounding box center [160, 69] width 77 height 7
type input "Your Choice Of Cooking Way"
type input "اختيارك لطريقة الطبخ"
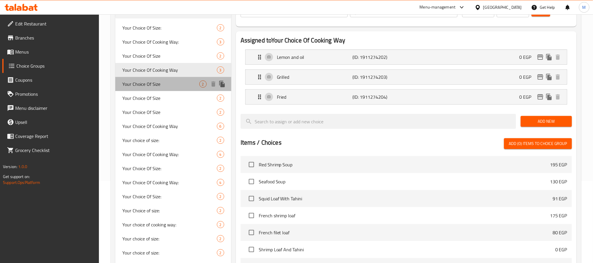
click at [169, 81] on span "Your Choice Of Size" at bounding box center [160, 83] width 77 height 7
type input "Your Choice Of Size"
type input "اختيارك للحجم"
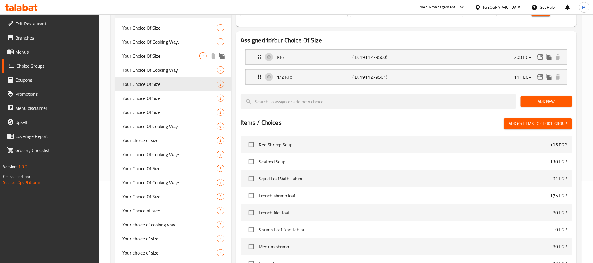
click at [169, 57] on span "Your Choice Of Size" at bounding box center [160, 55] width 77 height 7
type input "Your Choice Of Size"
type input "اختيارك للحجم"
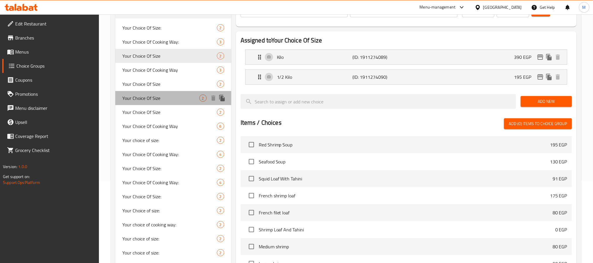
click at [169, 96] on span "Your Choice Of Size" at bounding box center [160, 98] width 77 height 7
type input "Your Choice Of Size"
type input "اختيارك للحجم"
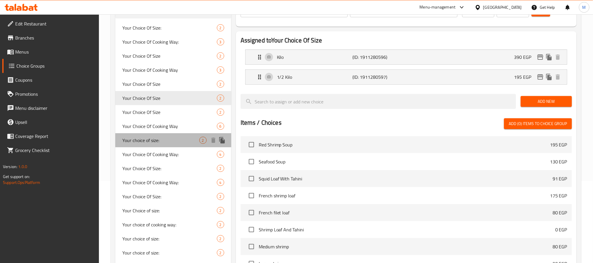
click at [171, 137] on span "Your choice of size:" at bounding box center [160, 140] width 77 height 7
type input "Your choice of size:"
type input "إختيارك من الحجم:"
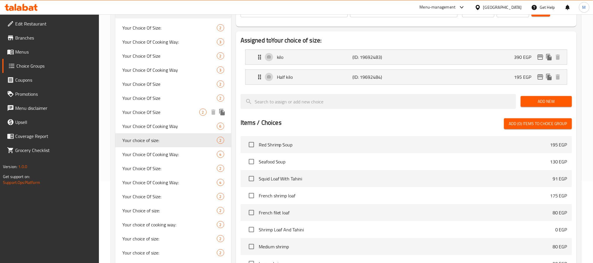
click at [177, 109] on span "Your Choice Of Size" at bounding box center [160, 112] width 77 height 7
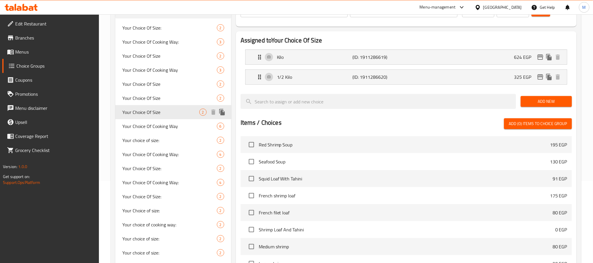
type input "Your Choice Of Size"
type input "اختيارك للحجم"
click at [538, 37] on h2 "Assigned to Your Choice Of Size" at bounding box center [406, 40] width 331 height 9
click at [539, 54] on icon "edit" at bounding box center [540, 57] width 7 height 7
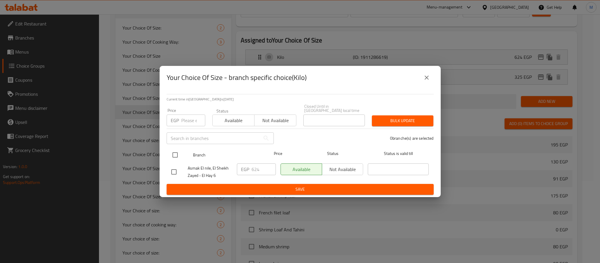
click at [175, 151] on input "checkbox" at bounding box center [175, 155] width 12 height 12
checkbox input "true"
click at [255, 171] on input "624" at bounding box center [263, 169] width 24 height 12
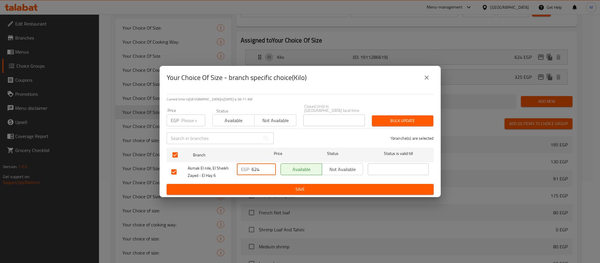
click at [255, 171] on input "624" at bounding box center [263, 169] width 24 height 12
type input "780"
click at [292, 188] on span "Save" at bounding box center [300, 189] width 258 height 7
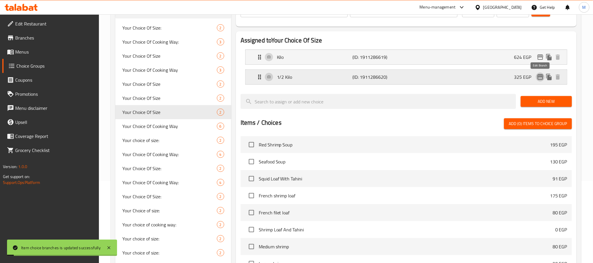
click at [538, 77] on icon "edit" at bounding box center [540, 76] width 6 height 5
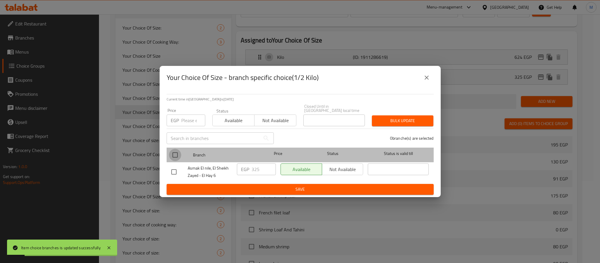
click at [174, 149] on input "checkbox" at bounding box center [175, 155] width 12 height 12
checkbox input "true"
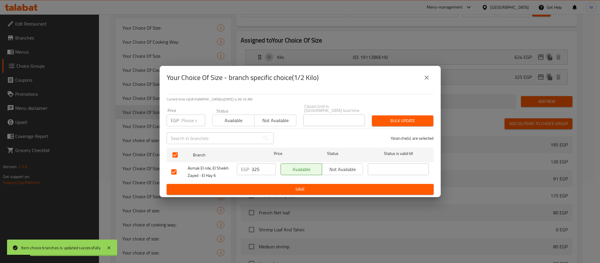
click at [258, 166] on input "325" at bounding box center [263, 169] width 24 height 12
click at [258, 166] on input "32539" at bounding box center [263, 169] width 24 height 12
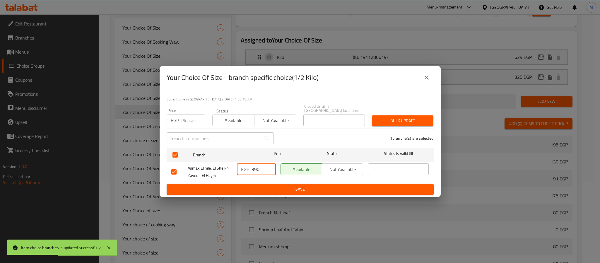
type input "390"
click at [287, 193] on div "Current time in [GEOGRAPHIC_DATA] is [DATE] 4:36:19 AM Price EGP Price Status A…" at bounding box center [299, 143] width 281 height 108
drag, startPoint x: 296, startPoint y: 189, endPoint x: 301, endPoint y: 186, distance: 5.8
click at [297, 188] on span "Save" at bounding box center [300, 189] width 258 height 7
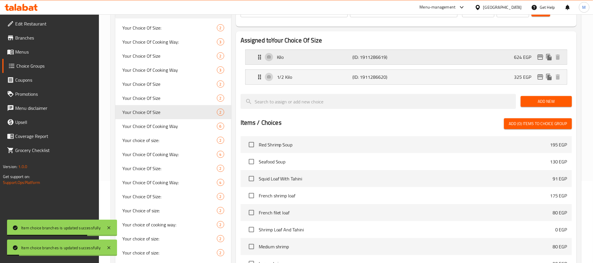
click at [524, 55] on p "624 EGP" at bounding box center [525, 57] width 22 height 7
click at [500, 58] on div "Kilo (ID: 1911286619) 624 EGP" at bounding box center [408, 57] width 304 height 15
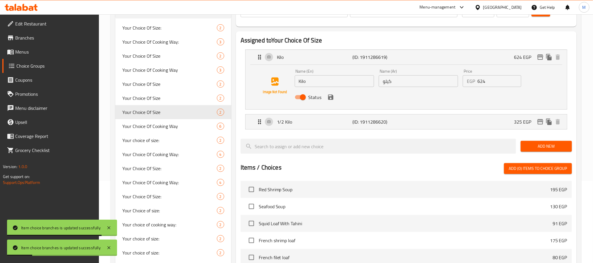
click at [491, 80] on input "624" at bounding box center [499, 81] width 44 height 12
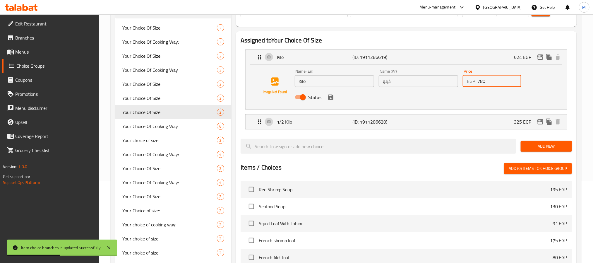
click at [331, 95] on icon "save" at bounding box center [330, 97] width 5 height 5
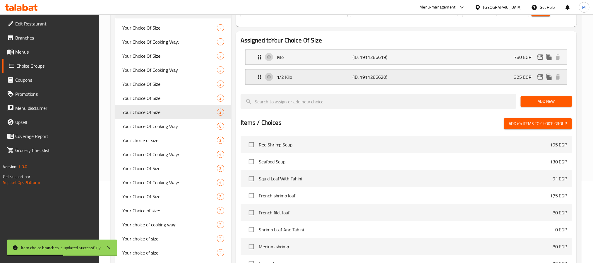
type input "780"
click at [479, 79] on div "1/2 Kilo (ID: 1911286620) 325 EGP" at bounding box center [408, 77] width 304 height 15
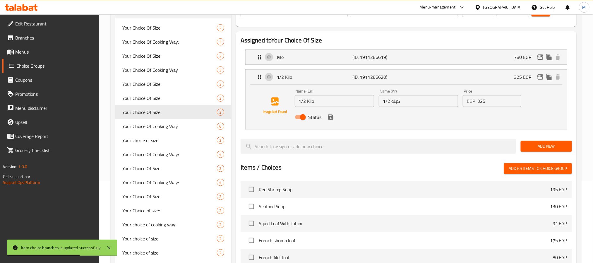
click at [482, 99] on input "325" at bounding box center [499, 101] width 44 height 12
click at [329, 116] on icon "save" at bounding box center [330, 116] width 5 height 5
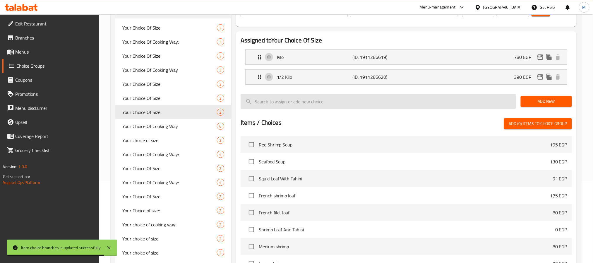
type input "390"
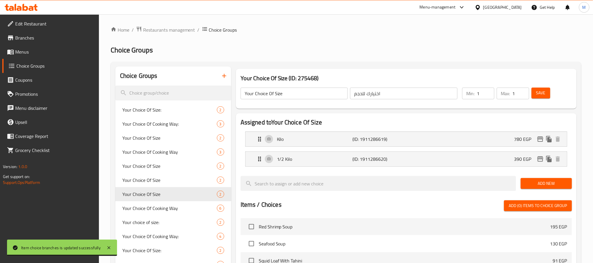
click at [539, 99] on div "Save" at bounding box center [548, 93] width 36 height 14
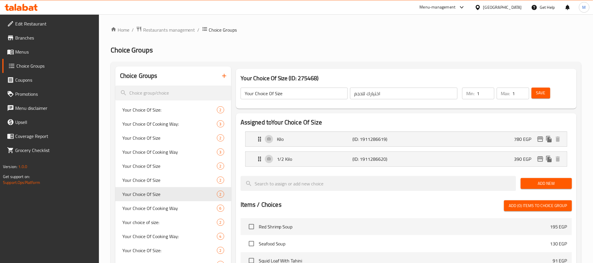
click at [542, 90] on span "Save" at bounding box center [540, 92] width 9 height 7
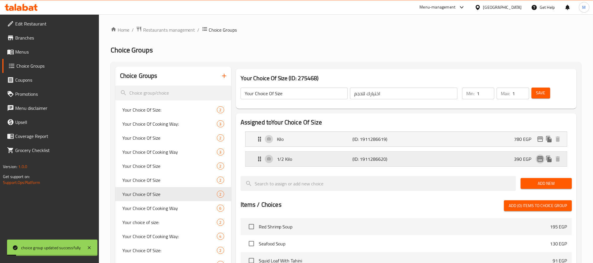
click at [537, 159] on icon "edit" at bounding box center [540, 158] width 7 height 7
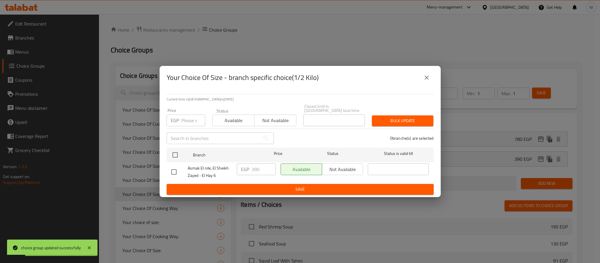
click at [428, 78] on icon "close" at bounding box center [426, 77] width 7 height 7
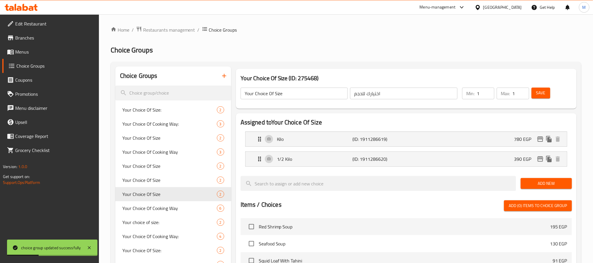
click at [56, 49] on span "Menus" at bounding box center [54, 51] width 79 height 7
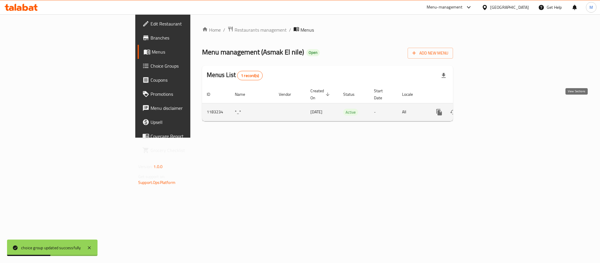
click at [488, 105] on link "enhanced table" at bounding box center [481, 112] width 14 height 14
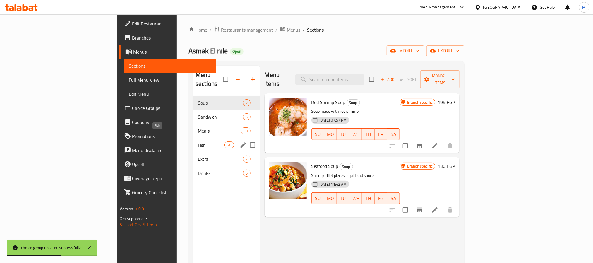
drag, startPoint x: 159, startPoint y: 134, endPoint x: 231, endPoint y: 150, distance: 73.8
click at [198, 141] on span "Fish" at bounding box center [211, 144] width 27 height 7
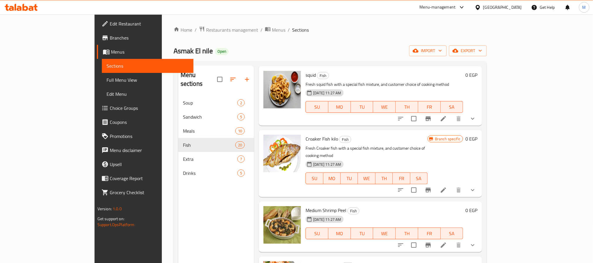
scroll to position [1003, 0]
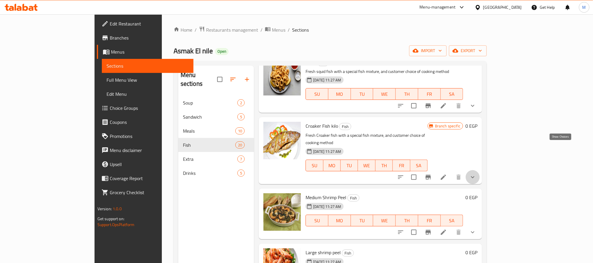
click at [476, 174] on icon "show more" at bounding box center [472, 177] width 7 height 7
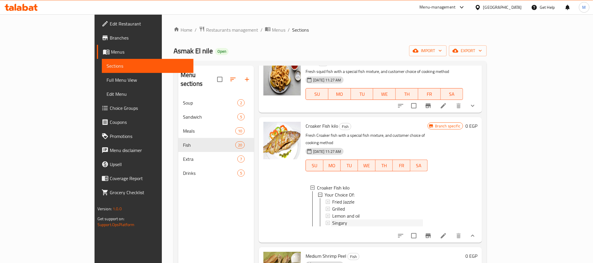
click at [345, 219] on div "Singary" at bounding box center [377, 222] width 91 height 7
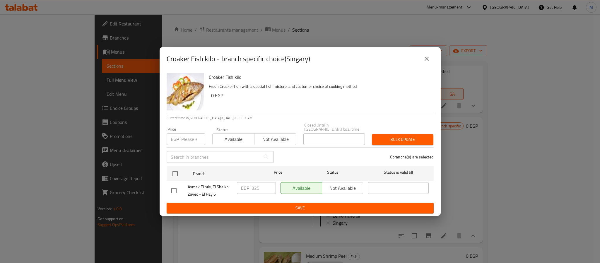
click at [425, 62] on icon "close" at bounding box center [426, 58] width 7 height 7
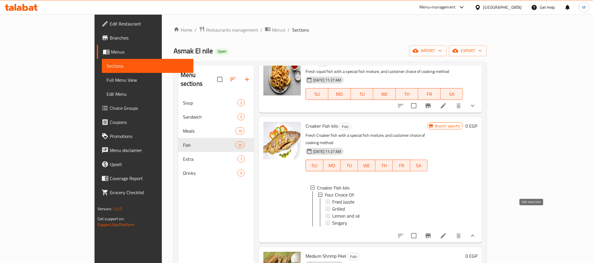
click at [446, 233] on icon at bounding box center [443, 235] width 5 height 5
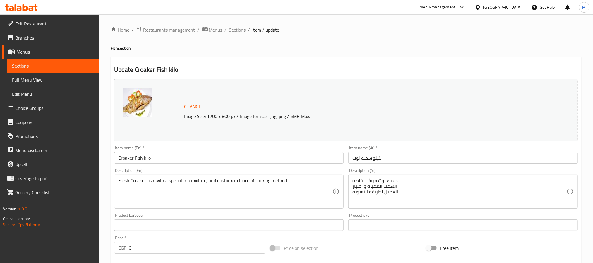
click at [232, 30] on span "Sections" at bounding box center [237, 29] width 17 height 7
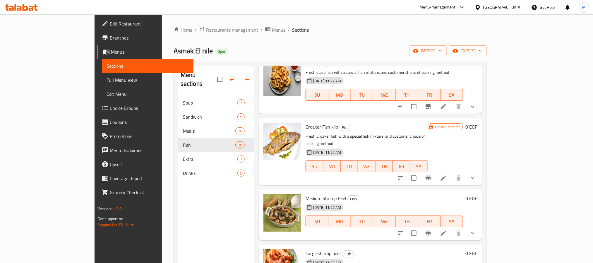
scroll to position [1003, 0]
click at [476, 174] on icon "show more" at bounding box center [472, 177] width 7 height 7
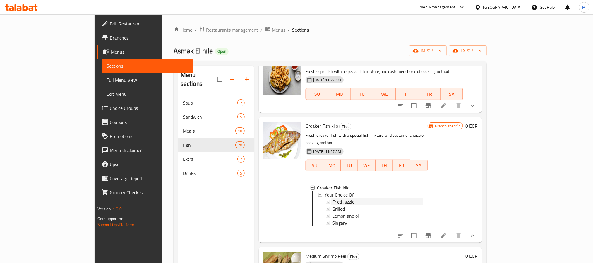
click at [332, 198] on span "Fried Jazzle" at bounding box center [343, 201] width 22 height 7
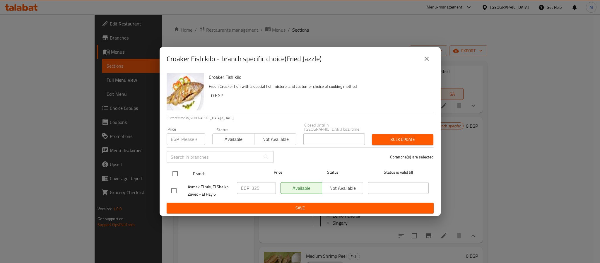
click at [178, 169] on input "checkbox" at bounding box center [175, 173] width 12 height 12
checkbox input "true"
click at [250, 186] on div "EGP 325 ​" at bounding box center [256, 188] width 39 height 12
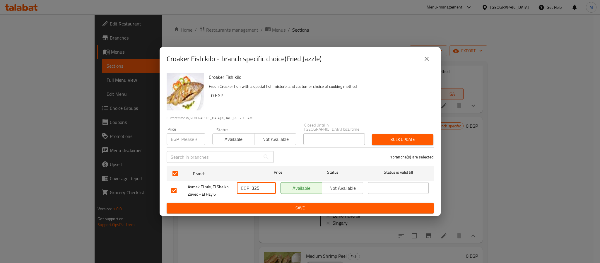
click at [250, 186] on div "EGP 325 ​" at bounding box center [256, 188] width 39 height 12
click at [254, 186] on input "325" at bounding box center [263, 188] width 24 height 12
type input "455"
click at [283, 205] on span "Save" at bounding box center [300, 207] width 258 height 7
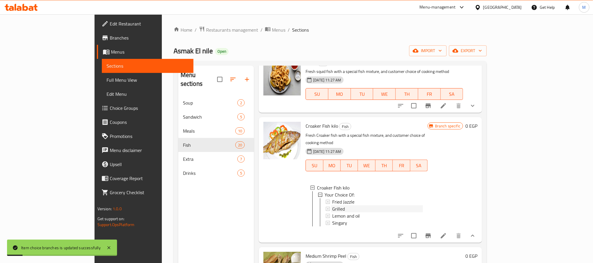
click at [332, 205] on div "Grilled" at bounding box center [377, 208] width 91 height 7
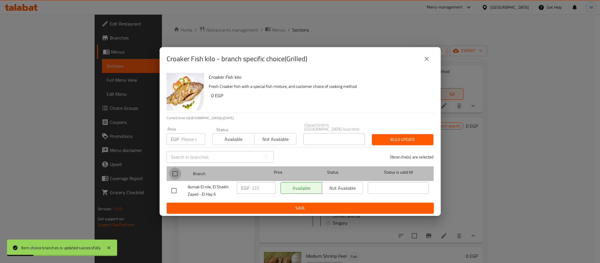
click at [176, 171] on input "checkbox" at bounding box center [175, 173] width 12 height 12
checkbox input "true"
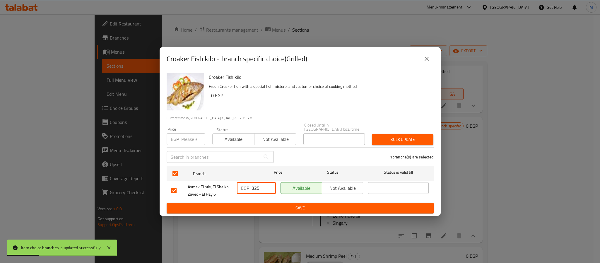
click at [255, 188] on input "325" at bounding box center [263, 188] width 24 height 12
type input "455"
click at [283, 207] on span "Save" at bounding box center [300, 207] width 258 height 7
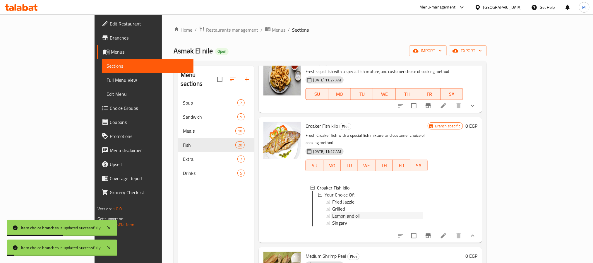
click at [332, 212] on span "Lemon and oil" at bounding box center [346, 215] width 28 height 7
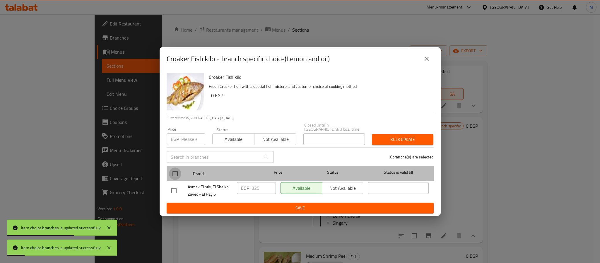
click at [170, 171] on input "checkbox" at bounding box center [175, 173] width 12 height 12
checkbox input "true"
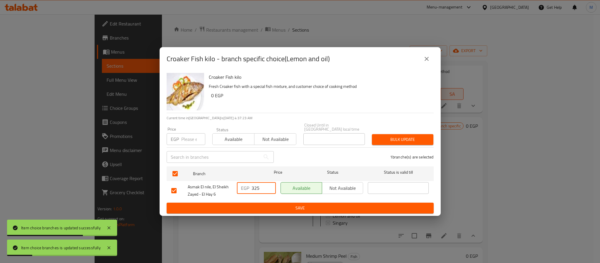
click at [256, 183] on input "325" at bounding box center [263, 188] width 24 height 12
click at [257, 183] on input "325" at bounding box center [263, 188] width 24 height 12
type input "455"
click at [273, 210] on button "Save" at bounding box center [299, 207] width 267 height 11
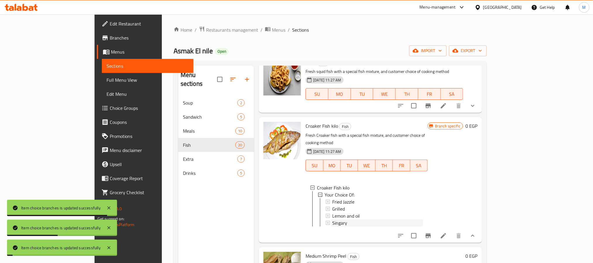
click at [338, 219] on div "Singary" at bounding box center [377, 222] width 91 height 7
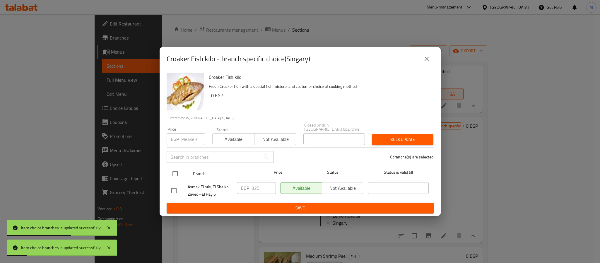
click at [169, 173] on input "checkbox" at bounding box center [175, 173] width 12 height 12
checkbox input "true"
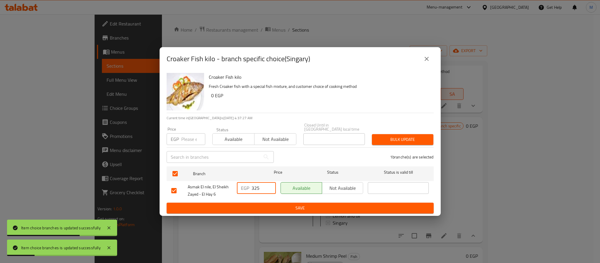
click at [259, 183] on input "325" at bounding box center [263, 188] width 24 height 12
type input "455"
click at [271, 204] on span "Save" at bounding box center [300, 207] width 258 height 7
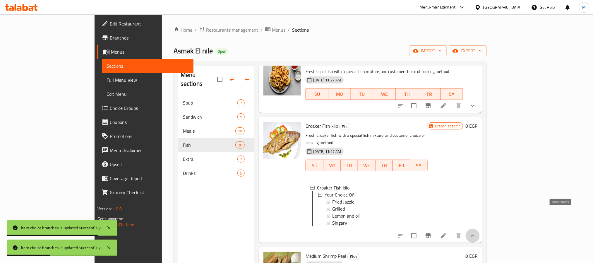
click at [476, 232] on icon "show more" at bounding box center [472, 235] width 7 height 7
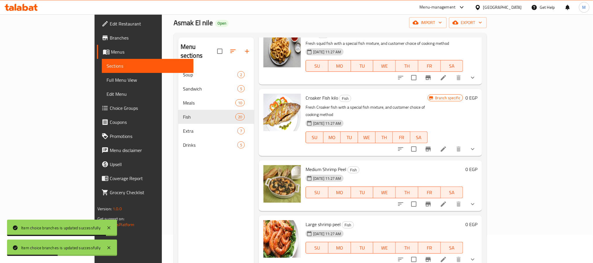
scroll to position [44, 0]
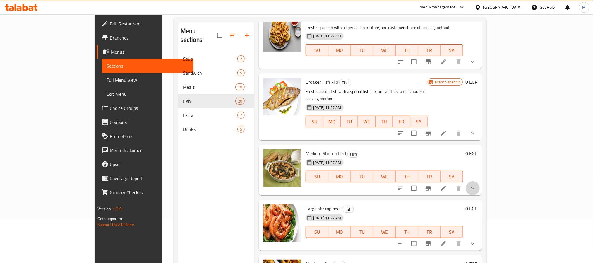
click at [480, 181] on button "show more" at bounding box center [473, 188] width 14 height 14
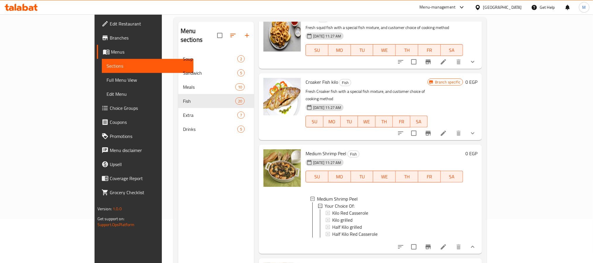
click at [447, 243] on icon at bounding box center [443, 246] width 7 height 7
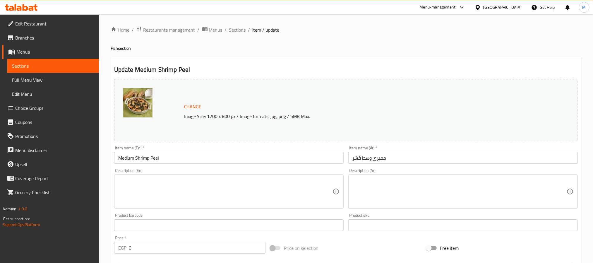
click at [241, 29] on span "Sections" at bounding box center [237, 29] width 17 height 7
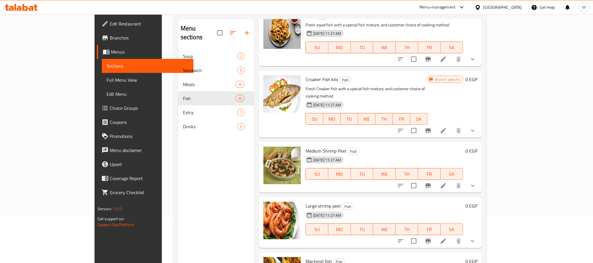
scroll to position [82, 0]
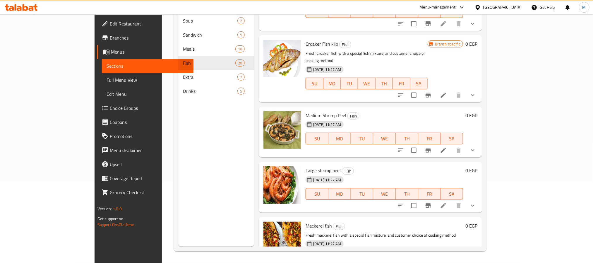
click at [476, 147] on icon "show more" at bounding box center [472, 150] width 7 height 7
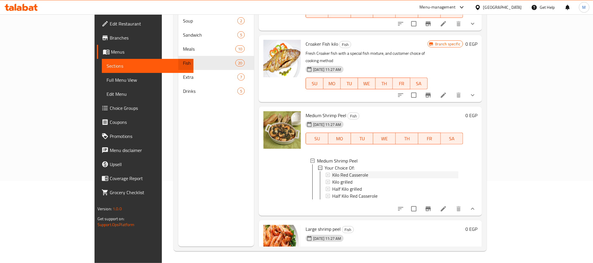
click at [341, 171] on span "Kilo Red Casserole" at bounding box center [350, 174] width 36 height 7
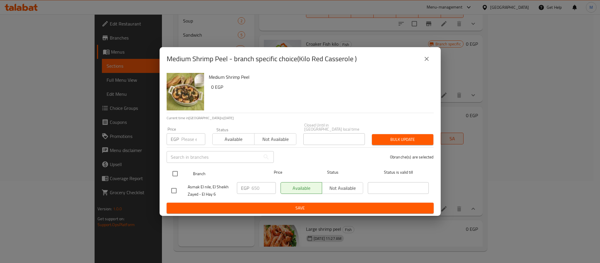
click at [172, 171] on input "checkbox" at bounding box center [175, 173] width 12 height 12
checkbox input "true"
click at [266, 187] on input "650" at bounding box center [263, 188] width 24 height 12
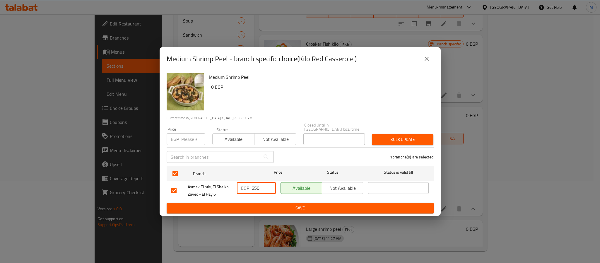
click at [266, 187] on input "650" at bounding box center [263, 188] width 24 height 12
type input "1300"
click at [277, 204] on span "Save" at bounding box center [300, 207] width 258 height 7
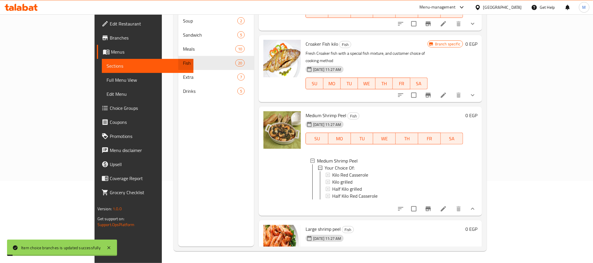
click at [332, 171] on span "Kilo Red Casserole" at bounding box center [350, 174] width 36 height 7
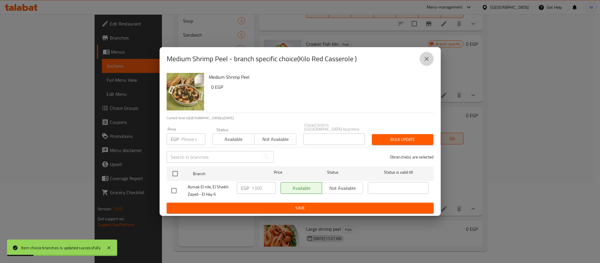
click at [427, 62] on icon "close" at bounding box center [426, 58] width 7 height 7
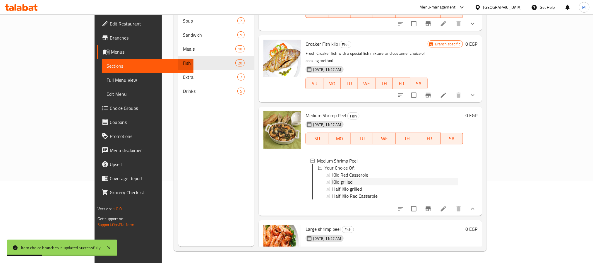
click at [332, 178] on span "Kilo grilled" at bounding box center [342, 181] width 20 height 7
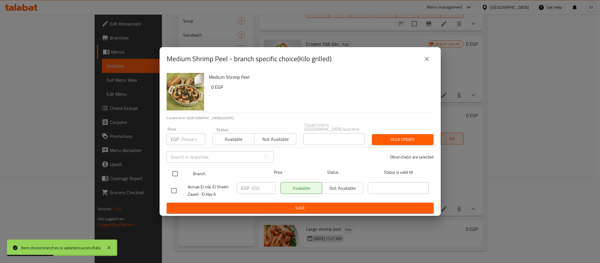
click at [178, 170] on input "checkbox" at bounding box center [175, 173] width 12 height 12
checkbox input "true"
click at [257, 188] on input "650" at bounding box center [263, 188] width 24 height 12
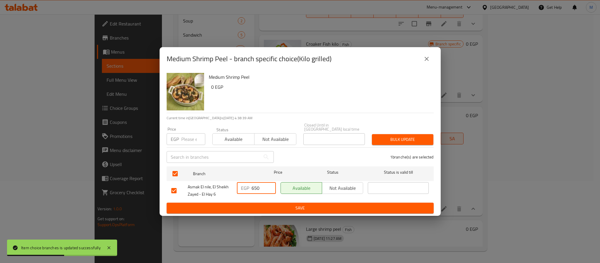
click at [257, 188] on input "650" at bounding box center [263, 188] width 24 height 12
type input "1300"
click at [277, 202] on button "Save" at bounding box center [299, 207] width 267 height 11
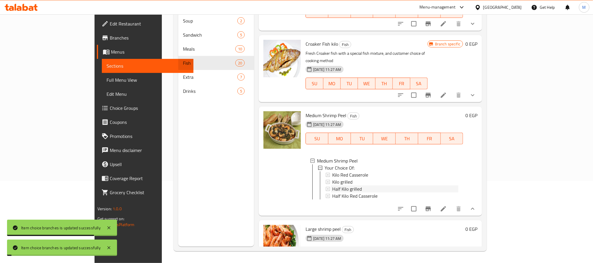
click at [332, 185] on span "Half Kilo grilled" at bounding box center [347, 188] width 30 height 7
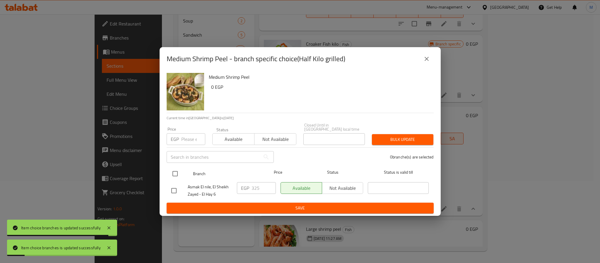
click at [179, 171] on input "checkbox" at bounding box center [175, 173] width 12 height 12
checkbox input "true"
click at [257, 183] on input "325" at bounding box center [263, 188] width 24 height 12
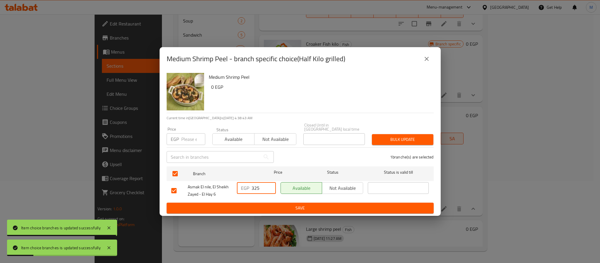
click at [257, 183] on input "325" at bounding box center [263, 188] width 24 height 12
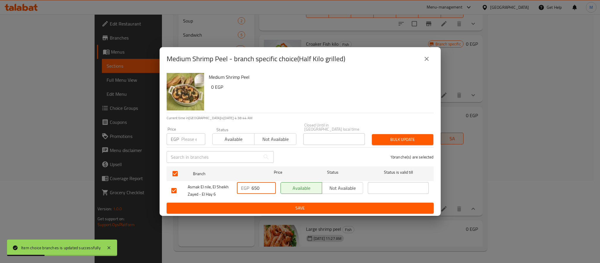
type input "650"
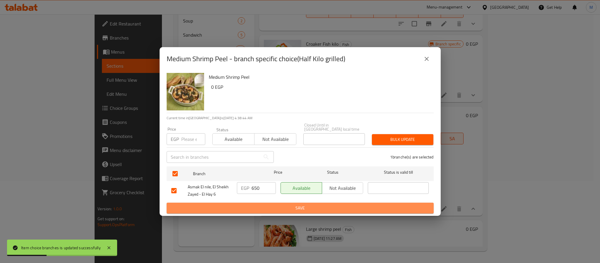
drag, startPoint x: 273, startPoint y: 205, endPoint x: 278, endPoint y: 204, distance: 5.0
click at [274, 205] on span "Save" at bounding box center [300, 207] width 258 height 7
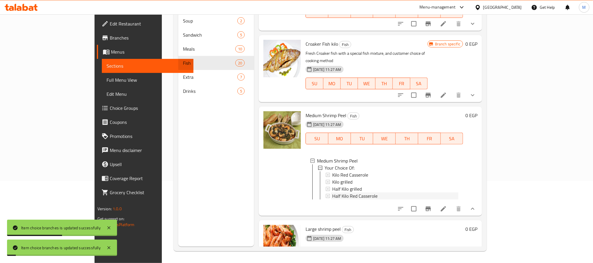
click at [332, 192] on span "Half Kilo Red Casserole" at bounding box center [354, 195] width 45 height 7
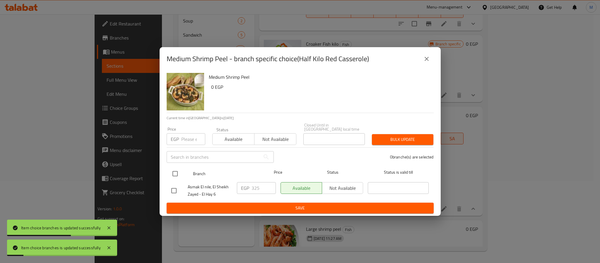
click at [171, 171] on input "checkbox" at bounding box center [175, 173] width 12 height 12
checkbox input "true"
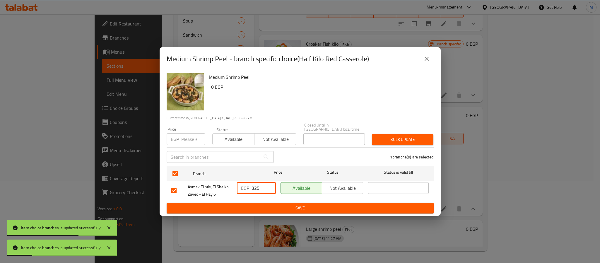
click at [255, 184] on input "325" at bounding box center [263, 188] width 24 height 12
type input "650"
click at [269, 205] on span "Save" at bounding box center [300, 207] width 258 height 7
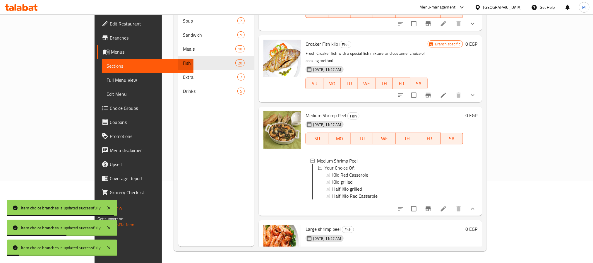
click at [476, 205] on icon "show more" at bounding box center [472, 208] width 7 height 7
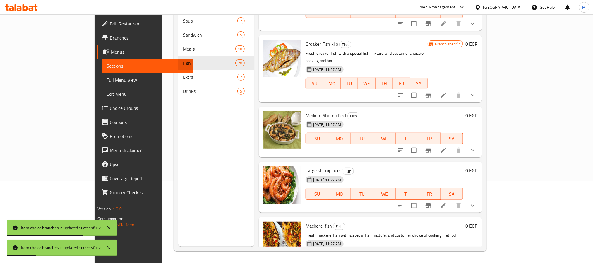
click at [476, 202] on icon "show more" at bounding box center [472, 205] width 7 height 7
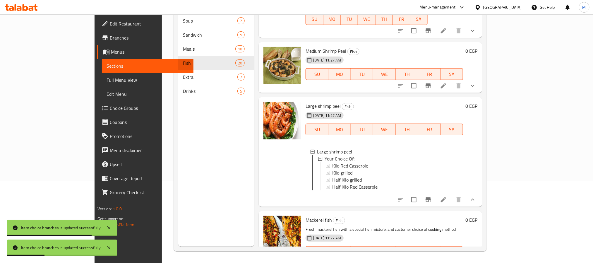
scroll to position [1068, 0]
click at [332, 162] on span "Kilo Red Casserole" at bounding box center [350, 165] width 36 height 7
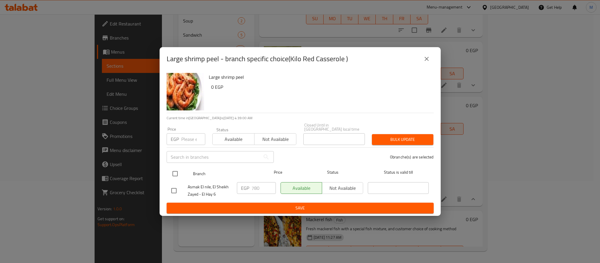
click at [175, 170] on input "checkbox" at bounding box center [175, 173] width 12 height 12
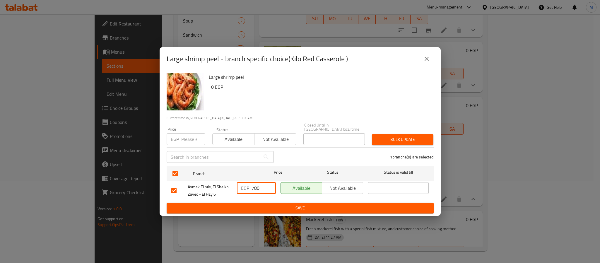
click at [257, 189] on input "780" at bounding box center [263, 188] width 24 height 12
click at [265, 202] on button "Save" at bounding box center [299, 207] width 267 height 11
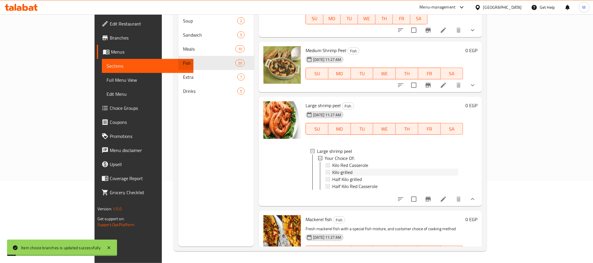
click at [332, 169] on span "Kilo grilled" at bounding box center [342, 172] width 20 height 7
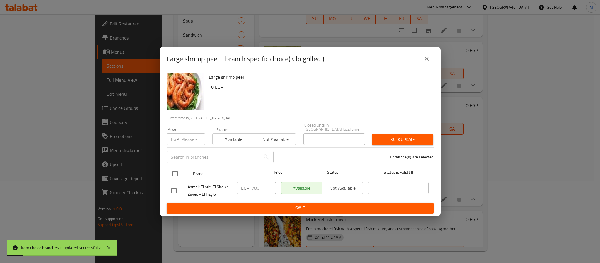
click at [175, 171] on input "checkbox" at bounding box center [175, 173] width 12 height 12
click at [247, 187] on p "EGP" at bounding box center [245, 187] width 8 height 7
click at [253, 187] on input "780" at bounding box center [263, 188] width 24 height 12
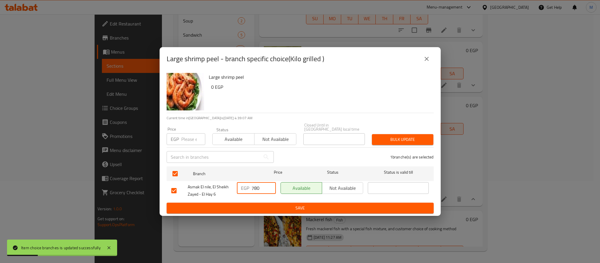
click at [253, 187] on input "780" at bounding box center [263, 188] width 24 height 12
click at [265, 204] on span "Save" at bounding box center [300, 207] width 258 height 7
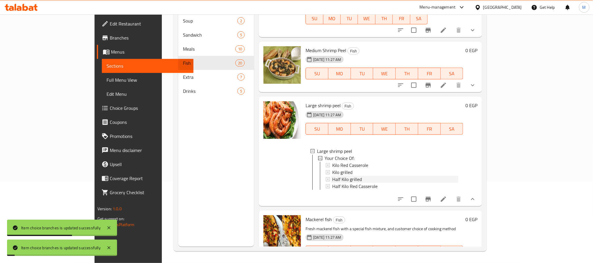
click at [332, 176] on span "Half Kilo grilled" at bounding box center [347, 179] width 30 height 7
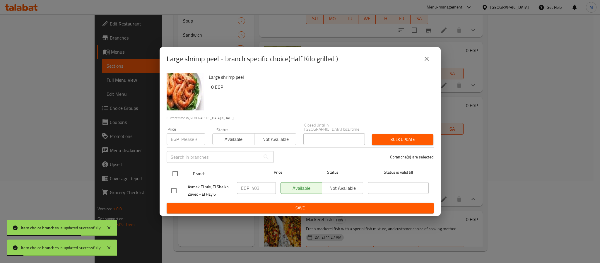
click at [175, 171] on input "checkbox" at bounding box center [175, 173] width 12 height 12
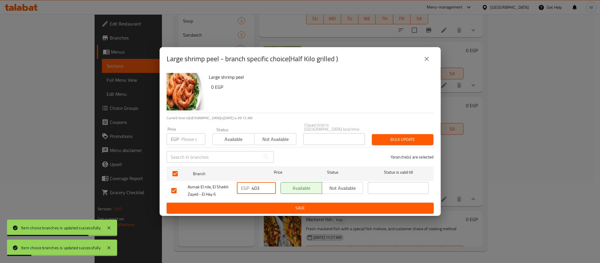
click at [261, 188] on input "403" at bounding box center [263, 188] width 24 height 12
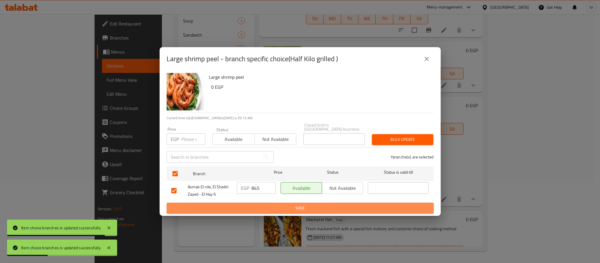
click at [263, 205] on span "Save" at bounding box center [300, 207] width 258 height 7
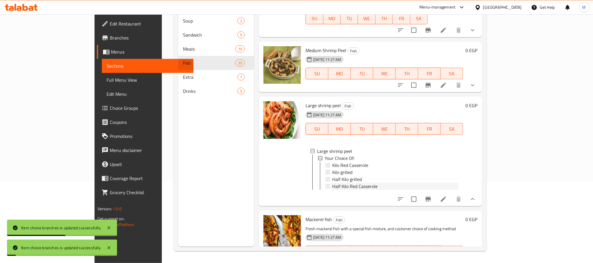
click at [335, 183] on span "Half Kilo Red Casserole" at bounding box center [354, 186] width 45 height 7
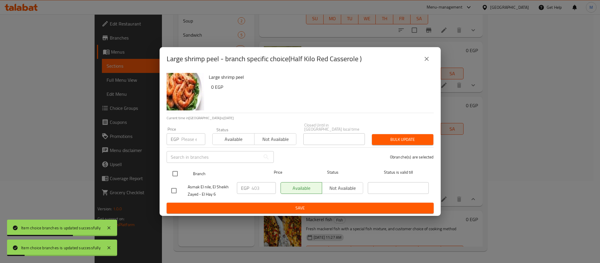
click at [178, 170] on input "checkbox" at bounding box center [175, 173] width 12 height 12
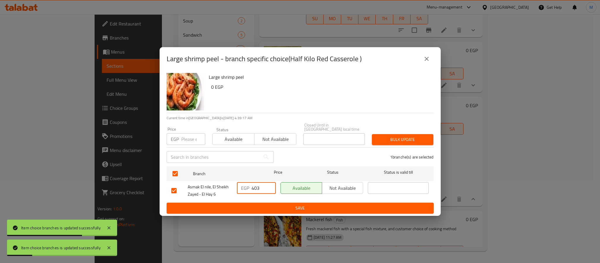
click at [259, 189] on input "403" at bounding box center [263, 188] width 24 height 12
click at [260, 188] on input "4038" at bounding box center [263, 188] width 24 height 12
click at [275, 199] on div "EGP 845 ​" at bounding box center [256, 191] width 44 height 22
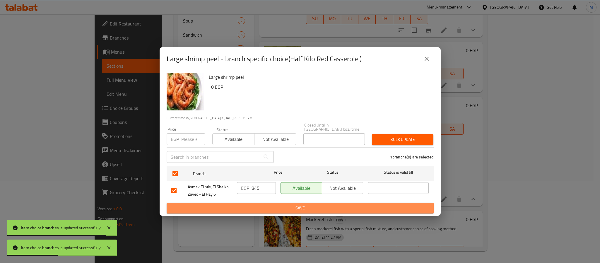
click at [281, 207] on span "Save" at bounding box center [300, 207] width 258 height 7
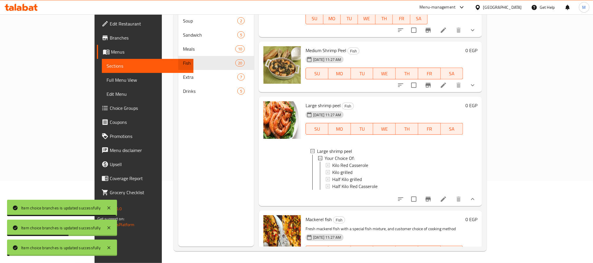
click at [476, 195] on icon "show more" at bounding box center [472, 198] width 7 height 7
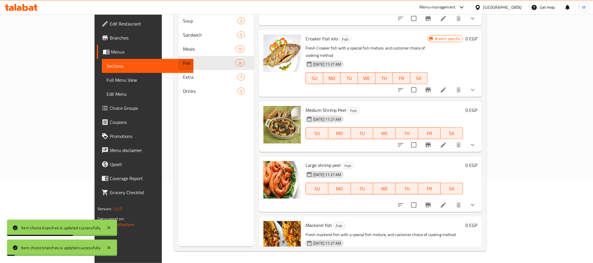
scroll to position [1003, 0]
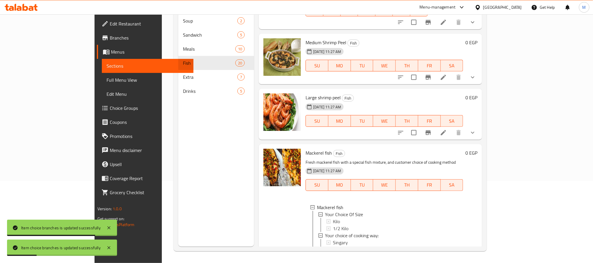
scroll to position [1082, 0]
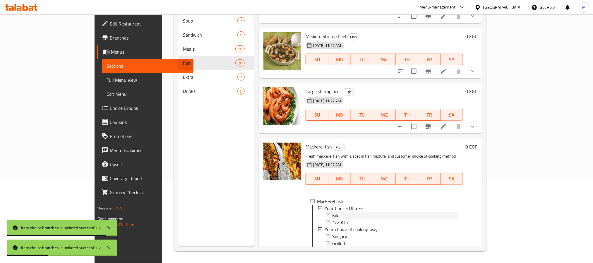
click at [339, 212] on div "Kilo" at bounding box center [395, 215] width 126 height 7
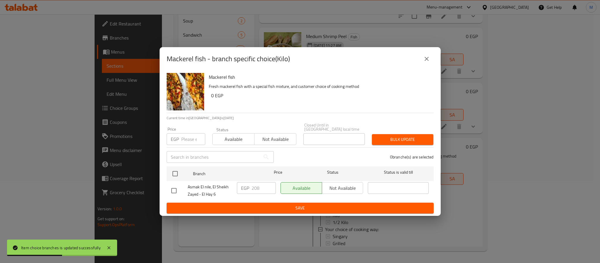
click at [426, 65] on button "close" at bounding box center [426, 59] width 14 height 14
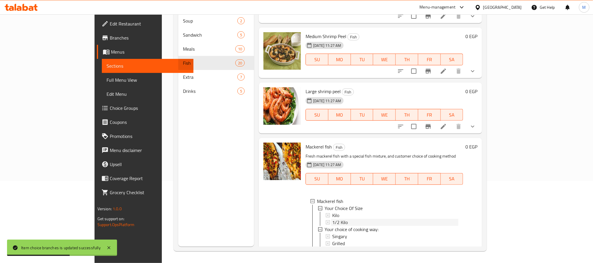
click at [332, 219] on div "1/2 Kilo" at bounding box center [395, 222] width 126 height 7
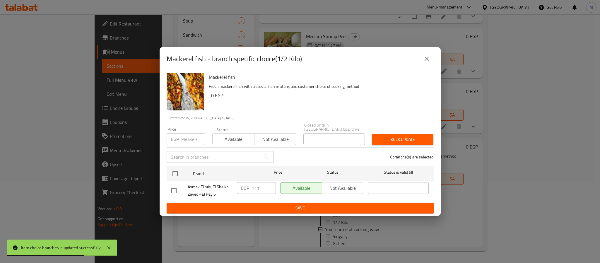
click at [420, 66] on div "Mackerel fish - branch specific choice(1/2 Kilo)" at bounding box center [299, 59] width 267 height 14
click at [425, 62] on icon "close" at bounding box center [426, 58] width 7 height 7
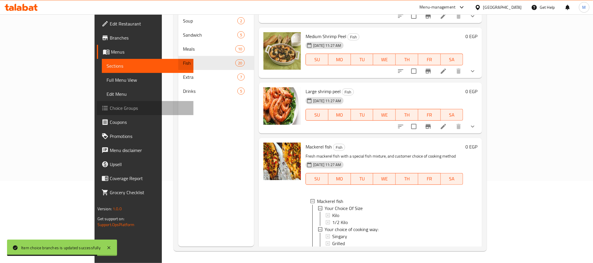
click at [110, 105] on span "Choice Groups" at bounding box center [149, 107] width 79 height 7
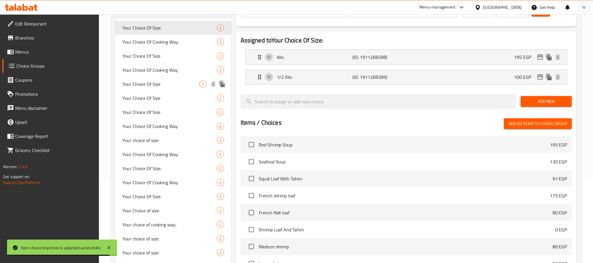
click at [178, 82] on span "Your Choice Of Size" at bounding box center [160, 83] width 77 height 7
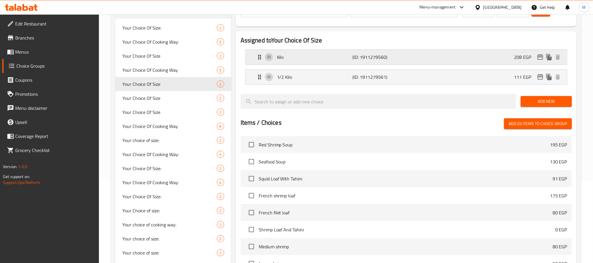
click at [542, 57] on icon "edit" at bounding box center [540, 56] width 6 height 5
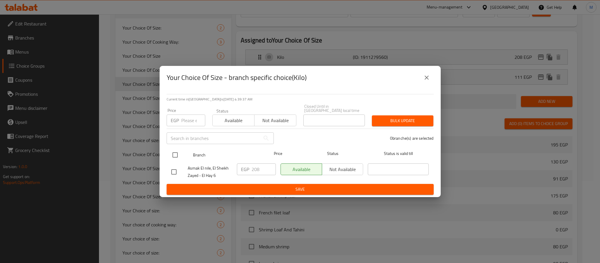
click at [177, 150] on input "checkbox" at bounding box center [175, 155] width 12 height 12
click at [254, 169] on input "208" at bounding box center [263, 169] width 24 height 12
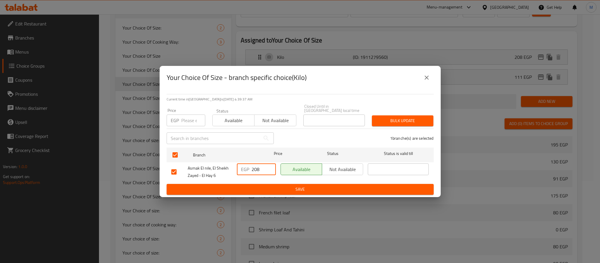
click at [254, 169] on input "208" at bounding box center [263, 169] width 24 height 12
click at [268, 186] on span "Save" at bounding box center [300, 189] width 258 height 7
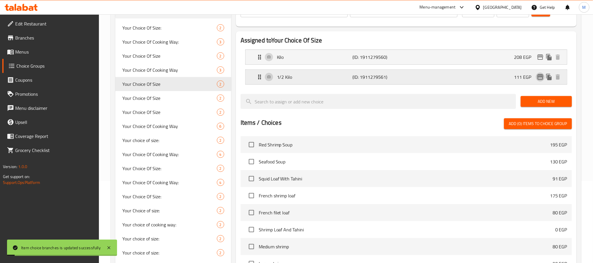
click at [539, 77] on icon "edit" at bounding box center [540, 76] width 6 height 5
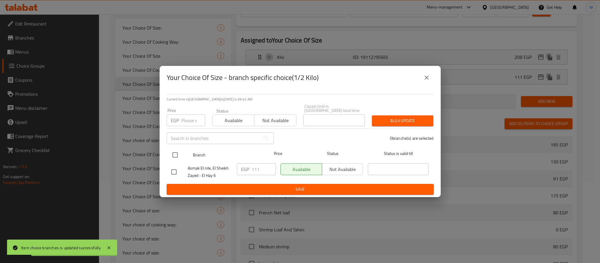
click at [184, 150] on div at bounding box center [180, 154] width 22 height 17
click at [172, 151] on input "checkbox" at bounding box center [175, 155] width 12 height 12
click at [257, 165] on input "111" at bounding box center [263, 169] width 24 height 12
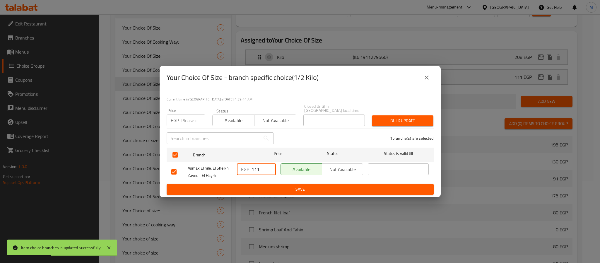
click at [257, 165] on input "111" at bounding box center [263, 169] width 24 height 12
click at [281, 186] on span "Save" at bounding box center [300, 189] width 258 height 7
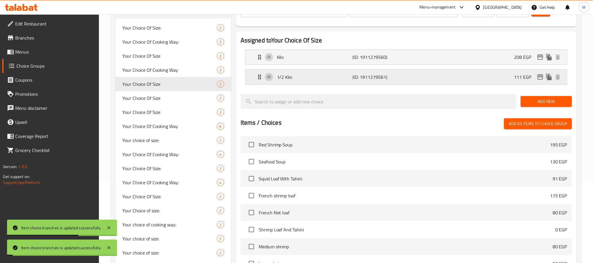
click at [518, 77] on p "111 EGP" at bounding box center [525, 76] width 22 height 7
click at [496, 77] on div "1/2 Kilo (ID: 1911279561) 111 EGP" at bounding box center [408, 77] width 304 height 15
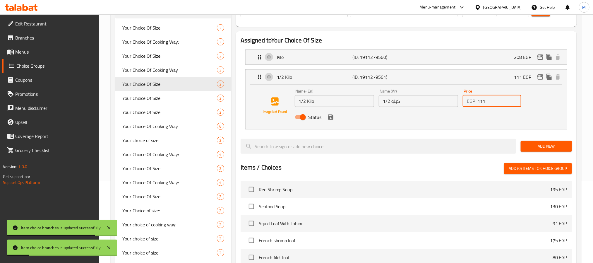
click at [486, 100] on input "111" at bounding box center [499, 101] width 44 height 12
click at [331, 119] on icon "save" at bounding box center [330, 117] width 7 height 7
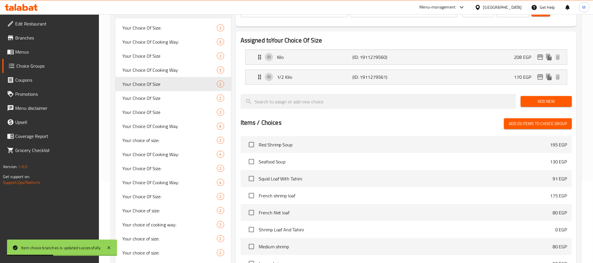
click at [495, 49] on div "Kilo (ID: 1911279560) 208 EGP Name (En) Kilo Name (En) Name (Ar) كيلو Name (Ar)…" at bounding box center [406, 56] width 322 height 15
click at [496, 56] on div "Kilo (ID: 1911279560) 208 EGP" at bounding box center [408, 57] width 304 height 15
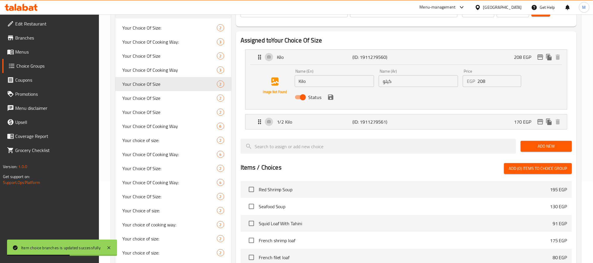
drag, startPoint x: 477, startPoint y: 75, endPoint x: 480, endPoint y: 78, distance: 3.8
click at [478, 76] on input "208" at bounding box center [499, 81] width 44 height 12
click at [480, 78] on input "208" at bounding box center [499, 81] width 44 height 12
drag, startPoint x: 327, startPoint y: 95, endPoint x: 333, endPoint y: 96, distance: 6.5
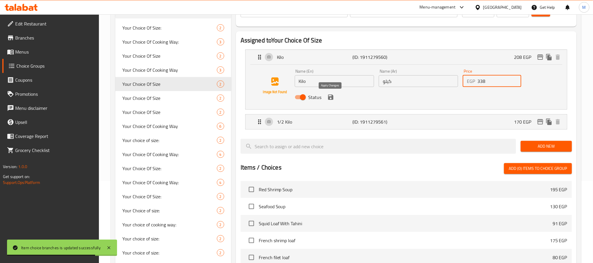
click at [327, 96] on icon "save" at bounding box center [330, 97] width 7 height 7
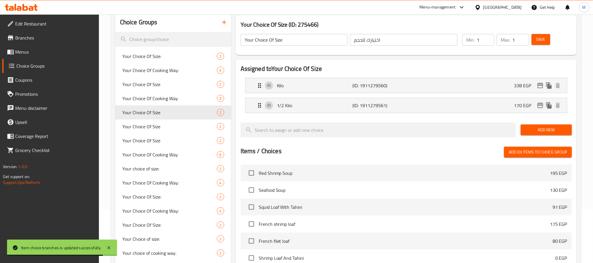
scroll to position [38, 0]
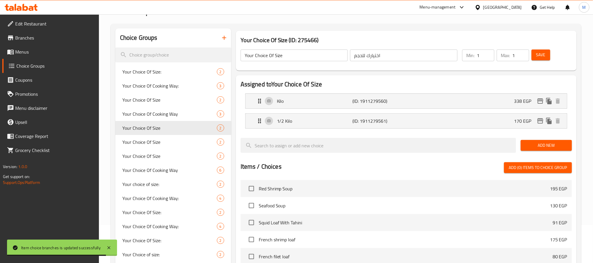
click at [539, 58] on span "Save" at bounding box center [540, 54] width 9 height 7
click at [541, 100] on icon "edit" at bounding box center [540, 100] width 7 height 7
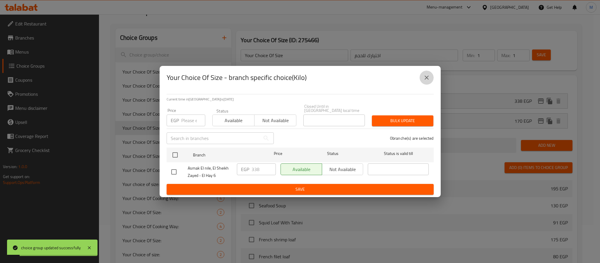
click at [428, 79] on icon "close" at bounding box center [426, 77] width 7 height 7
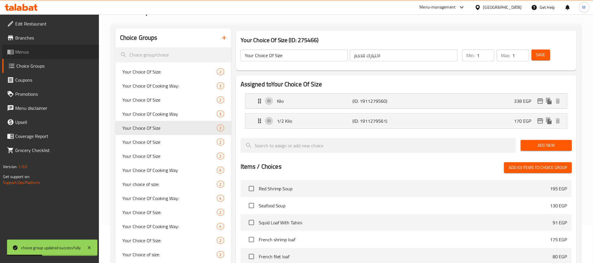
drag, startPoint x: 59, startPoint y: 50, endPoint x: 81, endPoint y: 54, distance: 22.2
click at [59, 50] on span "Menus" at bounding box center [54, 51] width 79 height 7
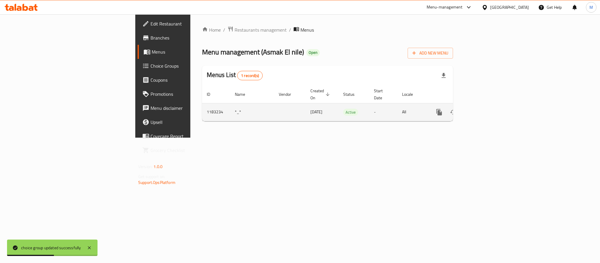
click at [488, 105] on link "enhanced table" at bounding box center [481, 112] width 14 height 14
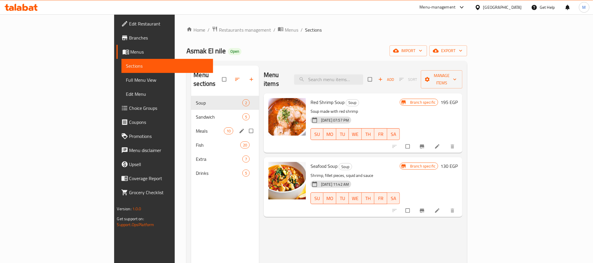
click at [191, 124] on div "Meals 10" at bounding box center [225, 131] width 68 height 14
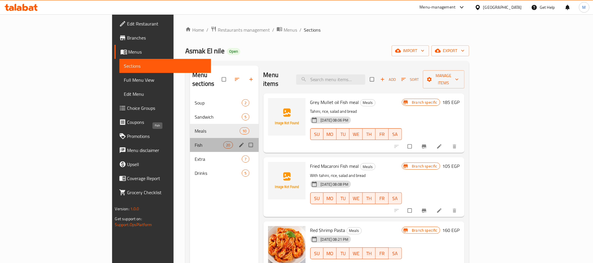
click at [195, 141] on span "Fish" at bounding box center [209, 144] width 29 height 7
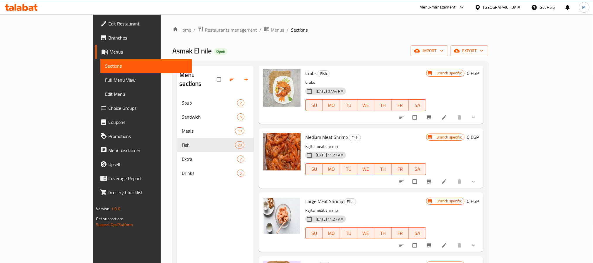
scroll to position [439, 0]
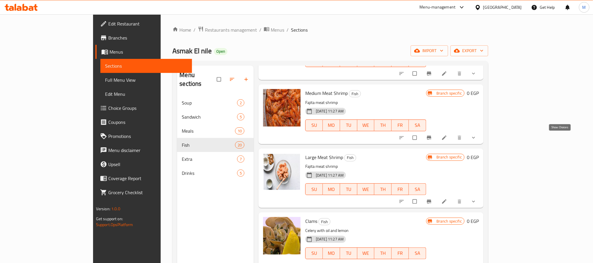
click at [476, 135] on icon "show more" at bounding box center [474, 138] width 6 height 6
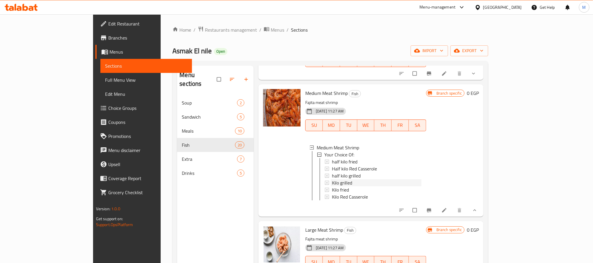
click at [332, 182] on div "Kilo grilled" at bounding box center [377, 182] width 90 height 7
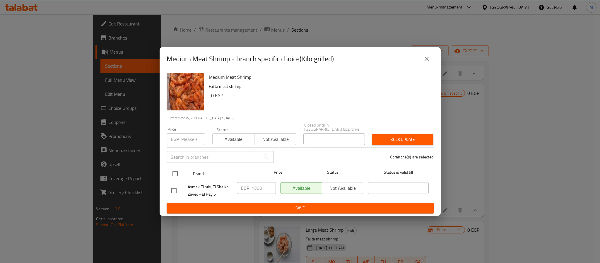
click at [176, 171] on input "checkbox" at bounding box center [175, 173] width 12 height 12
checkbox input "true"
drag, startPoint x: 241, startPoint y: 183, endPoint x: 259, endPoint y: 186, distance: 17.8
click at [242, 184] on p "EGP" at bounding box center [245, 187] width 8 height 7
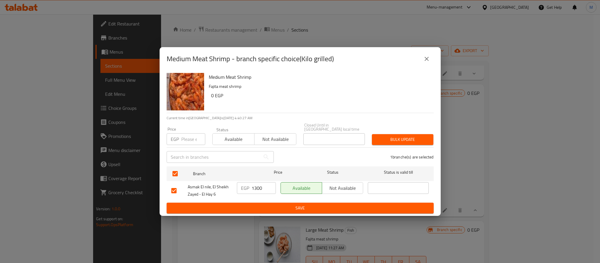
click at [259, 186] on input "1300" at bounding box center [263, 188] width 24 height 12
type input "1690"
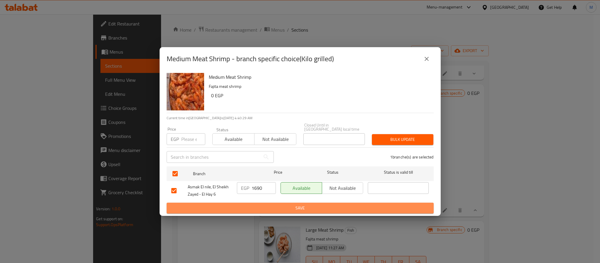
click at [265, 204] on span "Save" at bounding box center [300, 207] width 258 height 7
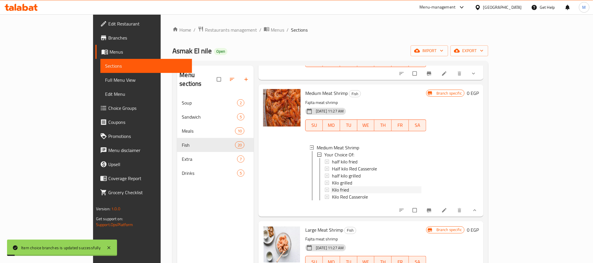
click at [342, 186] on div "Kilo fried" at bounding box center [377, 189] width 90 height 7
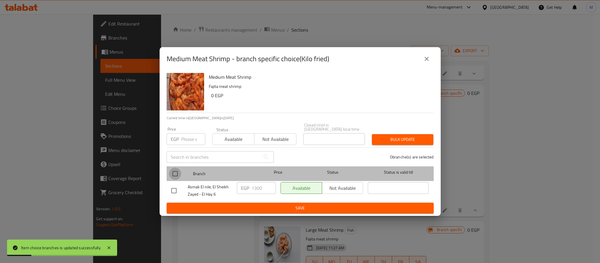
click at [169, 169] on input "checkbox" at bounding box center [175, 173] width 12 height 12
checkbox input "true"
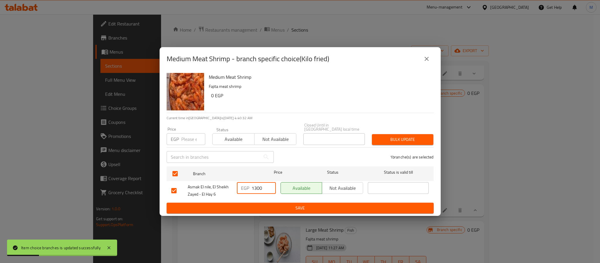
click at [256, 186] on input "1300" at bounding box center [263, 188] width 24 height 12
click at [259, 186] on input "1690" at bounding box center [263, 188] width 24 height 12
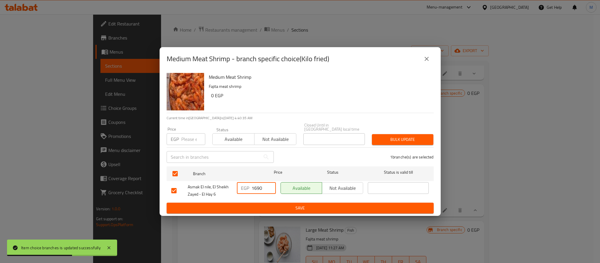
type input "1690"
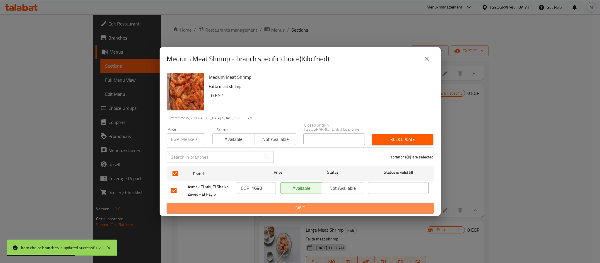
click at [284, 204] on span "Save" at bounding box center [300, 207] width 258 height 7
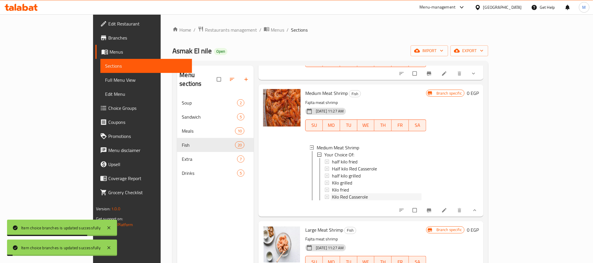
click at [334, 193] on span "Kilo Red Casserole" at bounding box center [350, 196] width 36 height 7
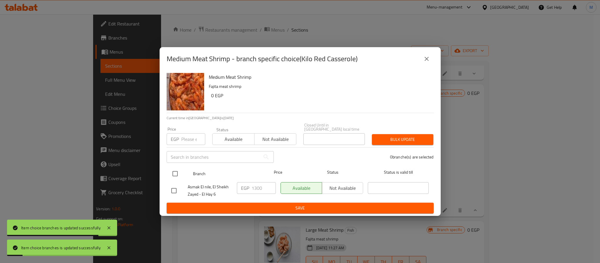
click at [176, 173] on input "checkbox" at bounding box center [175, 173] width 12 height 12
checkbox input "true"
click at [251, 188] on input "1300" at bounding box center [263, 188] width 24 height 12
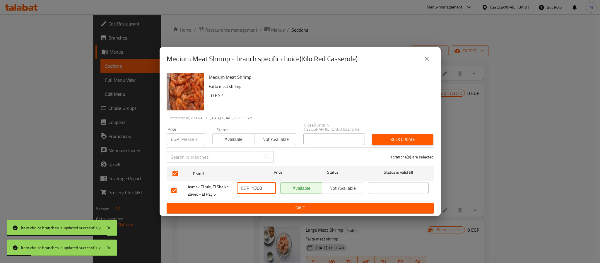
click at [251, 188] on input "1300" at bounding box center [263, 188] width 24 height 12
paste input "69"
type input "1690"
click at [268, 202] on button "Save" at bounding box center [299, 207] width 267 height 11
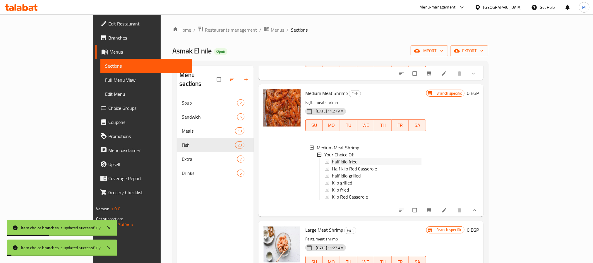
click at [332, 159] on span "half kilo fried" at bounding box center [344, 161] width 25 height 7
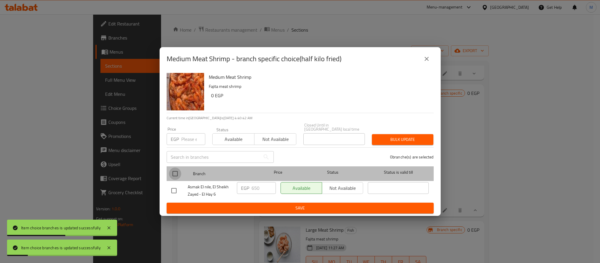
click at [176, 170] on input "checkbox" at bounding box center [175, 173] width 12 height 12
checkbox input "true"
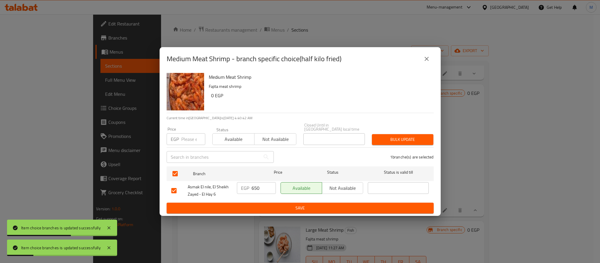
click at [257, 186] on input "650" at bounding box center [263, 188] width 24 height 12
click at [257, 187] on input "845" at bounding box center [263, 188] width 24 height 12
type input "845"
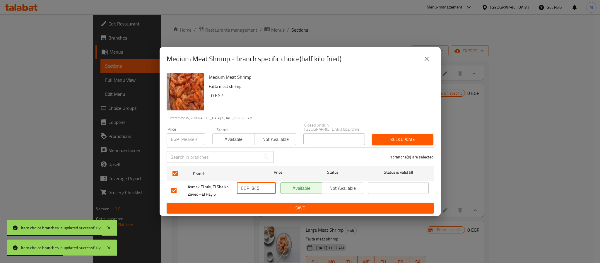
click at [288, 205] on span "Save" at bounding box center [300, 207] width 258 height 7
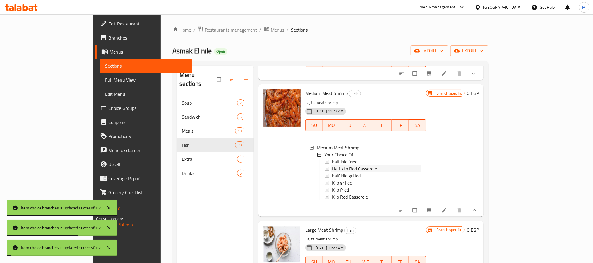
click at [332, 166] on span "Half kilo Red Casserole" at bounding box center [354, 168] width 45 height 7
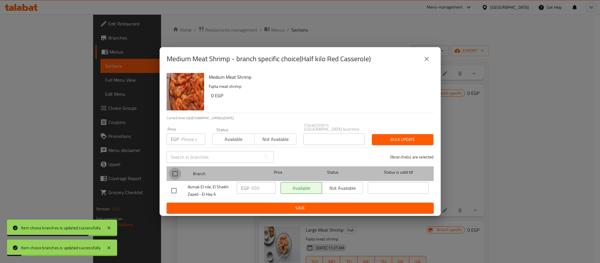
click at [177, 169] on input "checkbox" at bounding box center [175, 173] width 12 height 12
checkbox input "true"
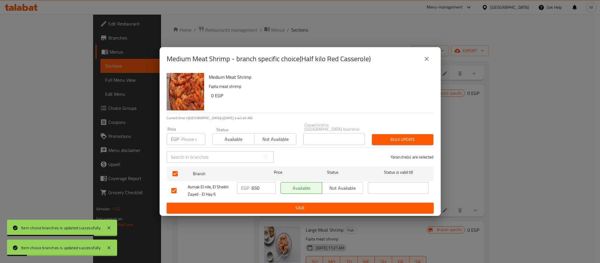
click at [250, 186] on div "EGP 650 ​" at bounding box center [256, 188] width 39 height 12
paste input "845"
click at [257, 187] on input "650845" at bounding box center [263, 188] width 24 height 12
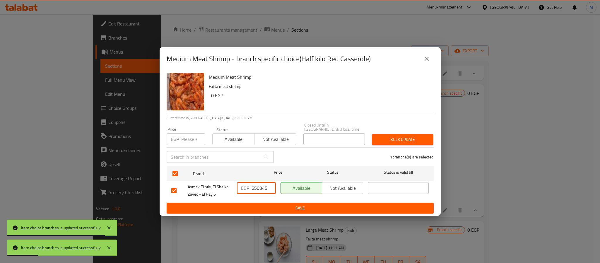
paste input "number"
type input "845"
click at [264, 194] on div "EGP 845 ​" at bounding box center [256, 191] width 44 height 22
drag, startPoint x: 268, startPoint y: 199, endPoint x: 272, endPoint y: 201, distance: 4.9
click at [269, 199] on div "EGP 845 ​" at bounding box center [256, 191] width 44 height 22
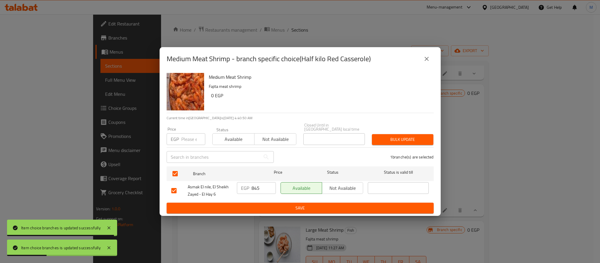
click at [279, 206] on span "Save" at bounding box center [300, 207] width 258 height 7
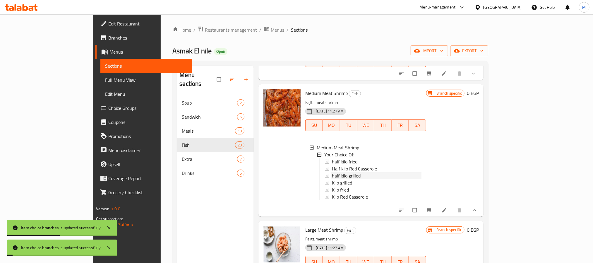
click at [332, 176] on span "half kilo grilled" at bounding box center [346, 175] width 29 height 7
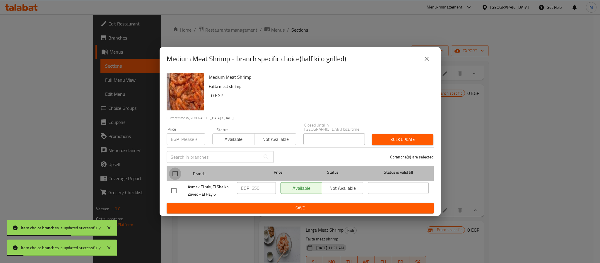
click at [178, 173] on input "checkbox" at bounding box center [175, 173] width 12 height 12
checkbox input "true"
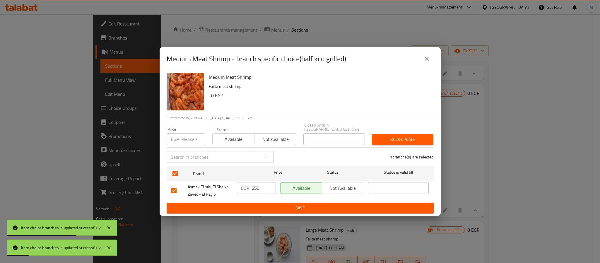
click at [245, 188] on p "EGP" at bounding box center [245, 187] width 8 height 7
click at [250, 188] on div "EGP 650 ​" at bounding box center [256, 188] width 39 height 12
click at [256, 185] on input "650" at bounding box center [263, 188] width 24 height 12
paste input "845"
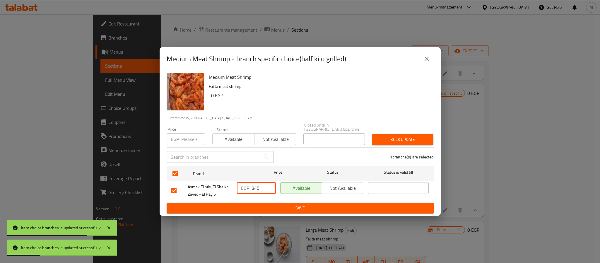
type input "845"
click at [270, 207] on span "Save" at bounding box center [300, 207] width 258 height 7
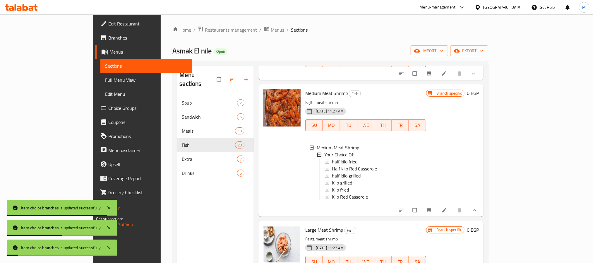
click at [478, 213] on icon "show more" at bounding box center [475, 210] width 6 height 6
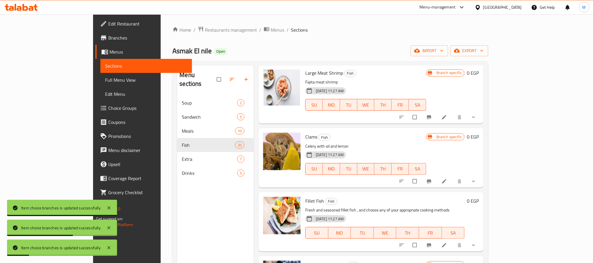
scroll to position [527, 0]
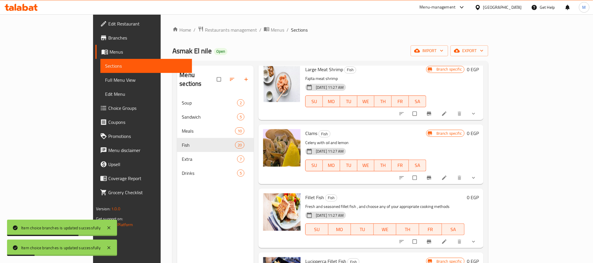
drag, startPoint x: 564, startPoint y: 115, endPoint x: 516, endPoint y: 140, distance: 54.1
click at [478, 115] on span "show more" at bounding box center [474, 114] width 7 height 6
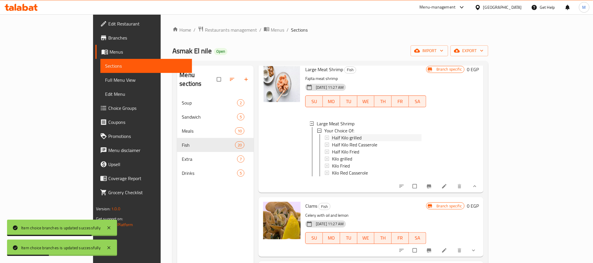
click at [332, 136] on span "Half Kilo grilled" at bounding box center [347, 137] width 30 height 7
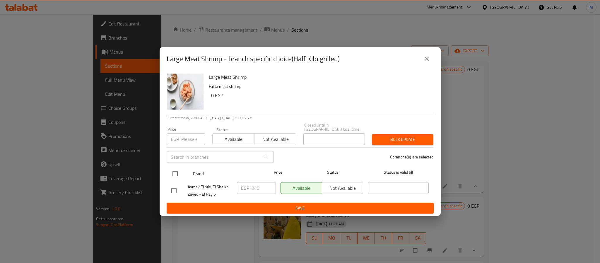
click at [173, 174] on input "checkbox" at bounding box center [175, 173] width 12 height 12
checkbox input "true"
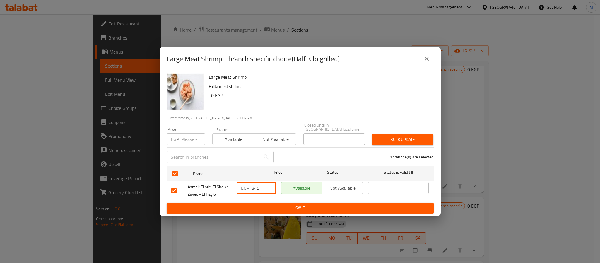
click at [258, 185] on input "845" at bounding box center [263, 188] width 24 height 12
click at [258, 186] on input "975" at bounding box center [263, 188] width 24 height 12
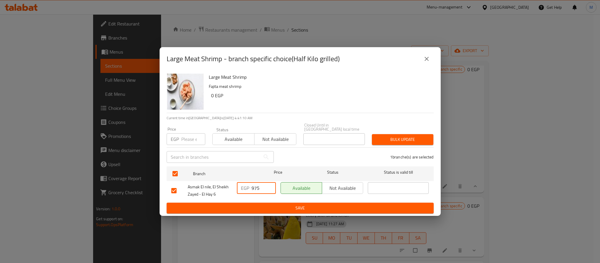
type input "975"
click at [269, 202] on button "Save" at bounding box center [299, 207] width 267 height 11
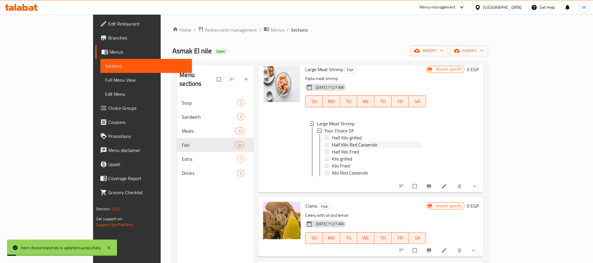
click at [332, 147] on span "Half Kilo Red Casserole" at bounding box center [354, 144] width 45 height 7
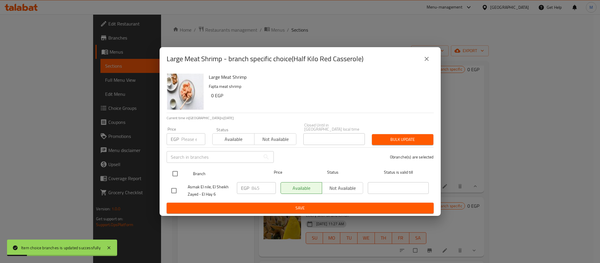
click at [172, 174] on input "checkbox" at bounding box center [175, 173] width 12 height 12
checkbox input "true"
click at [258, 184] on input "845" at bounding box center [263, 188] width 24 height 12
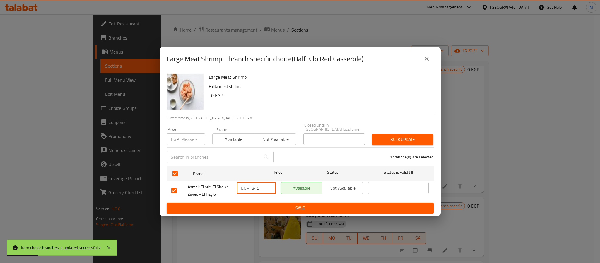
click at [258, 184] on input "845" at bounding box center [263, 188] width 24 height 12
click at [259, 184] on input "845" at bounding box center [263, 188] width 24 height 12
paste input "97"
type input "975"
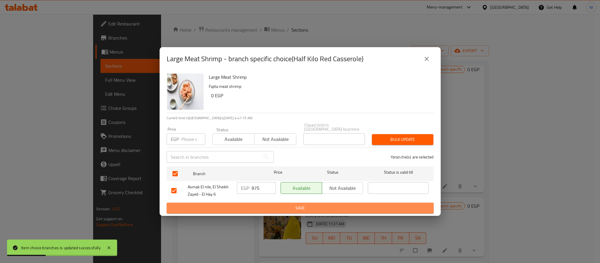
click at [263, 205] on span "Save" at bounding box center [300, 207] width 258 height 7
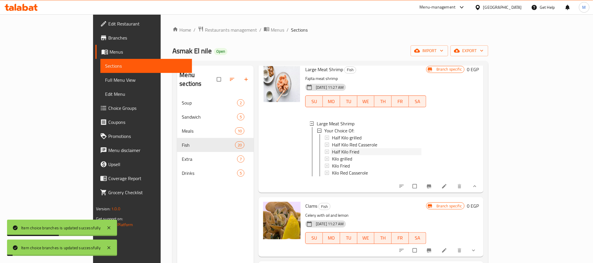
click at [332, 149] on span "Half Kilo Fried" at bounding box center [345, 151] width 27 height 7
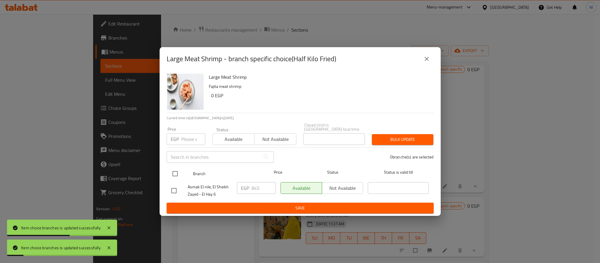
click at [167, 166] on div "Branch Price Status Status is valid till" at bounding box center [299, 173] width 267 height 15
click at [173, 169] on input "checkbox" at bounding box center [175, 173] width 12 height 12
checkbox input "true"
click at [258, 189] on input "845" at bounding box center [263, 188] width 24 height 12
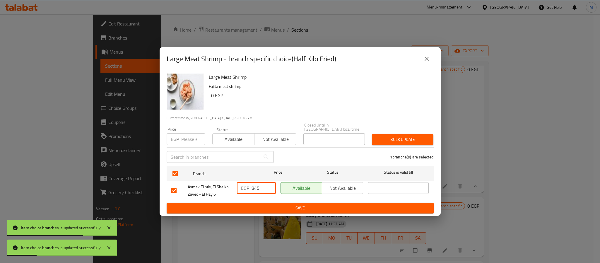
click at [258, 189] on input "845" at bounding box center [263, 188] width 24 height 12
paste input "975"
click at [259, 189] on input "845975" at bounding box center [263, 188] width 24 height 12
paste input "number"
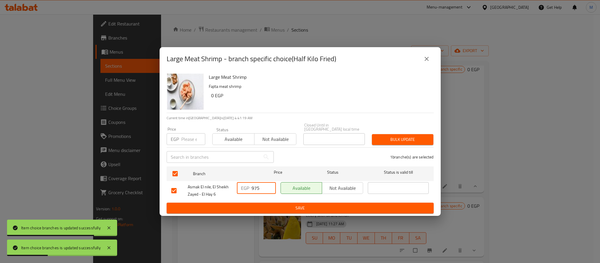
type input "975"
click at [265, 208] on span "Save" at bounding box center [300, 207] width 258 height 7
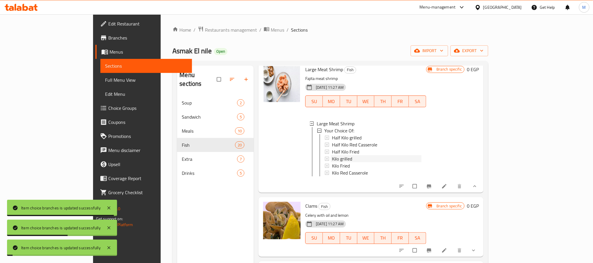
click at [332, 158] on span "Kilo grilled" at bounding box center [342, 158] width 20 height 7
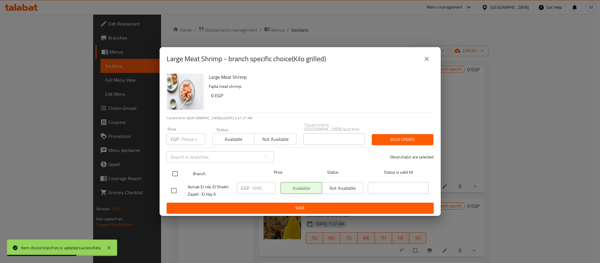
click at [172, 169] on input "checkbox" at bounding box center [175, 173] width 12 height 12
checkbox input "true"
click at [249, 187] on div "EGP 1690 ​" at bounding box center [256, 188] width 39 height 12
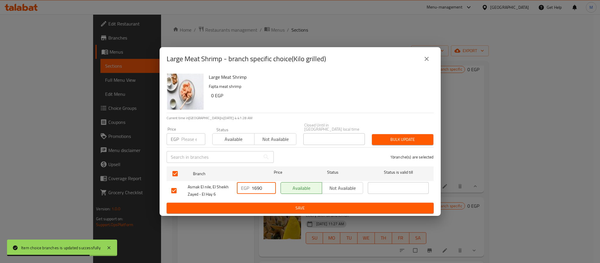
click at [257, 187] on input "1690" at bounding box center [263, 188] width 24 height 12
type input "1950"
click at [267, 204] on span "Save" at bounding box center [300, 207] width 258 height 7
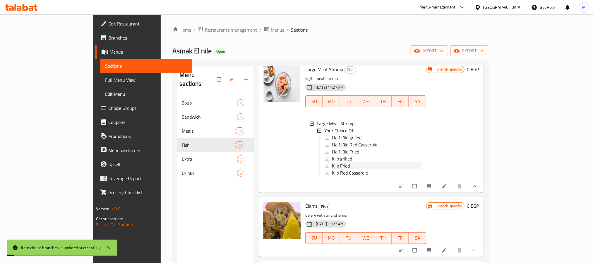
click at [332, 162] on span "Kilo Fried" at bounding box center [341, 165] width 18 height 7
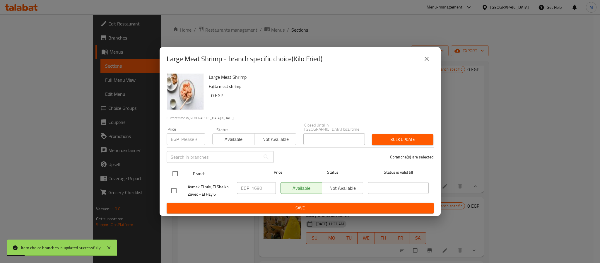
click at [181, 175] on div at bounding box center [180, 173] width 22 height 17
click at [178, 169] on input "checkbox" at bounding box center [175, 173] width 12 height 12
checkbox input "true"
click at [255, 183] on input "1690" at bounding box center [263, 188] width 24 height 12
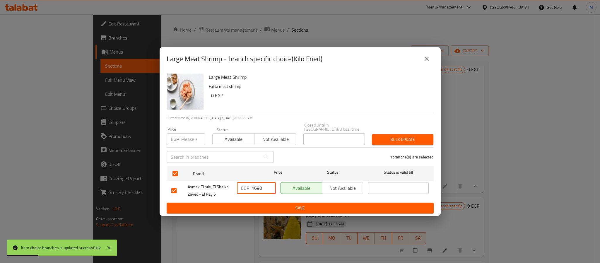
click at [255, 183] on input "1690" at bounding box center [263, 188] width 24 height 12
click at [255, 186] on input "1950" at bounding box center [263, 188] width 24 height 12
type input "1950"
click at [285, 209] on span "Save" at bounding box center [300, 207] width 258 height 7
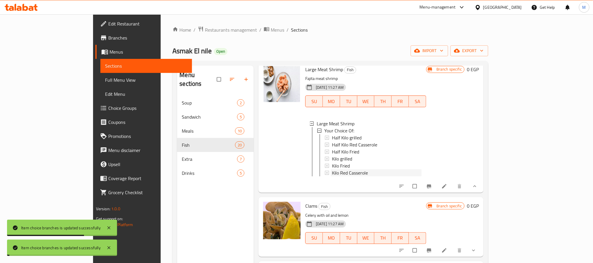
click at [346, 174] on div "Kilo Red Casserole" at bounding box center [377, 172] width 90 height 7
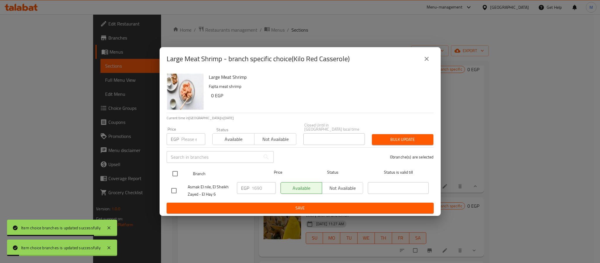
click at [178, 174] on input "checkbox" at bounding box center [175, 173] width 12 height 12
checkbox input "true"
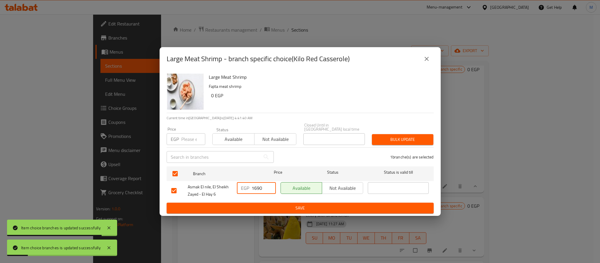
click at [260, 189] on input "1690" at bounding box center [263, 188] width 24 height 12
paste input "95"
type input "1950"
click at [283, 205] on span "Save" at bounding box center [300, 207] width 258 height 7
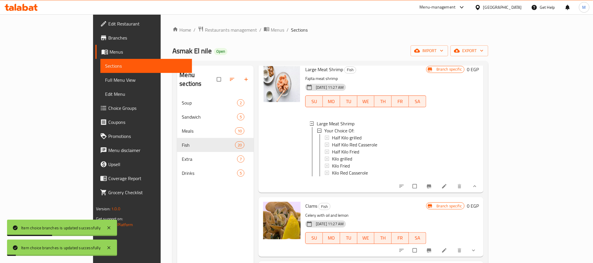
drag, startPoint x: 562, startPoint y: 192, endPoint x: 549, endPoint y: 195, distance: 13.6
click at [478, 189] on icon "show more" at bounding box center [475, 186] width 6 height 6
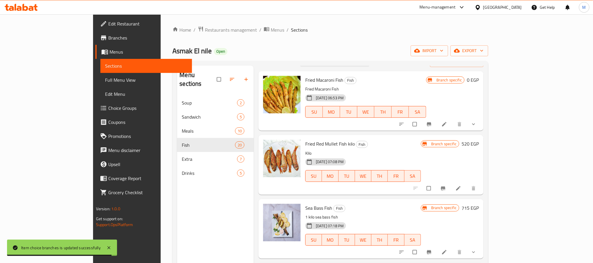
scroll to position [0, 0]
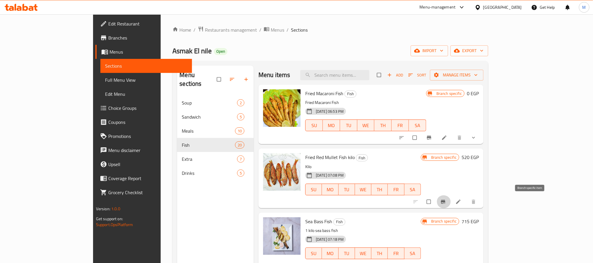
click at [446, 203] on icon "Branch-specific-item" at bounding box center [443, 202] width 6 height 6
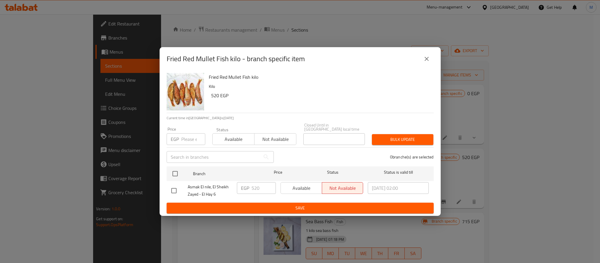
click at [422, 61] on button "close" at bounding box center [426, 59] width 14 height 14
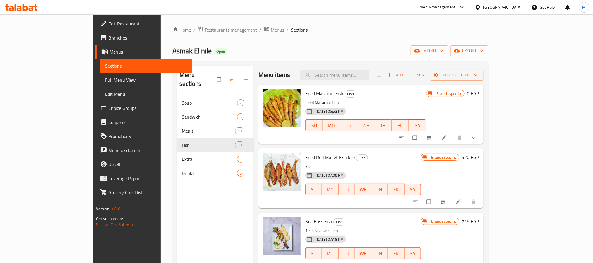
scroll to position [44, 0]
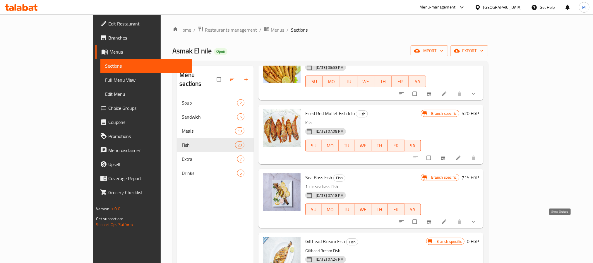
drag, startPoint x: 563, startPoint y: 224, endPoint x: 546, endPoint y: 222, distance: 16.5
click at [476, 224] on icon "show more" at bounding box center [474, 222] width 6 height 6
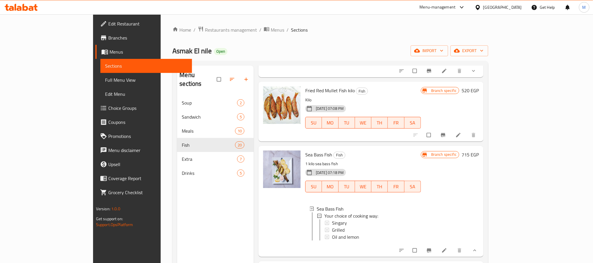
scroll to position [88, 0]
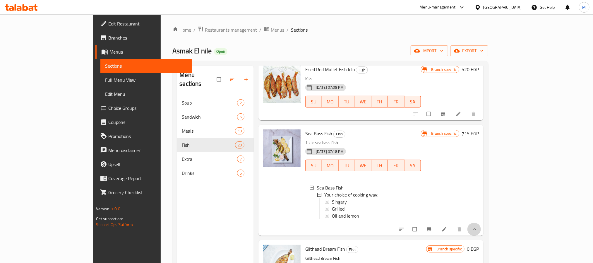
click at [481, 230] on button "show more" at bounding box center [474, 229] width 14 height 13
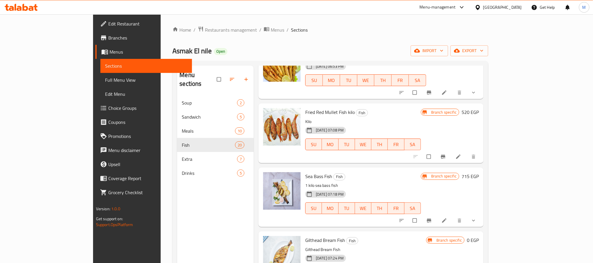
scroll to position [0, 0]
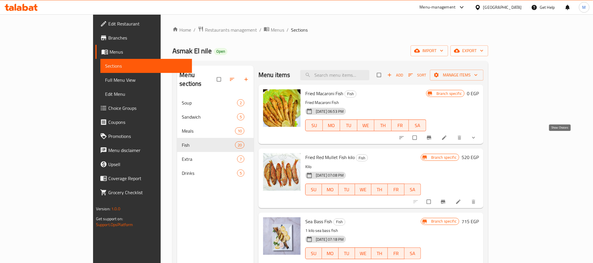
click at [476, 139] on icon "show more" at bounding box center [474, 138] width 6 height 6
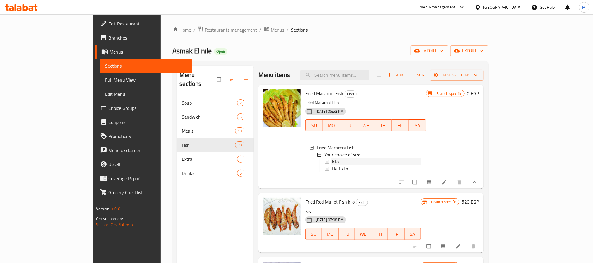
click at [332, 159] on div "kilo" at bounding box center [377, 161] width 90 height 7
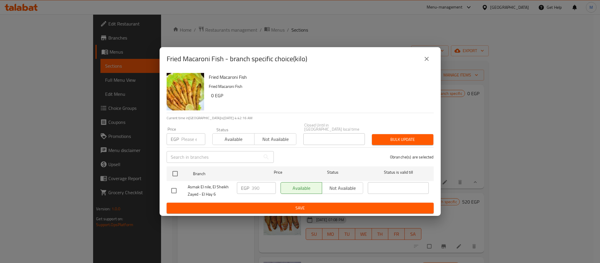
drag, startPoint x: 428, startPoint y: 60, endPoint x: 399, endPoint y: 129, distance: 74.9
click at [428, 60] on icon "close" at bounding box center [426, 58] width 7 height 7
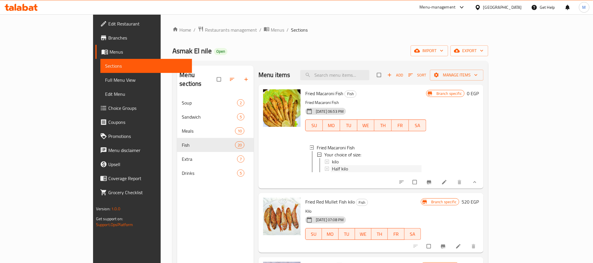
click at [332, 169] on div "Half kilo" at bounding box center [377, 168] width 90 height 7
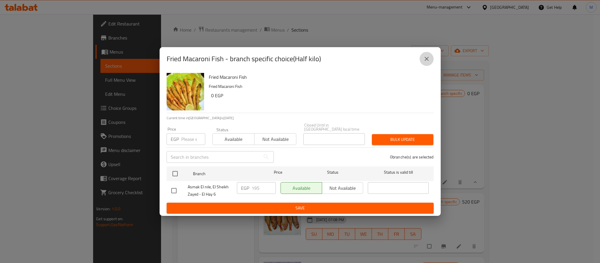
click at [430, 59] on button "close" at bounding box center [426, 59] width 14 height 14
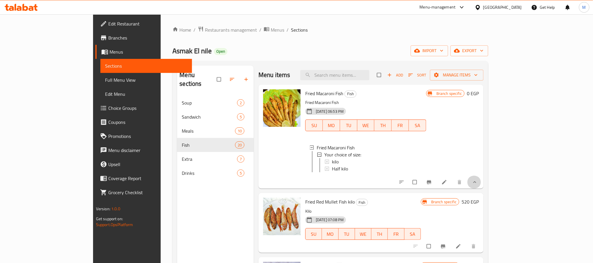
drag, startPoint x: 564, startPoint y: 186, endPoint x: 403, endPoint y: 168, distance: 161.3
click at [481, 186] on button "show more" at bounding box center [474, 182] width 14 height 13
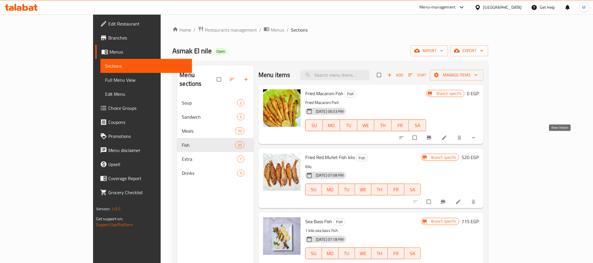
click at [476, 136] on icon "show more" at bounding box center [474, 138] width 6 height 6
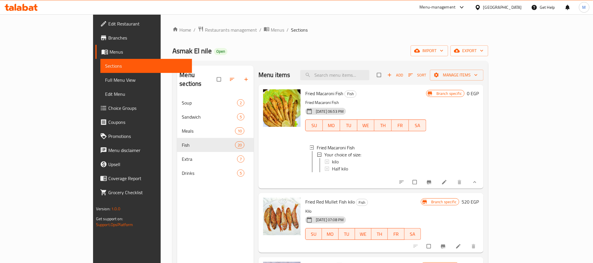
click at [479, 136] on div "Branch specific 0 EGP" at bounding box center [452, 136] width 53 height 95
click at [481, 188] on button "show more" at bounding box center [474, 182] width 14 height 13
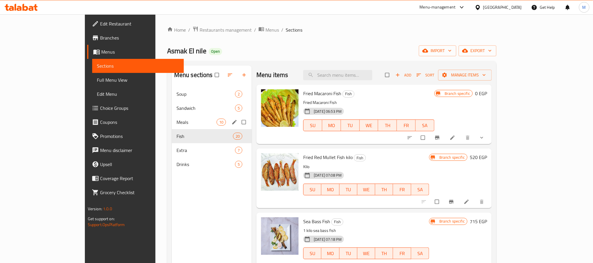
click at [176, 119] on span "Meals" at bounding box center [196, 122] width 40 height 7
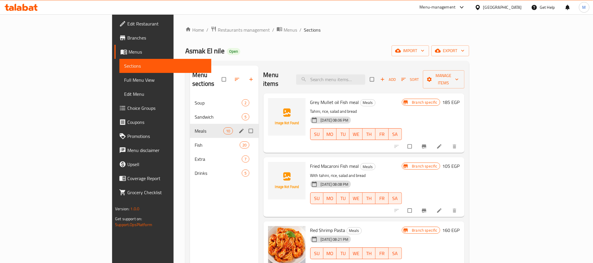
click at [190, 113] on div "Sandwich 5" at bounding box center [224, 117] width 68 height 14
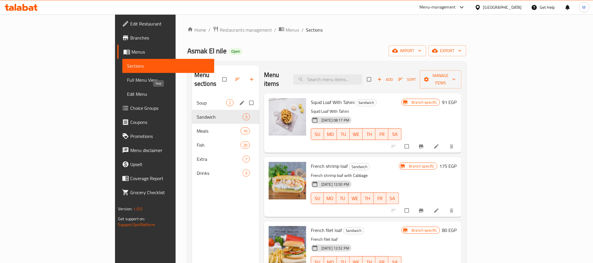
drag, startPoint x: 174, startPoint y: 95, endPoint x: 175, endPoint y: 91, distance: 3.6
click at [197, 99] on span "Soup" at bounding box center [212, 102] width 30 height 7
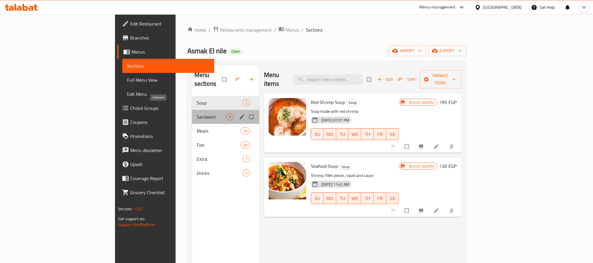
click at [197, 113] on span "Sandwich" at bounding box center [212, 116] width 30 height 7
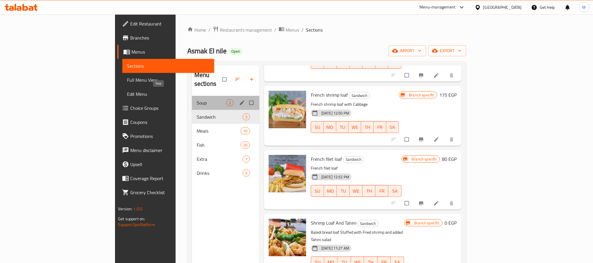
click at [197, 99] on span "Soup" at bounding box center [212, 102] width 30 height 7
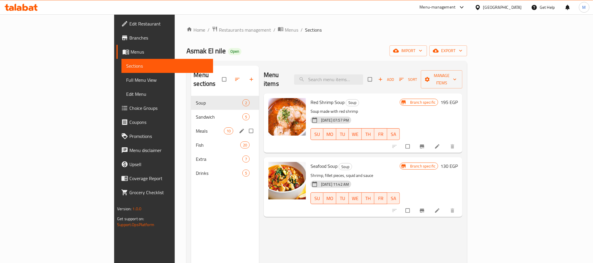
click at [196, 127] on span "Meals" at bounding box center [210, 130] width 28 height 7
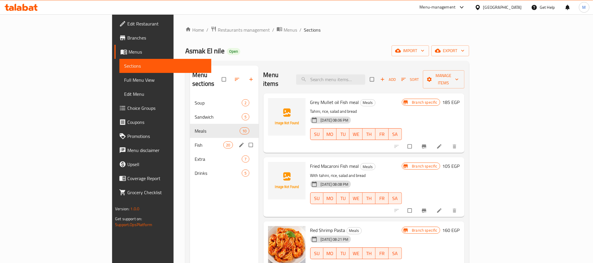
click at [190, 138] on div "Fish 20" at bounding box center [224, 145] width 68 height 14
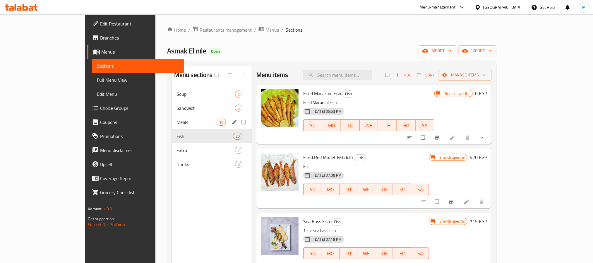
click at [172, 118] on div "Meals 10" at bounding box center [212, 122] width 80 height 14
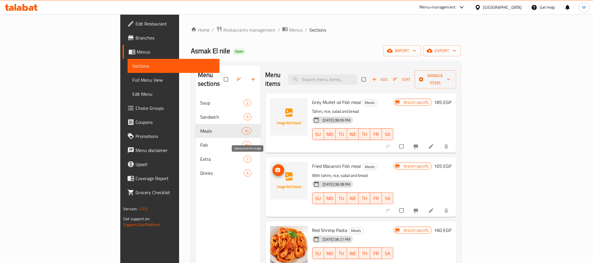
click at [272, 167] on span "upload picture" at bounding box center [278, 170] width 12 height 6
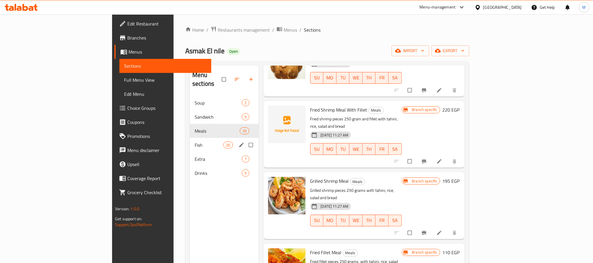
click at [190, 143] on div "Fish 20" at bounding box center [224, 145] width 68 height 14
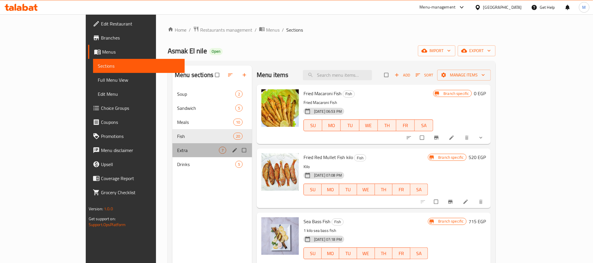
click at [172, 155] on div "Extra 7" at bounding box center [212, 150] width 80 height 14
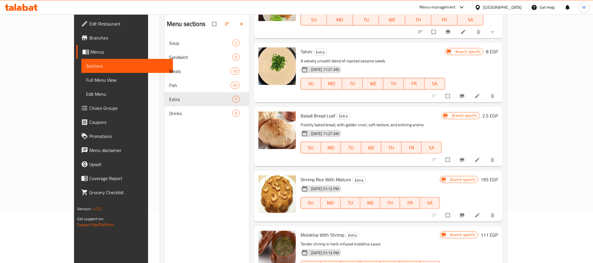
scroll to position [82, 0]
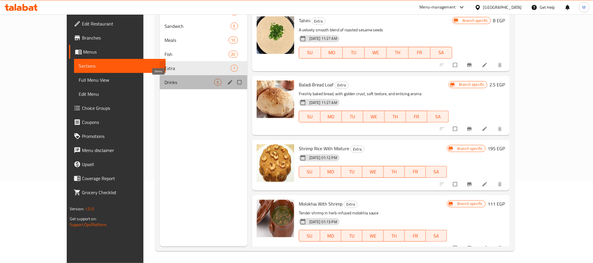
click at [176, 79] on span "Drinks" at bounding box center [189, 82] width 50 height 7
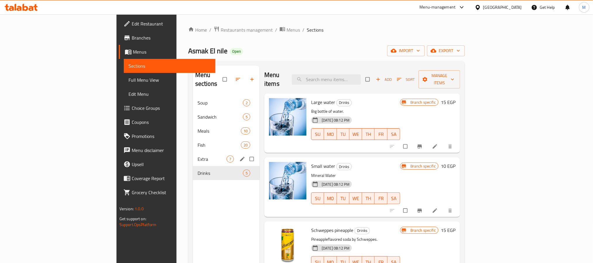
click at [193, 154] on div "Extra 7" at bounding box center [226, 159] width 67 height 14
